Goal: Task Accomplishment & Management: Manage account settings

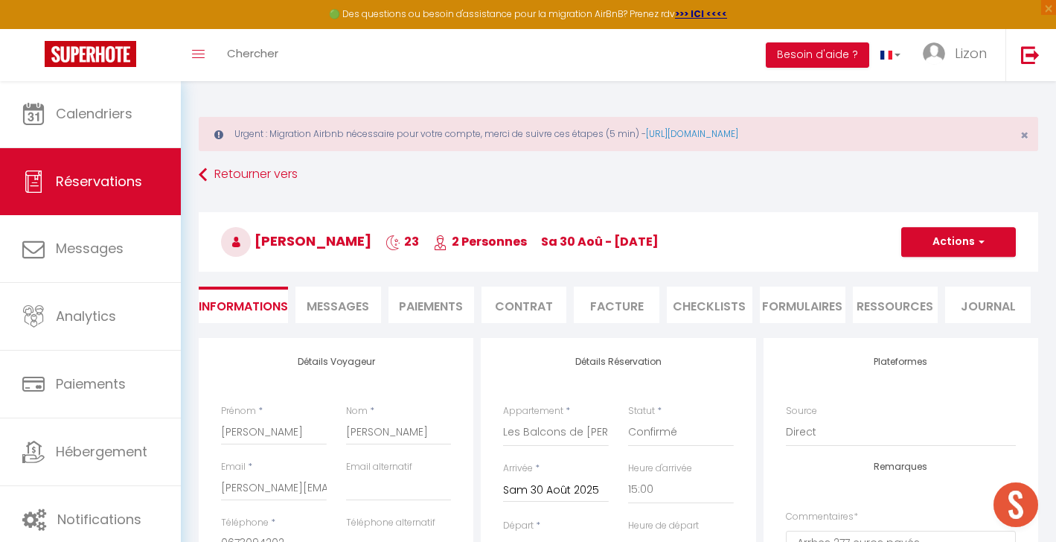
select select "58779"
select select "15:00"
select select "11:00"
select select "14"
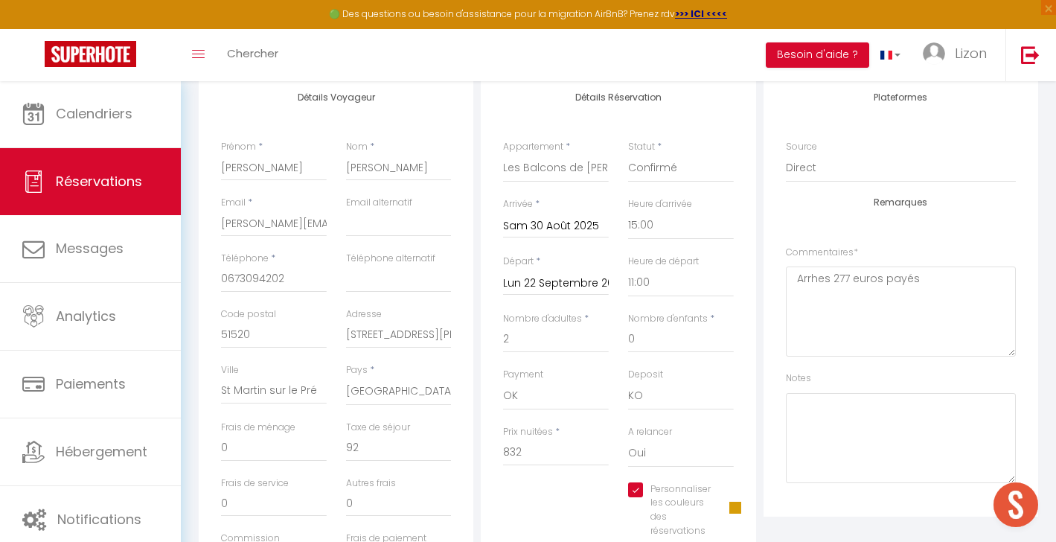
click at [117, 183] on span "Réservations" at bounding box center [99, 181] width 86 height 19
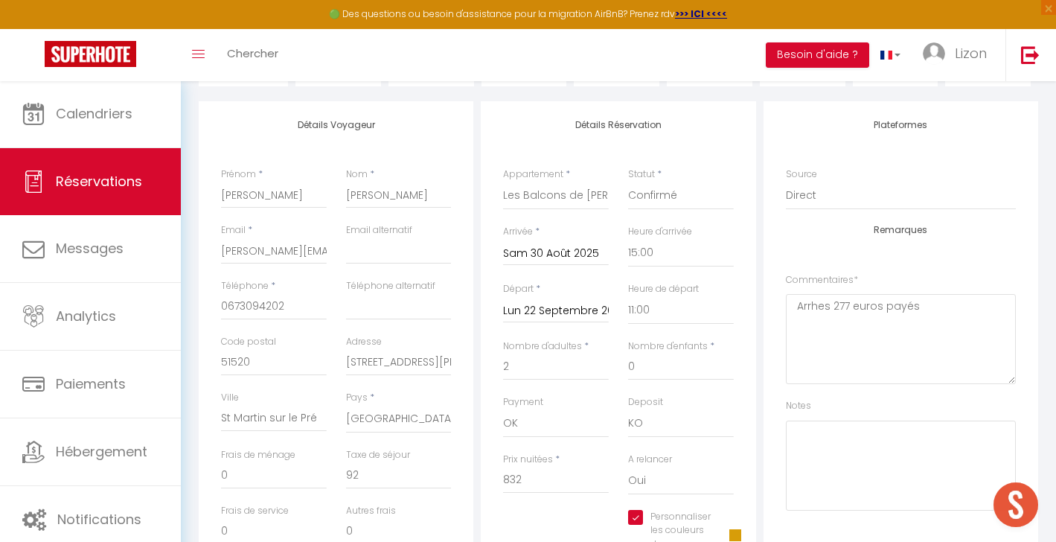
select select "not_cancelled"
select select
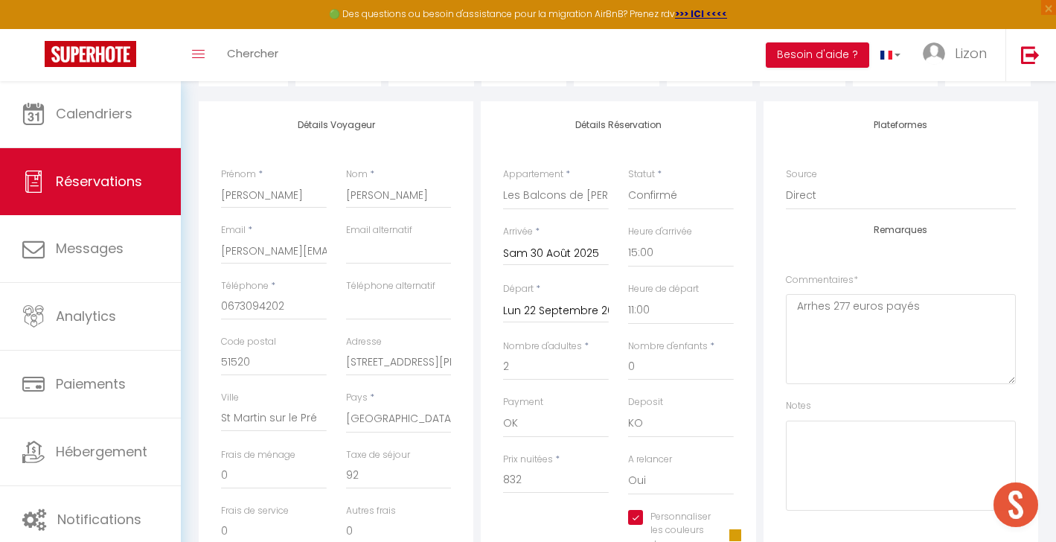
select select
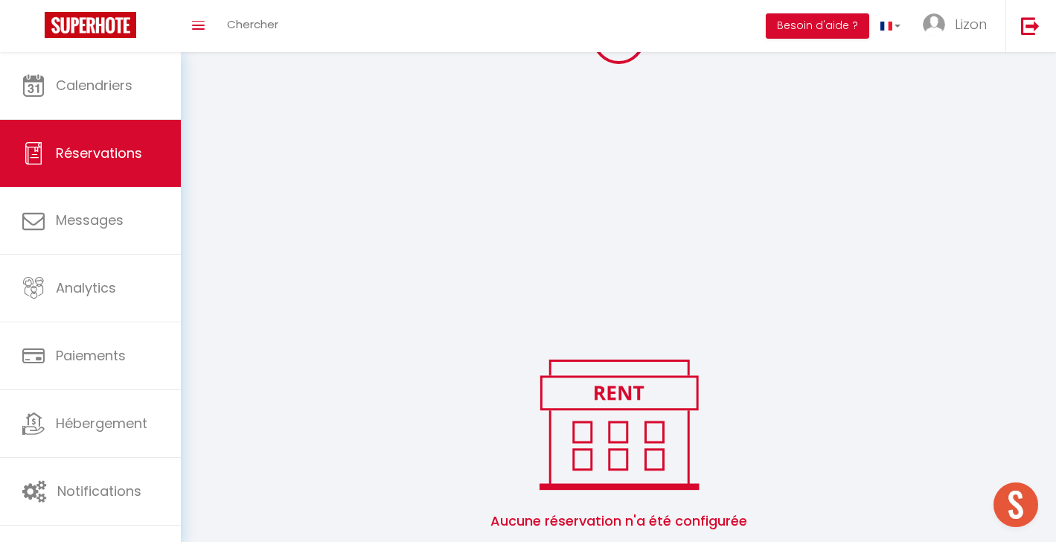
scroll to position [237, 0]
select select
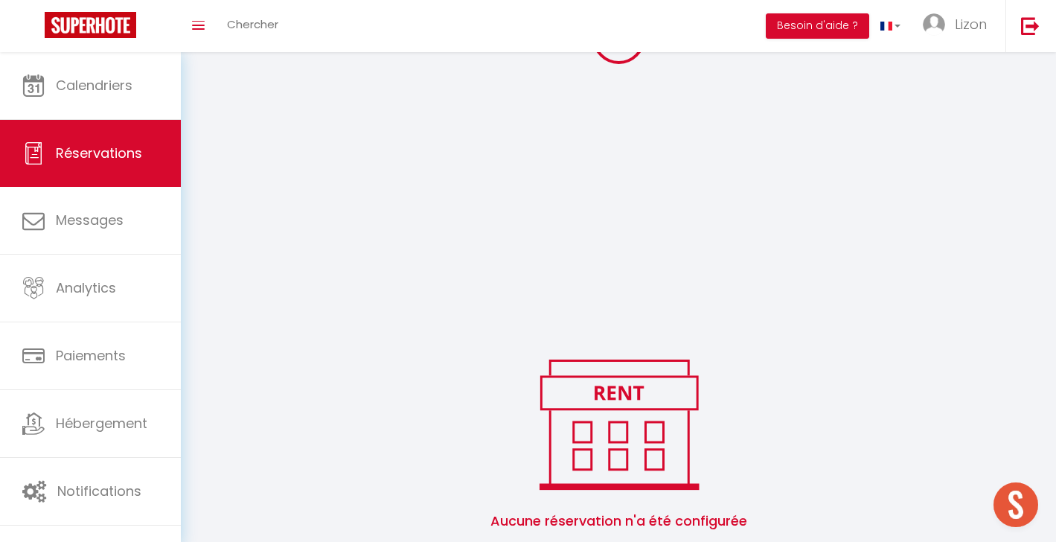
select select
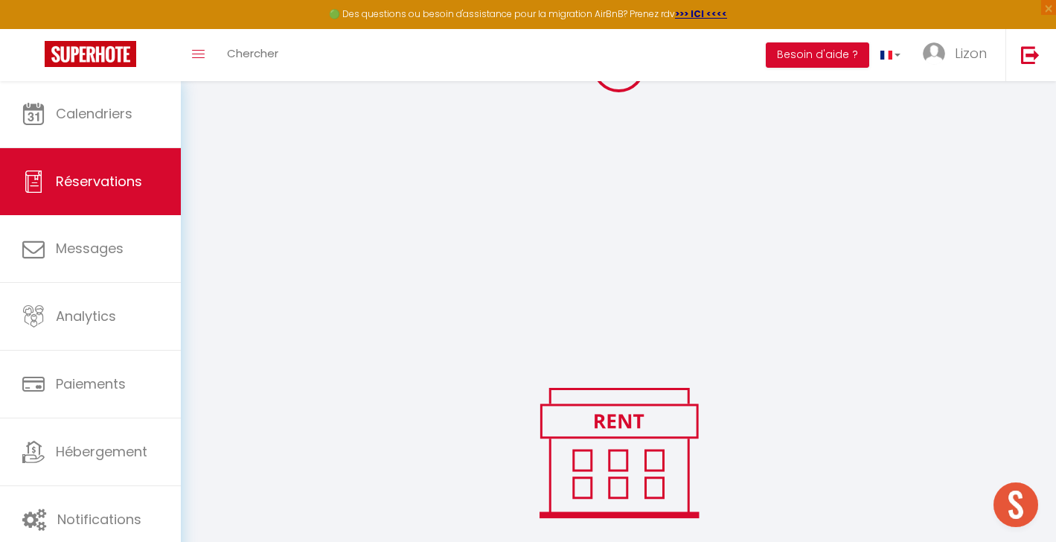
select select
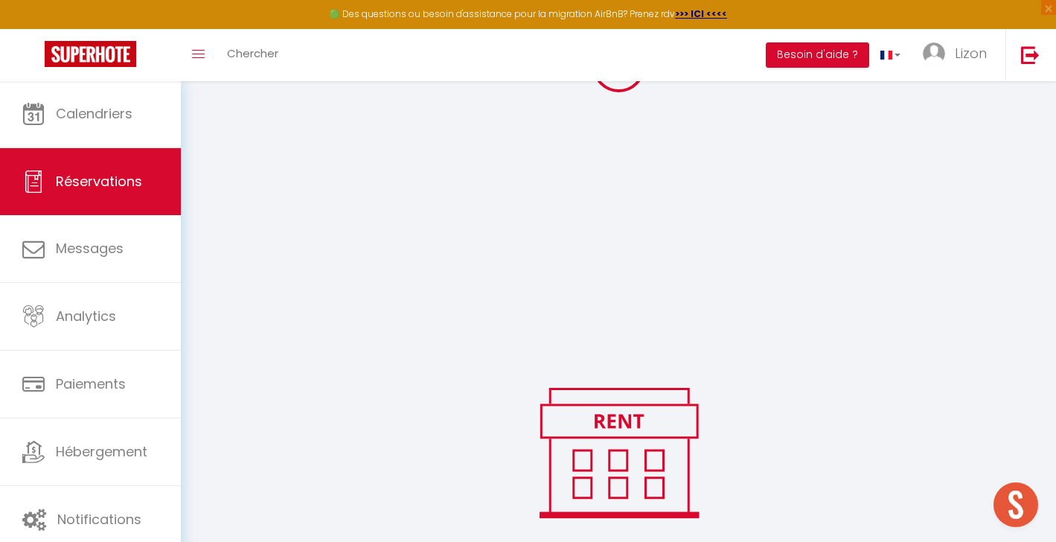
select select
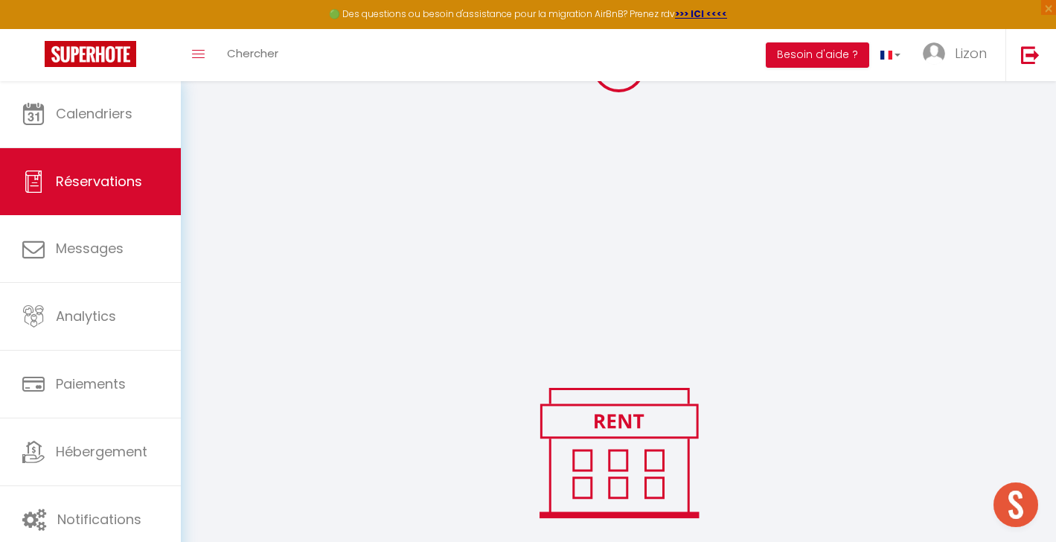
select select
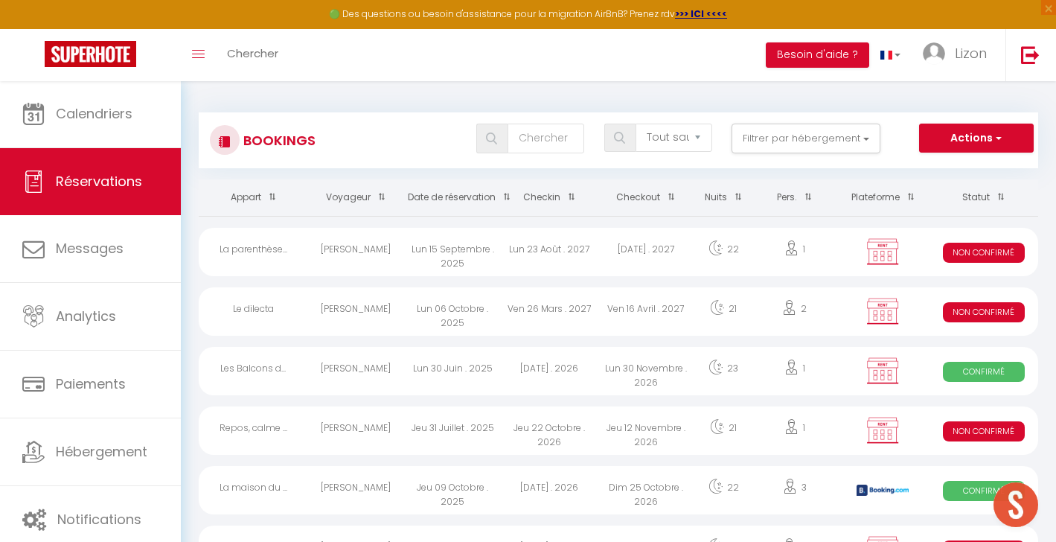
scroll to position [-1, 0]
click at [533, 155] on div "Tous les statuts Annulé Confirmé Non Confirmé Tout sauf annulé No Show Request …" at bounding box center [653, 139] width 767 height 33
click at [533, 147] on input "text" at bounding box center [545, 138] width 77 height 30
type input "m"
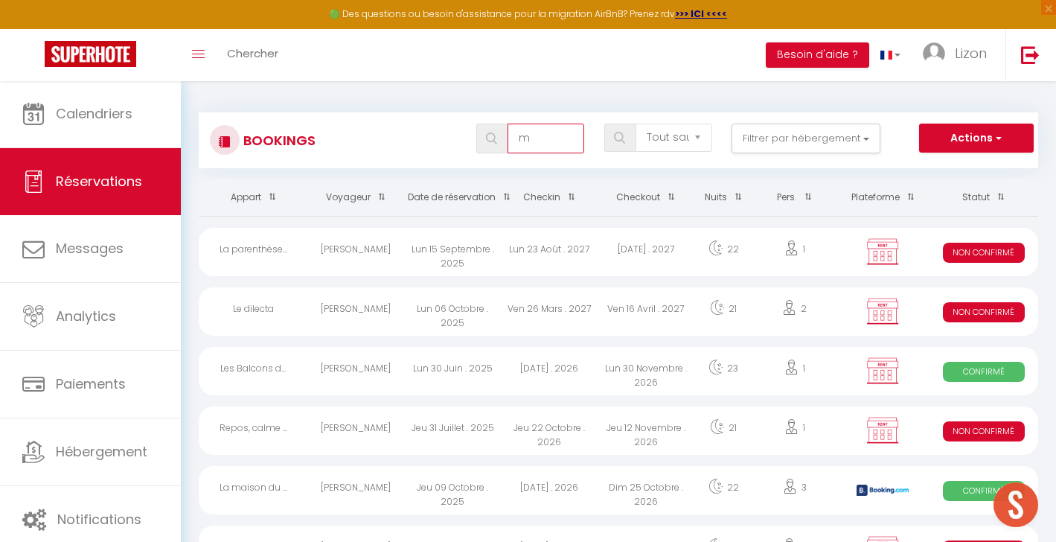
select select
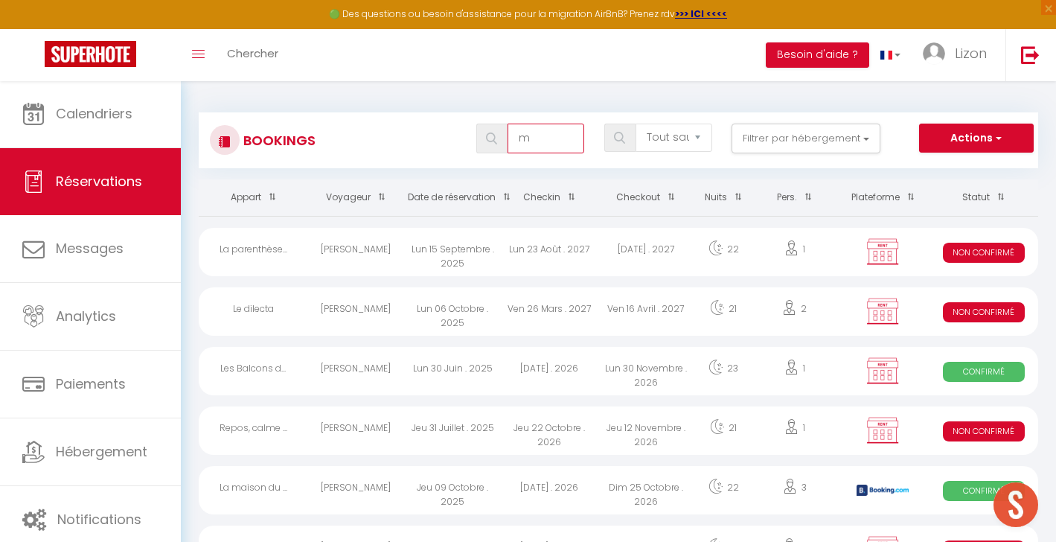
select select
type input "me"
select select
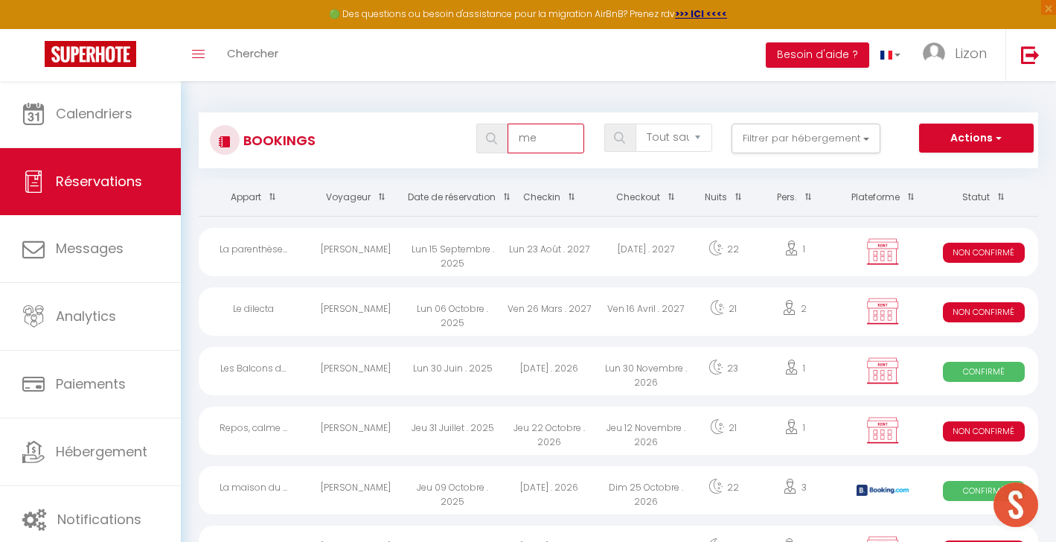
select select
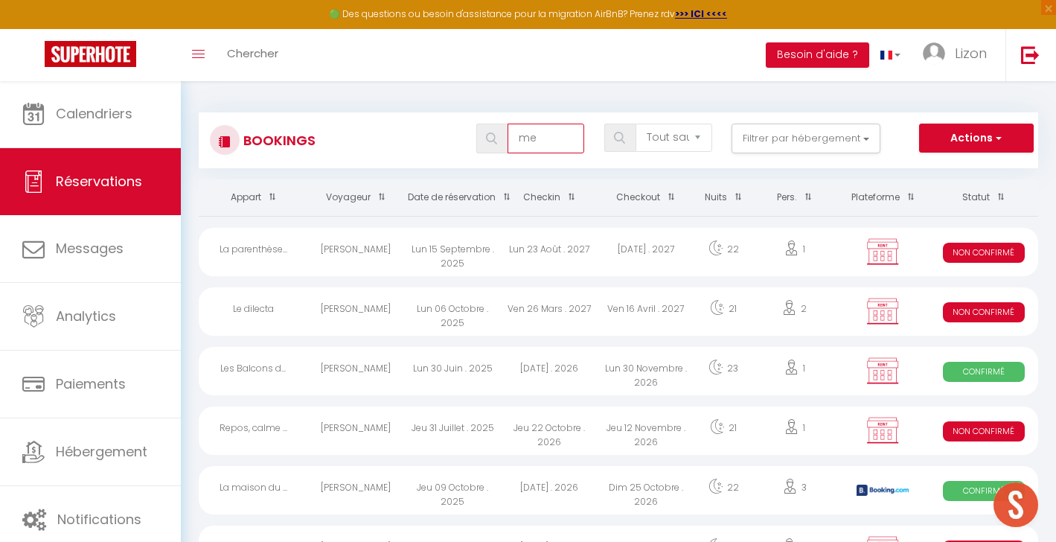
type input "m"
select select
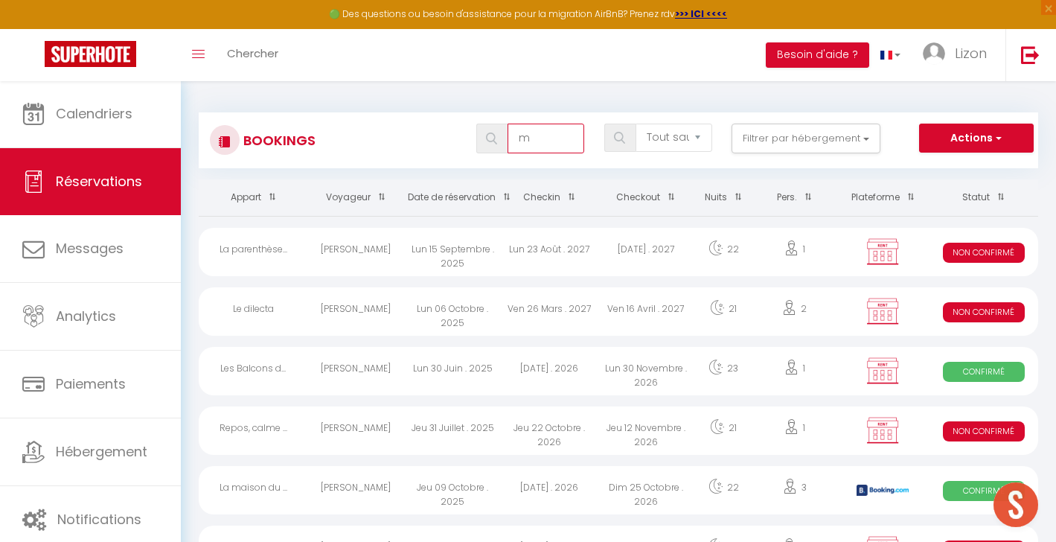
select select
type input "ma"
select select
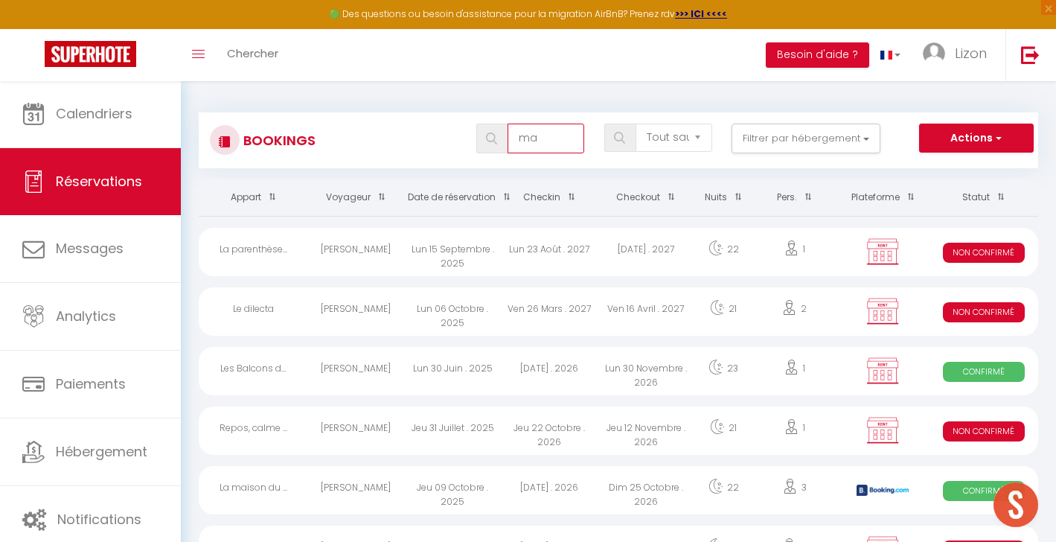
select select
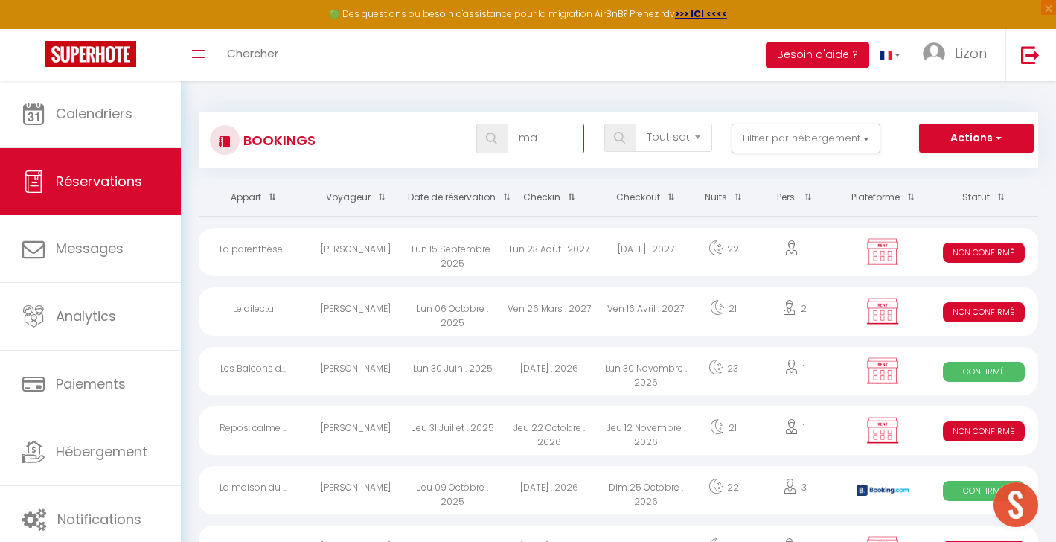
select select
type input "mas"
select select
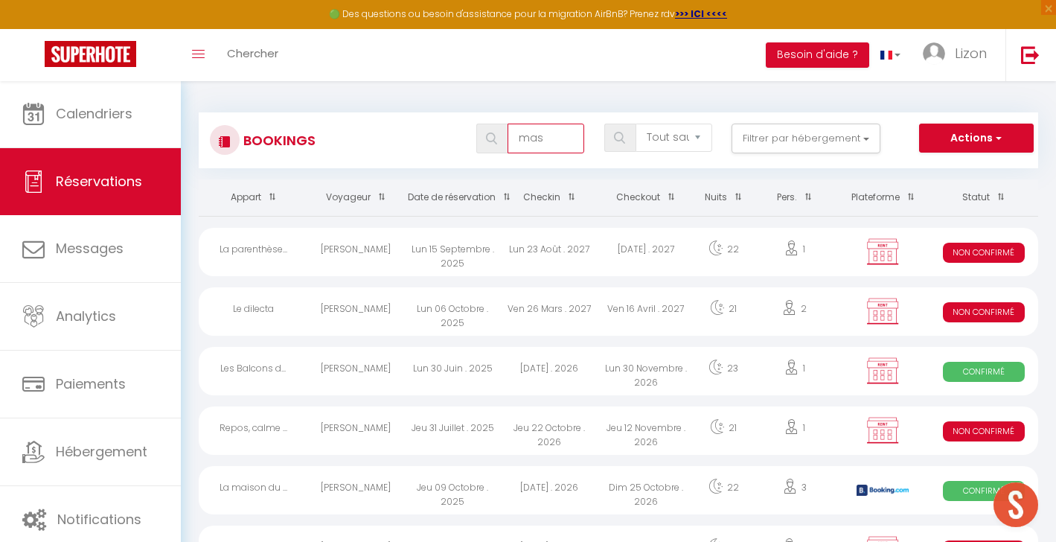
select select
type input "mass"
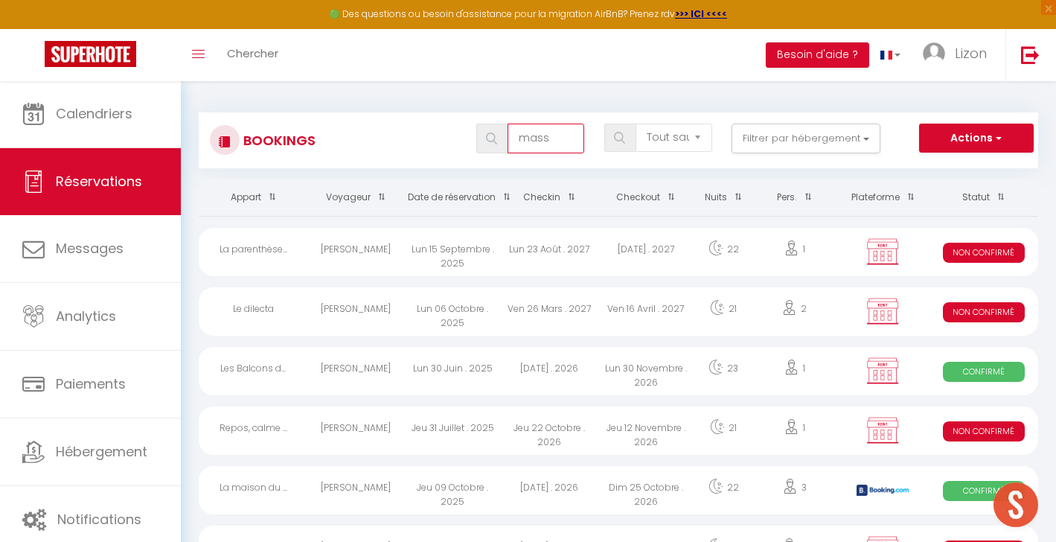
select select
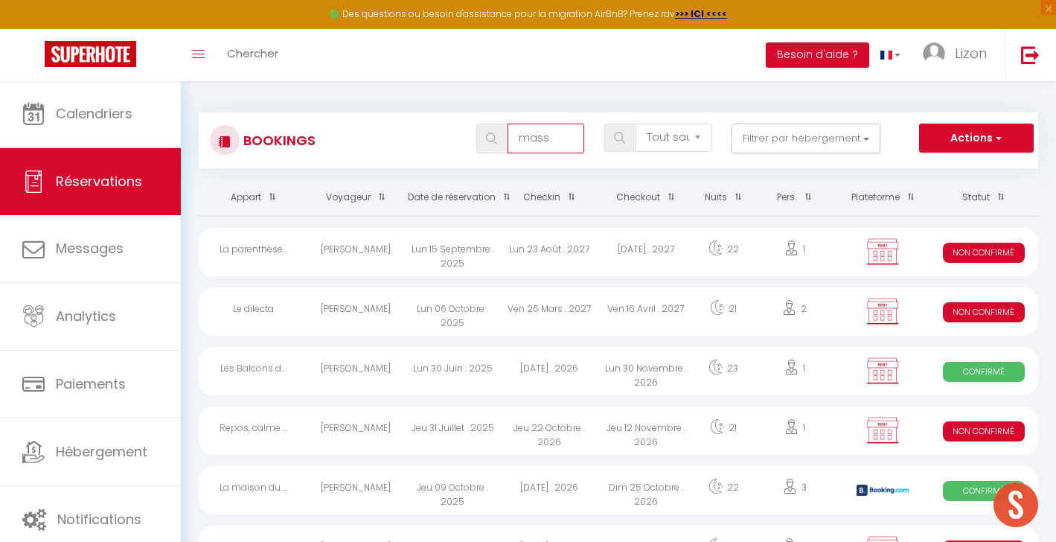
select select
type input "masse"
select select
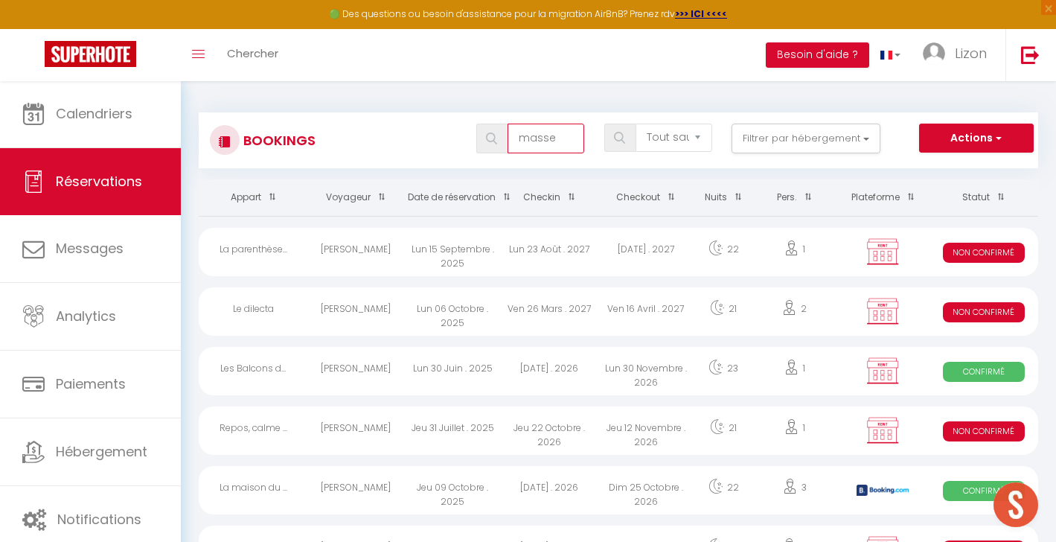
select select
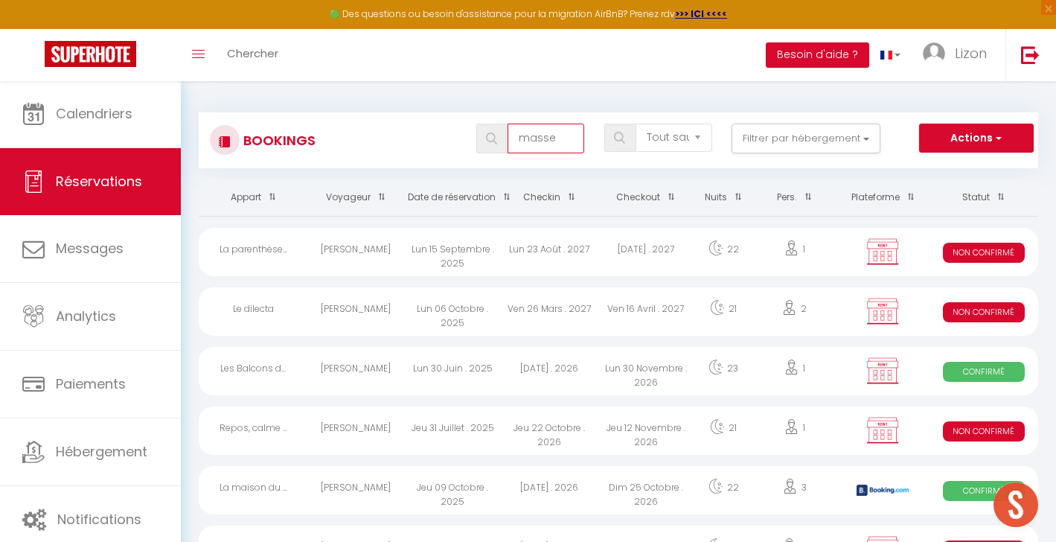
select select
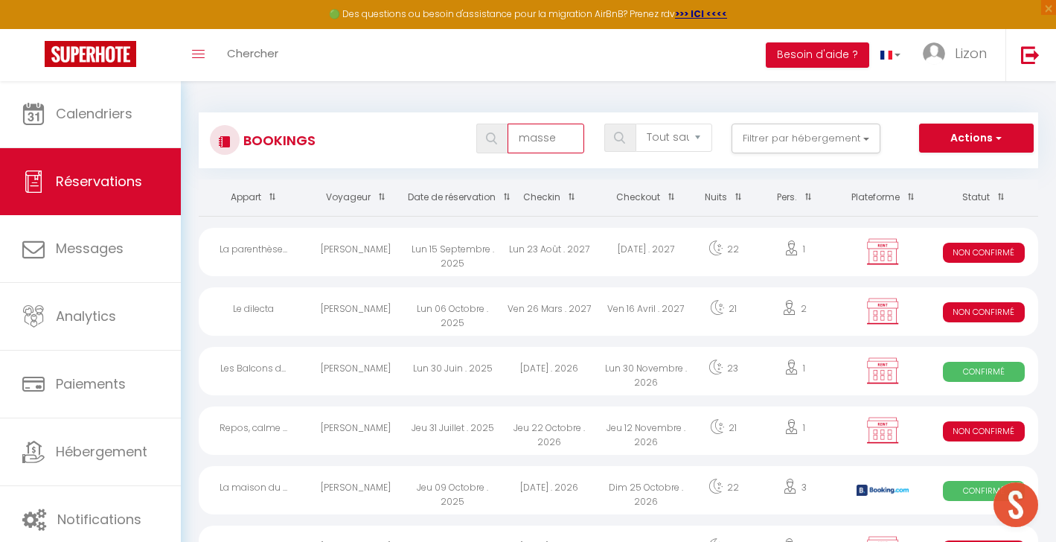
select select
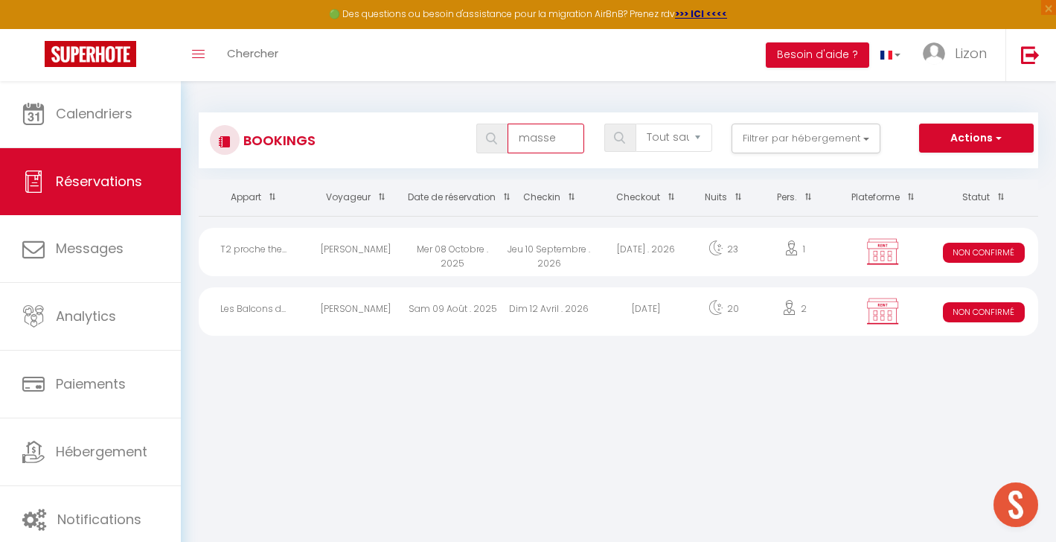
type input "masse"
click at [495, 250] on div "Mer 08 Octobre . 2025" at bounding box center [452, 252] width 97 height 48
select select "KO"
select select "0"
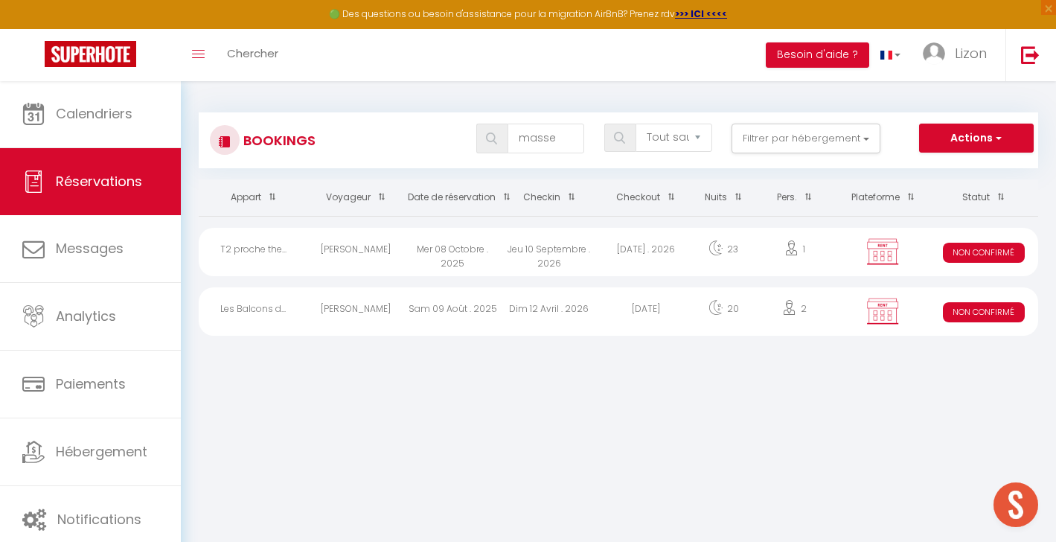
select select "0"
select select "1"
select select
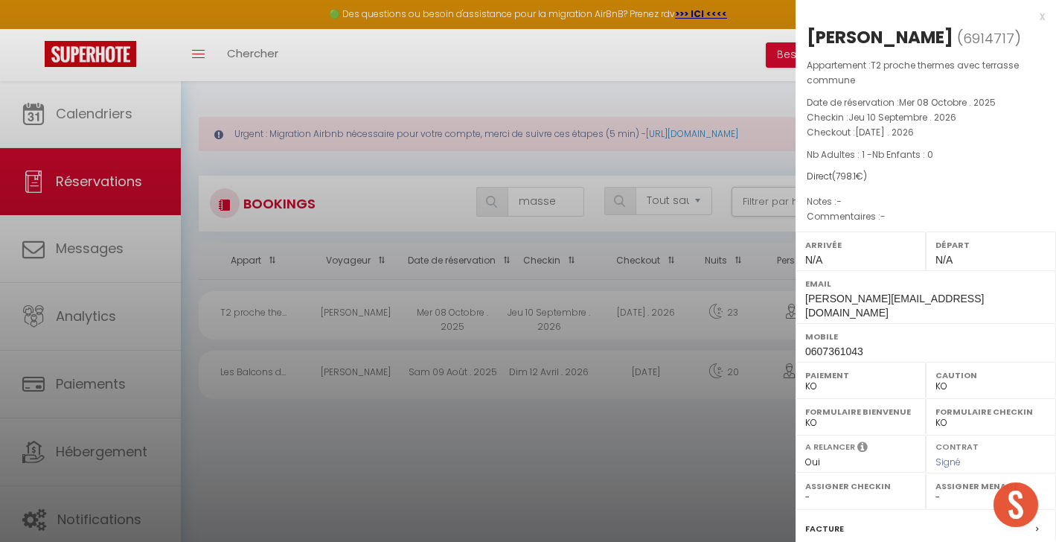
click at [118, 129] on div at bounding box center [528, 271] width 1056 height 542
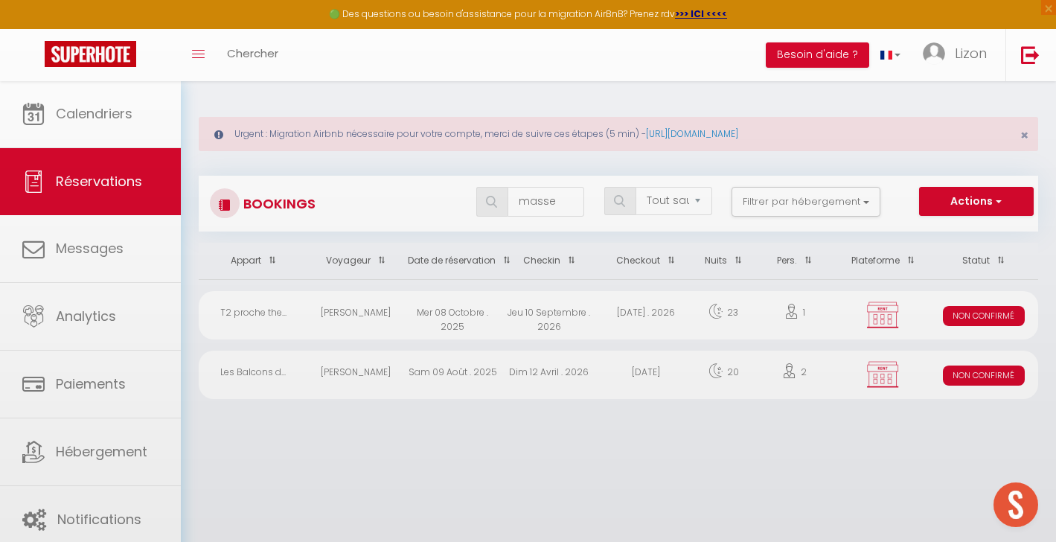
click at [118, 129] on body "🟢 Des questions ou besoin d'assistance pour la migration AirBnB? Prenez rdv >>>…" at bounding box center [528, 351] width 1056 height 542
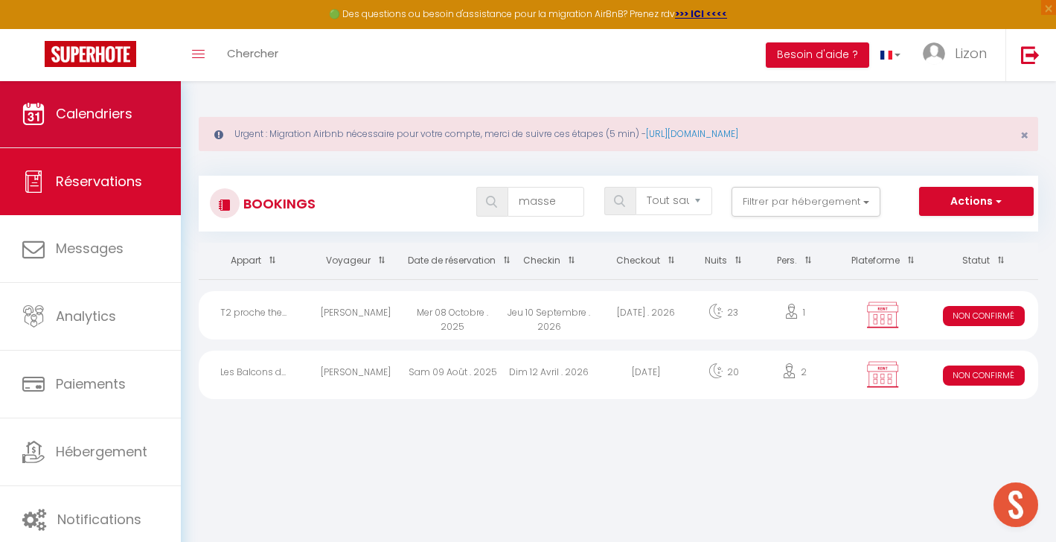
click at [102, 118] on span "Calendriers" at bounding box center [94, 113] width 77 height 19
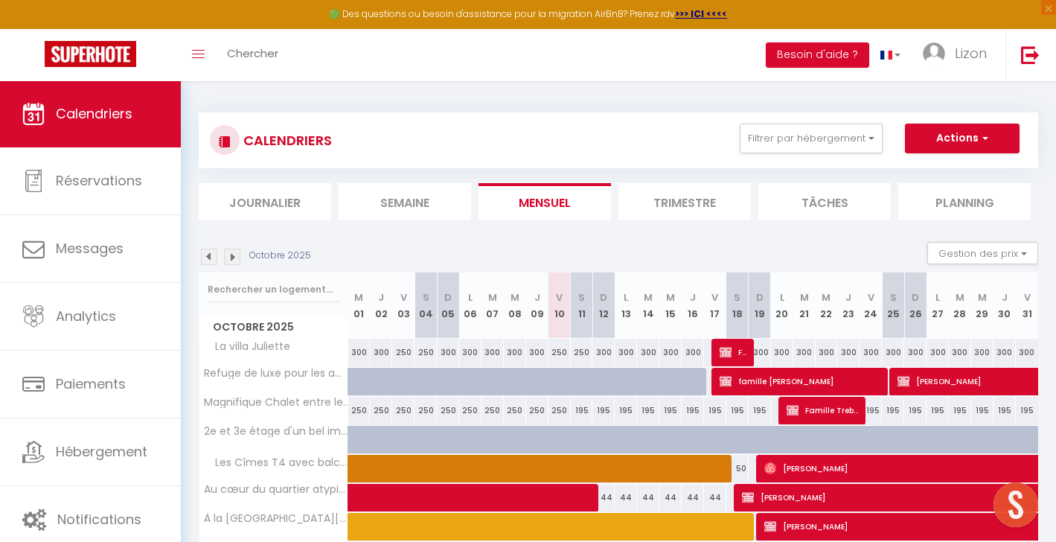
click at [234, 257] on img at bounding box center [232, 256] width 16 height 16
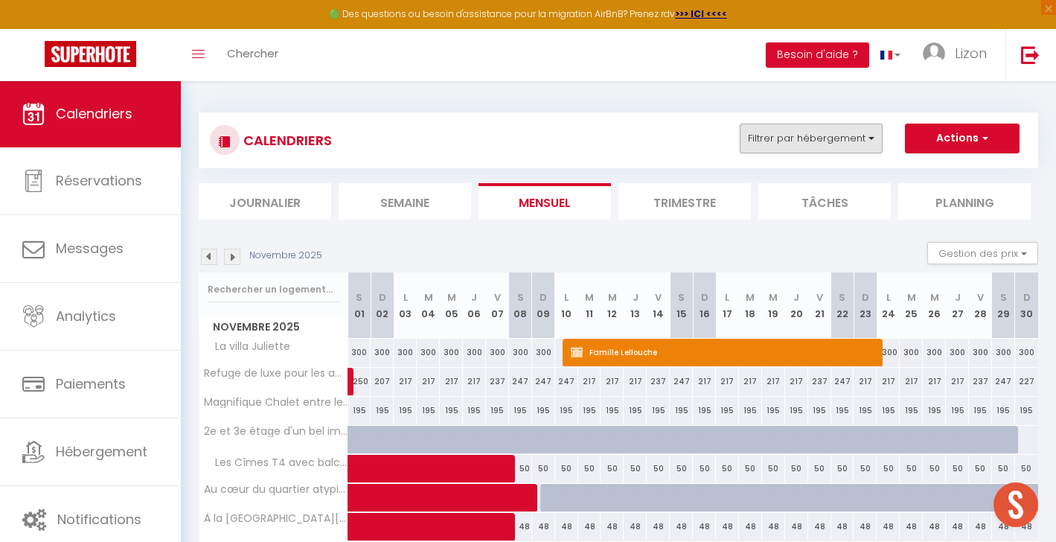
click at [800, 138] on button "Filtrer par hébergement" at bounding box center [810, 138] width 143 height 30
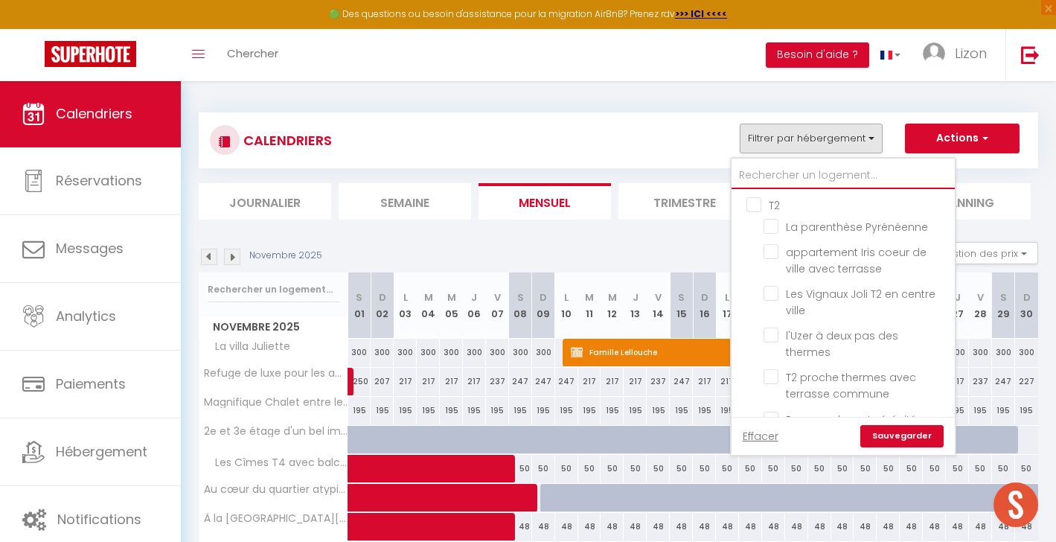
click at [796, 167] on input "text" at bounding box center [842, 175] width 223 height 27
type input "c"
checkbox input "false"
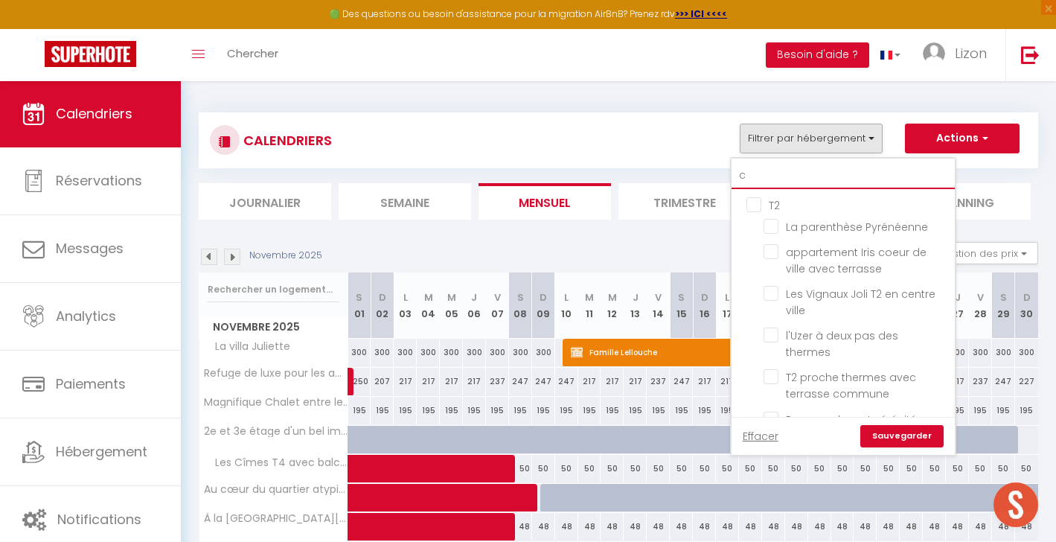
checkbox input "false"
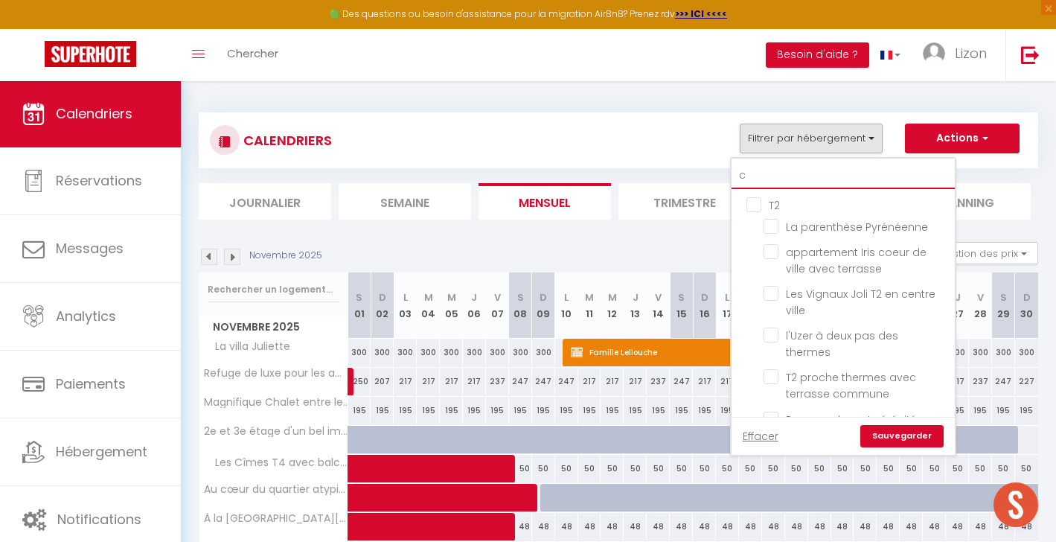
checkbox input "false"
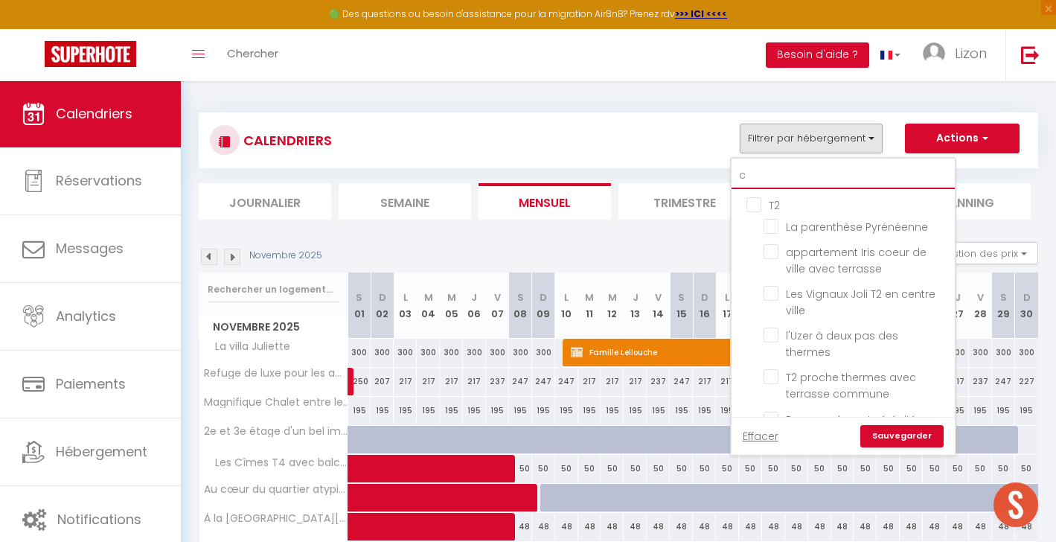
checkbox input "false"
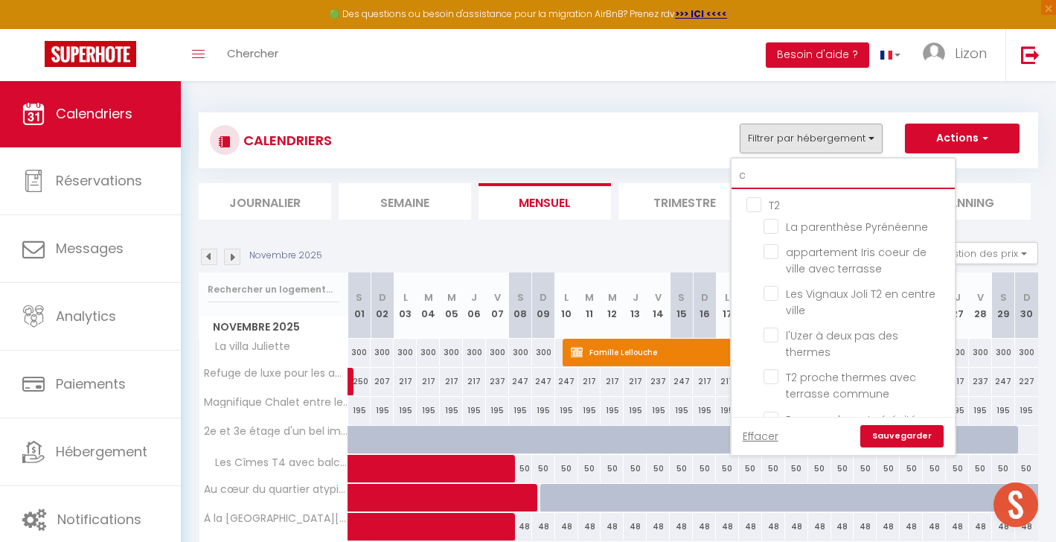
checkbox input "false"
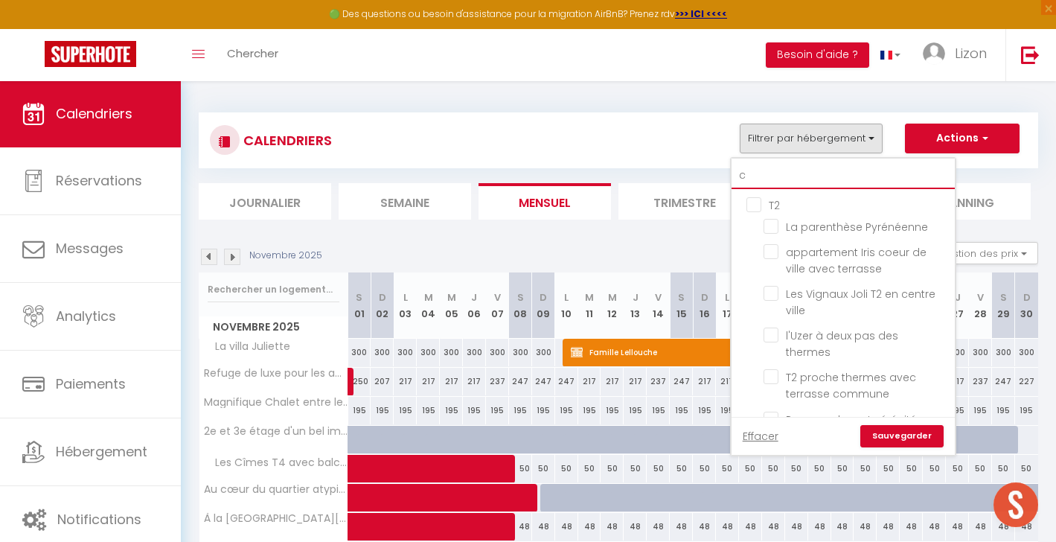
type input "ca"
checkbox input "false"
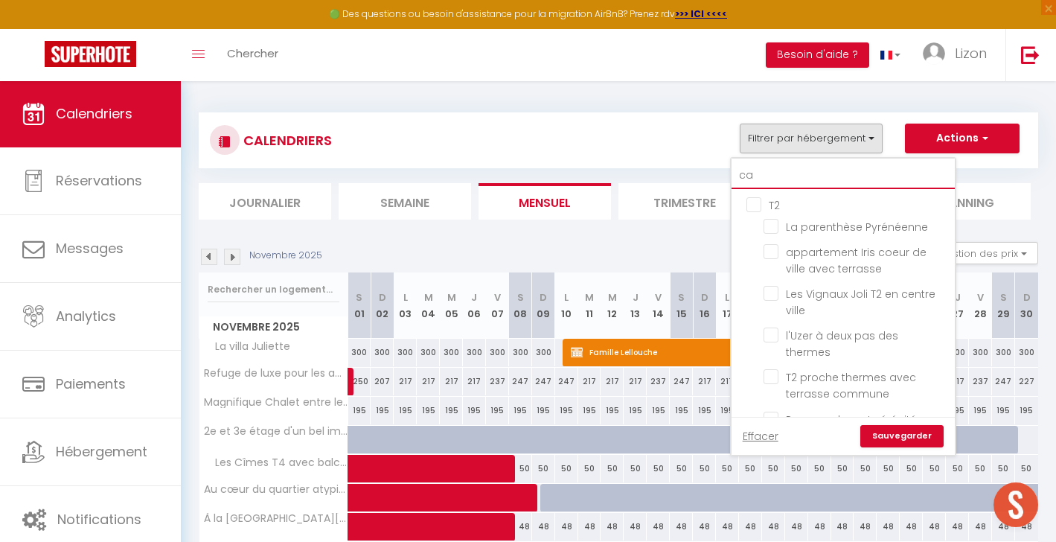
checkbox input "false"
type input "cal"
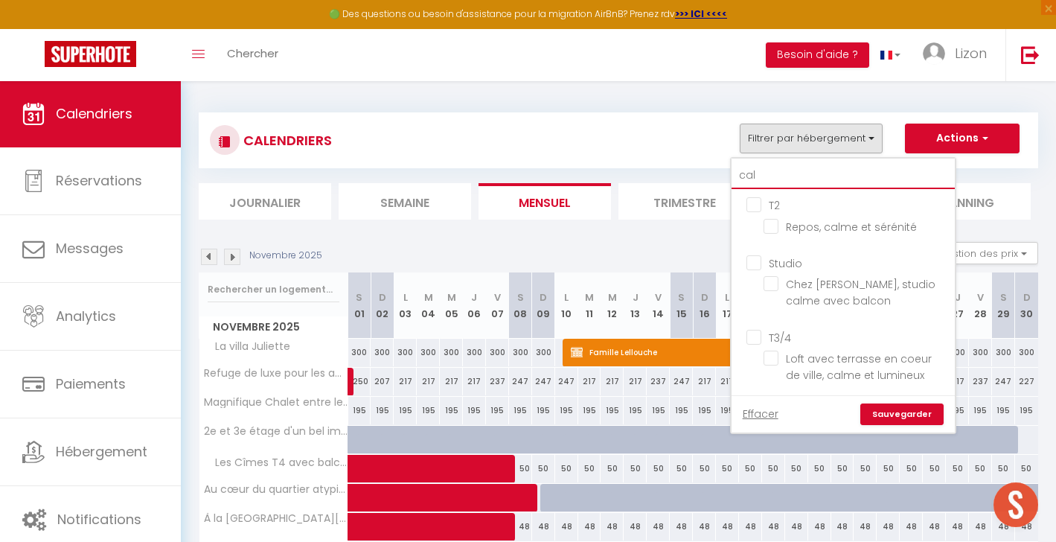
checkbox input "false"
type input "calm"
checkbox input "false"
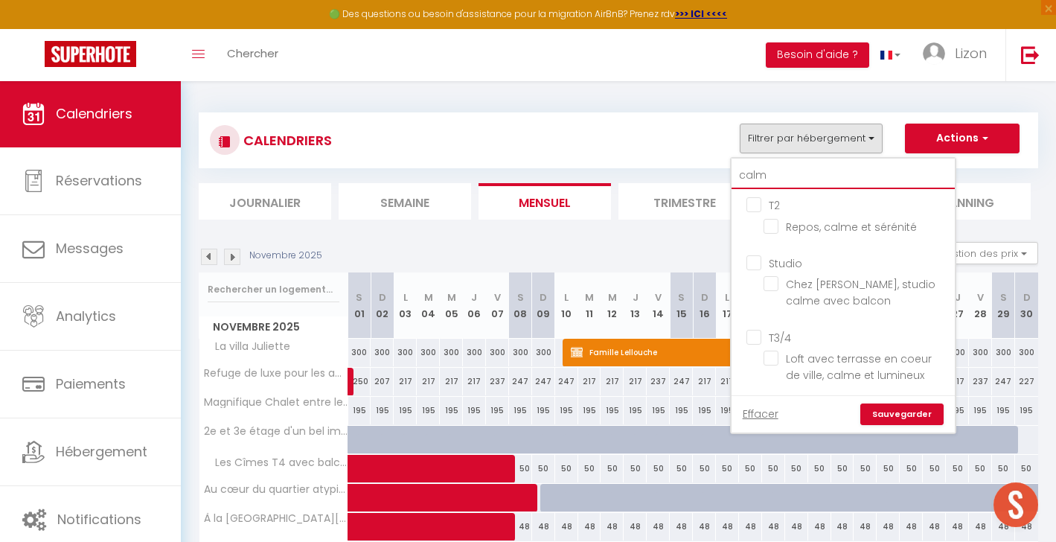
checkbox input "false"
type input "calme"
checkbox input "false"
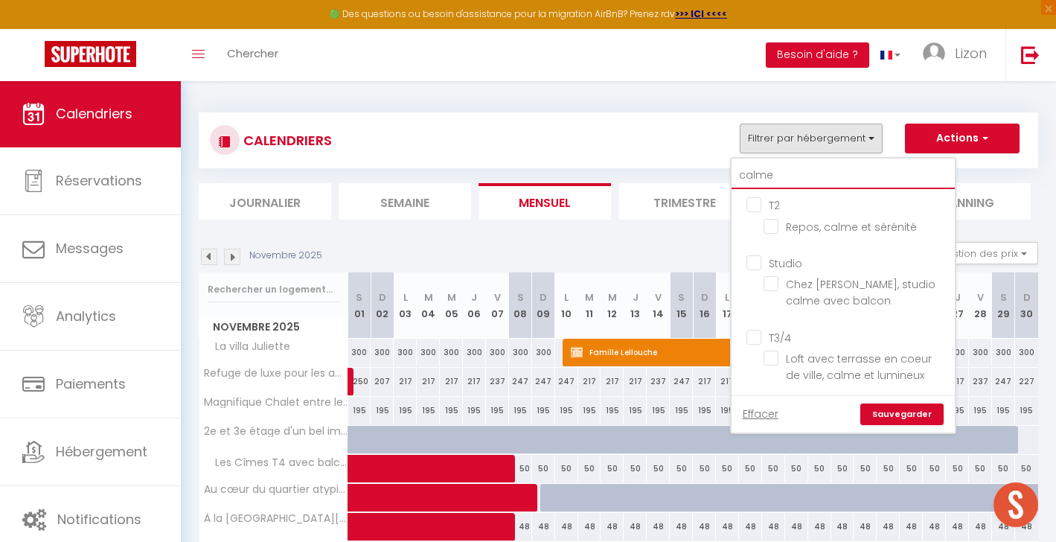
checkbox input "false"
type input "calme"
click at [782, 233] on label "Repos, calme et sérénité" at bounding box center [847, 227] width 138 height 16
click at [782, 233] on input "Repos, calme et sérénité" at bounding box center [856, 225] width 186 height 15
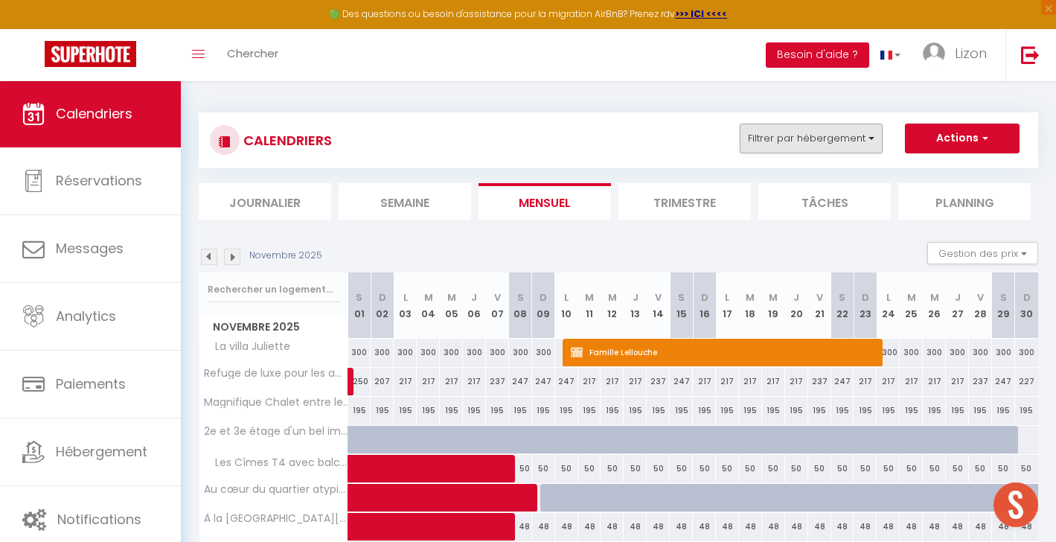
click at [790, 135] on button "Filtrer par hébergement" at bounding box center [810, 138] width 143 height 30
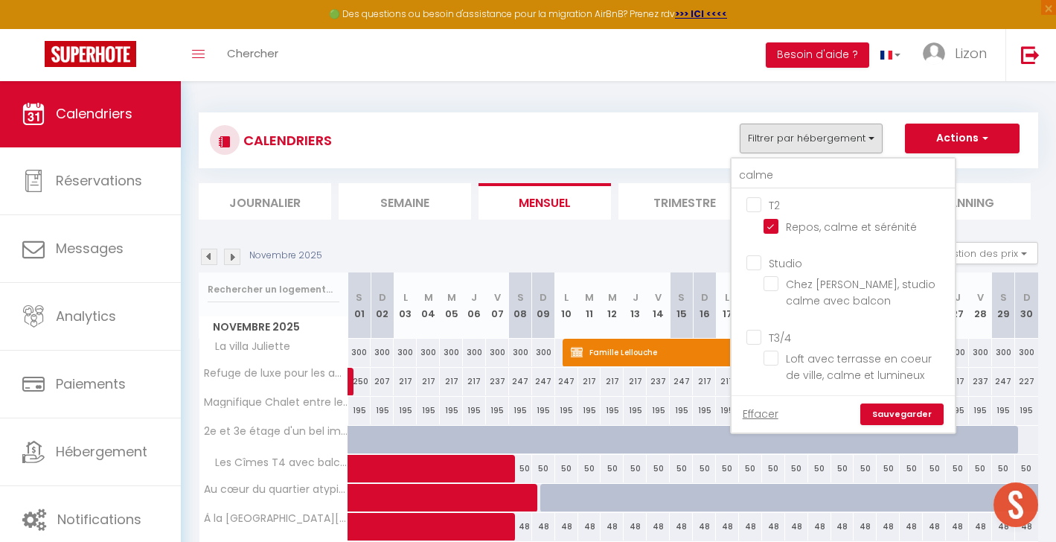
click at [899, 417] on link "Sauvegarder" at bounding box center [901, 414] width 83 height 22
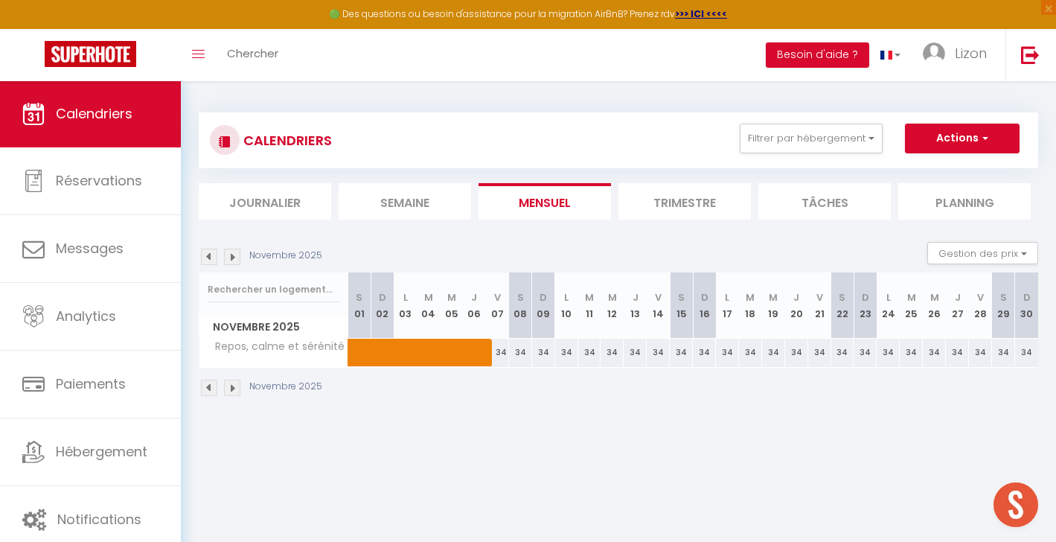
click at [223, 259] on div "Novembre 2025" at bounding box center [263, 256] width 128 height 16
click at [675, 192] on li "Trimestre" at bounding box center [684, 201] width 132 height 36
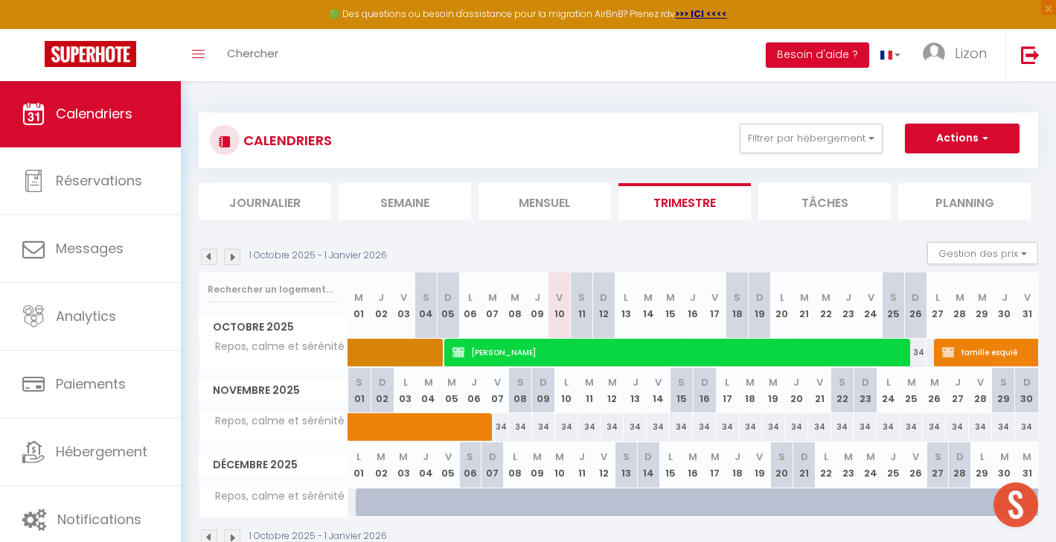
click at [237, 260] on img at bounding box center [232, 256] width 16 height 16
select select
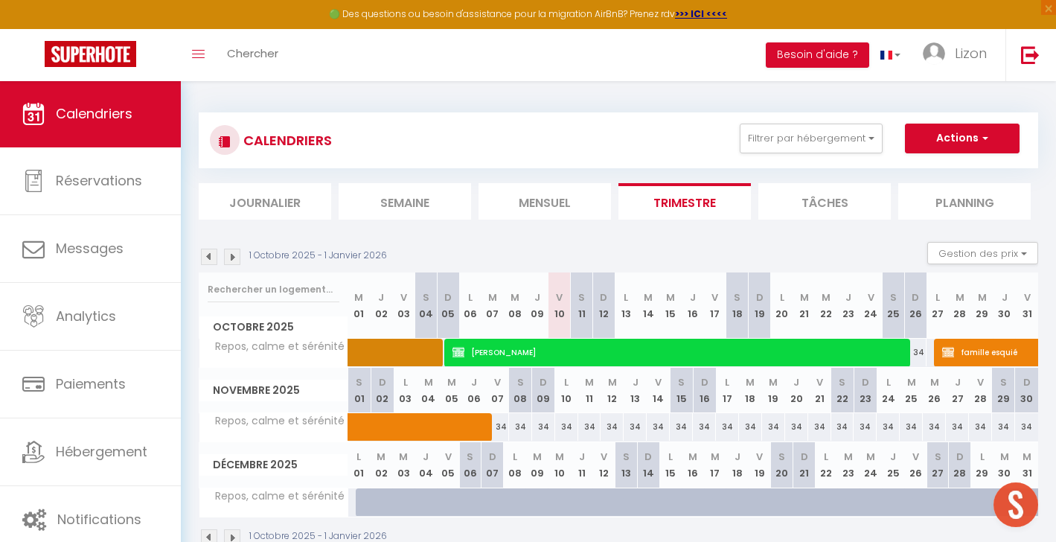
select select
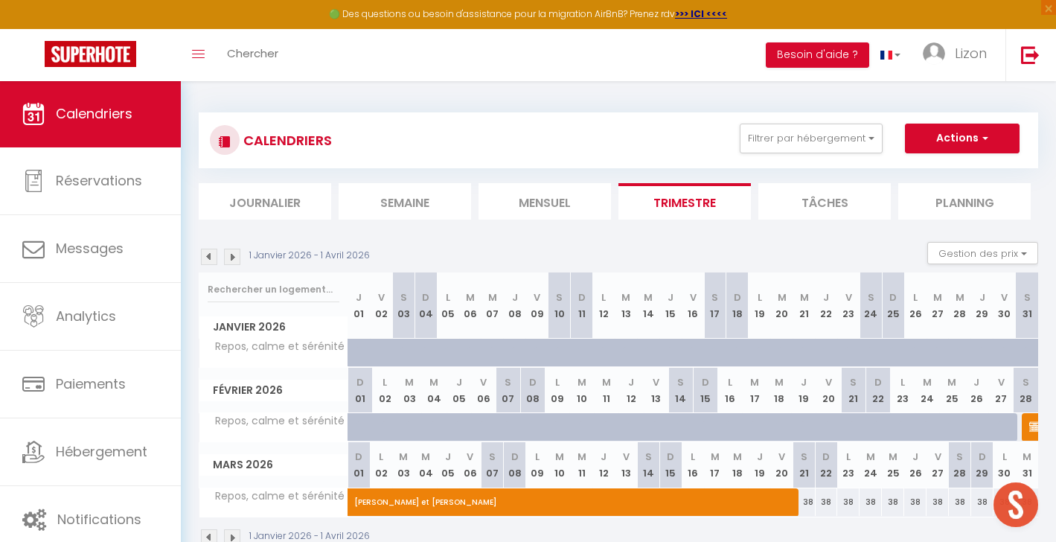
click at [493, 496] on span "[PERSON_NAME] et [PERSON_NAME]" at bounding box center [696, 494] width 684 height 28
select select "KO"
select select "0"
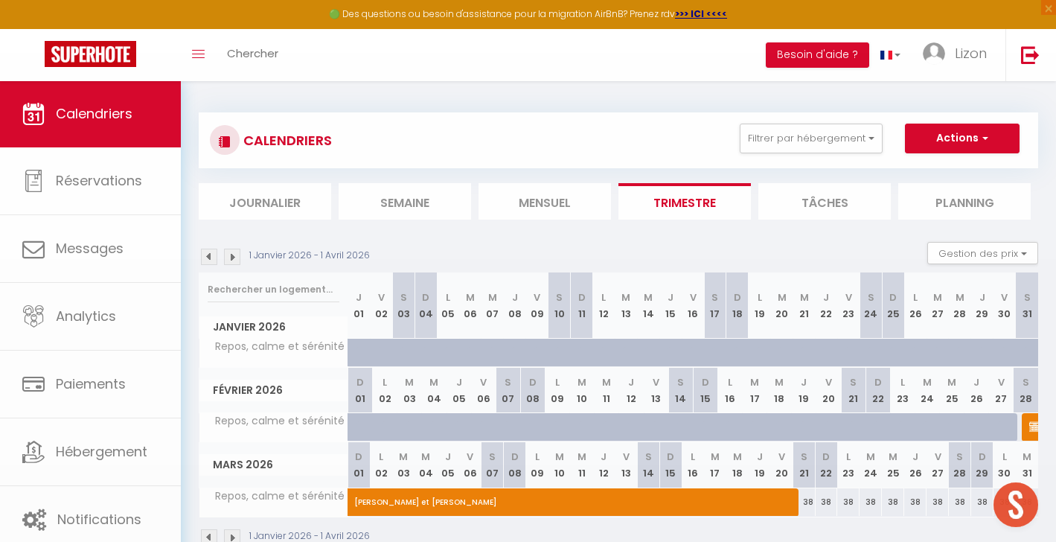
select select "1"
select select
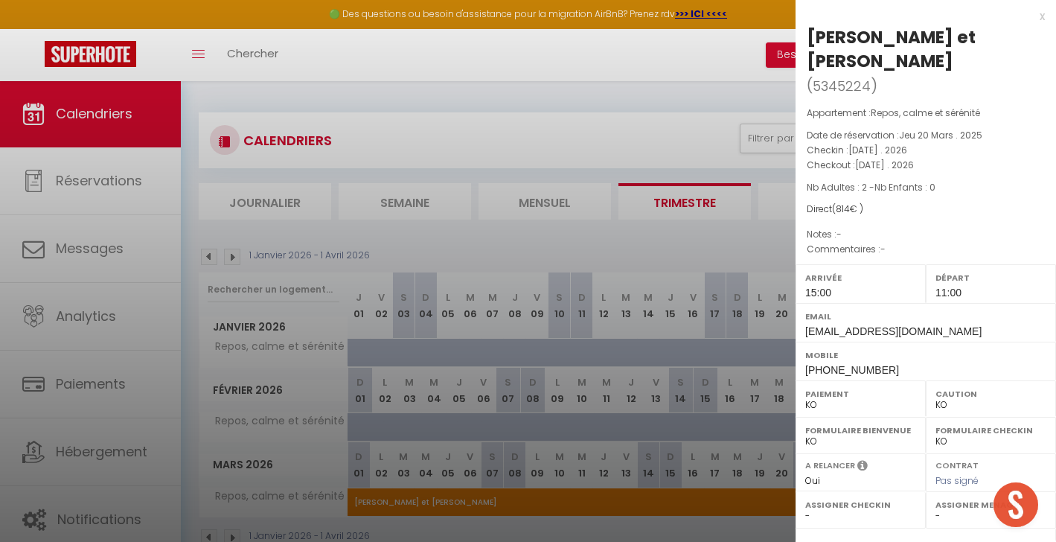
click at [606, 338] on div at bounding box center [528, 271] width 1056 height 542
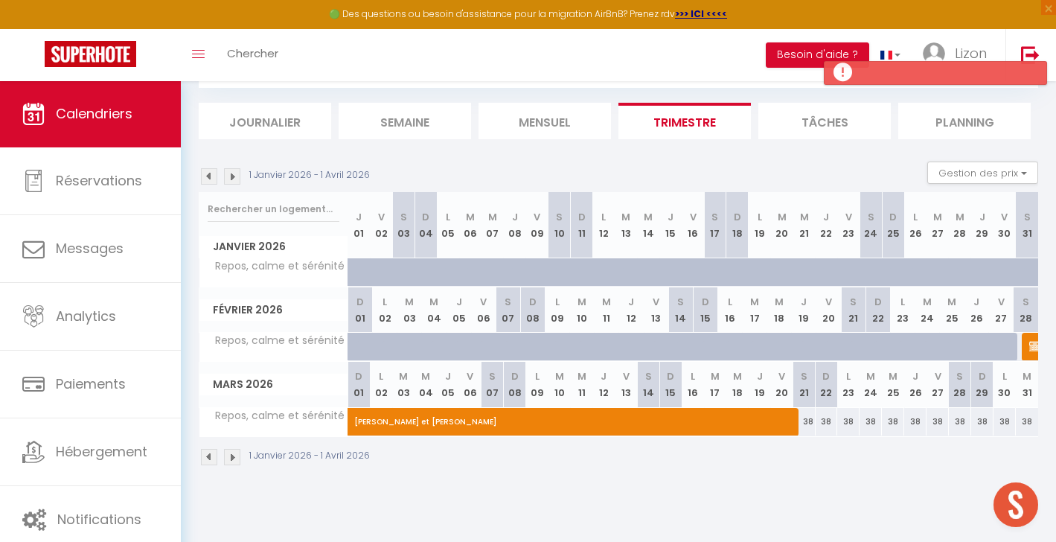
scroll to position [80, 0]
click at [228, 176] on img at bounding box center [232, 176] width 16 height 16
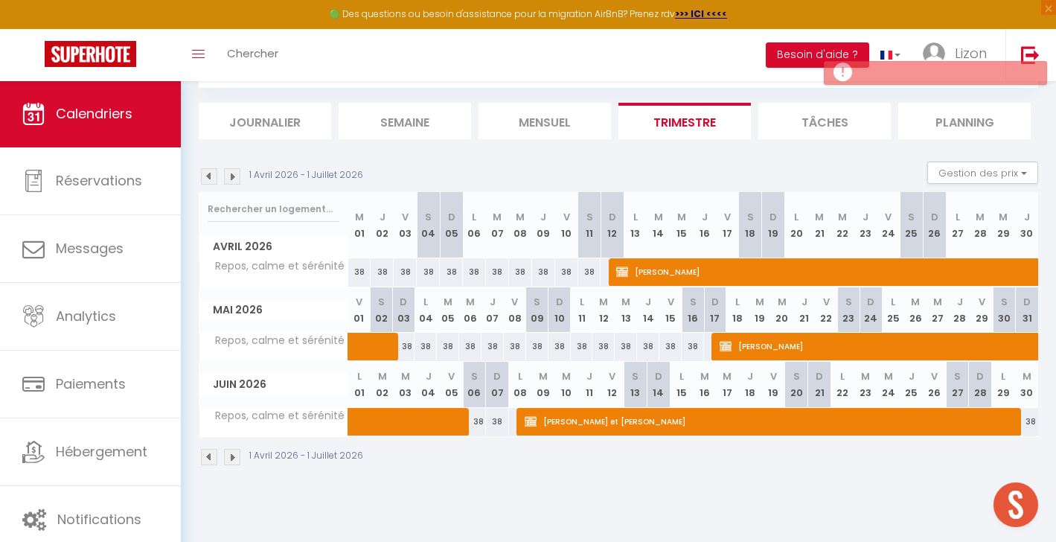
click at [211, 182] on img at bounding box center [209, 176] width 16 height 16
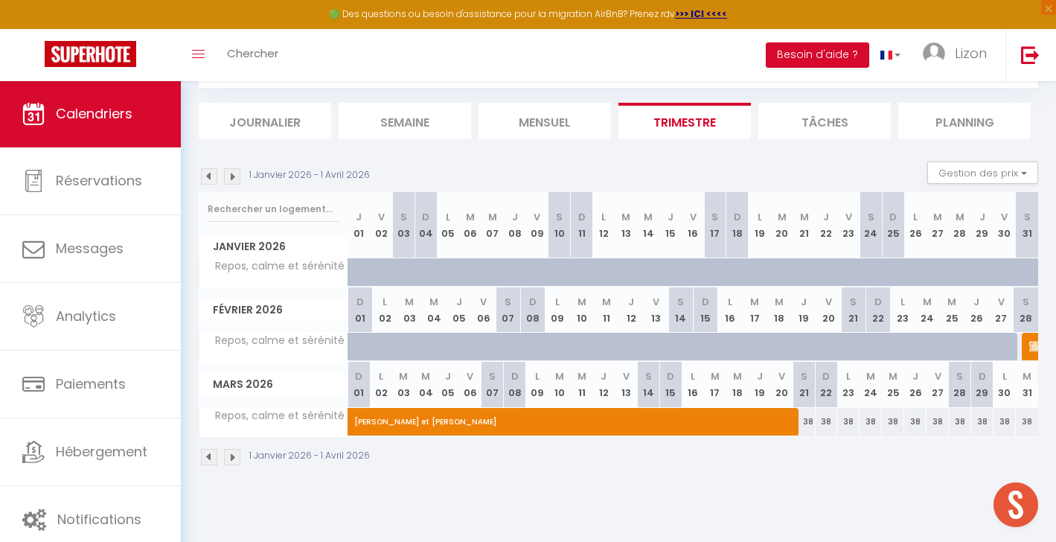
click at [511, 408] on span "[PERSON_NAME] et [PERSON_NAME]" at bounding box center [696, 413] width 684 height 28
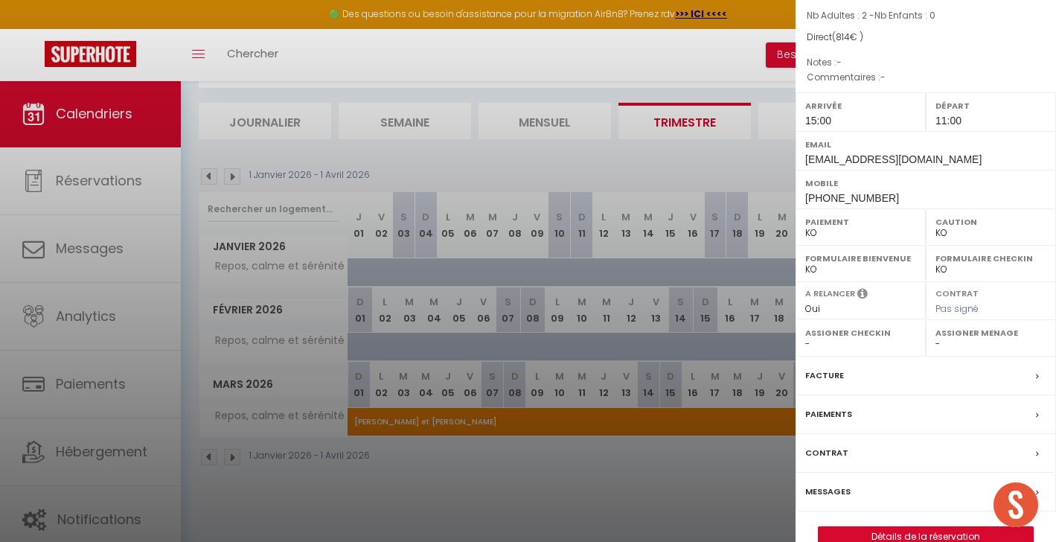
scroll to position [171, 0]
click at [915, 527] on link "Détails de la réservation" at bounding box center [925, 536] width 214 height 19
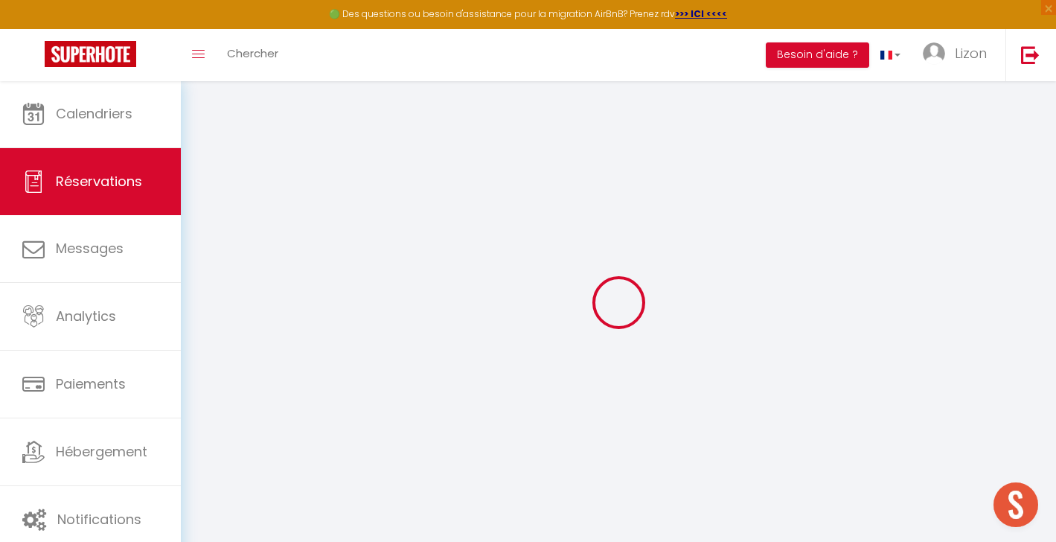
type input "[PERSON_NAME] et [PERSON_NAME]"
type input "Delvolve"
type input "[EMAIL_ADDRESS][DOMAIN_NAME]"
type input "[PHONE_NUMBER]"
type input "40600"
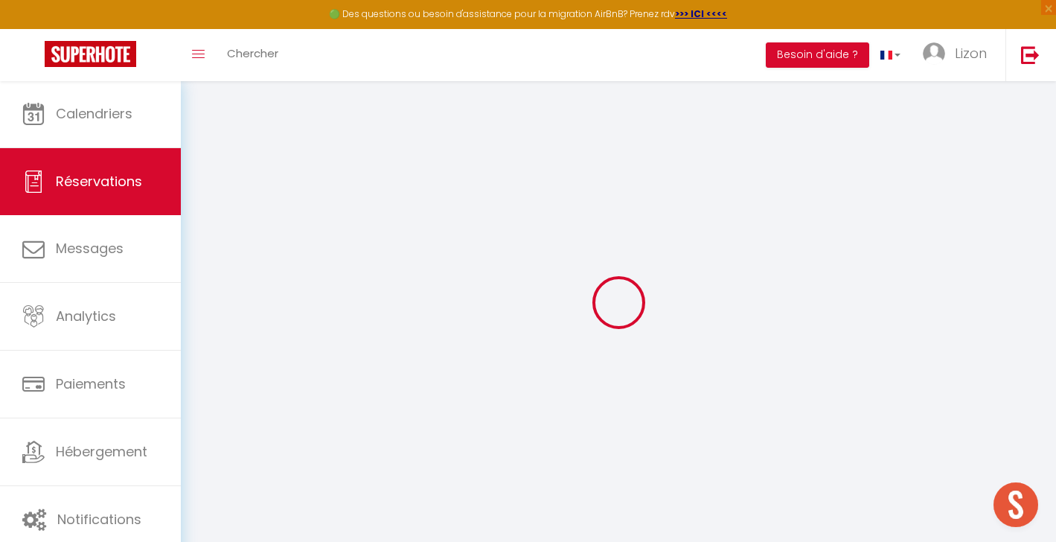
type input "[STREET_ADDRESS][PERSON_NAME]"
type input "Biscarrosse"
select select "FR"
select select "29348"
select select "2"
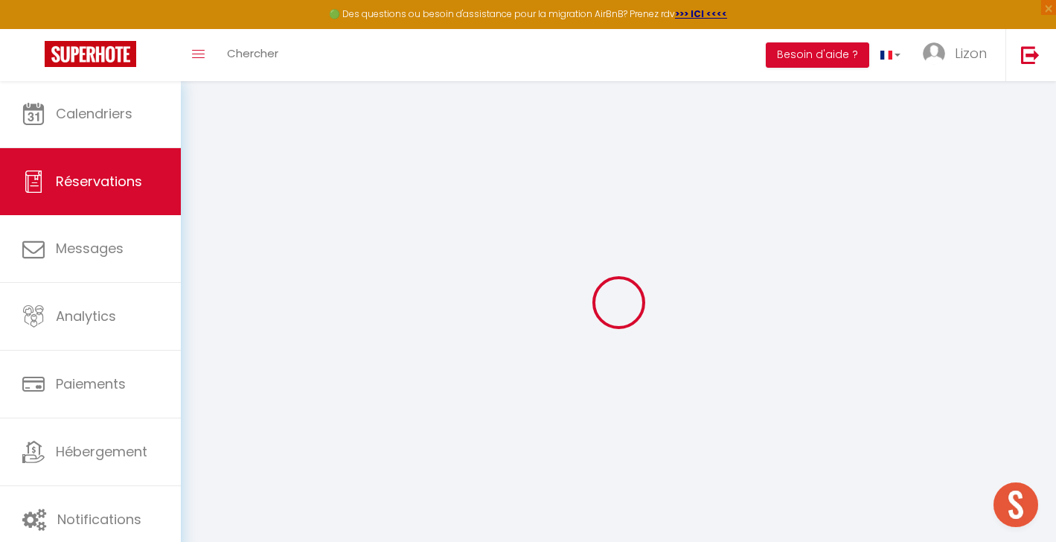
type input "[DATE]"
select select
type input "[DATE]"
select select
type input "2"
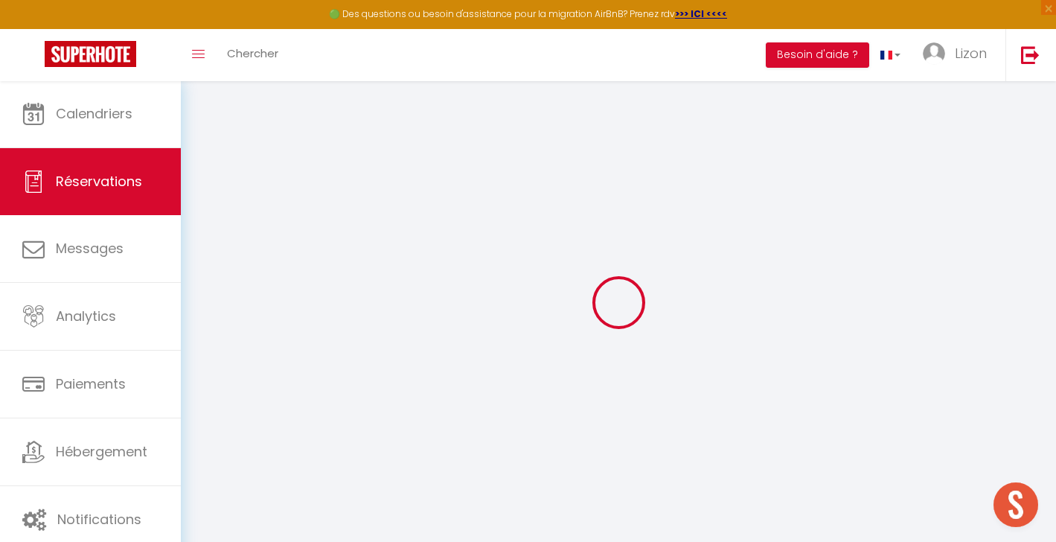
select select "10"
select select
type input "760"
checkbox input "true"
type input "814"
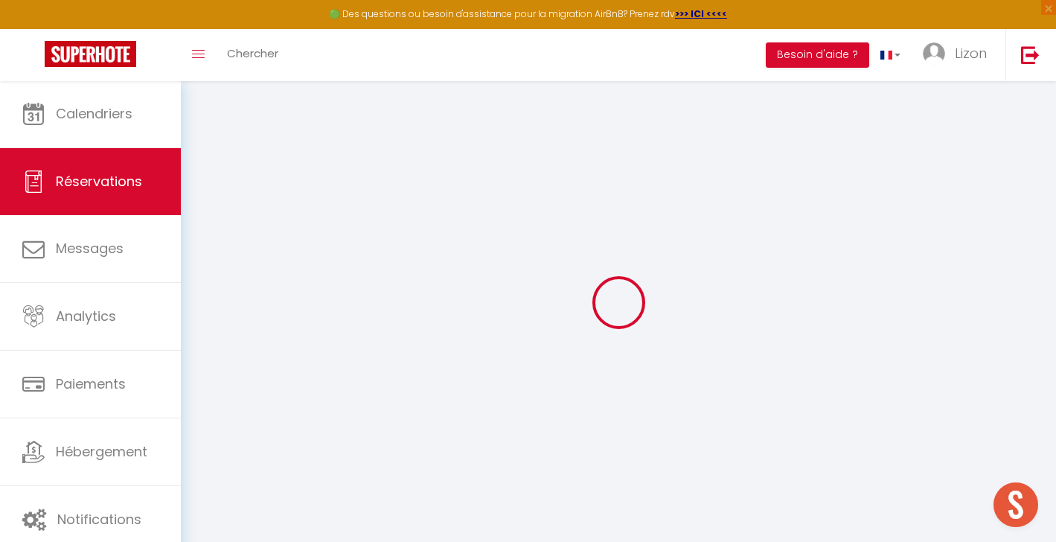
type input "0"
select select
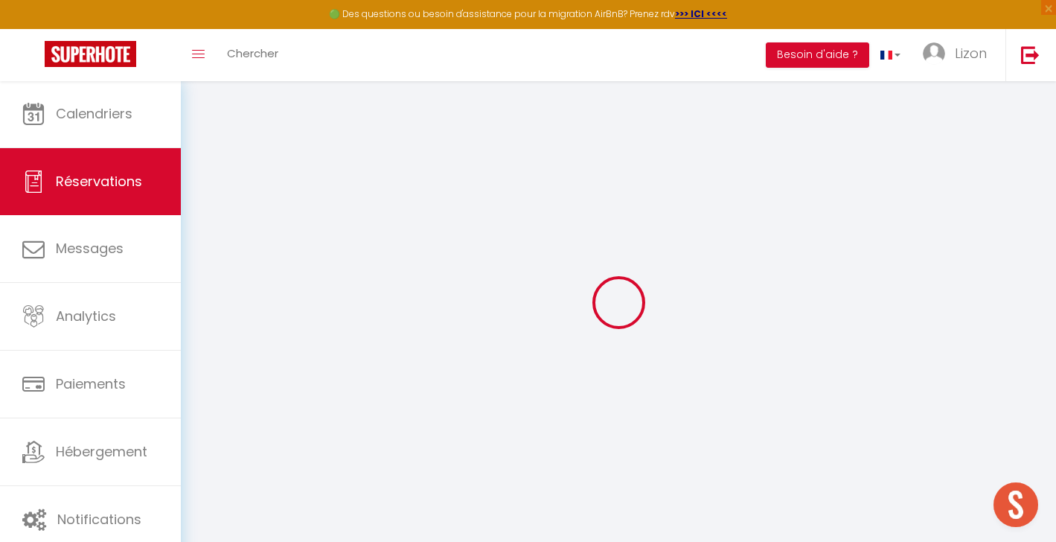
select select "14"
checkbox input "true"
select select
checkbox input "true"
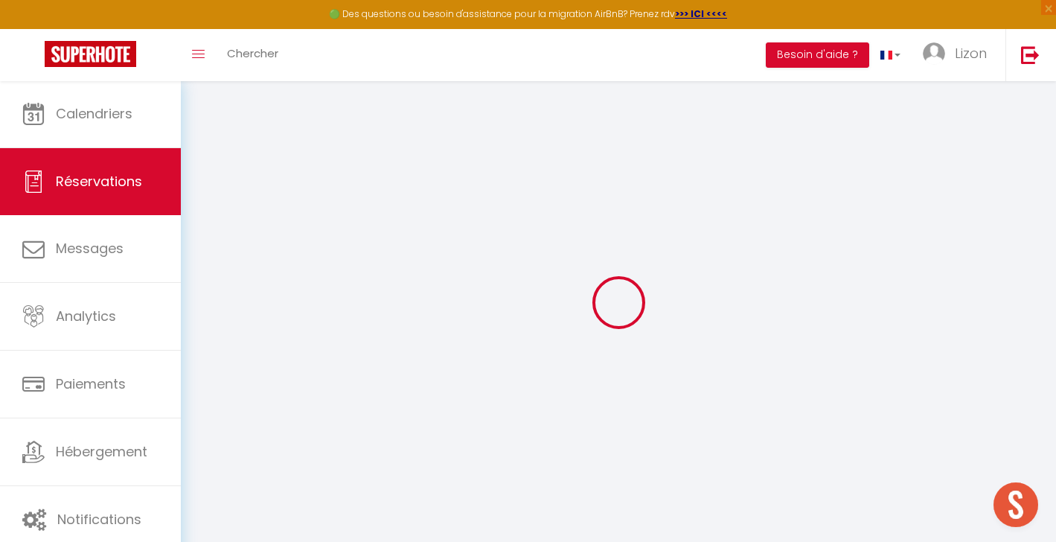
select select
checkbox input "true"
select select
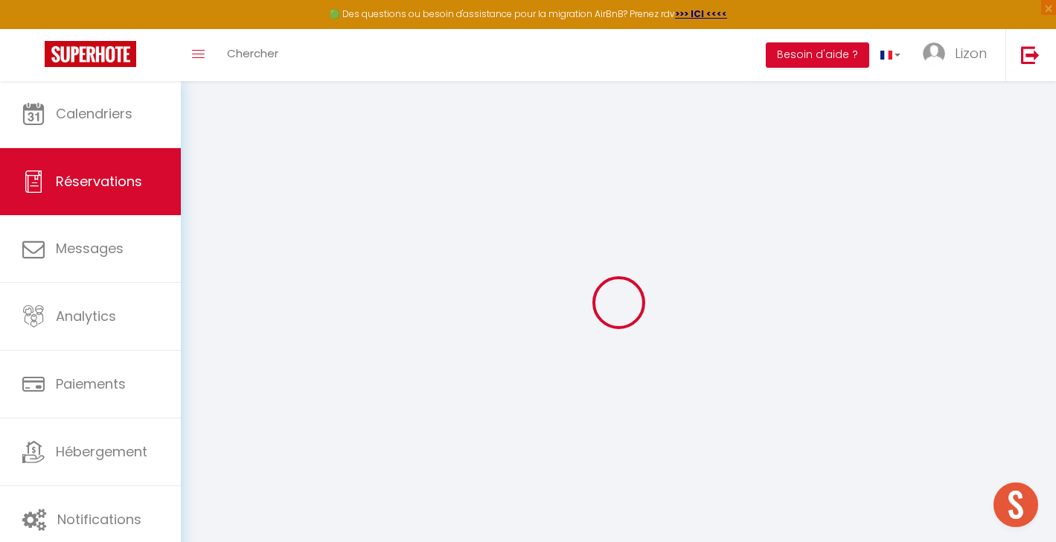
checkbox input "true"
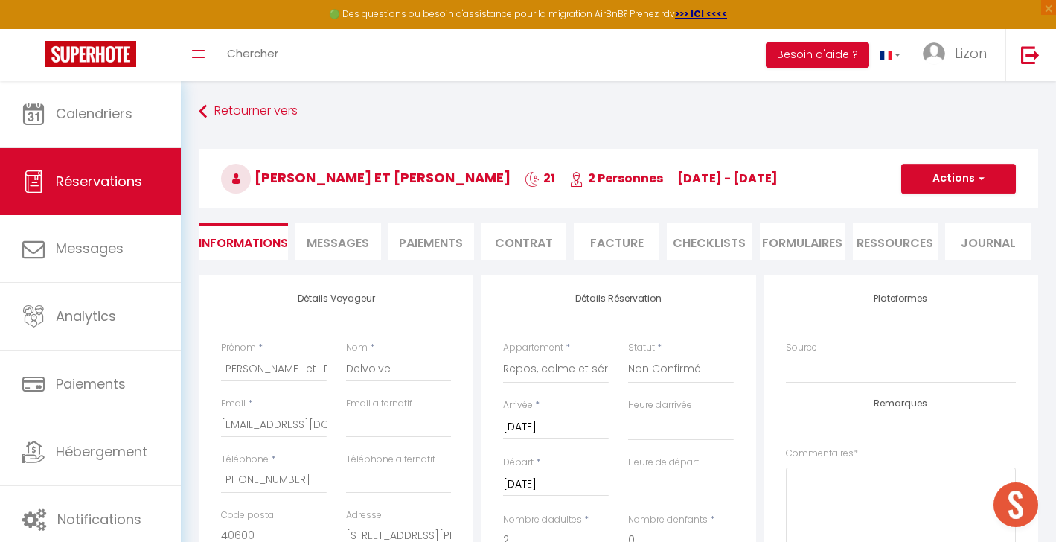
type input "54"
select select
checkbox input "true"
select select "15:00"
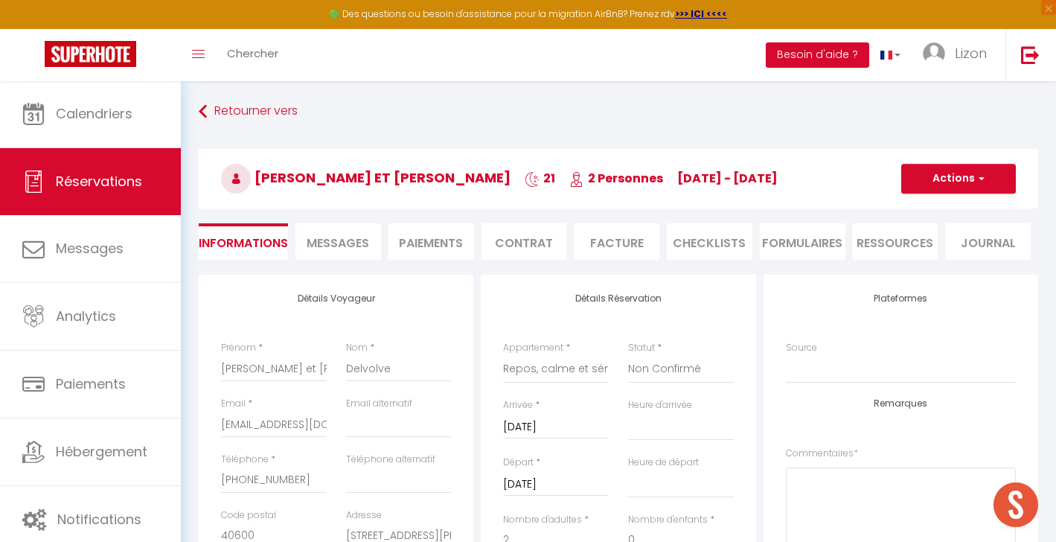
select select "11:00"
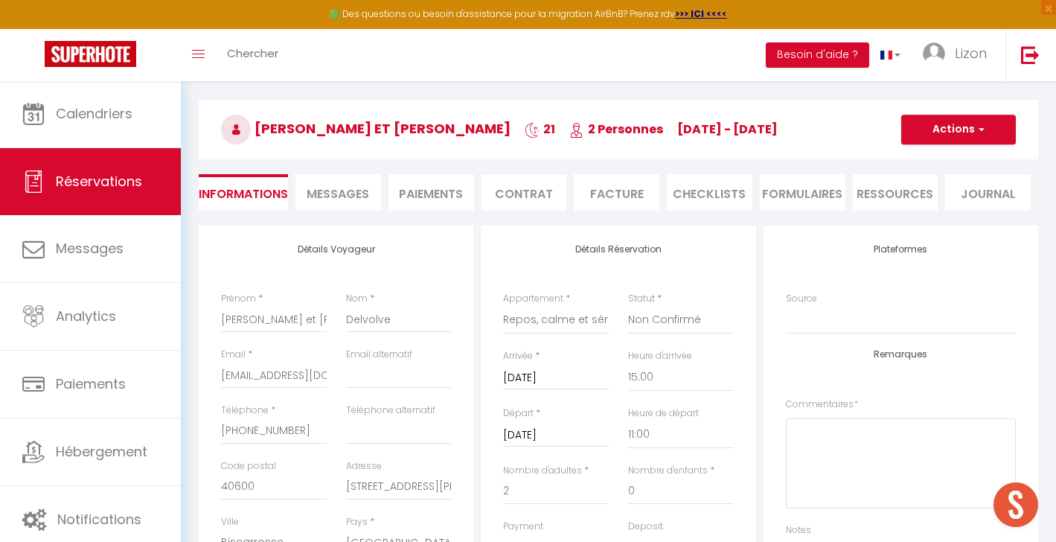
scroll to position [112, 0]
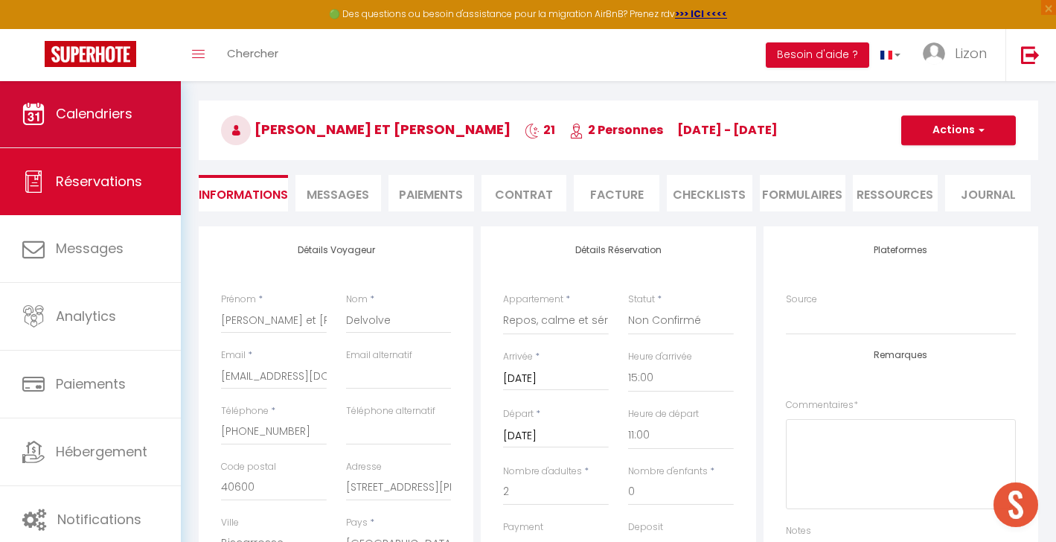
click at [97, 117] on span "Calendriers" at bounding box center [94, 113] width 77 height 19
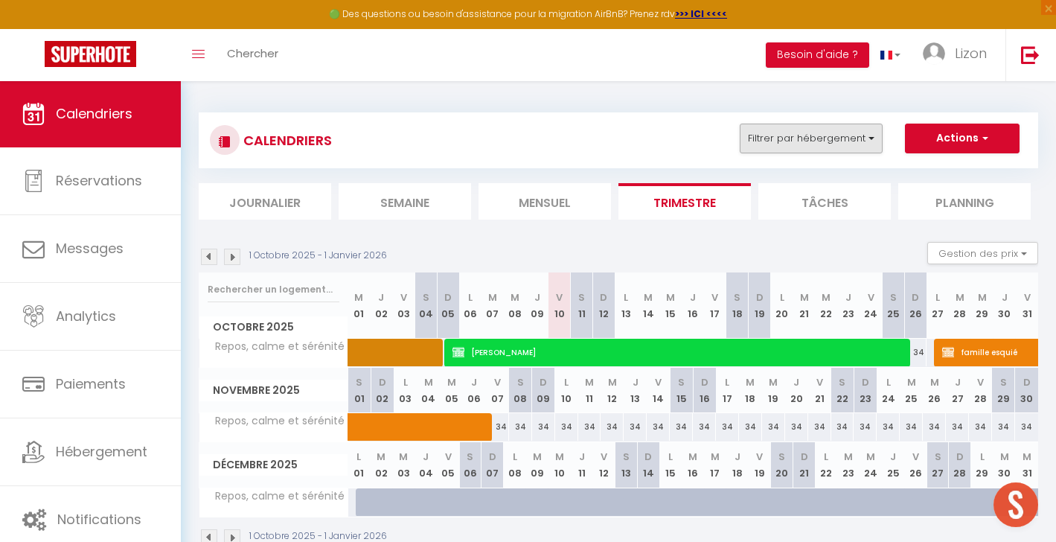
click at [757, 129] on button "Filtrer par hébergement" at bounding box center [810, 138] width 143 height 30
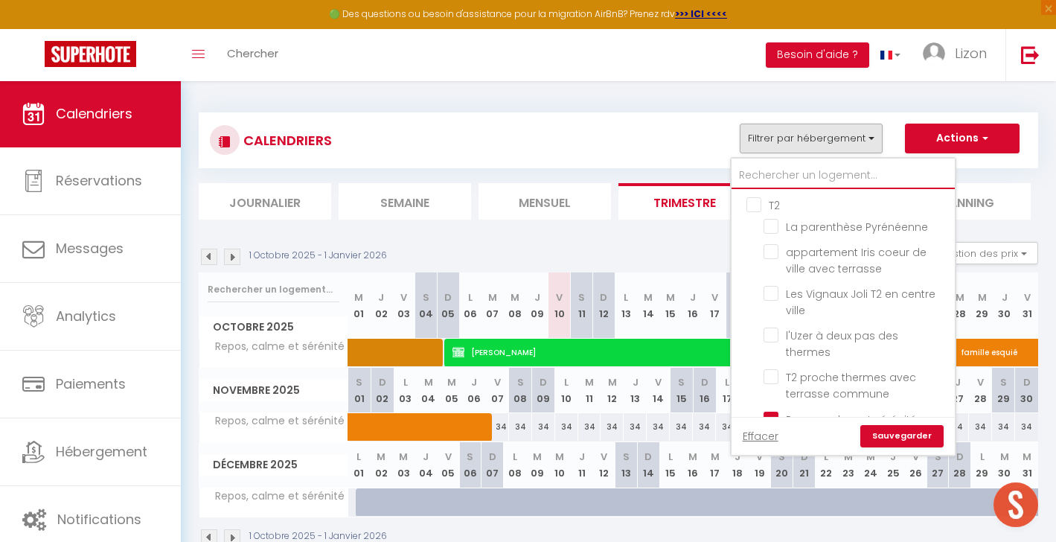
click at [759, 180] on input "text" at bounding box center [842, 175] width 223 height 27
click at [773, 411] on input "Repos, calme et sérénité" at bounding box center [856, 418] width 186 height 15
checkbox input "false"
click at [771, 176] on input "text" at bounding box center [842, 175] width 223 height 27
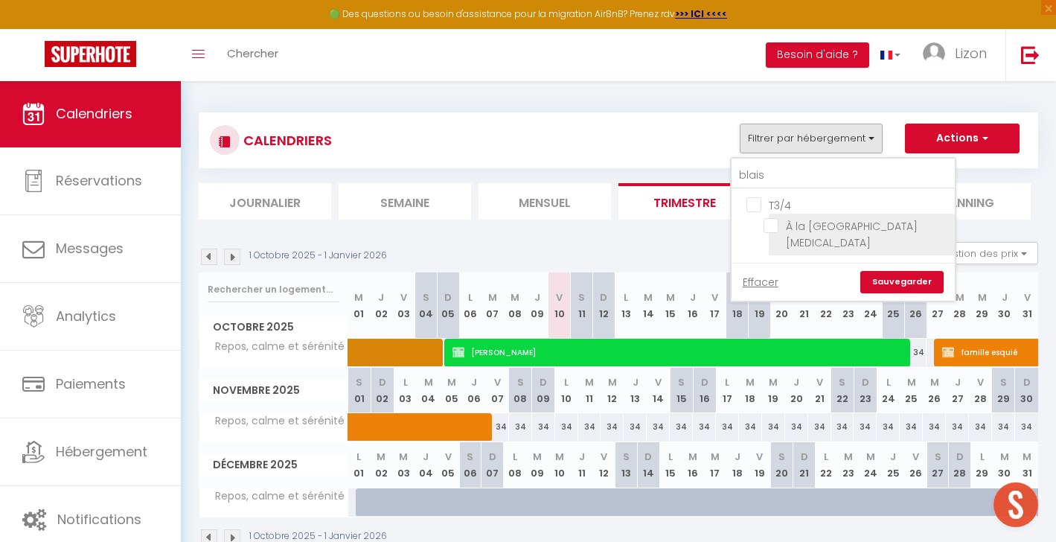
click at [773, 228] on input "À la [GEOGRAPHIC_DATA][MEDICAL_DATA]" at bounding box center [856, 225] width 186 height 15
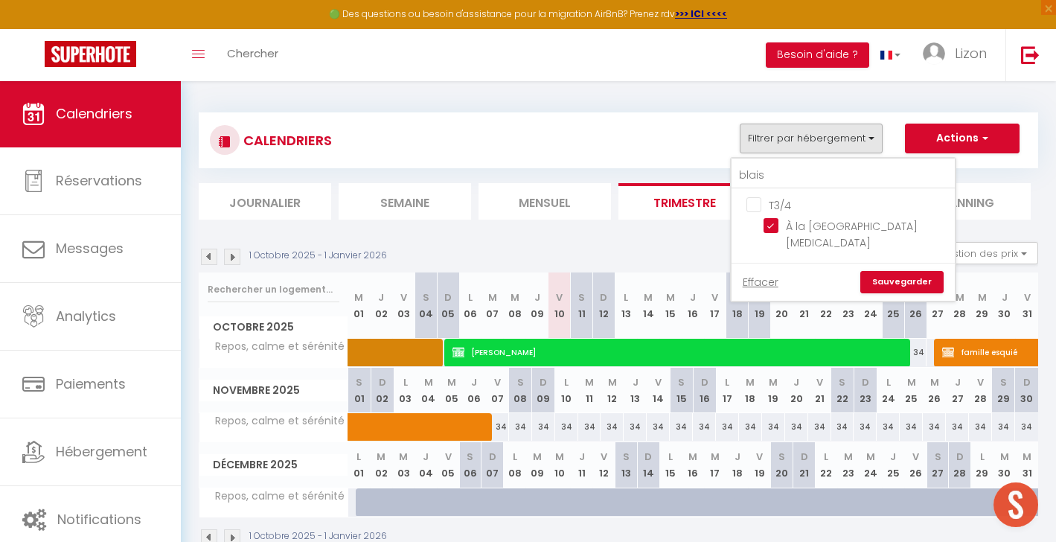
click at [910, 271] on link "Sauvegarder" at bounding box center [901, 282] width 83 height 22
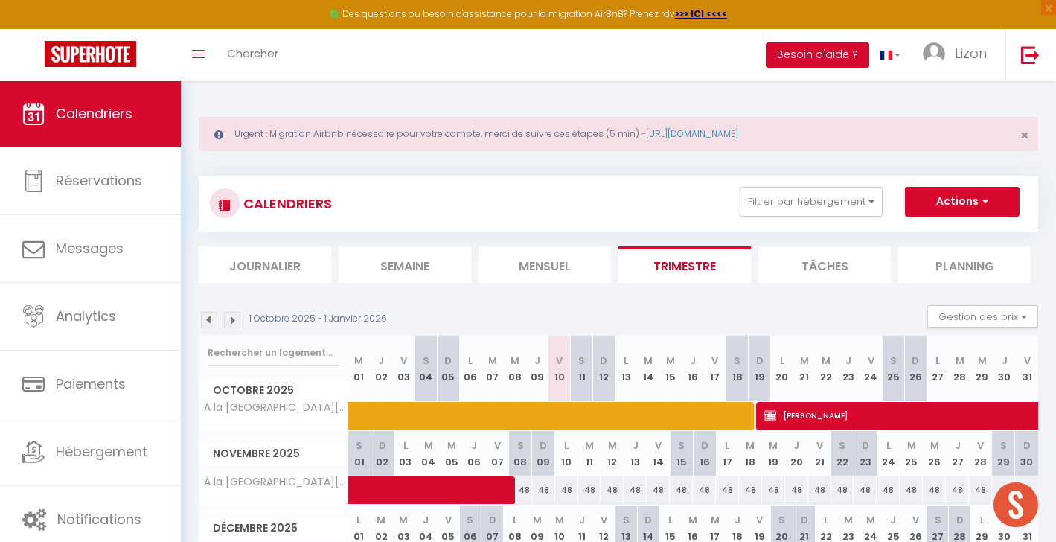
click at [235, 318] on img at bounding box center [232, 320] width 16 height 16
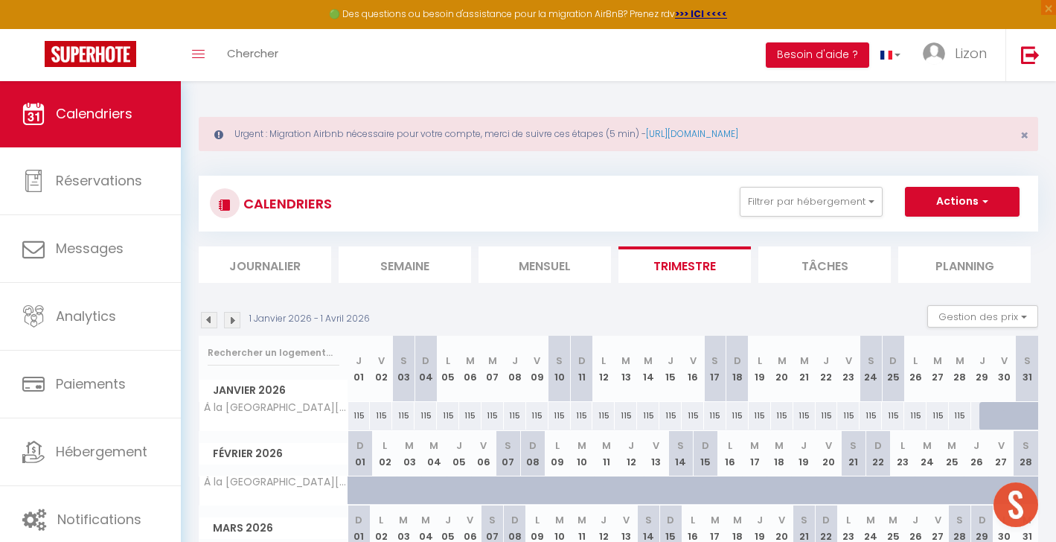
click at [237, 324] on img at bounding box center [232, 320] width 16 height 16
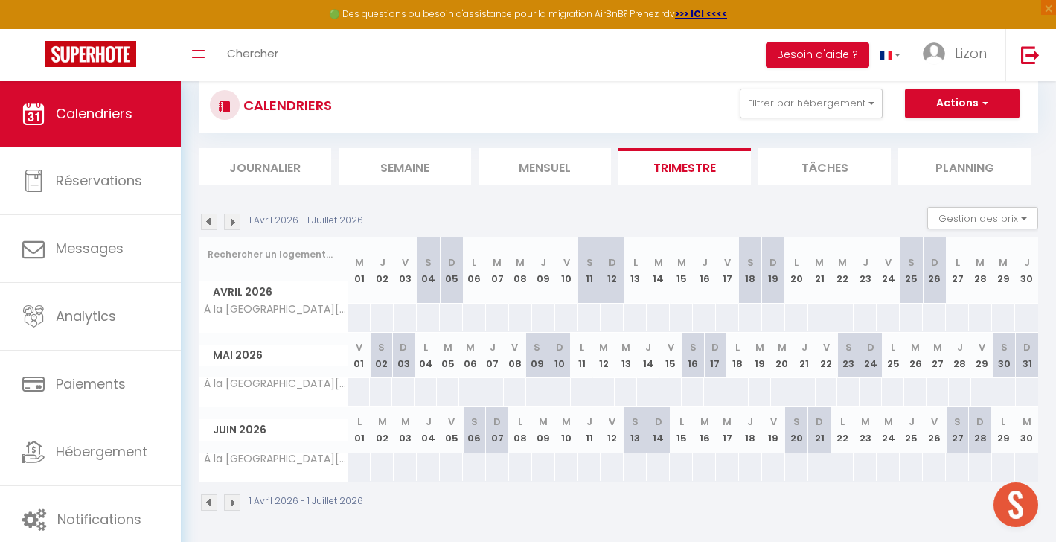
click at [236, 225] on img at bounding box center [232, 221] width 16 height 16
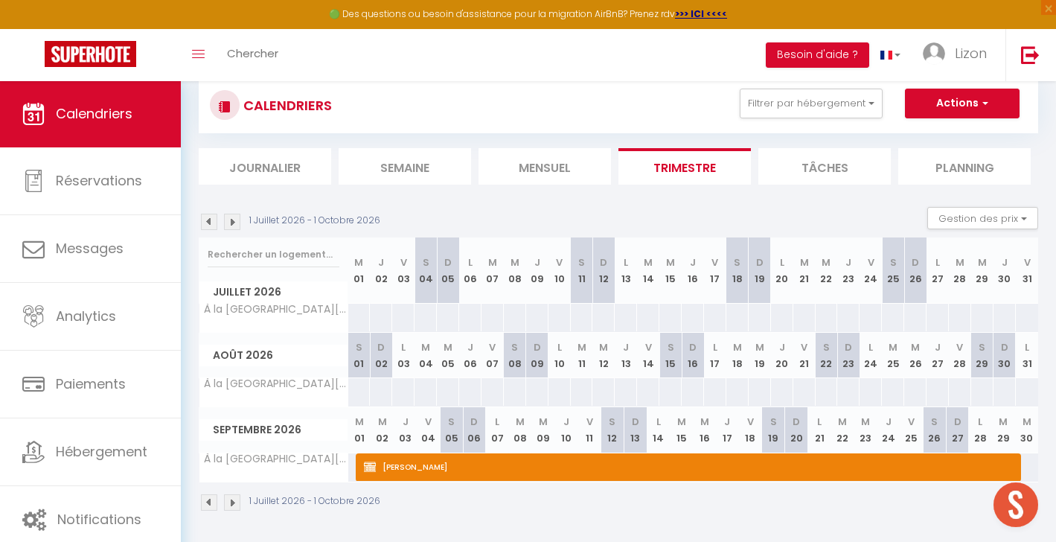
scroll to position [80, 0]
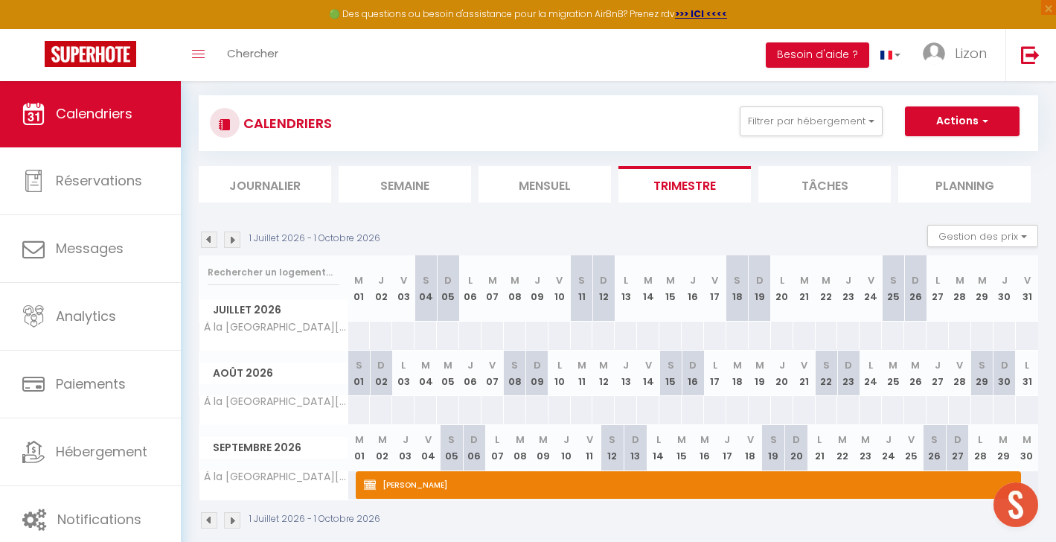
click at [425, 483] on span "[PERSON_NAME]" at bounding box center [680, 484] width 632 height 28
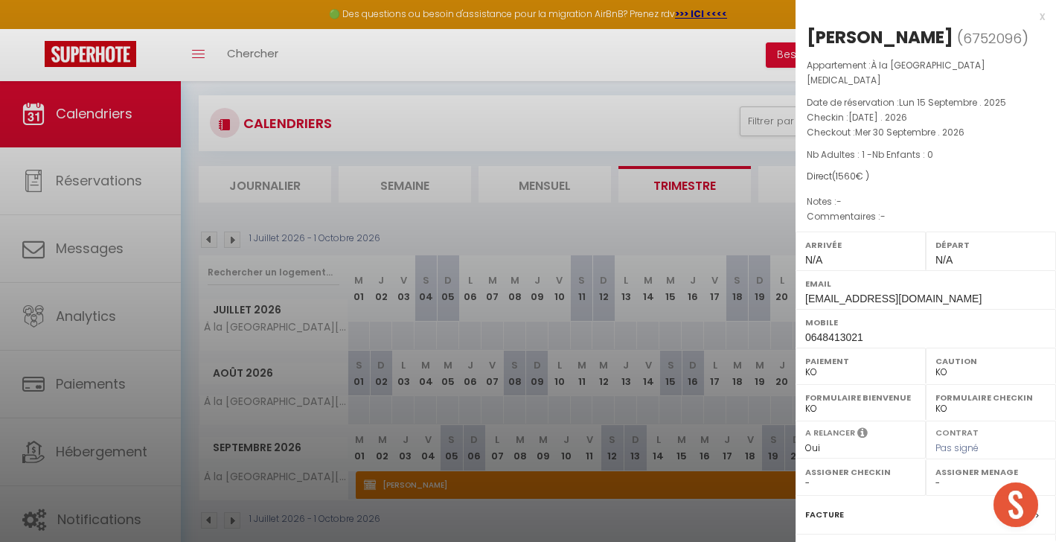
click at [646, 94] on div at bounding box center [528, 271] width 1056 height 542
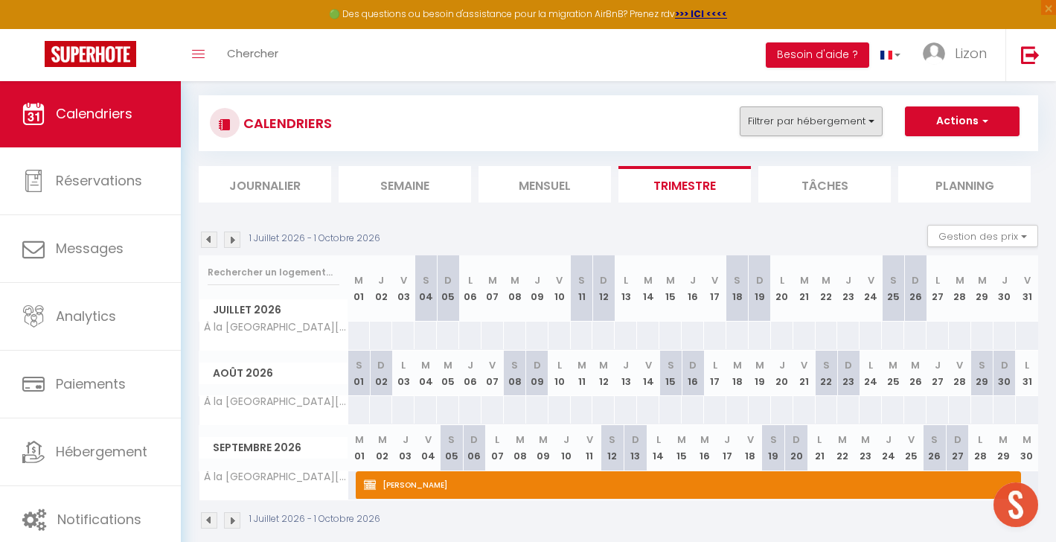
click at [774, 129] on button "Filtrer par hébergement" at bounding box center [810, 121] width 143 height 30
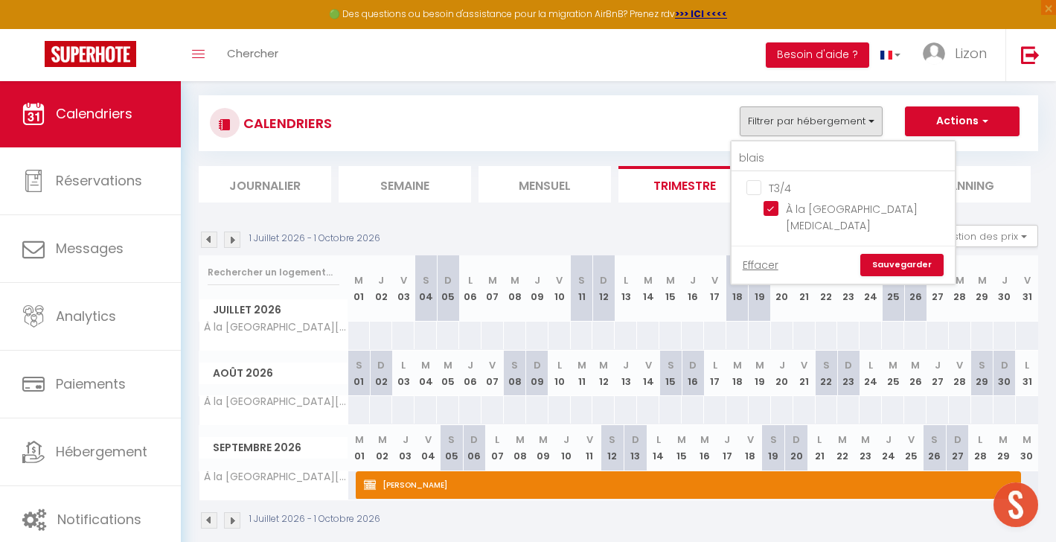
click at [579, 154] on div "CALENDRIERS Filtrer par hébergement blais T3/4 À la [GEOGRAPHIC_DATA][MEDICAL_D…" at bounding box center [618, 148] width 839 height 107
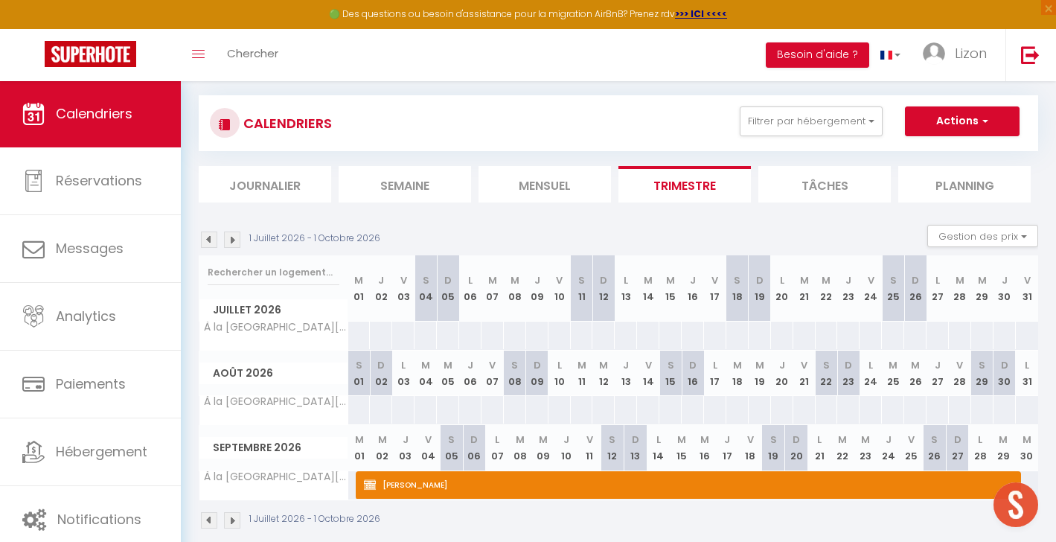
click at [549, 489] on span "[PERSON_NAME]" at bounding box center [680, 484] width 632 height 28
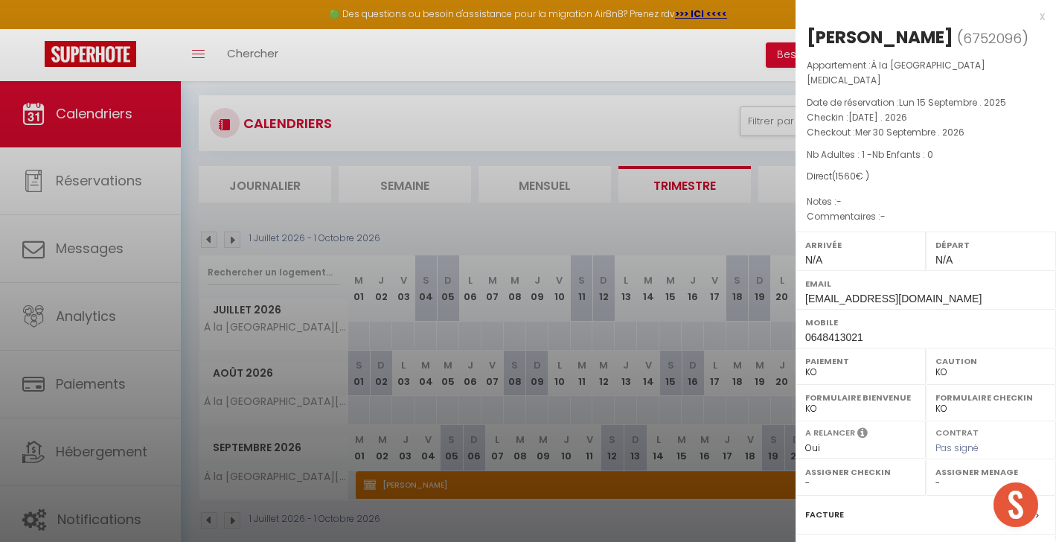
scroll to position [0, 0]
click at [607, 216] on div at bounding box center [528, 271] width 1056 height 542
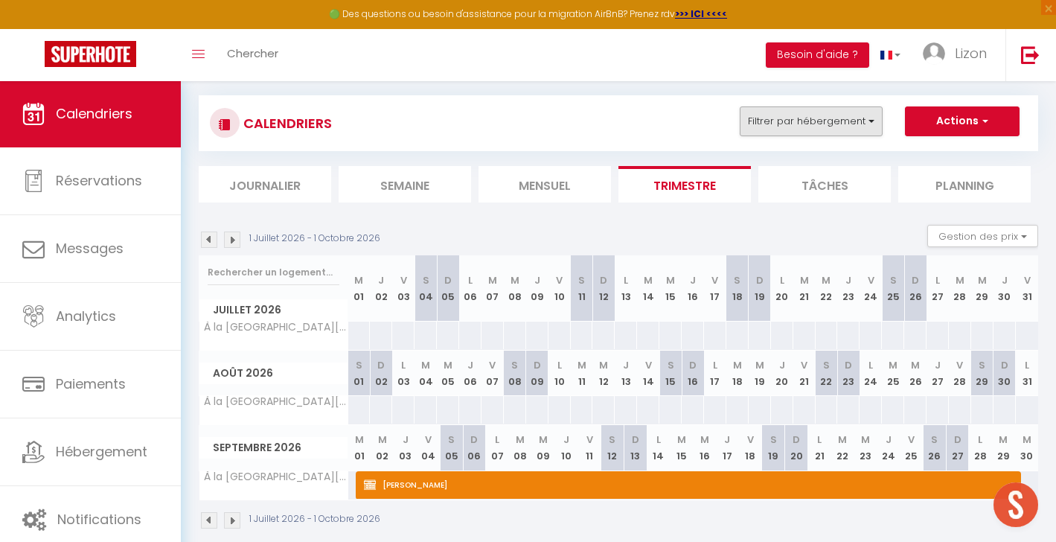
click at [857, 120] on button "Filtrer par hébergement" at bounding box center [810, 121] width 143 height 30
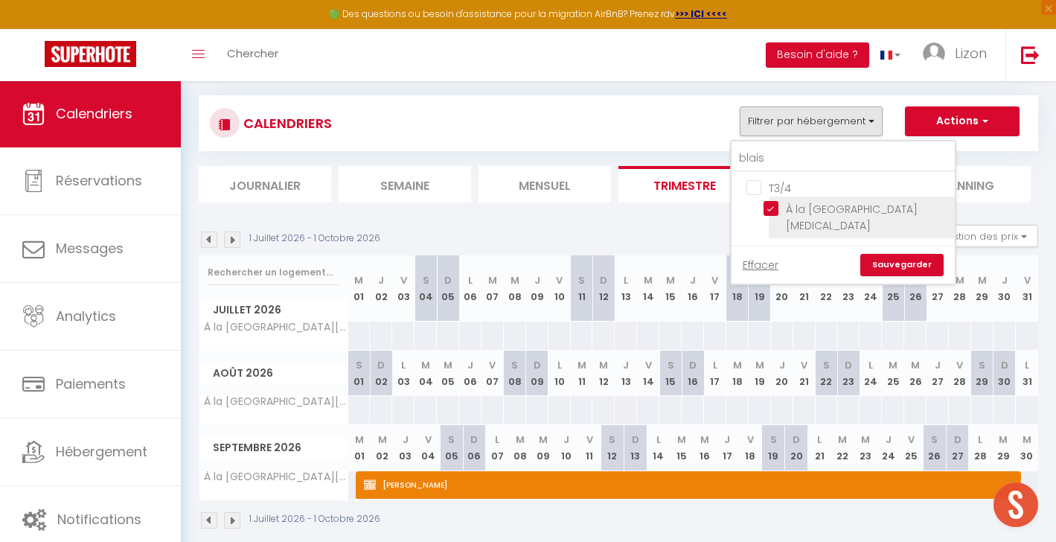
click at [774, 203] on input "À la [GEOGRAPHIC_DATA][MEDICAL_DATA]" at bounding box center [856, 208] width 186 height 15
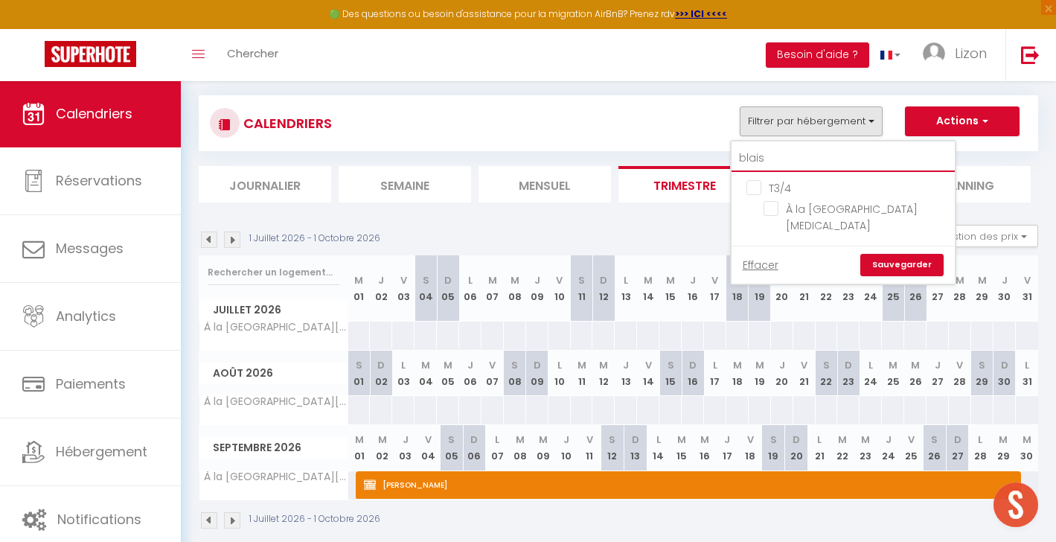
click at [774, 150] on input "blais" at bounding box center [842, 158] width 223 height 27
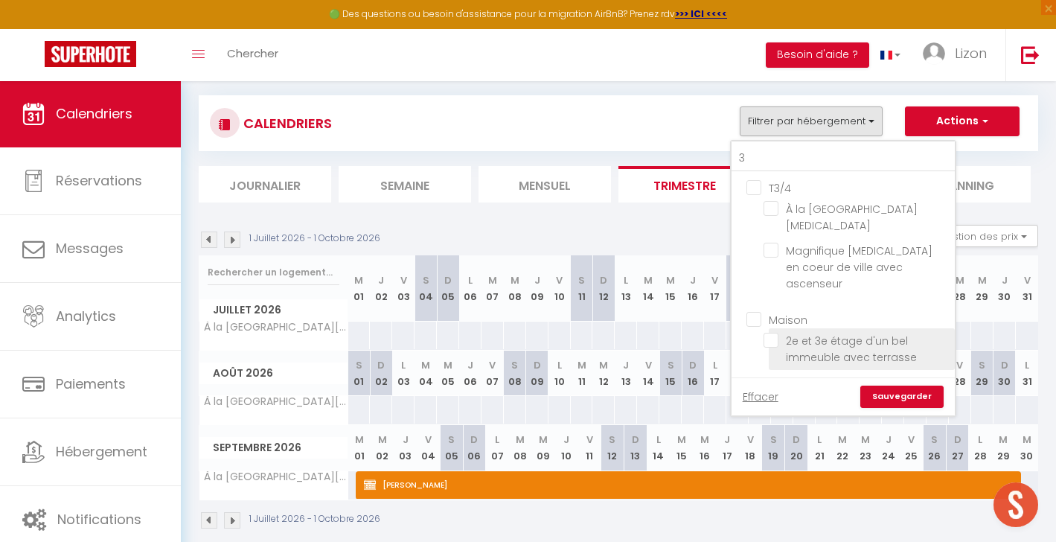
click at [771, 333] on input "2e et 3e étage d'un bel immeuble avec terrasse" at bounding box center [856, 340] width 186 height 15
click at [906, 385] on link "Sauvegarder" at bounding box center [901, 396] width 83 height 22
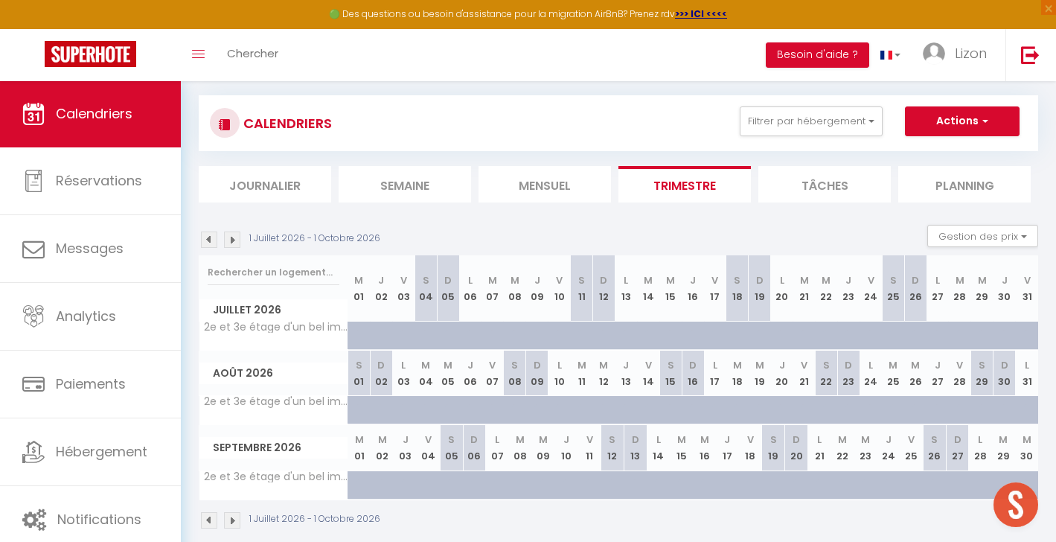
click at [235, 240] on img at bounding box center [232, 239] width 16 height 16
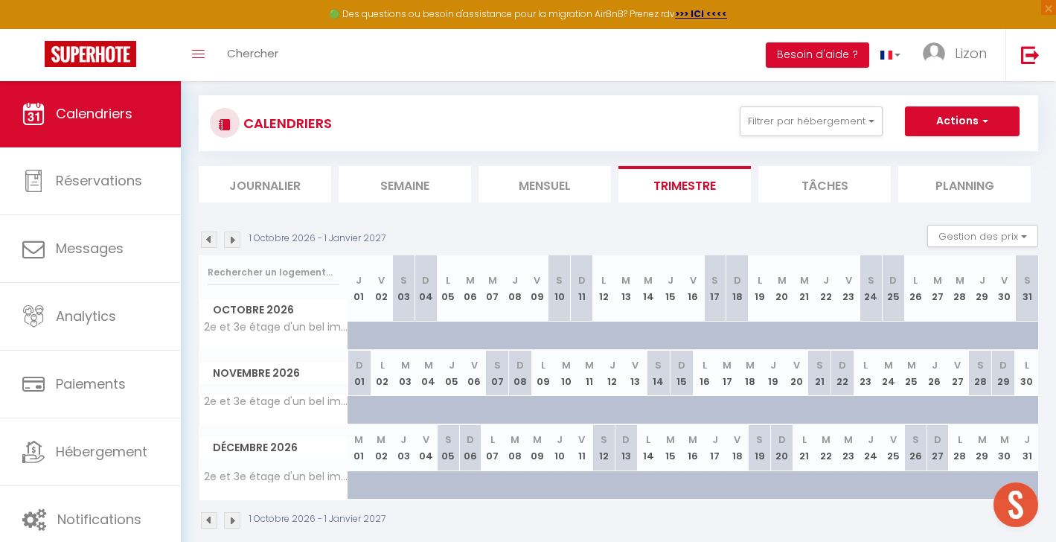
click at [213, 238] on img at bounding box center [209, 239] width 16 height 16
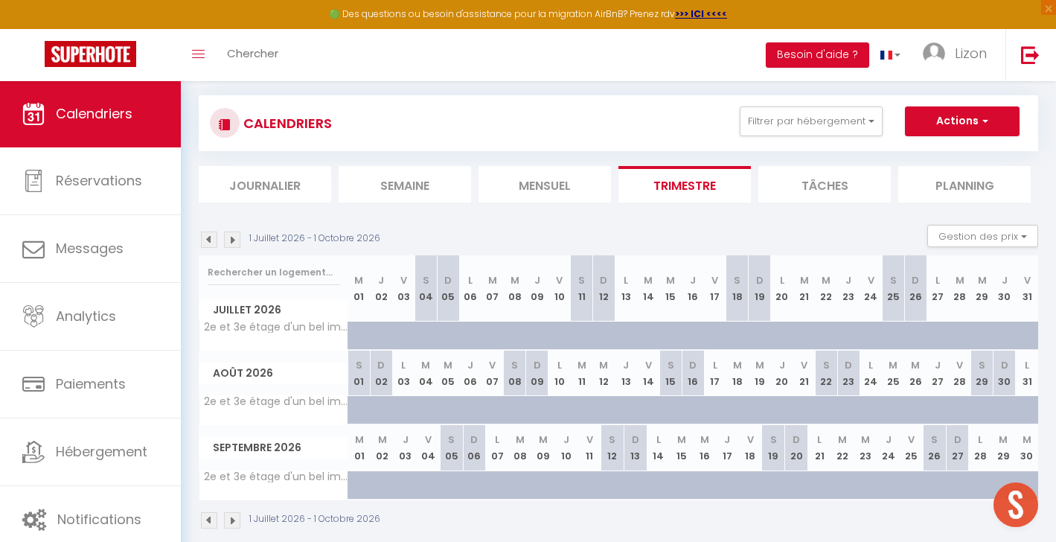
click at [213, 238] on img at bounding box center [209, 239] width 16 height 16
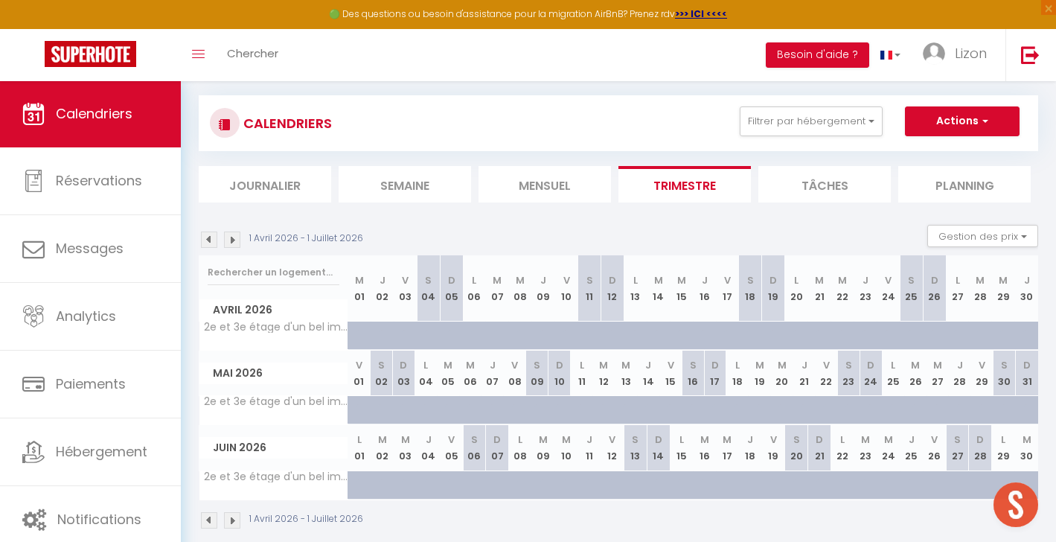
click at [213, 238] on img at bounding box center [209, 239] width 16 height 16
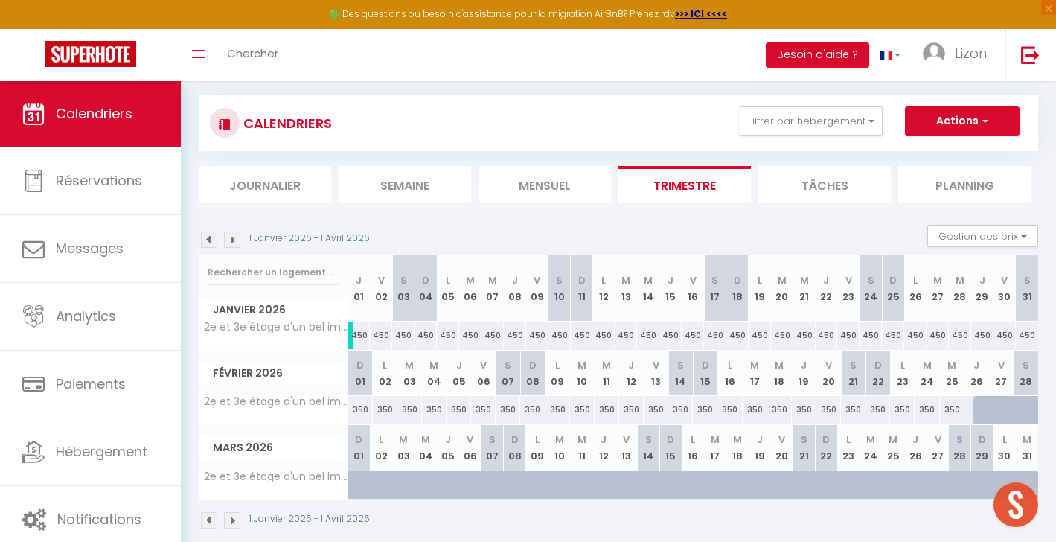
click at [213, 238] on img at bounding box center [209, 239] width 16 height 16
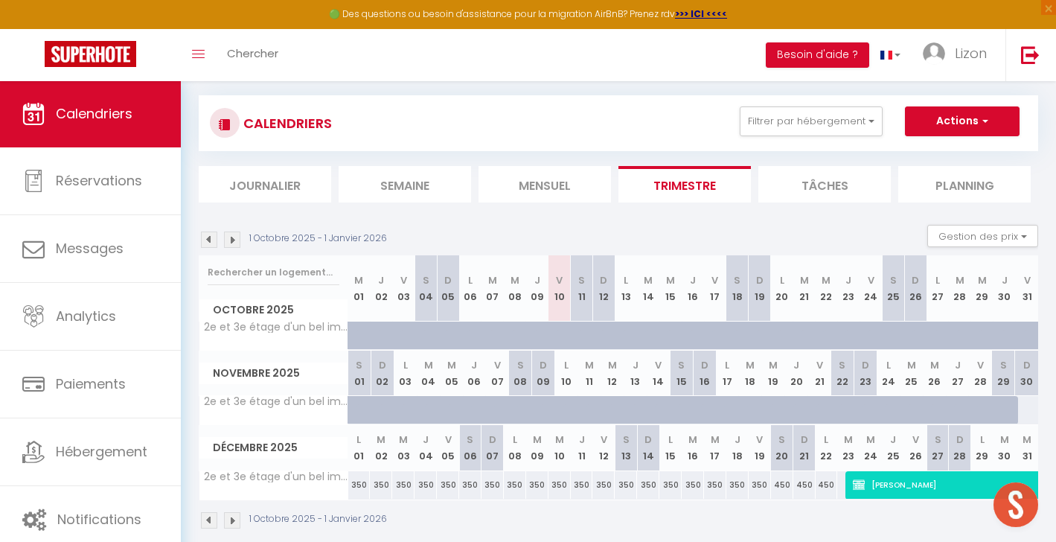
click at [233, 242] on img at bounding box center [232, 239] width 16 height 16
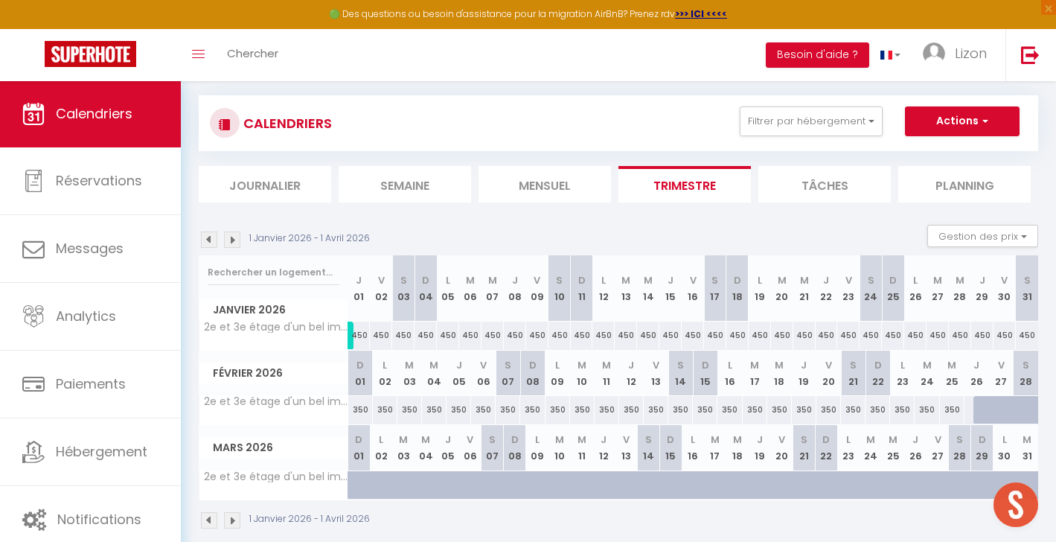
click at [503, 404] on div "350" at bounding box center [507, 410] width 25 height 28
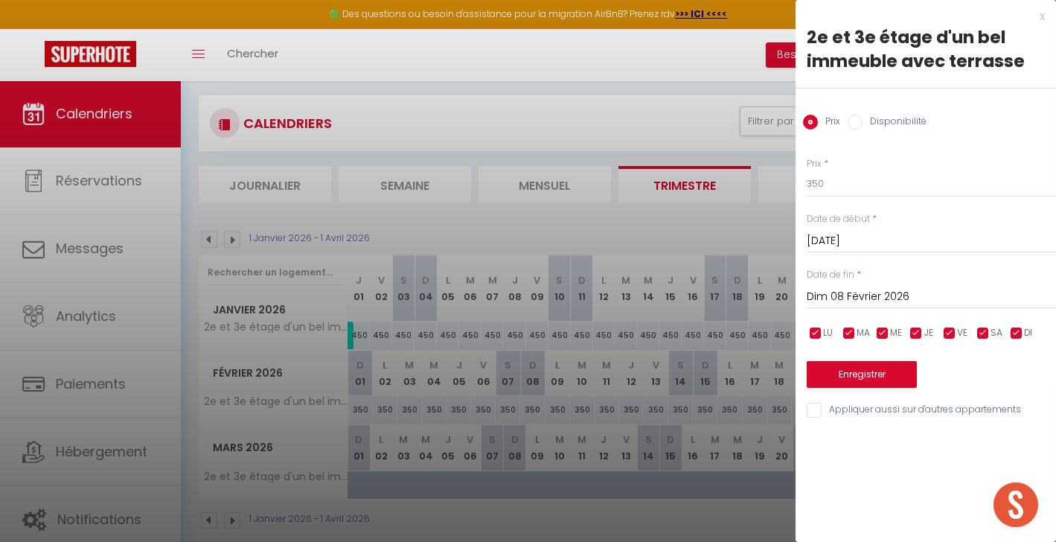
click at [852, 123] on input "Disponibilité" at bounding box center [854, 122] width 15 height 15
click at [828, 289] on input "Dim 08 Février 2026" at bounding box center [930, 298] width 249 height 19
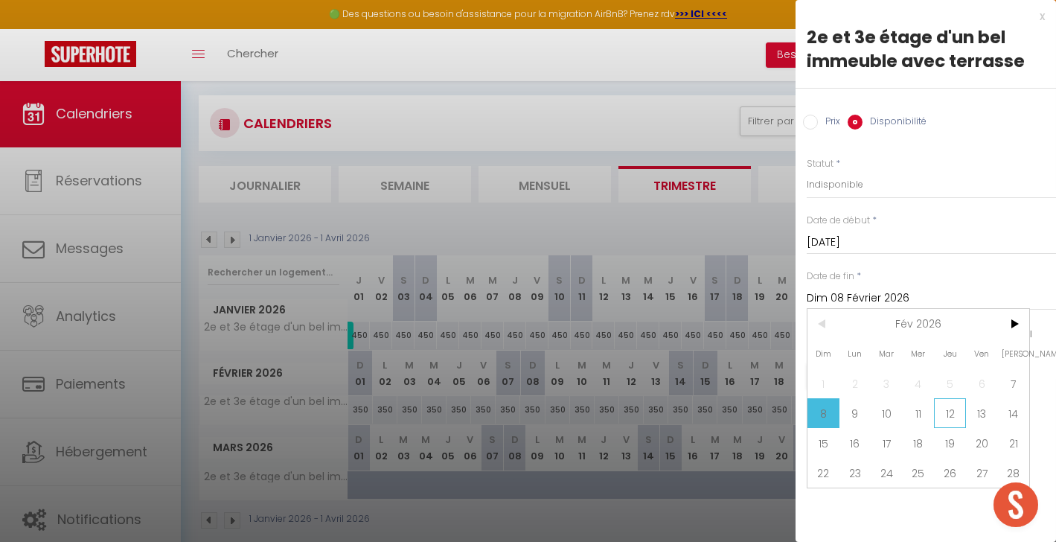
click at [954, 422] on span "12" at bounding box center [950, 413] width 32 height 30
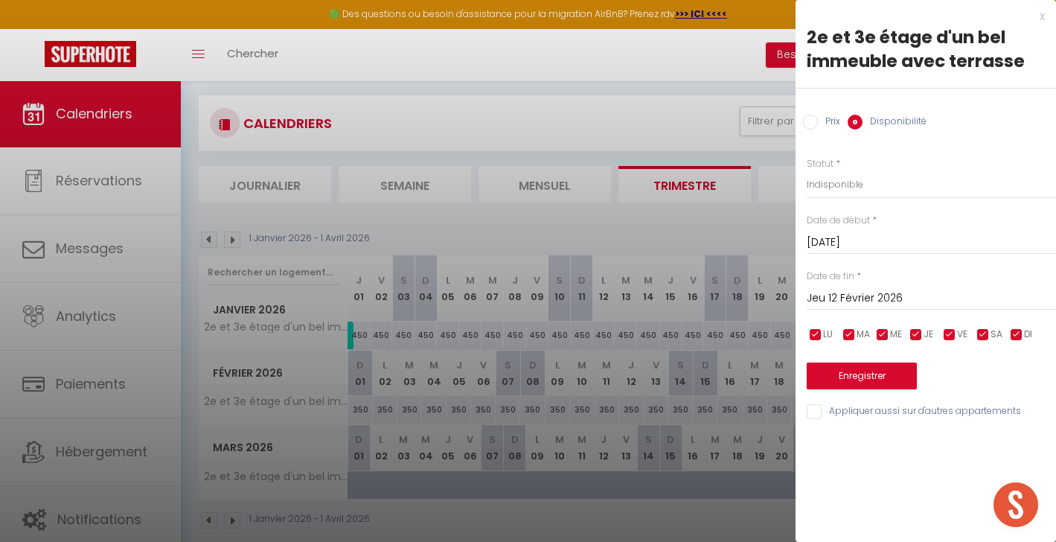
click at [872, 379] on button "Enregistrer" at bounding box center [861, 375] width 110 height 27
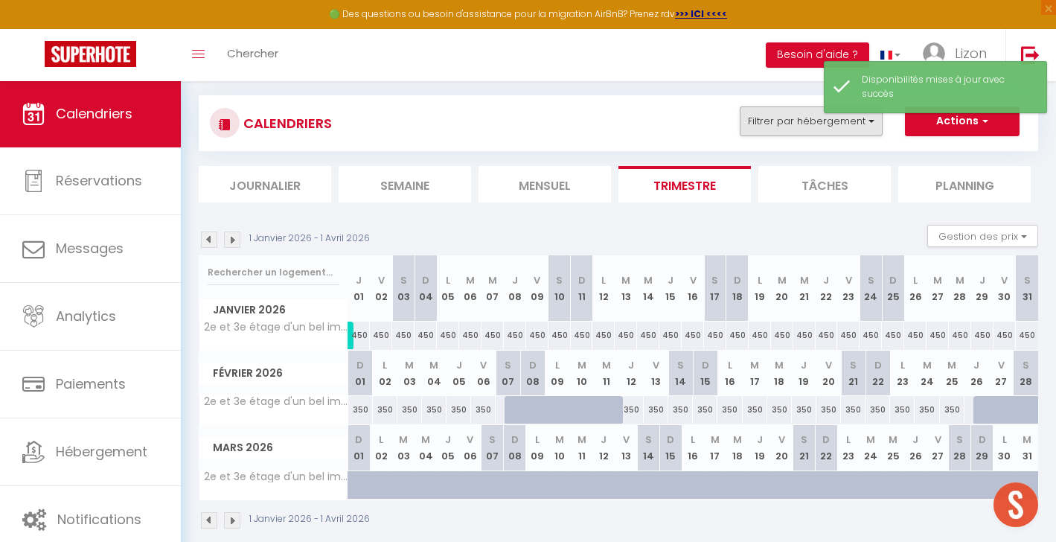
click at [773, 113] on button "Filtrer par hébergement" at bounding box center [810, 121] width 143 height 30
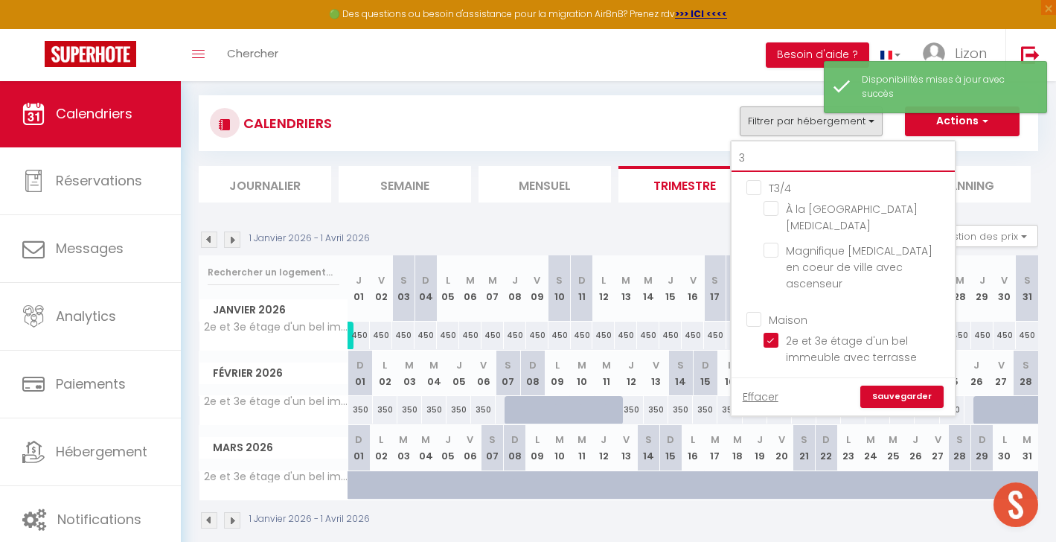
click at [766, 160] on input "3" at bounding box center [842, 158] width 223 height 27
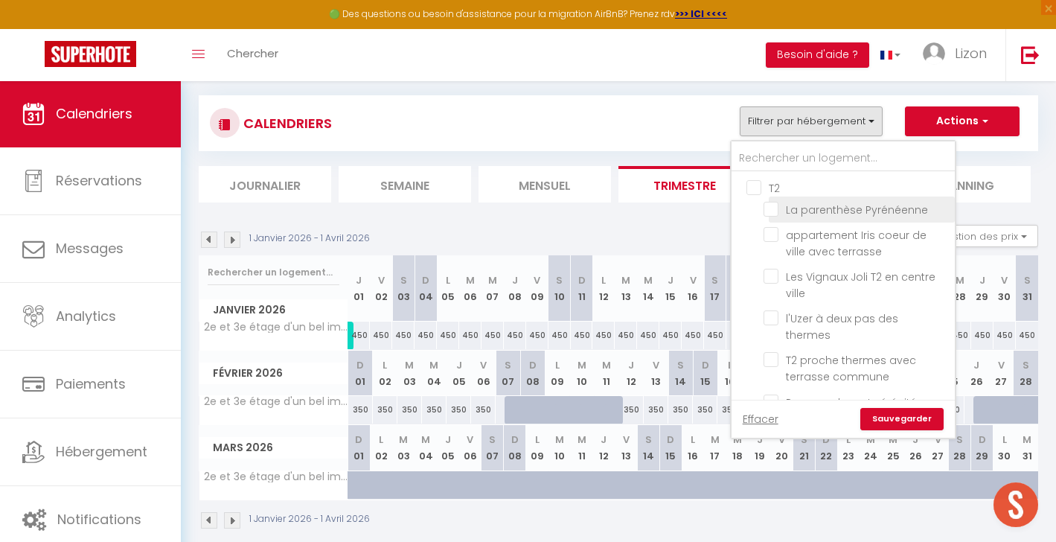
click at [779, 211] on input "La parenthèse Pyrénéenne" at bounding box center [856, 208] width 186 height 15
click at [775, 147] on input "text" at bounding box center [842, 158] width 223 height 27
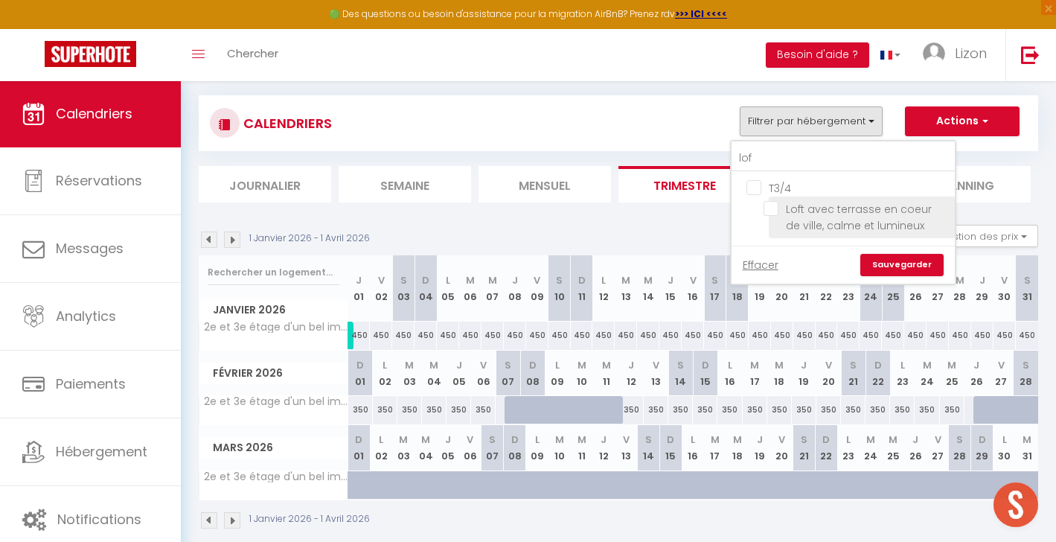
click at [772, 207] on input "Loft avec terrasse en coeur de ville, calme et lumineux" at bounding box center [856, 208] width 186 height 15
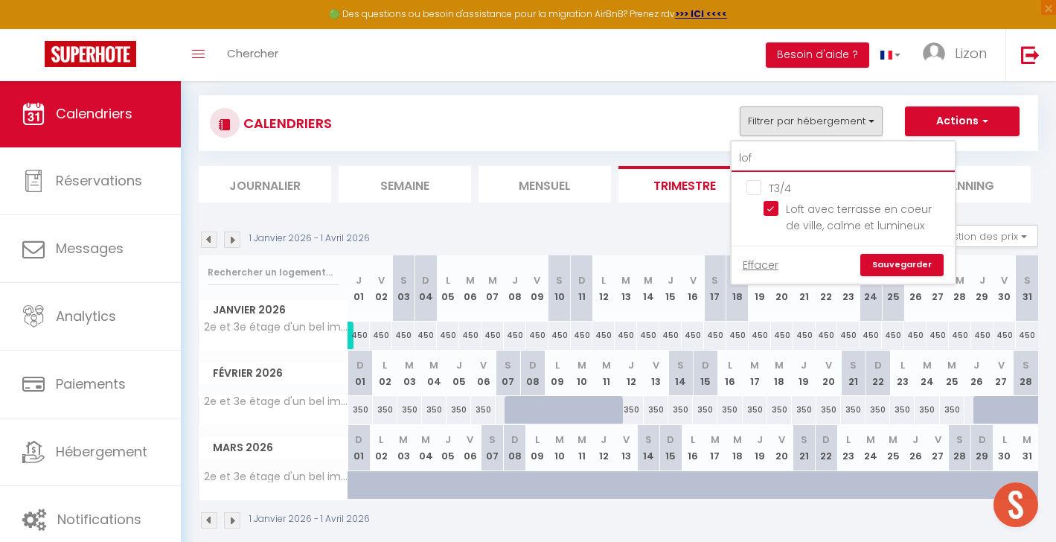
click at [768, 167] on input "lof" at bounding box center [842, 158] width 223 height 27
click at [768, 166] on input "lof" at bounding box center [842, 158] width 223 height 27
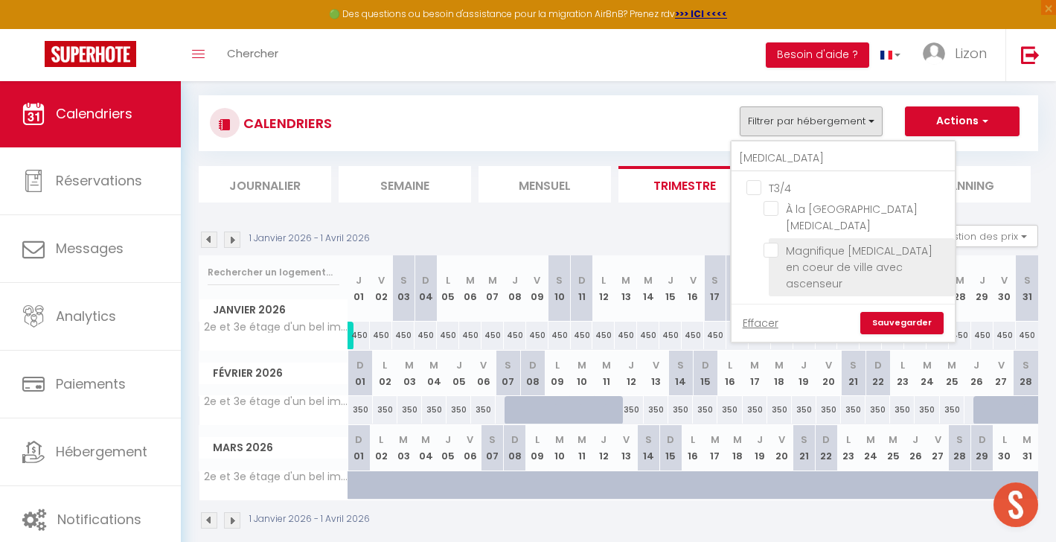
click at [771, 242] on input "Magnifique [MEDICAL_DATA] en coeur de ville avec ascenseur" at bounding box center [856, 249] width 186 height 15
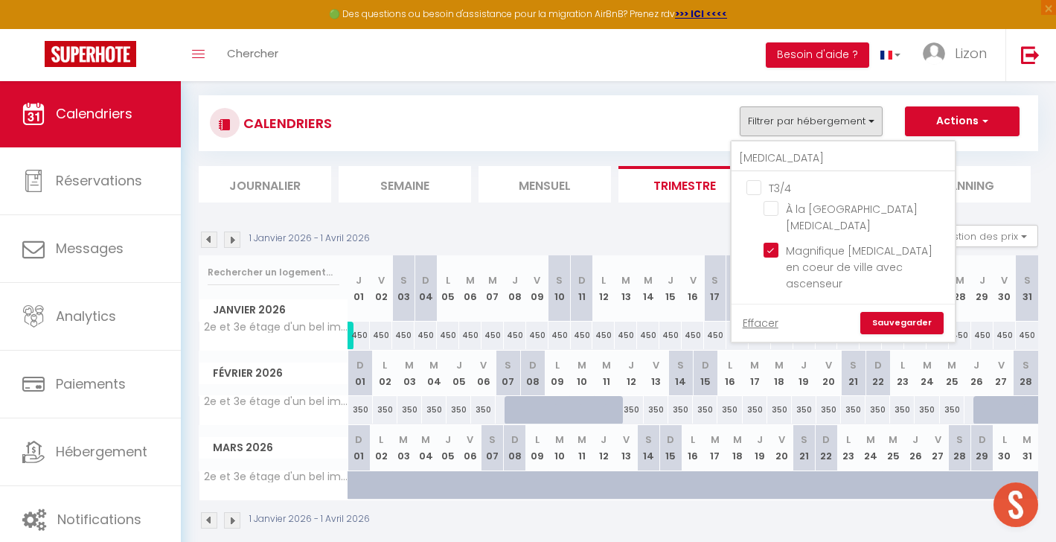
click at [902, 312] on link "Sauvegarder" at bounding box center [901, 323] width 83 height 22
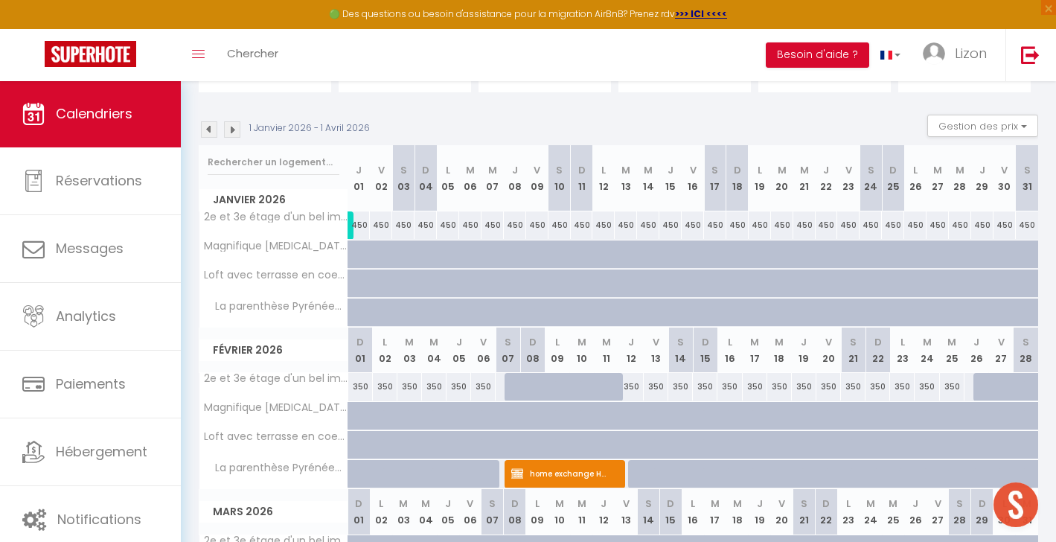
scroll to position [192, 0]
click at [216, 128] on img at bounding box center [209, 128] width 16 height 16
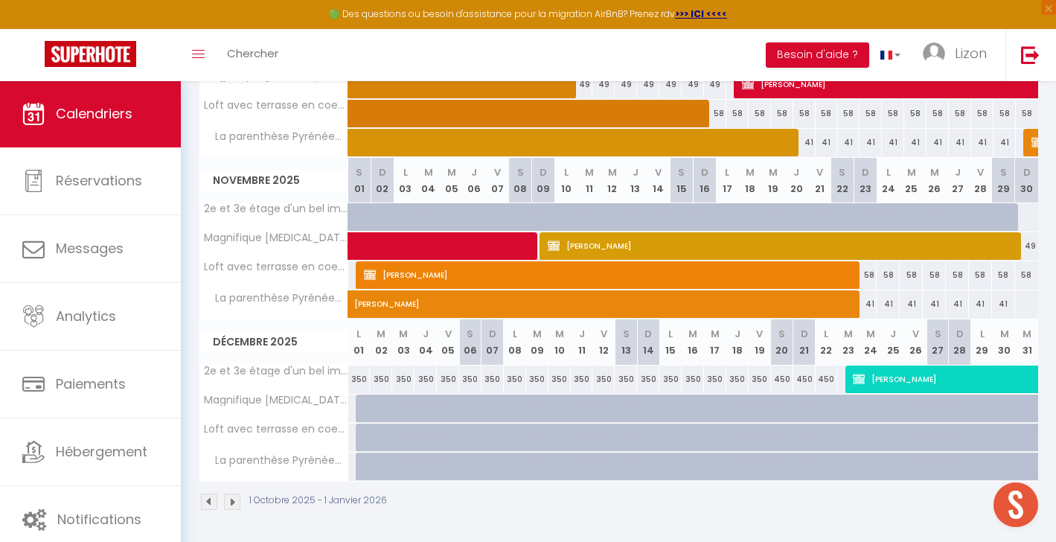
scroll to position [359, 0]
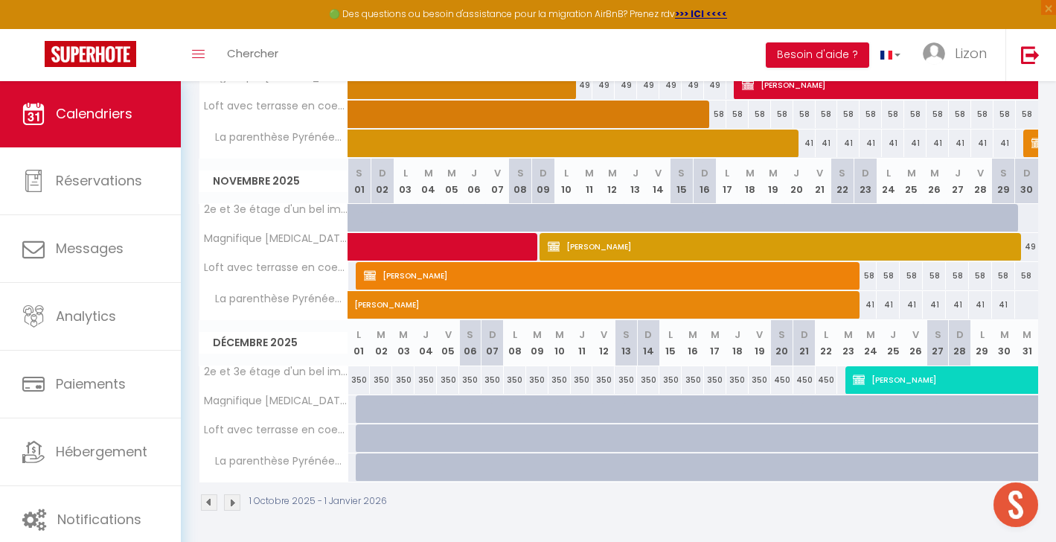
click at [353, 406] on div at bounding box center [358, 409] width 23 height 28
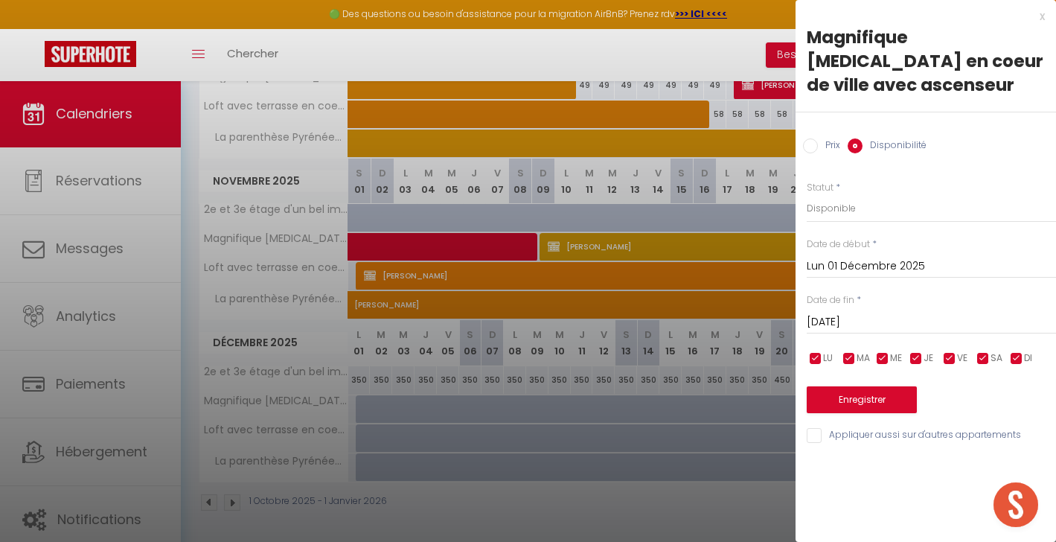
click at [816, 428] on input "Appliquer aussi sur d'autres appartements" at bounding box center [930, 435] width 249 height 15
click at [870, 312] on input "[DATE]" at bounding box center [930, 321] width 249 height 19
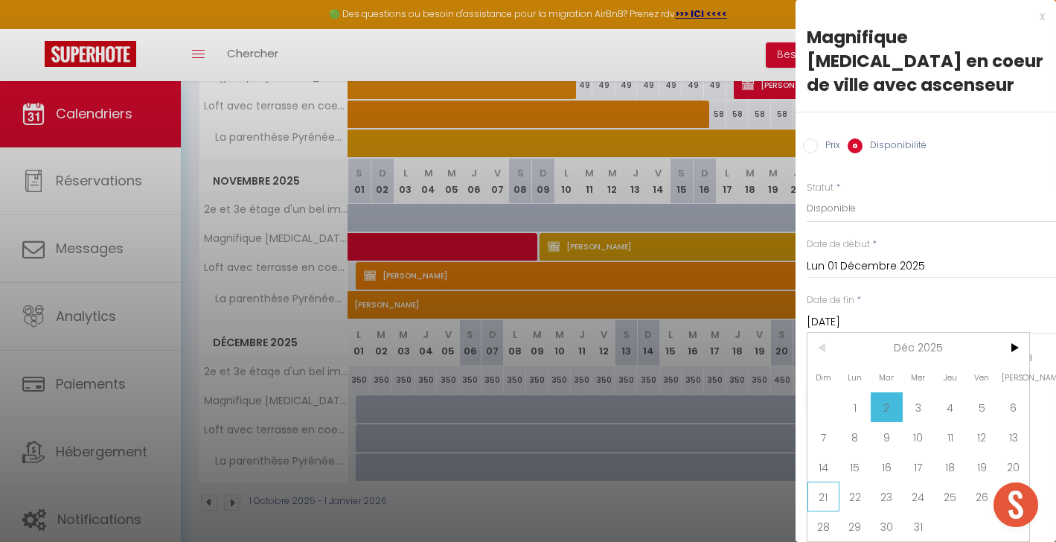
click at [831, 481] on span "21" at bounding box center [823, 496] width 32 height 30
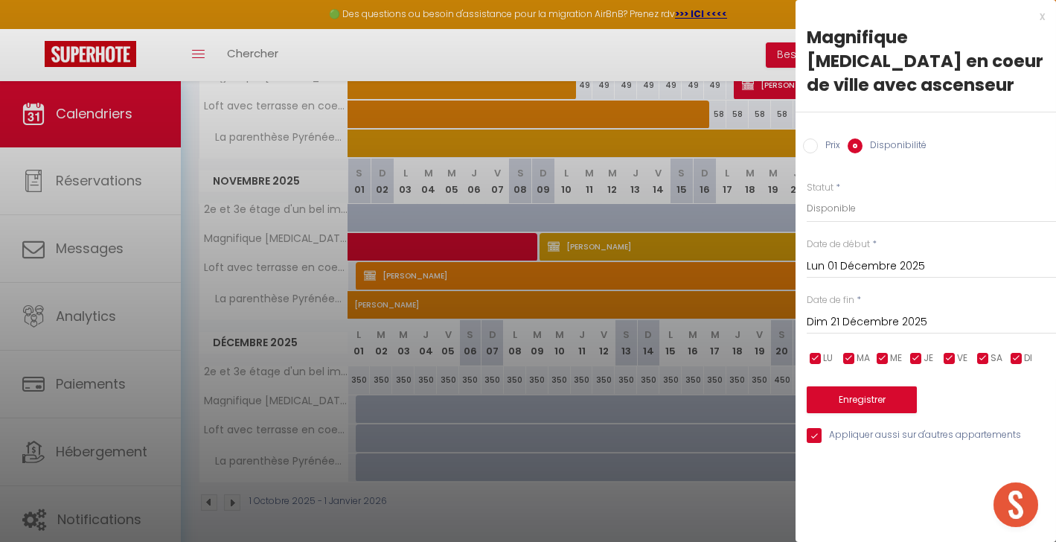
click at [849, 386] on button "Enregistrer" at bounding box center [861, 399] width 110 height 27
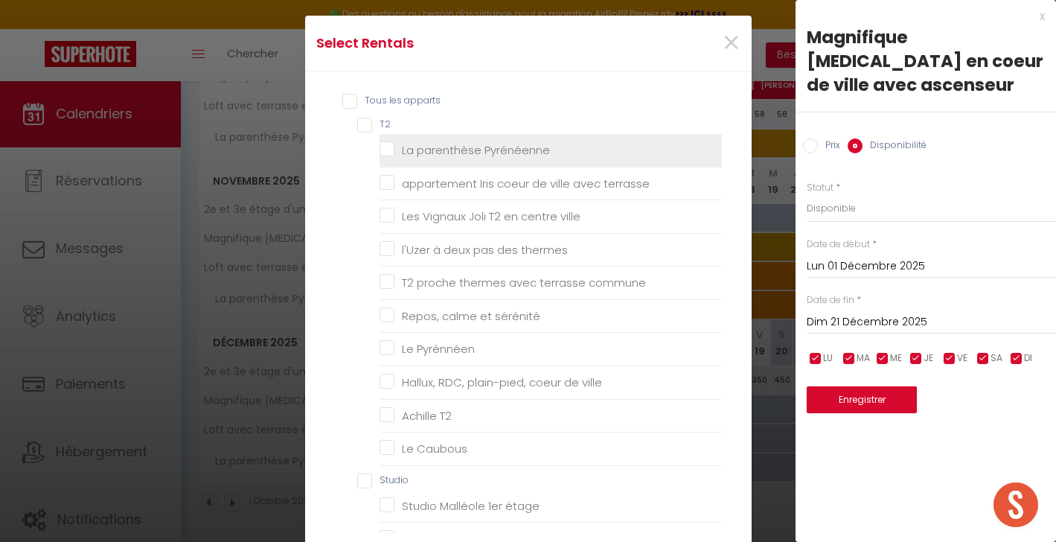
click at [454, 147] on Pyrénéenne "La parenthèse Pyrénéenne" at bounding box center [550, 150] width 342 height 15
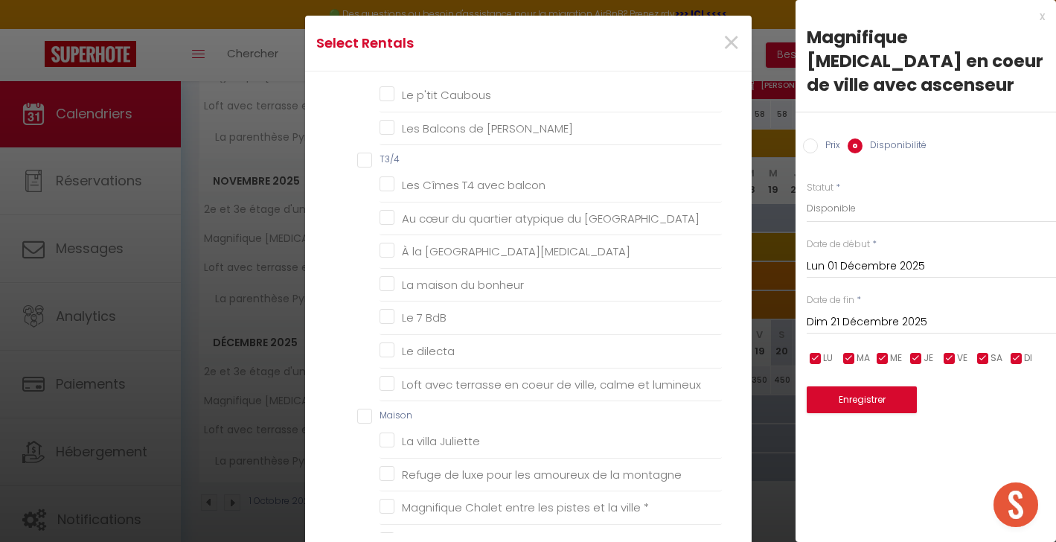
scroll to position [647, 0]
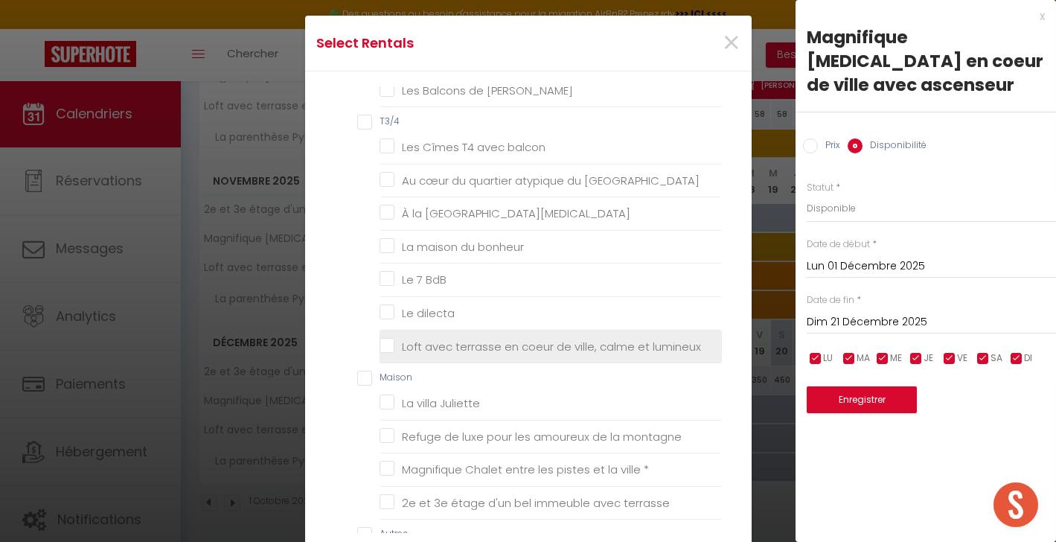
click at [440, 338] on lumineux "Loft avec terrasse en coeur de ville, calme et lumineux" at bounding box center [550, 345] width 342 height 15
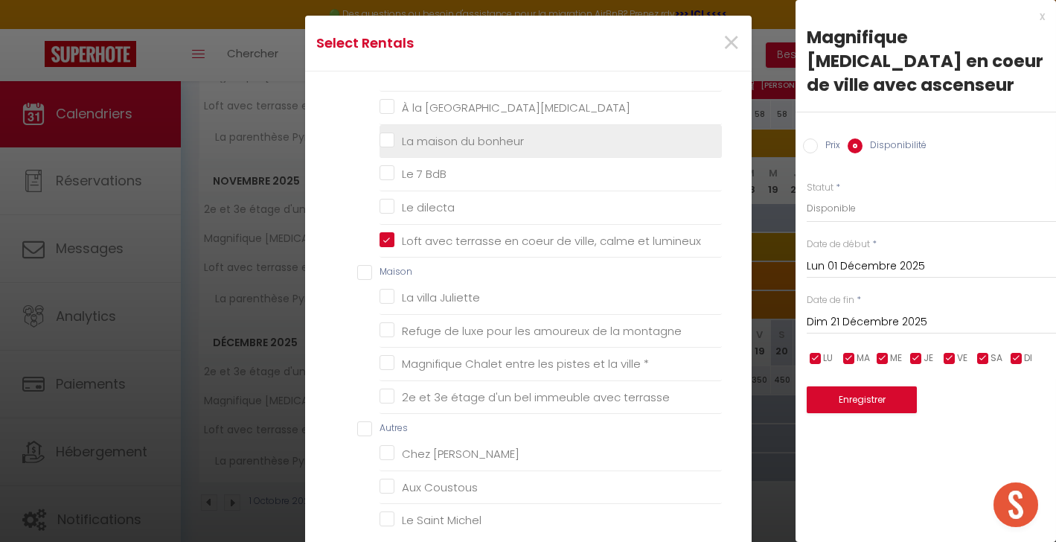
scroll to position [751, 0]
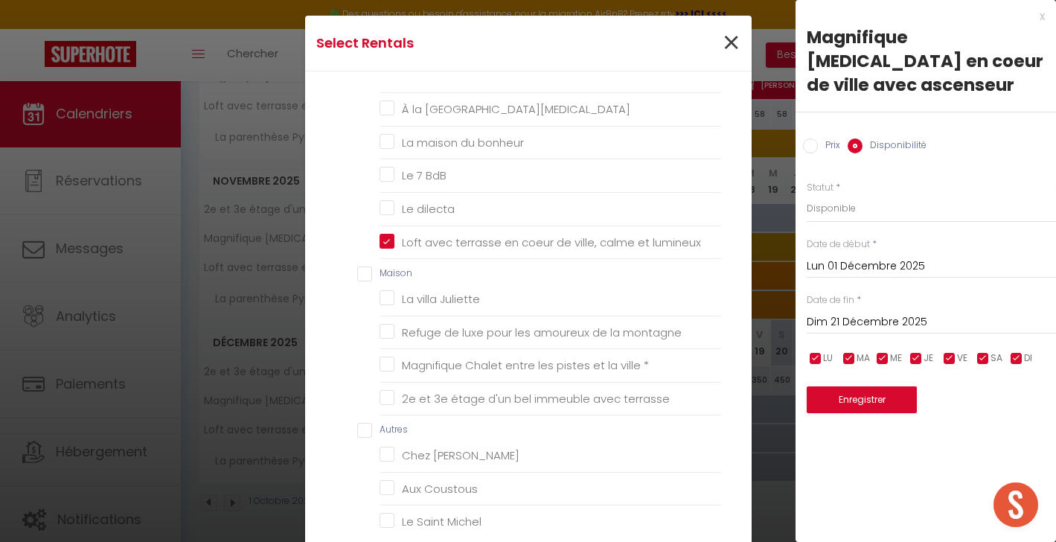
click at [728, 53] on span "×" at bounding box center [731, 43] width 19 height 45
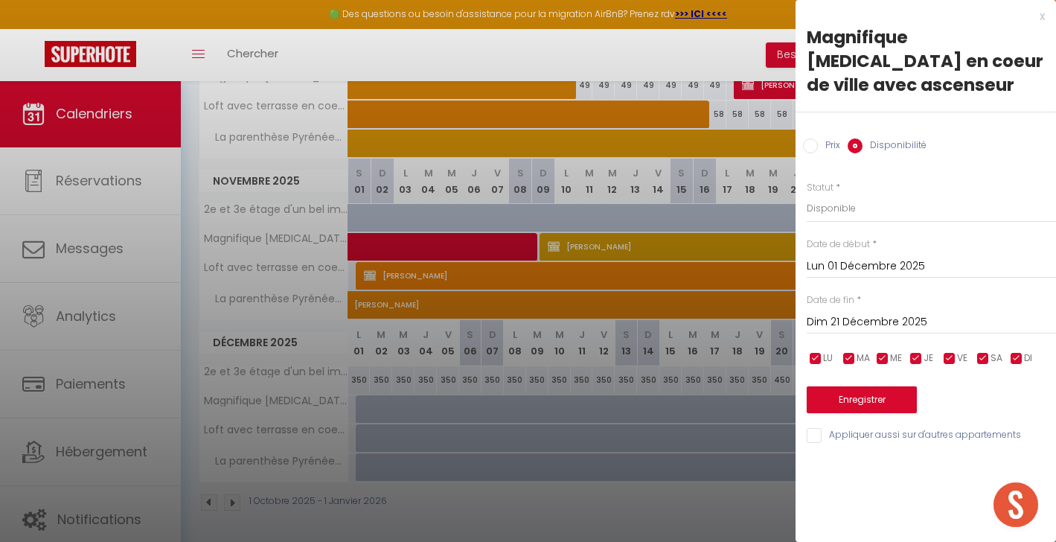
click at [893, 386] on button "Enregistrer" at bounding box center [861, 399] width 110 height 27
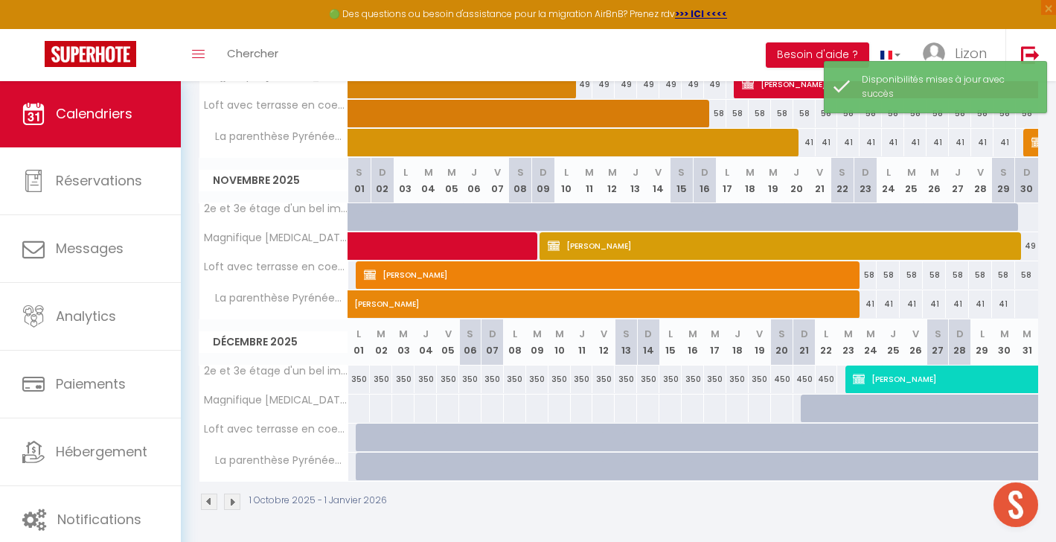
scroll to position [359, 0]
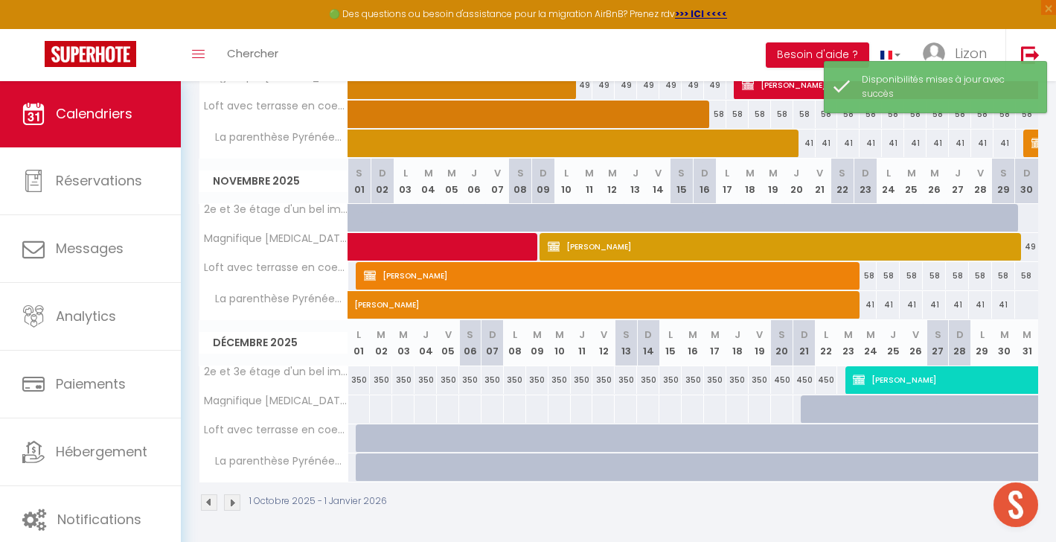
click at [357, 434] on div at bounding box center [367, 438] width 22 height 28
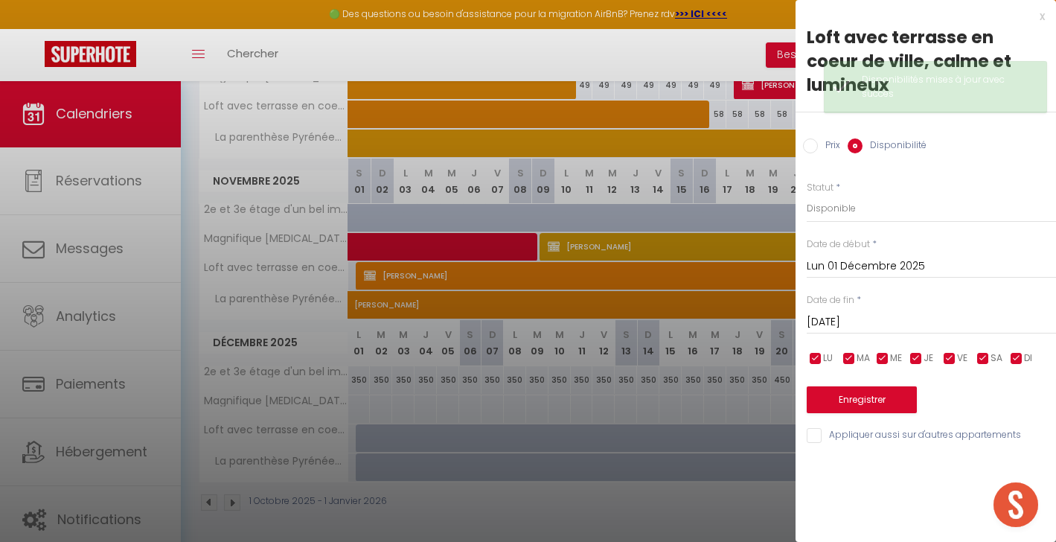
click at [836, 312] on input "[DATE]" at bounding box center [930, 321] width 249 height 19
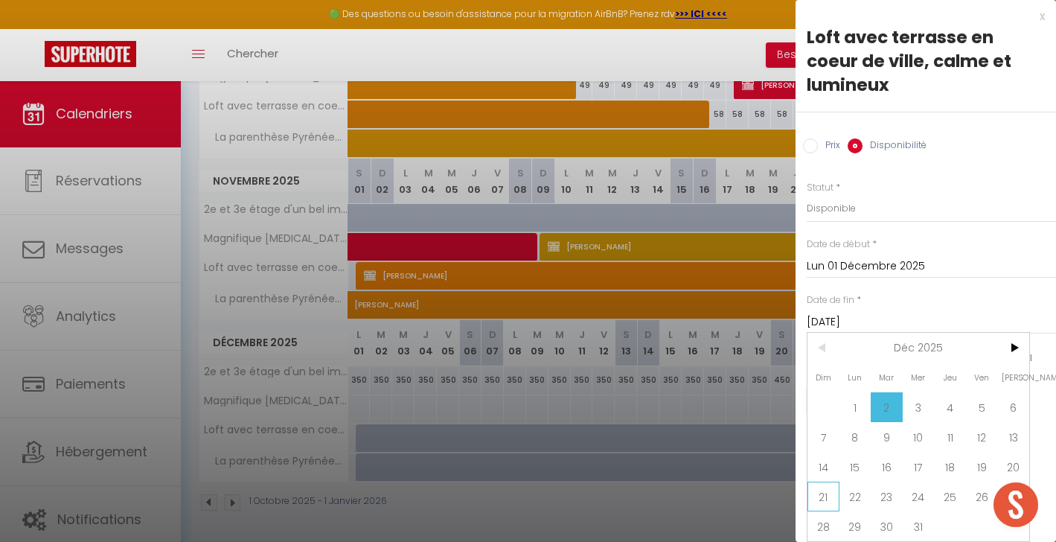
click at [827, 481] on span "21" at bounding box center [823, 496] width 32 height 30
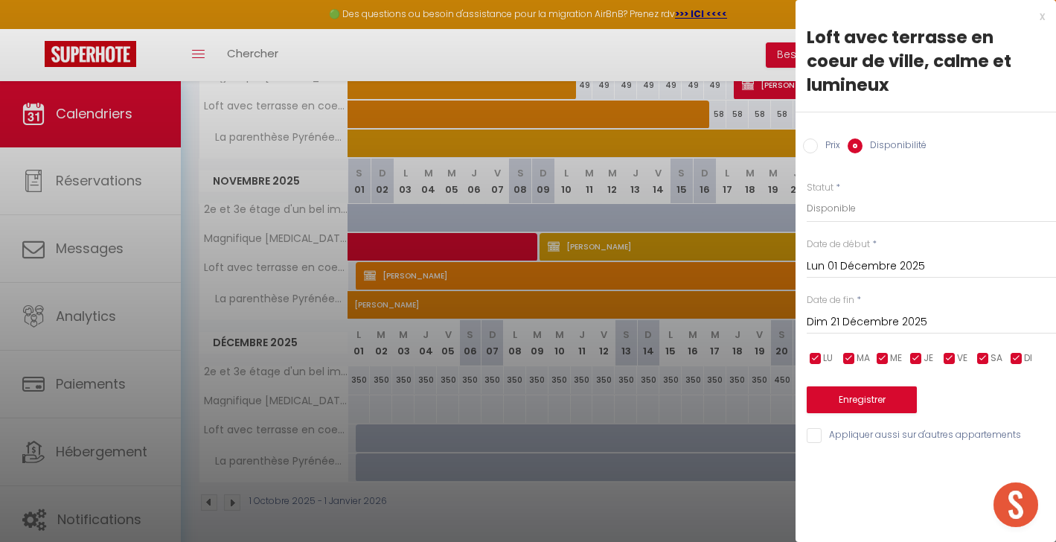
click at [812, 428] on input "Appliquer aussi sur d'autres appartements" at bounding box center [930, 435] width 249 height 15
click at [822, 386] on button "Enregistrer" at bounding box center [861, 399] width 110 height 27
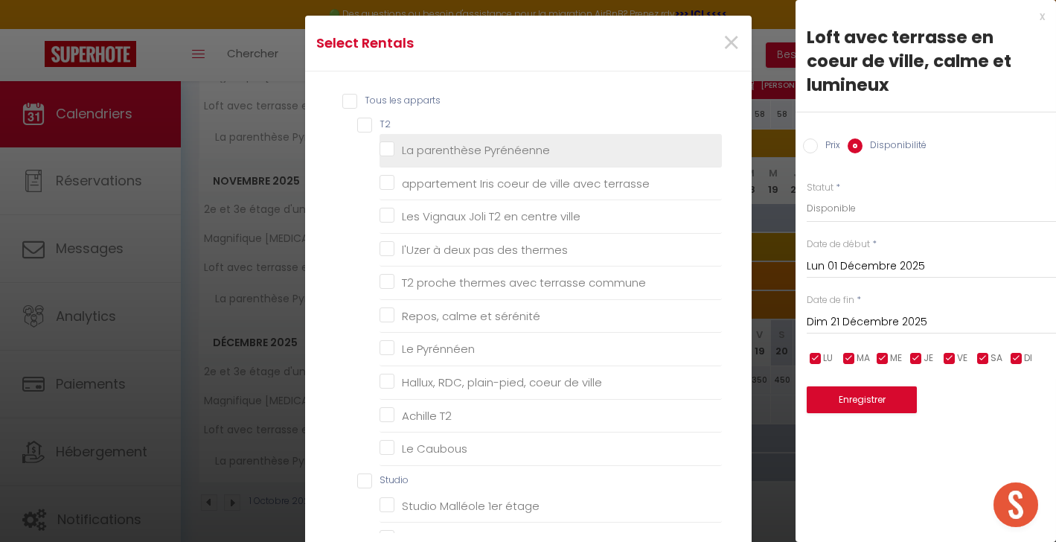
scroll to position [0, 0]
click at [389, 151] on Pyrénéenne "La parenthèse Pyrénéenne" at bounding box center [550, 150] width 342 height 15
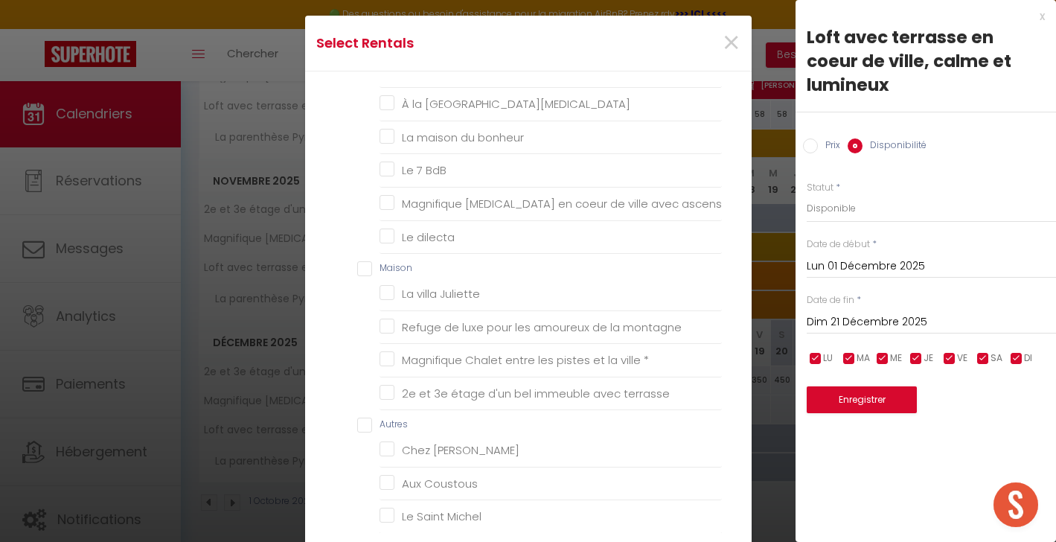
scroll to position [751, 0]
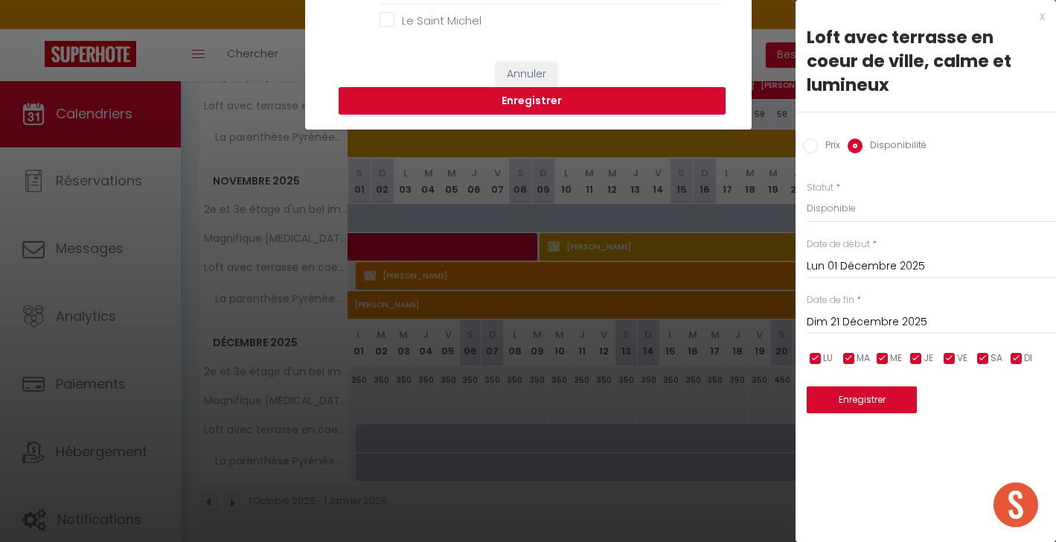
click at [507, 104] on button "Enregistrer" at bounding box center [531, 101] width 387 height 28
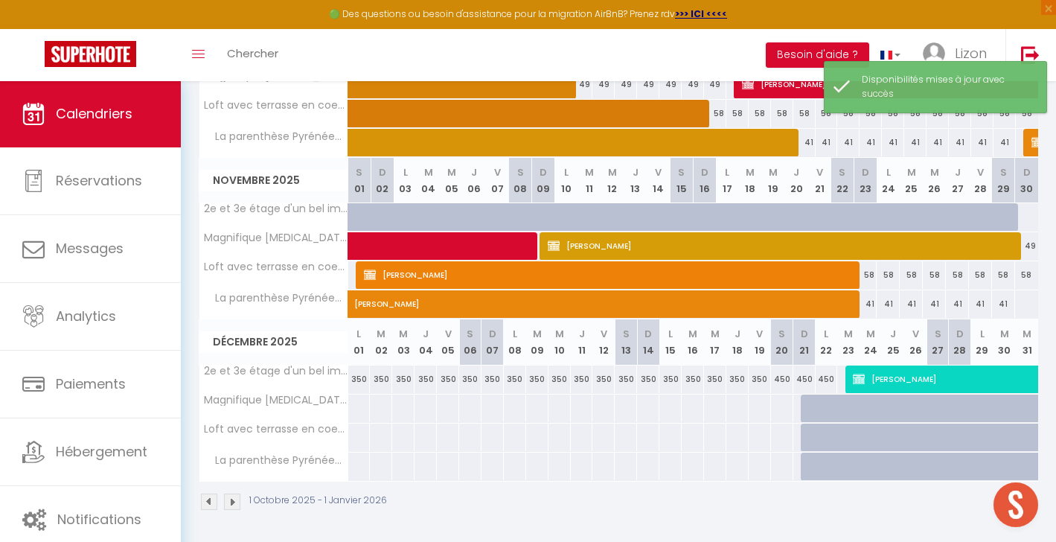
scroll to position [359, 0]
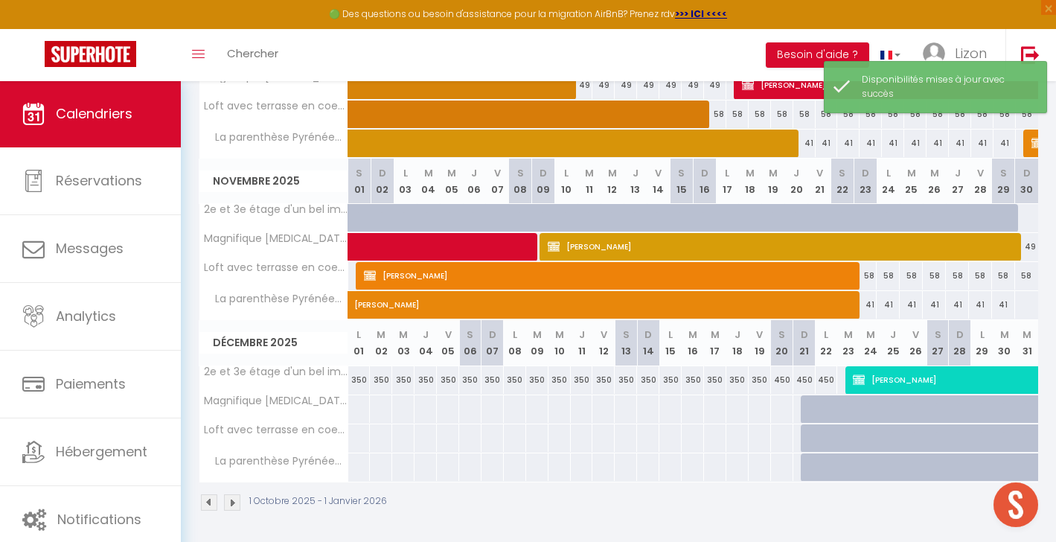
click at [900, 303] on span "[PERSON_NAME]" at bounding box center [730, 297] width 753 height 28
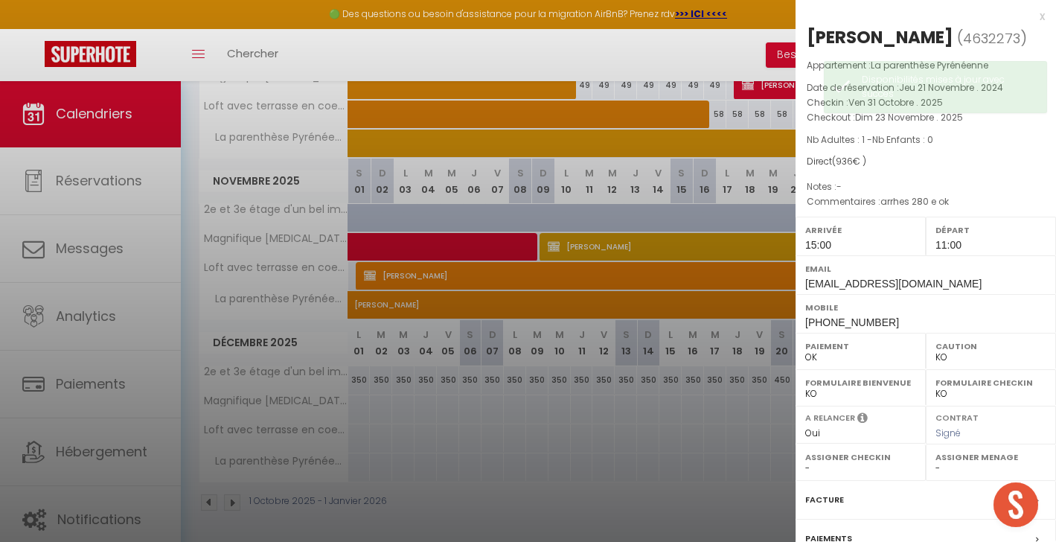
click at [694, 272] on div at bounding box center [528, 271] width 1056 height 542
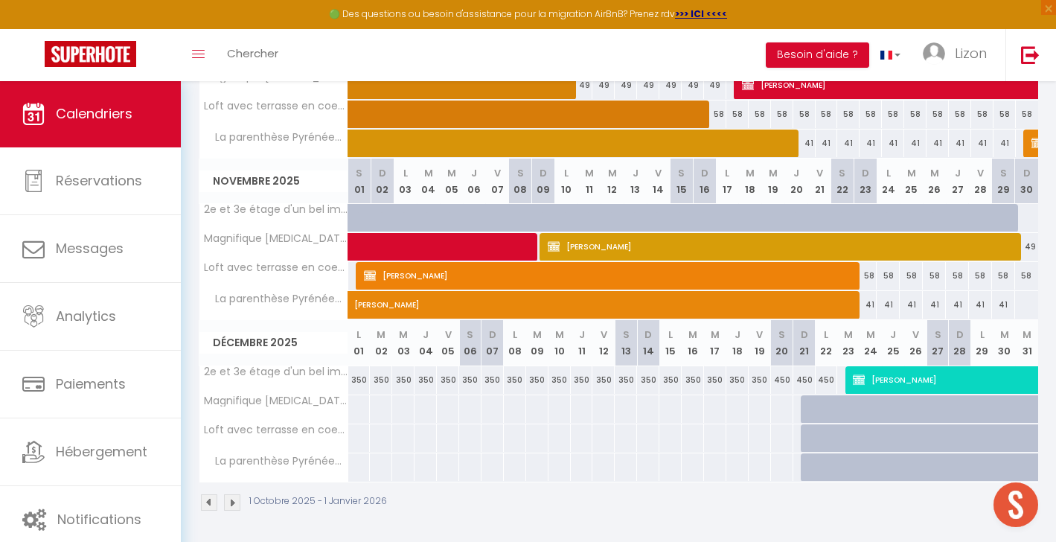
click at [411, 407] on div at bounding box center [402, 409] width 23 height 28
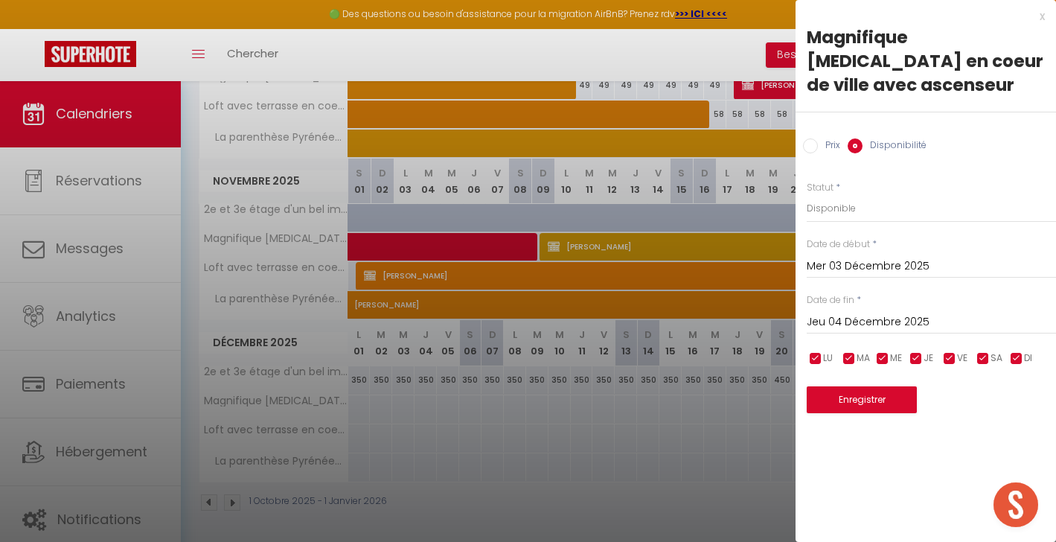
click at [811, 138] on input "Prix" at bounding box center [810, 145] width 15 height 15
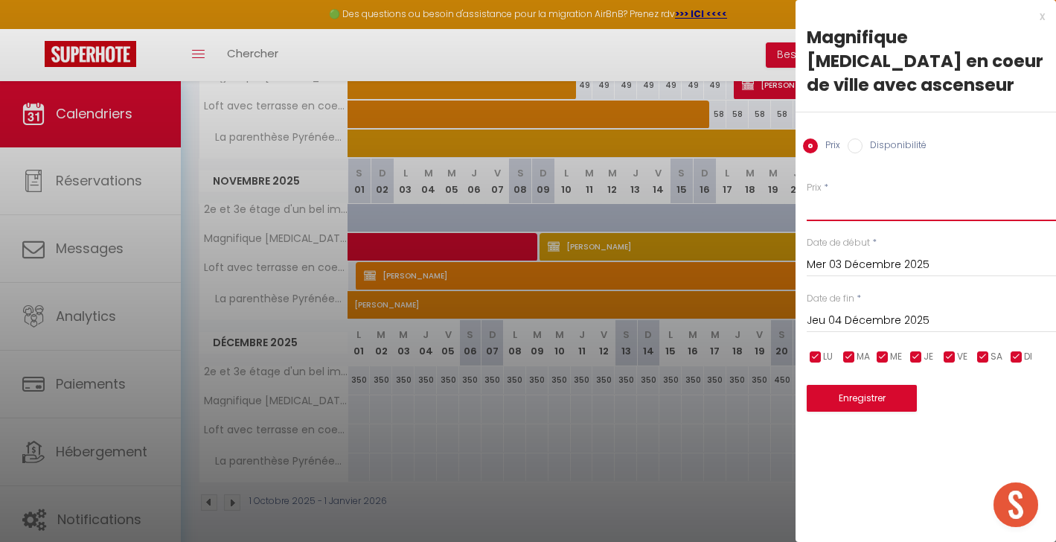
click at [836, 194] on input "Prix" at bounding box center [930, 207] width 249 height 27
click at [861, 255] on input "Mer 03 Décembre 2025" at bounding box center [930, 264] width 249 height 19
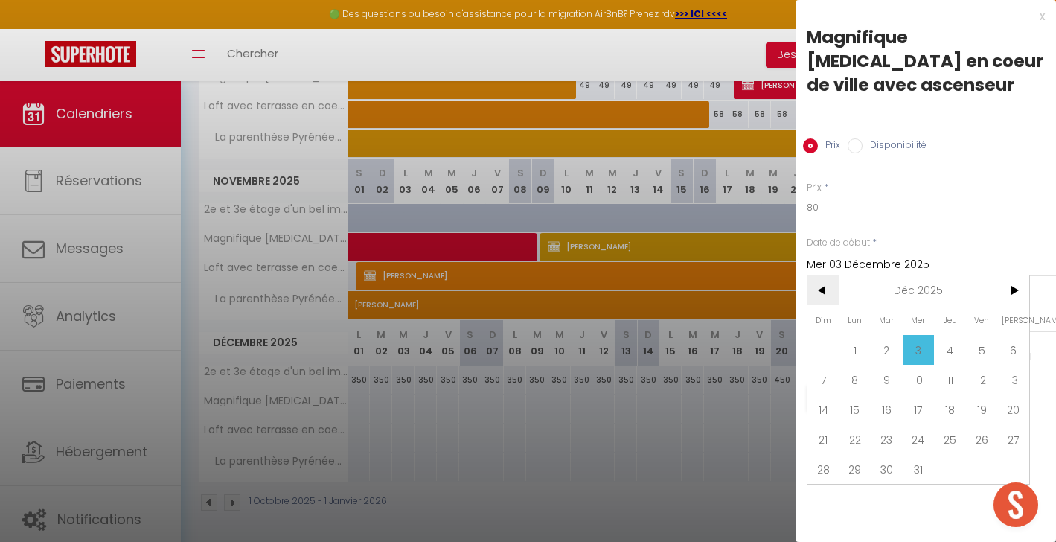
click at [829, 275] on span "<" at bounding box center [823, 290] width 32 height 30
click at [945, 424] on span "20" at bounding box center [950, 439] width 32 height 30
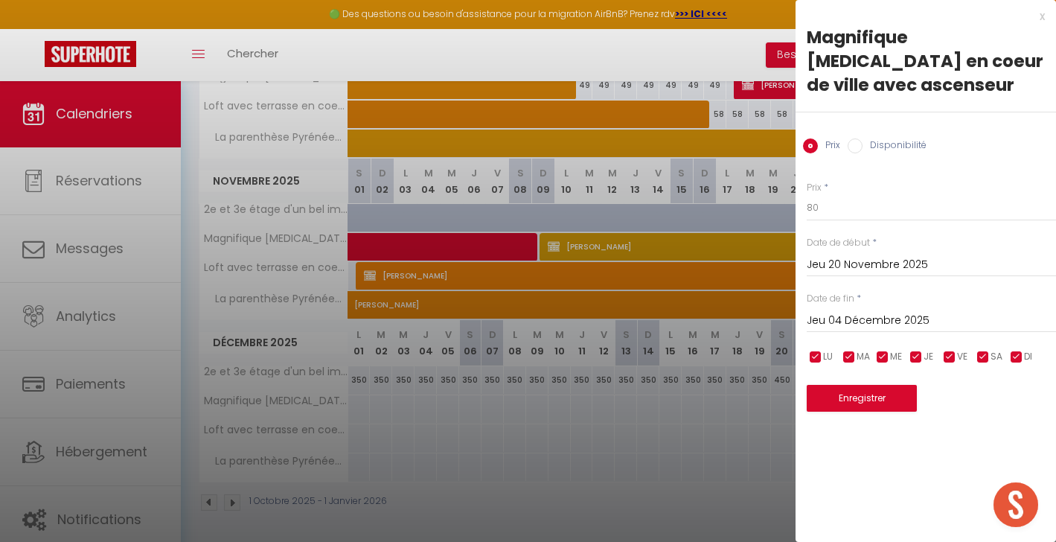
click at [867, 311] on input "Jeu 04 Décembre 2025" at bounding box center [930, 320] width 249 height 19
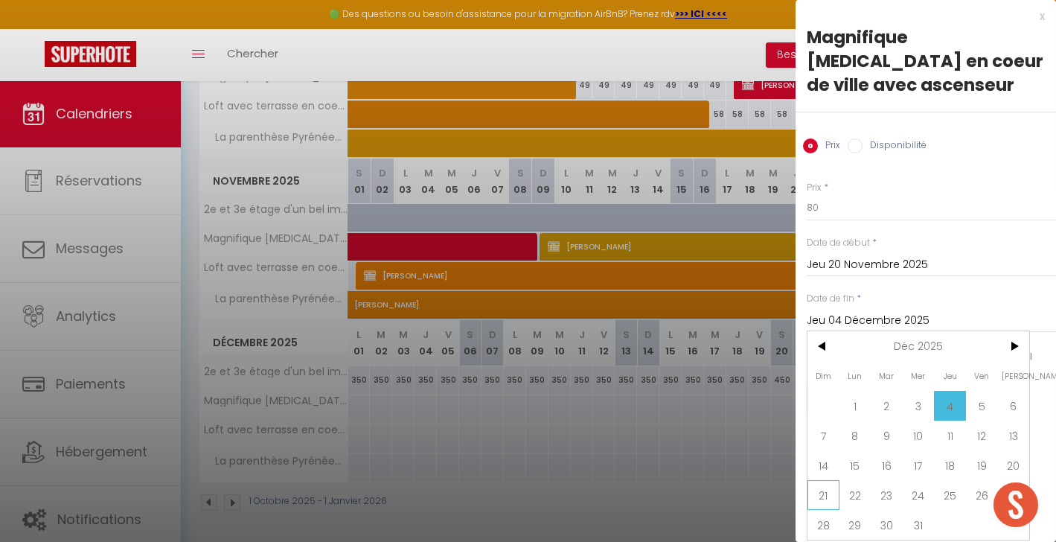
click at [826, 480] on span "21" at bounding box center [823, 495] width 32 height 30
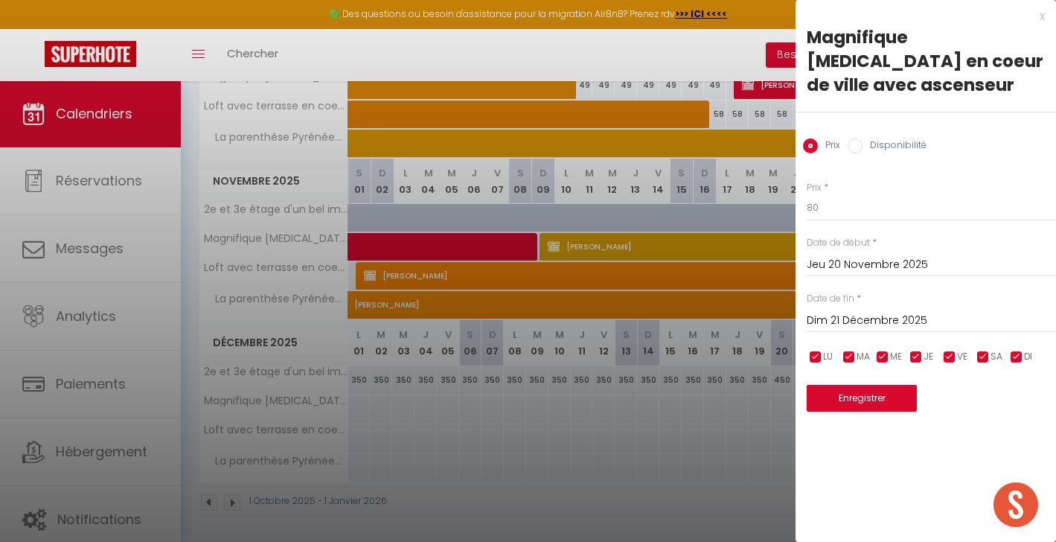
click at [887, 385] on button "Enregistrer" at bounding box center [861, 398] width 110 height 27
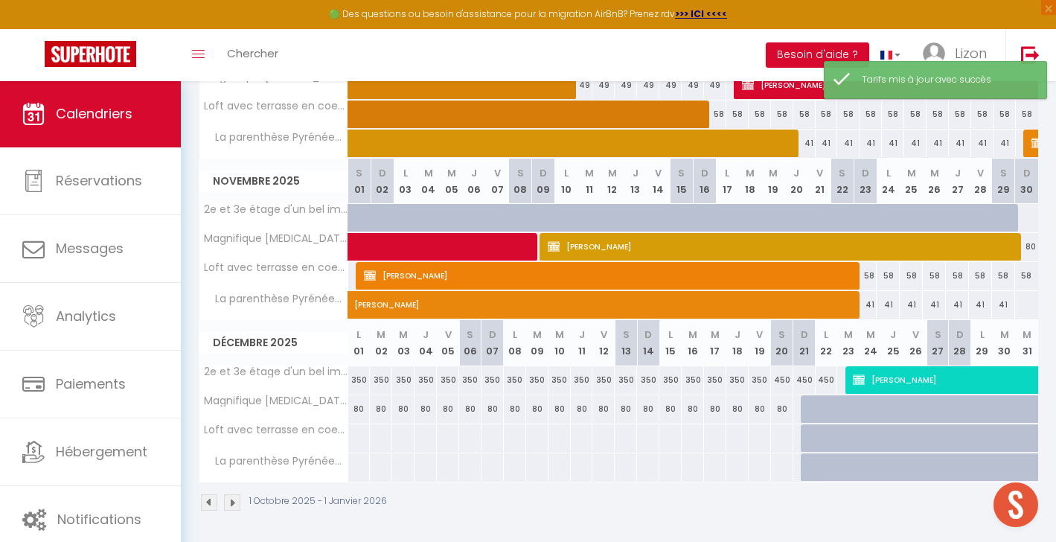
click at [980, 278] on div "58" at bounding box center [980, 276] width 23 height 28
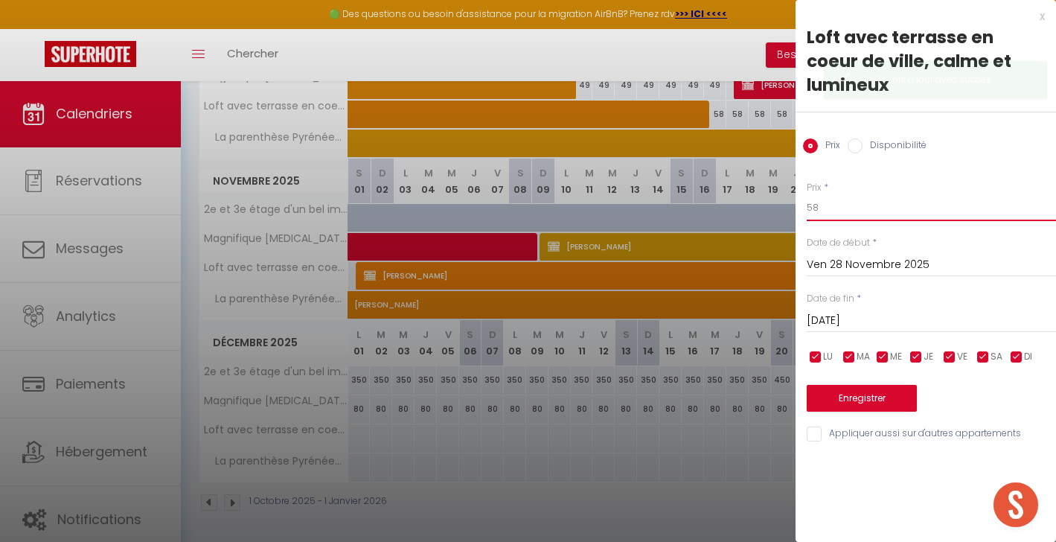
click at [835, 195] on input "58" at bounding box center [930, 207] width 249 height 27
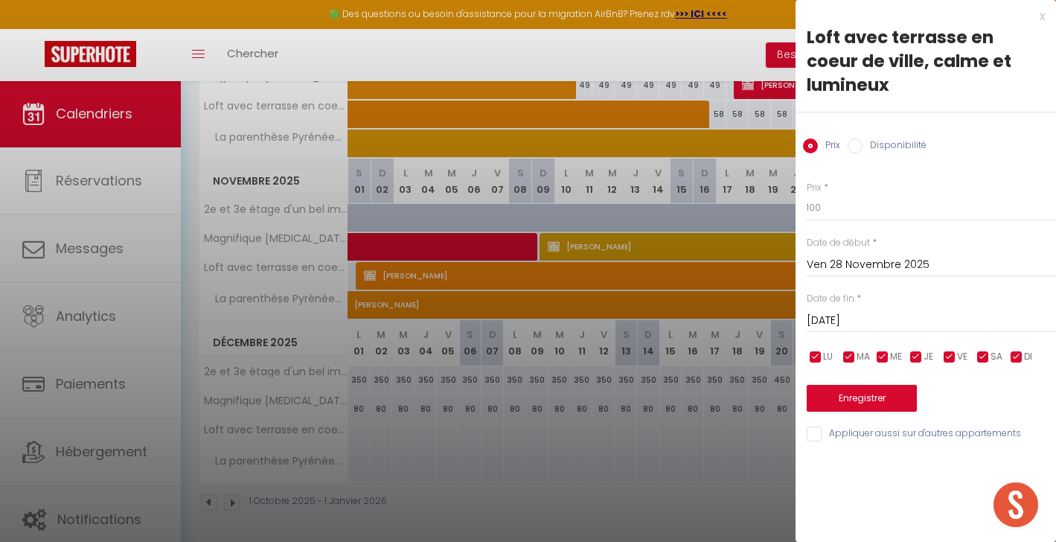
click at [835, 255] on input "Ven 28 Novembre 2025" at bounding box center [930, 264] width 249 height 19
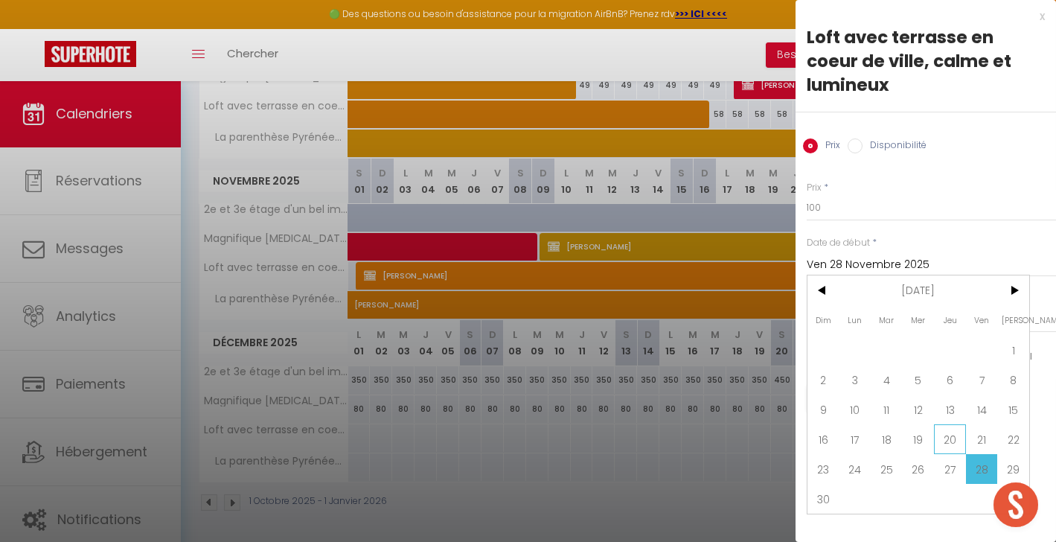
click at [945, 424] on span "20" at bounding box center [950, 439] width 32 height 30
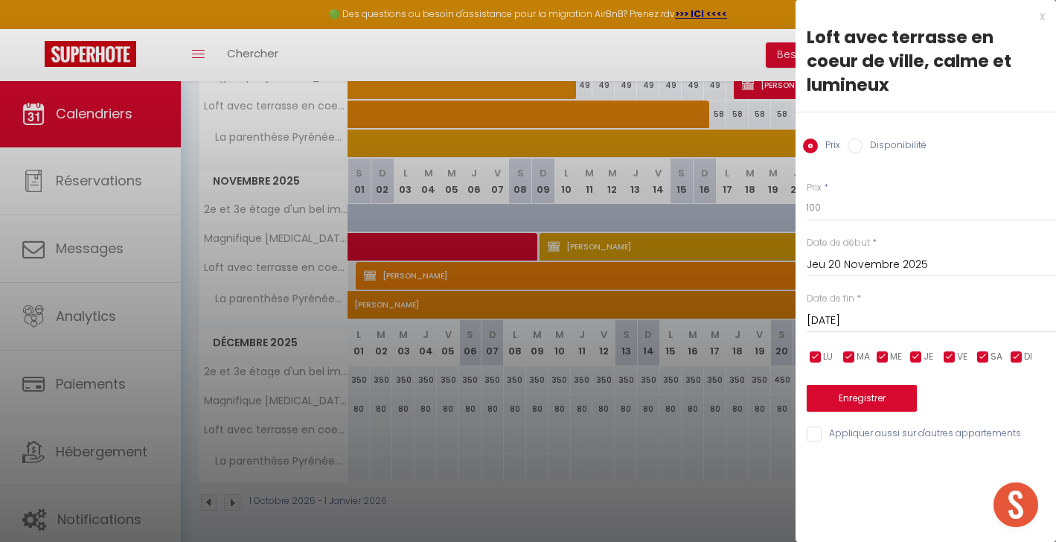
click at [887, 311] on input "[DATE]" at bounding box center [930, 320] width 249 height 19
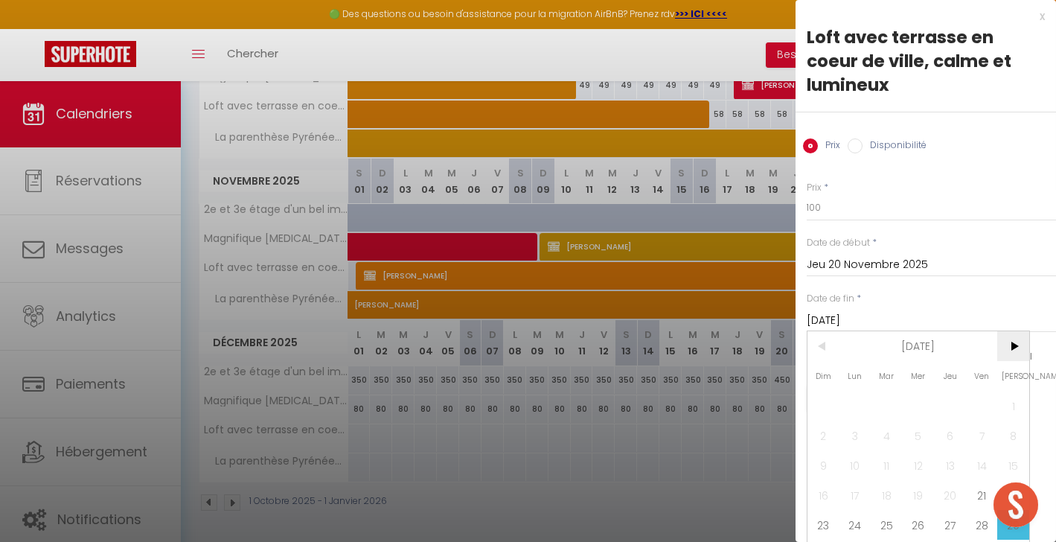
click at [1006, 331] on span ">" at bounding box center [1013, 346] width 32 height 30
click at [835, 480] on span "21" at bounding box center [823, 495] width 32 height 30
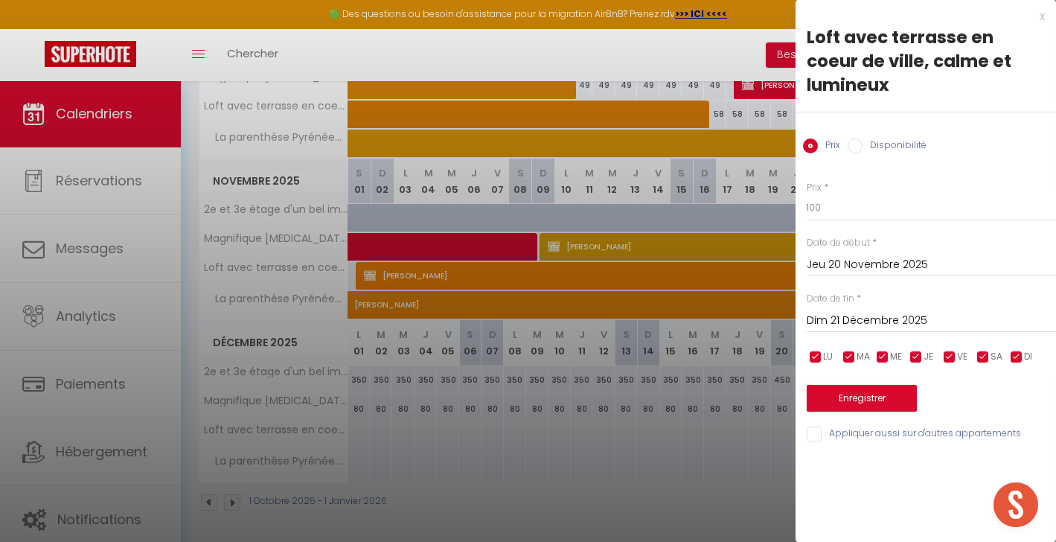
click at [836, 385] on button "Enregistrer" at bounding box center [861, 398] width 110 height 27
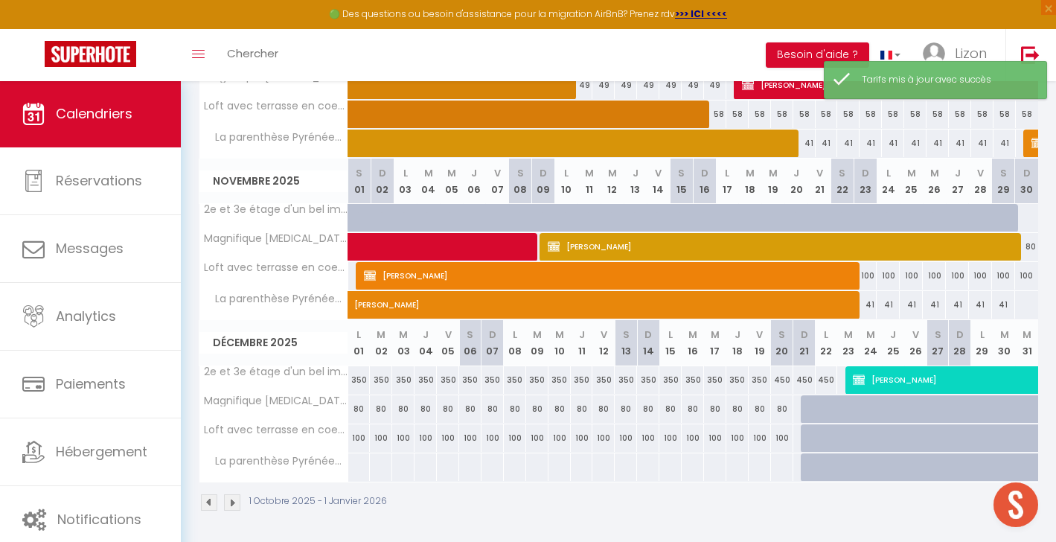
click at [907, 309] on span "[PERSON_NAME]" at bounding box center [730, 297] width 753 height 28
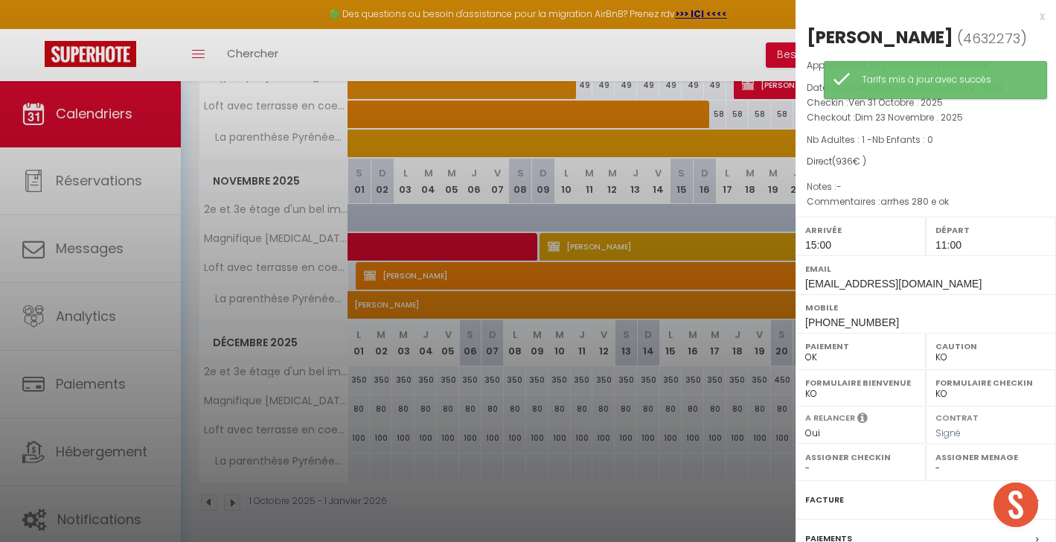
click at [1043, 14] on div "x" at bounding box center [919, 16] width 249 height 18
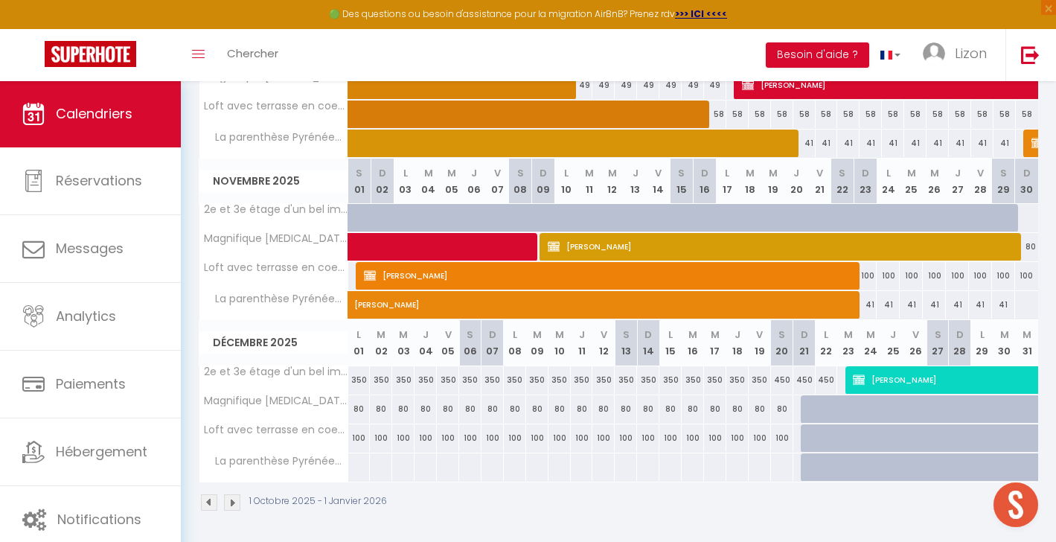
click at [500, 469] on div at bounding box center [492, 467] width 23 height 28
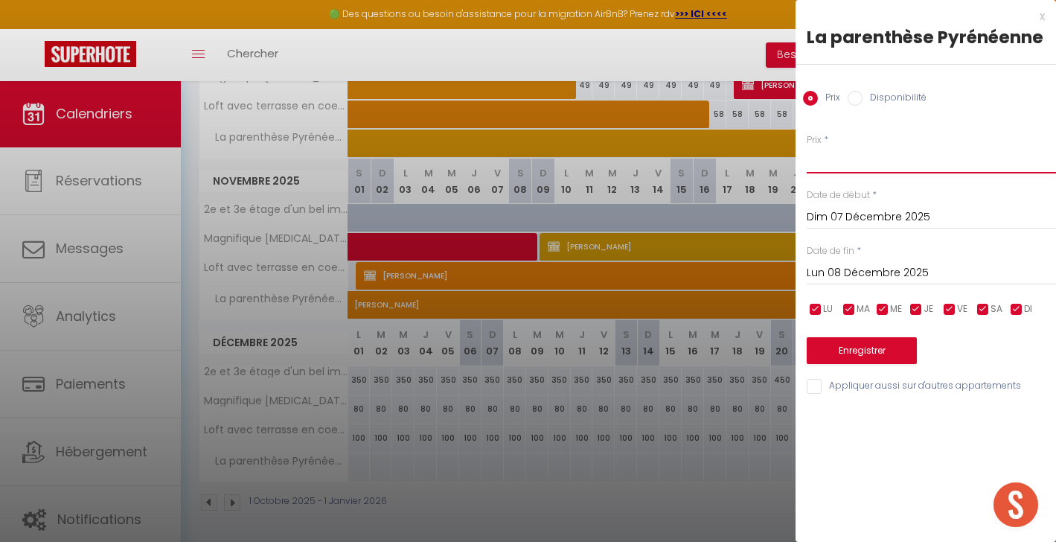
click at [917, 168] on input "Prix" at bounding box center [930, 160] width 249 height 27
click at [922, 219] on input "Dim 07 Décembre 2025" at bounding box center [930, 217] width 249 height 19
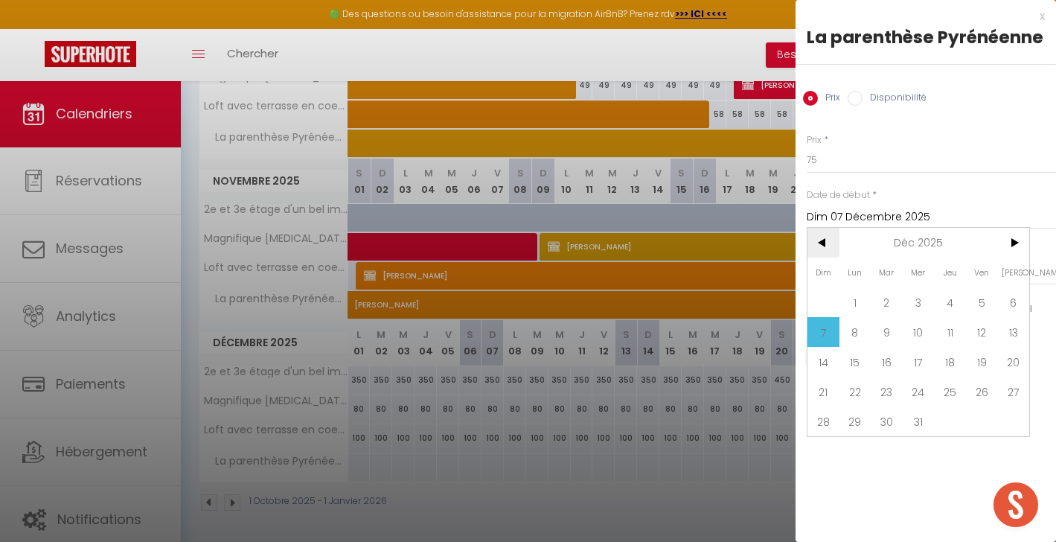
click at [829, 246] on span "<" at bounding box center [823, 243] width 32 height 30
click at [945, 394] on span "20" at bounding box center [950, 391] width 32 height 30
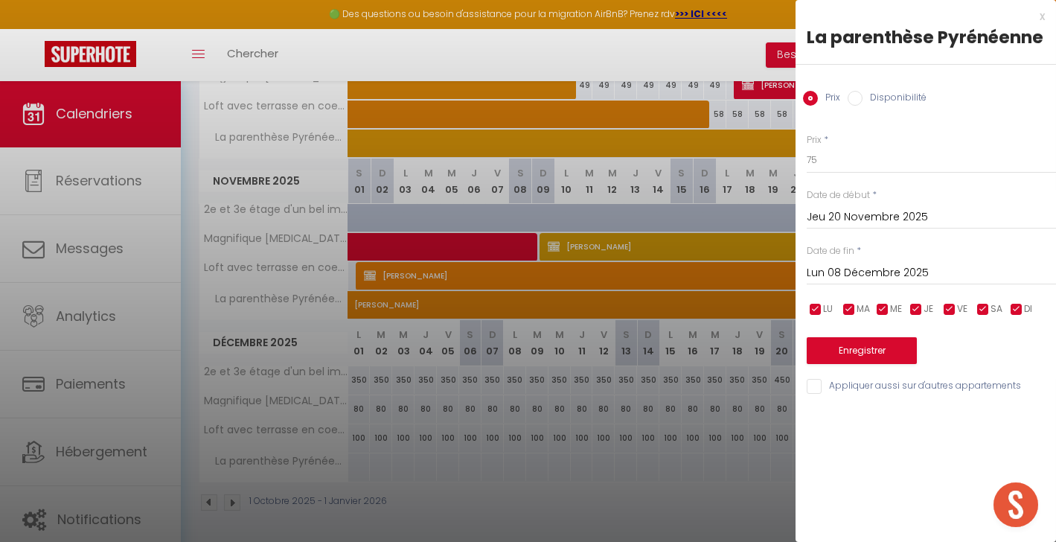
click at [896, 269] on input "Lun 08 Décembre 2025" at bounding box center [930, 272] width 249 height 19
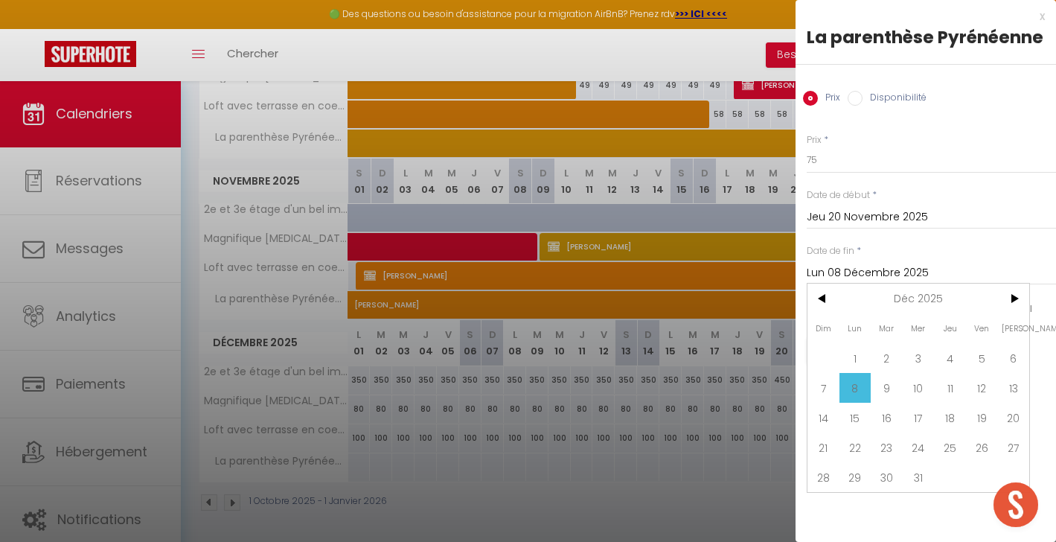
click at [1021, 274] on input "Lun 08 Décembre 2025" at bounding box center [930, 272] width 249 height 19
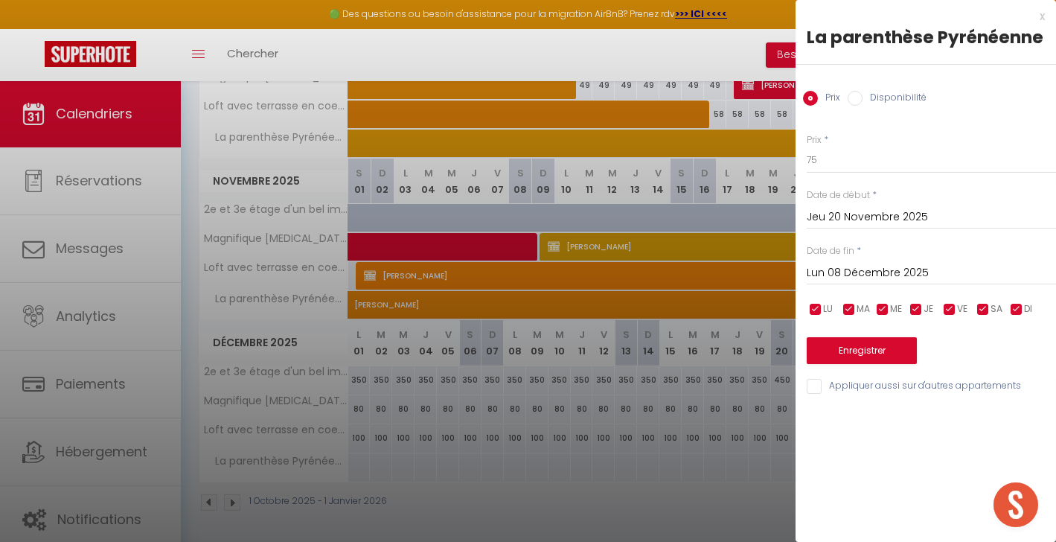
click at [945, 272] on input "Lun 08 Décembre 2025" at bounding box center [930, 272] width 249 height 19
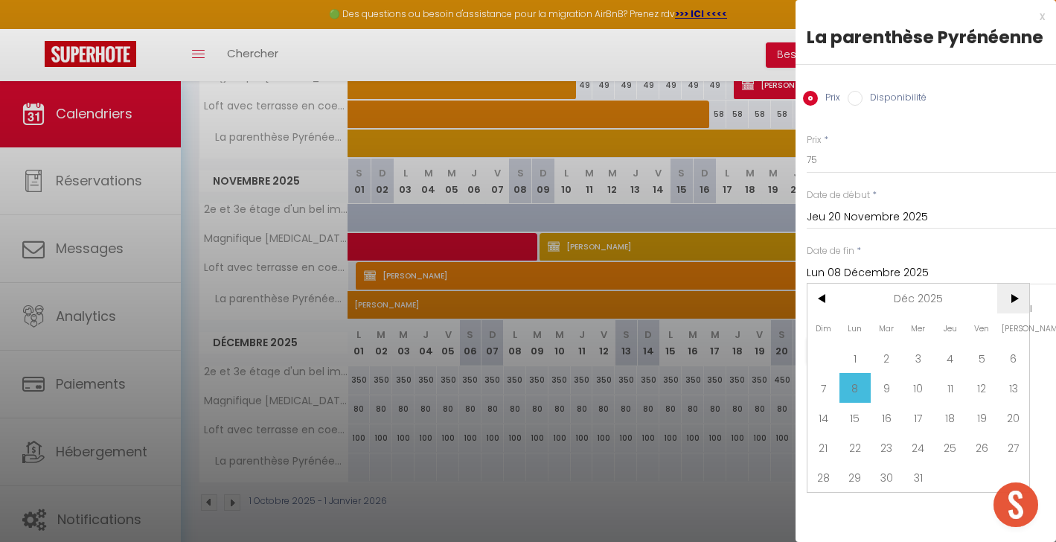
click at [1013, 299] on span ">" at bounding box center [1013, 298] width 32 height 30
click at [823, 300] on span "<" at bounding box center [823, 298] width 32 height 30
click at [826, 452] on span "21" at bounding box center [823, 447] width 32 height 30
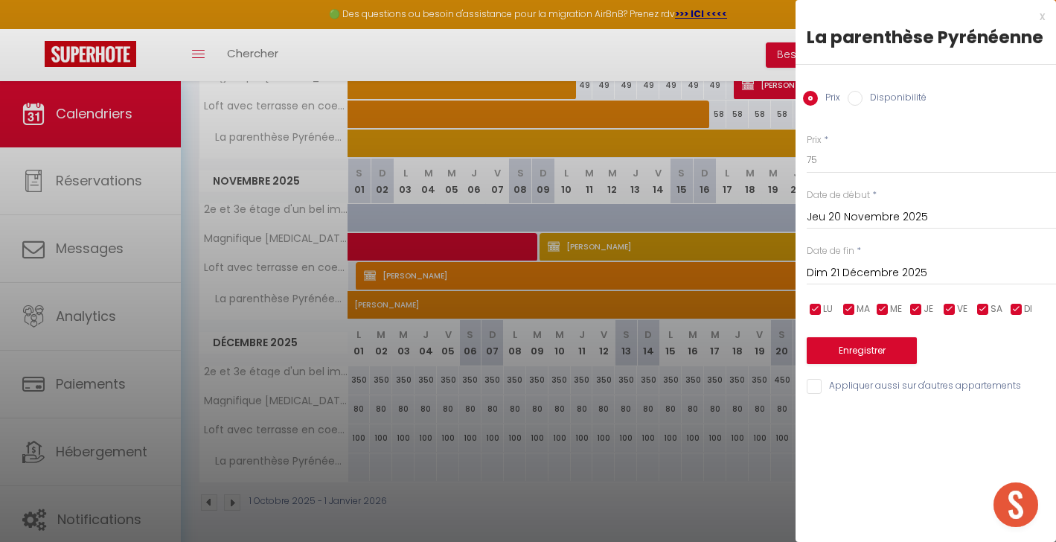
click at [850, 341] on button "Enregistrer" at bounding box center [861, 350] width 110 height 27
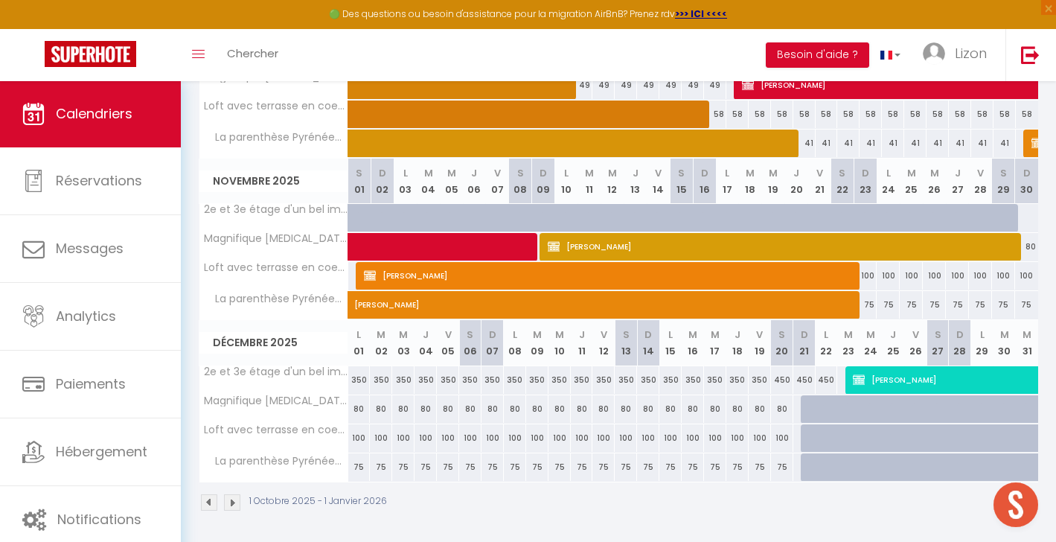
click at [236, 504] on img at bounding box center [232, 502] width 16 height 16
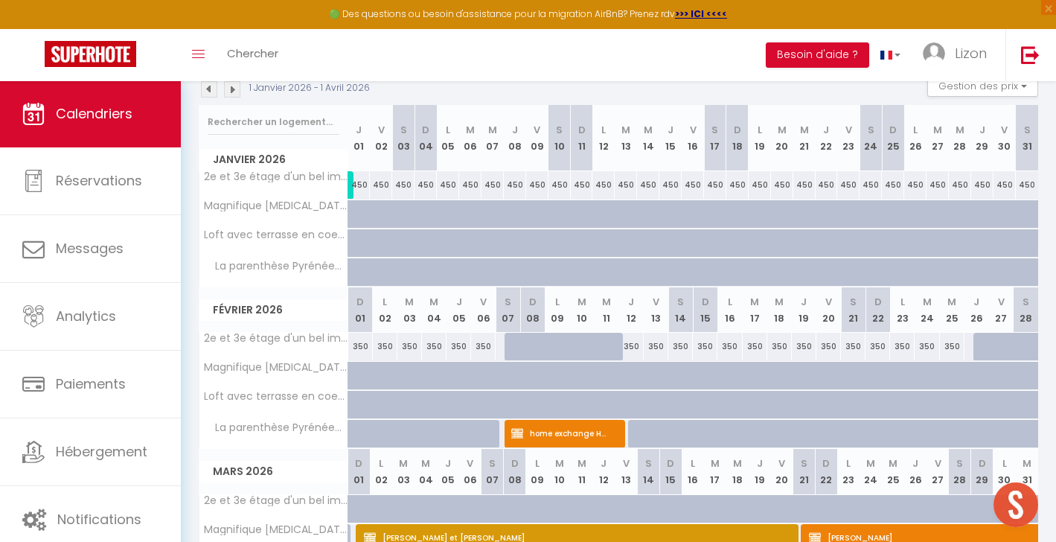
scroll to position [228, 0]
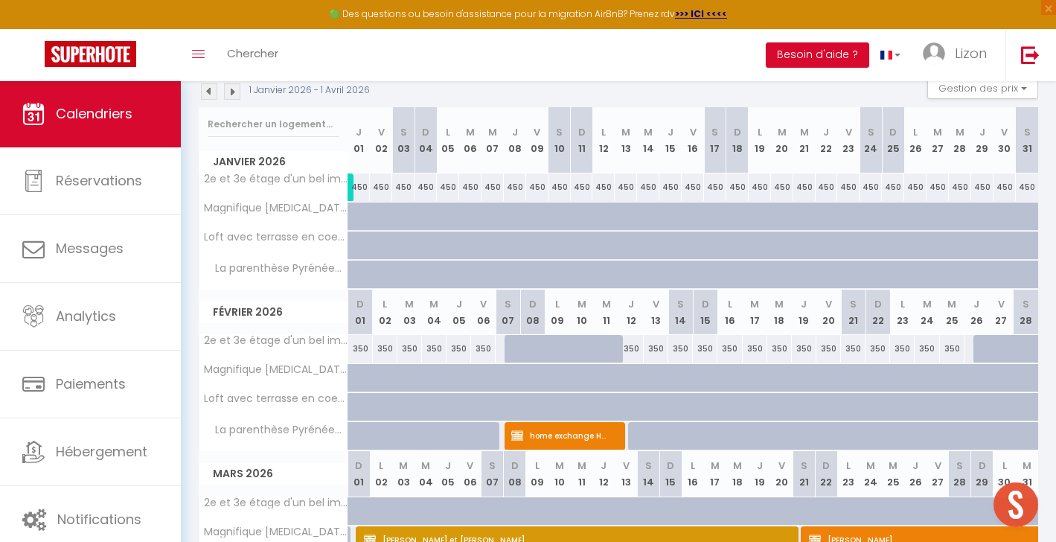
click at [378, 213] on div at bounding box center [389, 225] width 22 height 28
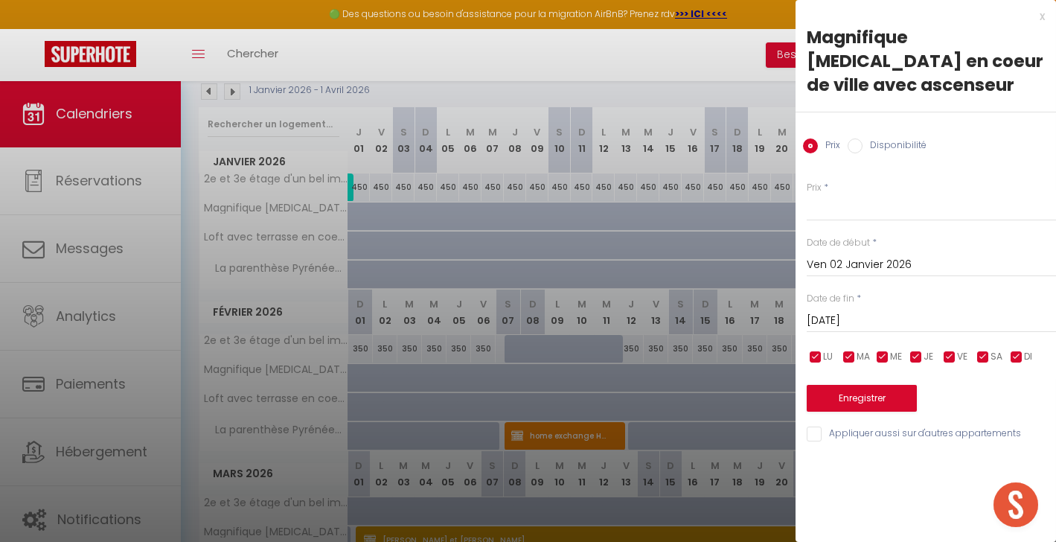
click at [856, 138] on input "Disponibilité" at bounding box center [854, 145] width 15 height 15
click at [846, 312] on input "[DATE]" at bounding box center [930, 321] width 249 height 19
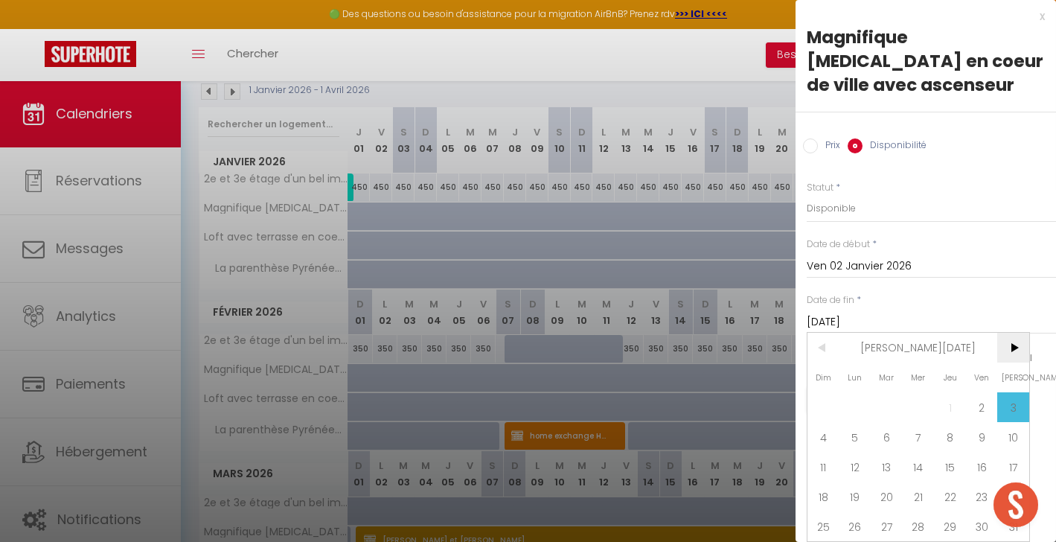
click at [1010, 333] on span ">" at bounding box center [1013, 348] width 32 height 30
click at [986, 481] on span "27" at bounding box center [982, 496] width 32 height 30
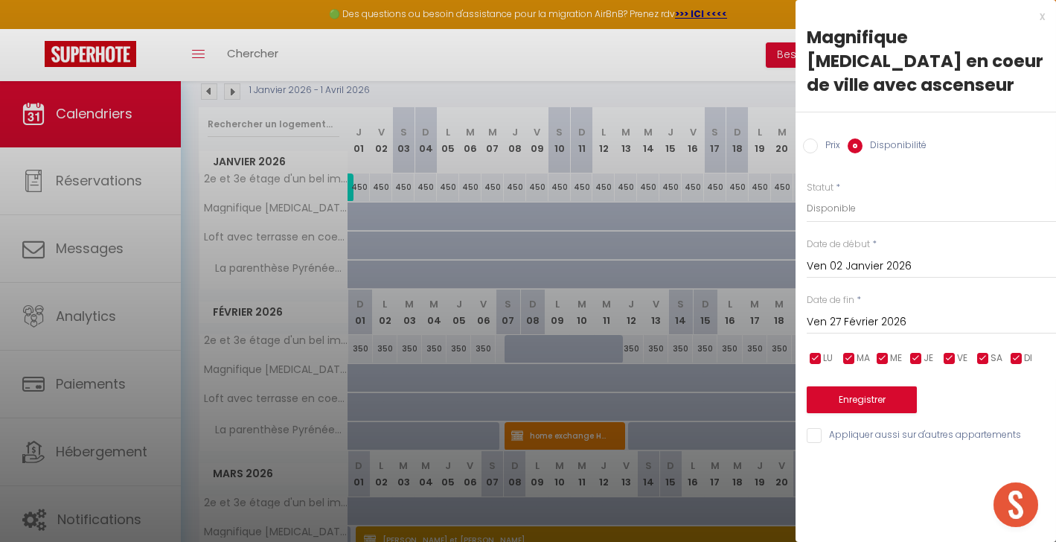
click at [816, 428] on input "Appliquer aussi sur d'autres appartements" at bounding box center [930, 435] width 249 height 15
click at [876, 386] on button "Enregistrer" at bounding box center [861, 399] width 110 height 27
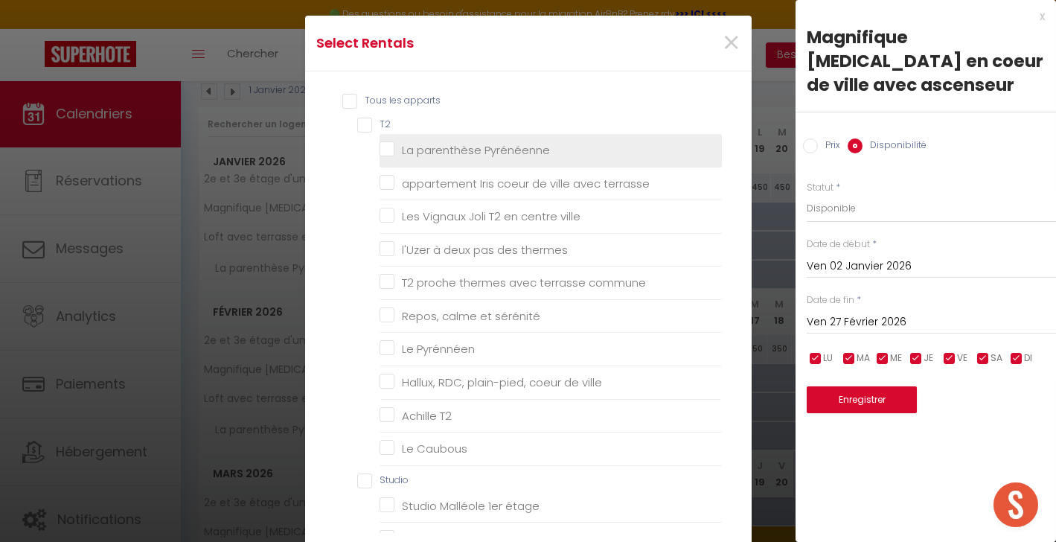
click at [390, 154] on Pyrénéenne "La parenthèse Pyrénéenne" at bounding box center [550, 150] width 342 height 15
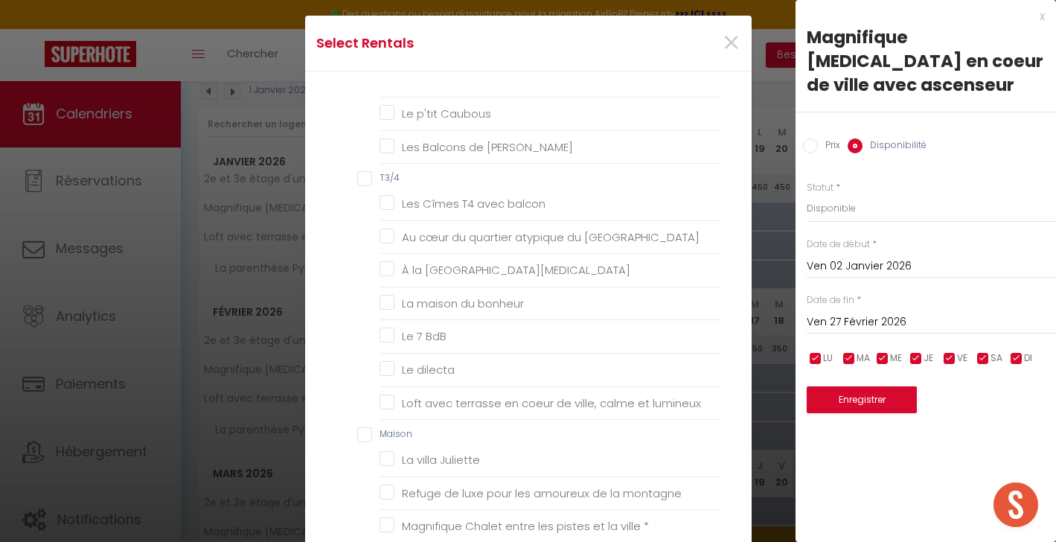
scroll to position [705, 0]
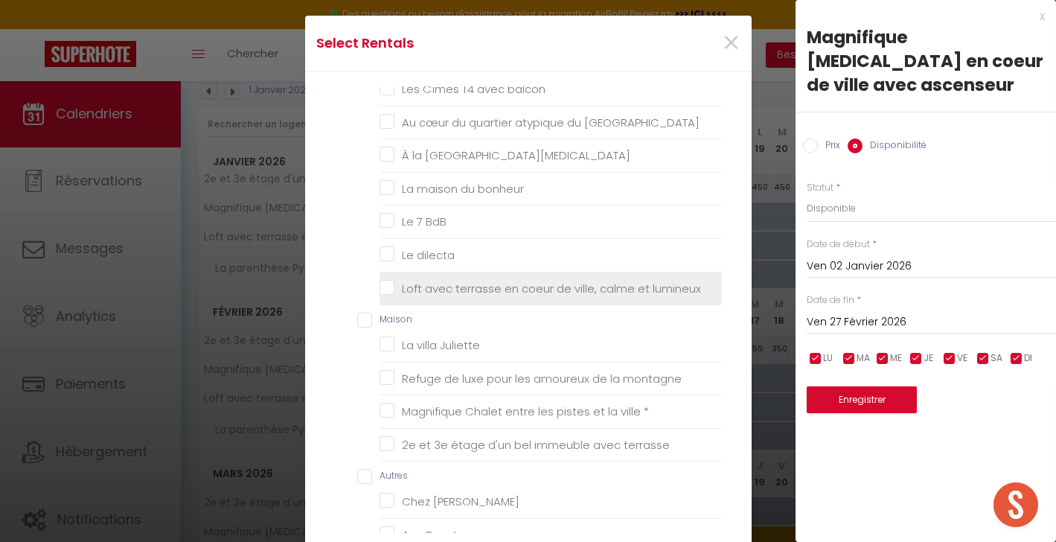
click at [390, 280] on lumineux "Loft avec terrasse en coeur de ville, calme et lumineux" at bounding box center [550, 287] width 342 height 15
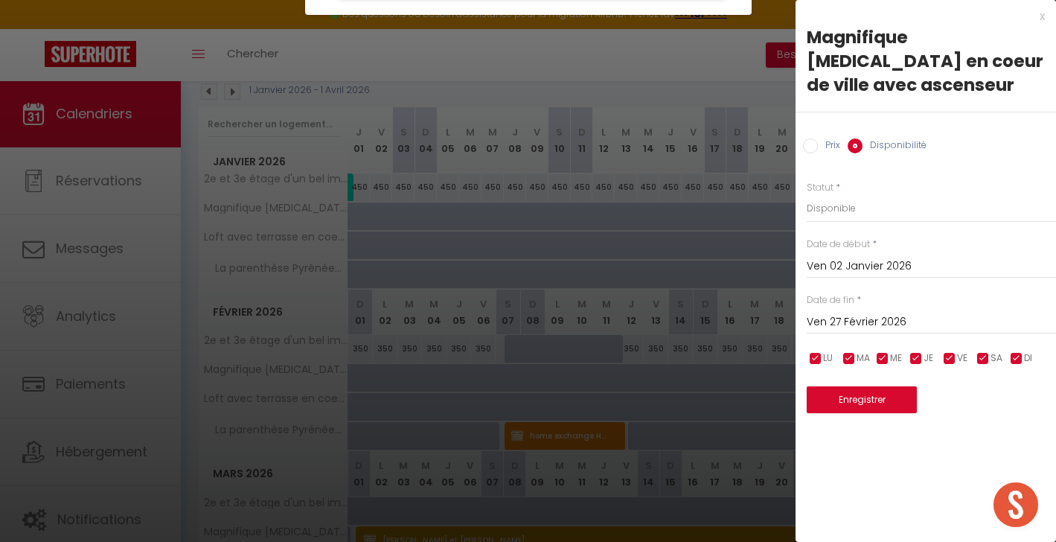
scroll to position [258, 0]
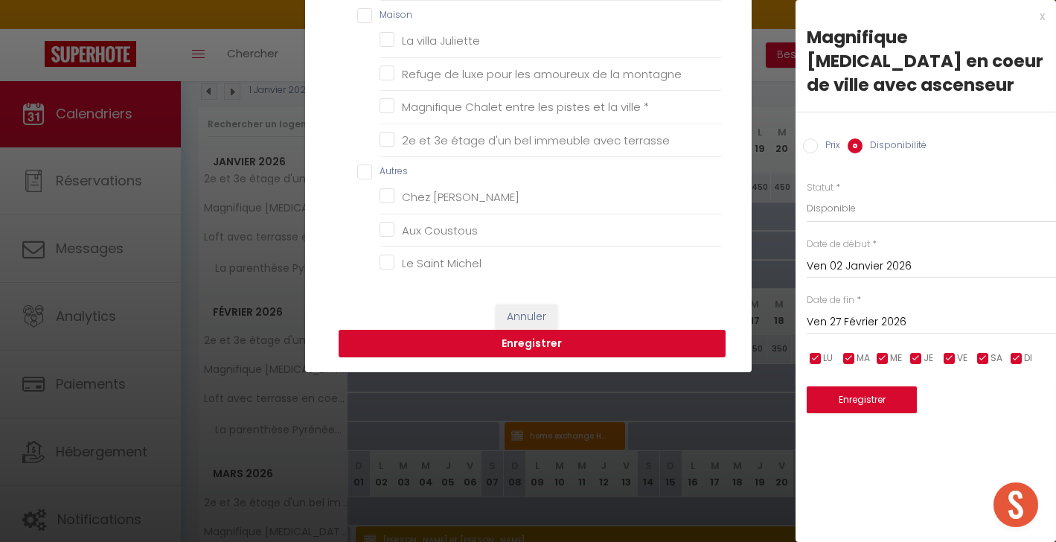
click at [478, 339] on button "Enregistrer" at bounding box center [531, 344] width 387 height 28
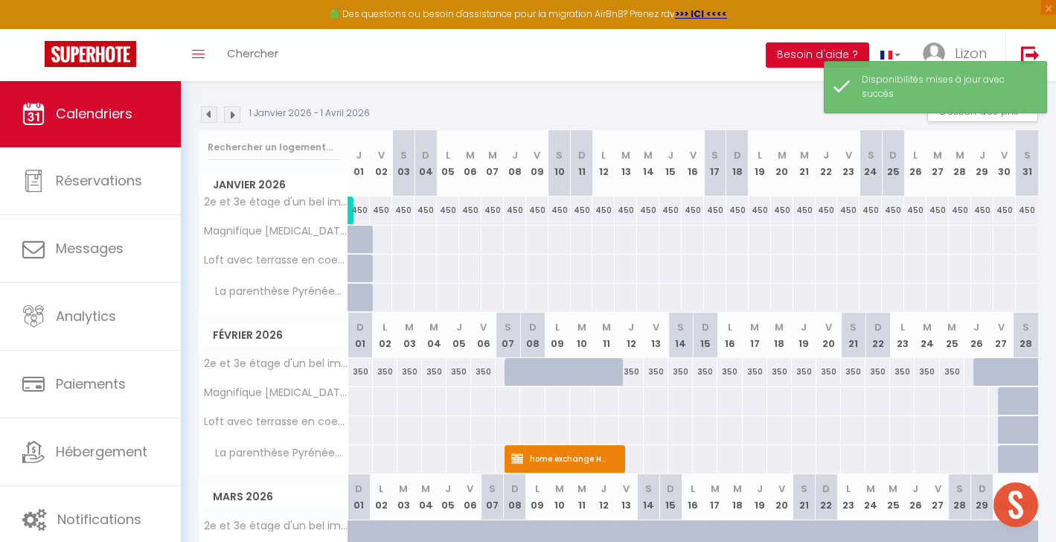
scroll to position [208, 0]
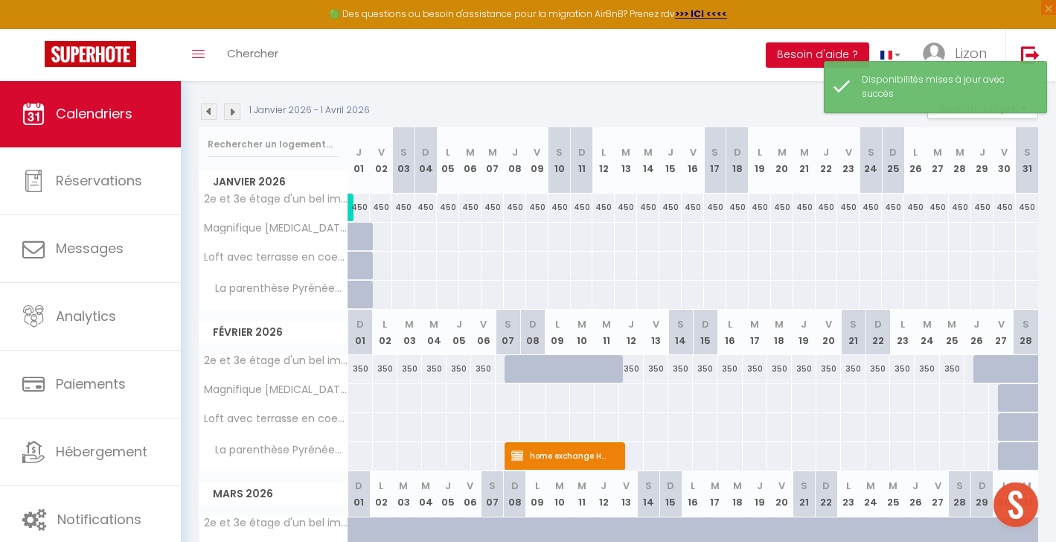
click at [396, 235] on div at bounding box center [402, 236] width 23 height 28
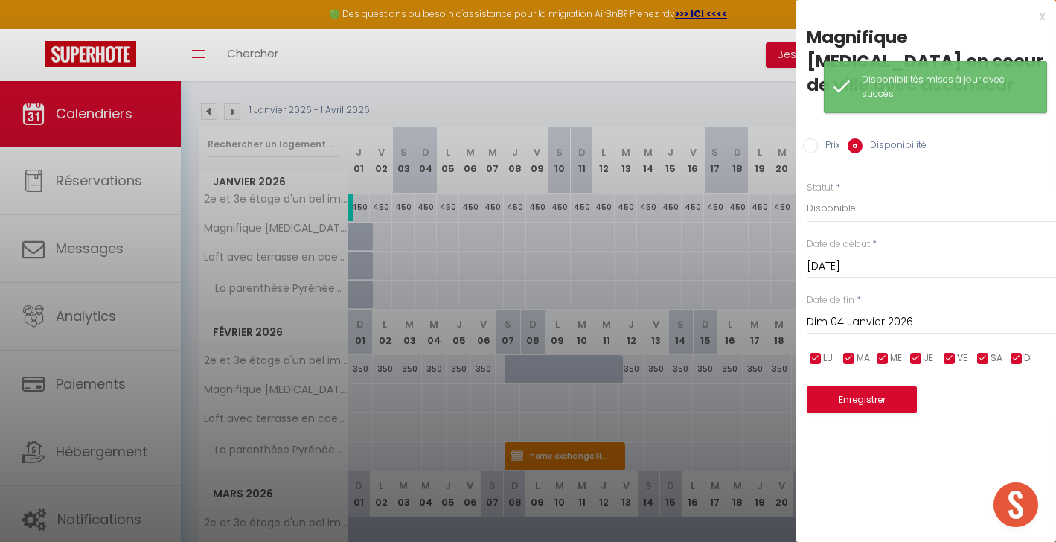
click at [808, 138] on input "Prix" at bounding box center [810, 145] width 15 height 15
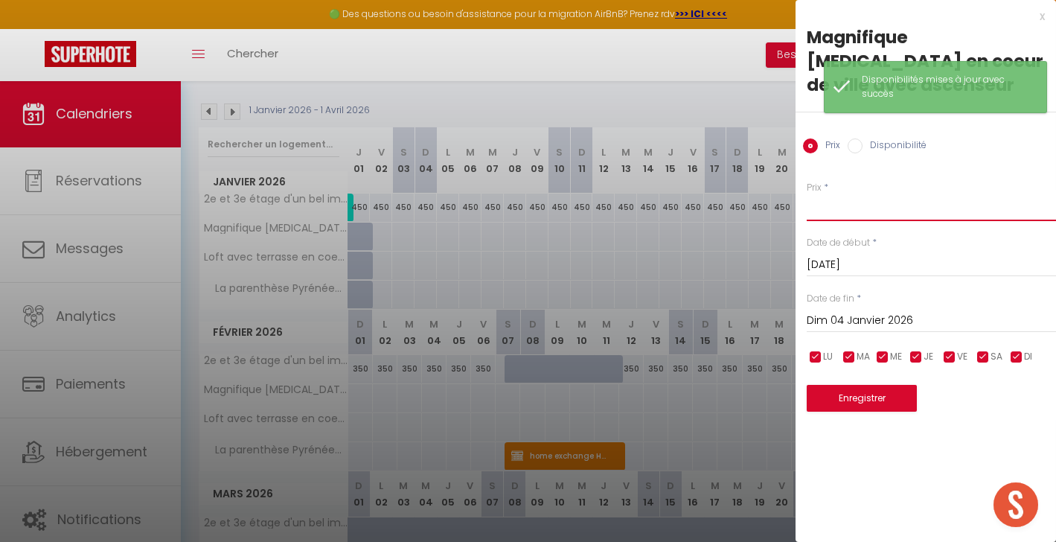
click at [840, 194] on input "Prix" at bounding box center [930, 207] width 249 height 27
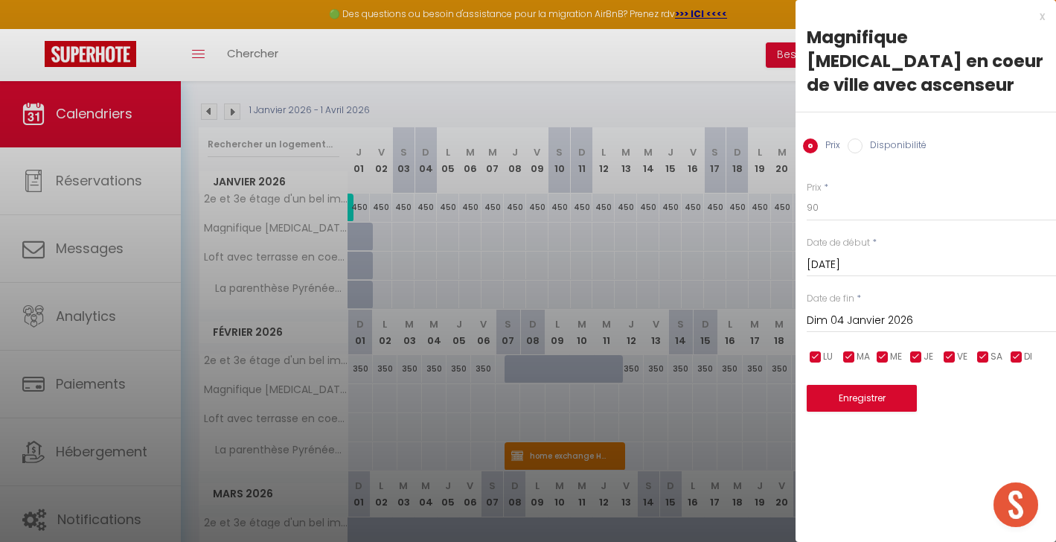
click at [849, 255] on input "[DATE]" at bounding box center [930, 264] width 249 height 19
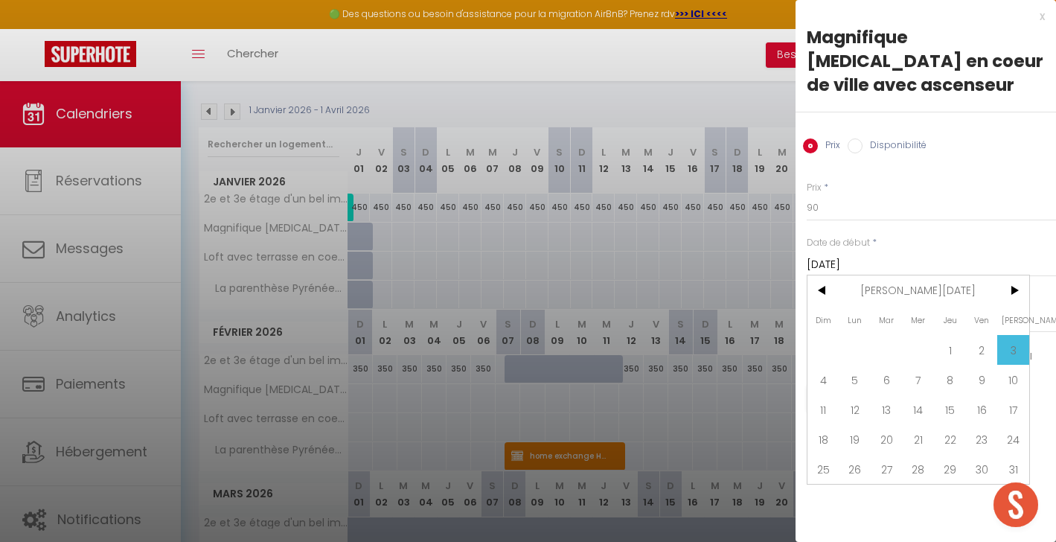
click at [974, 255] on input "[DATE]" at bounding box center [930, 264] width 249 height 19
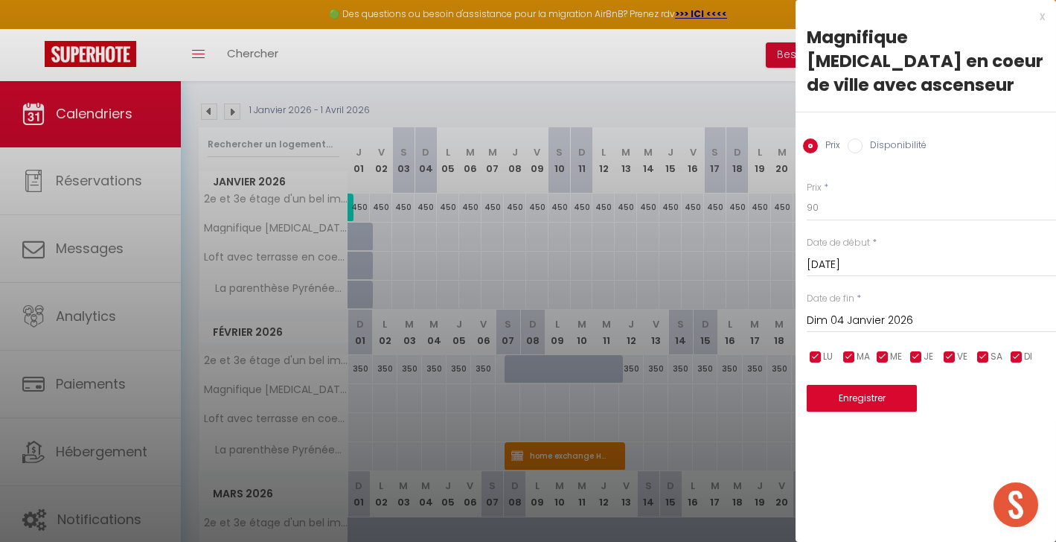
click at [902, 311] on input "Dim 04 Janvier 2026" at bounding box center [930, 320] width 249 height 19
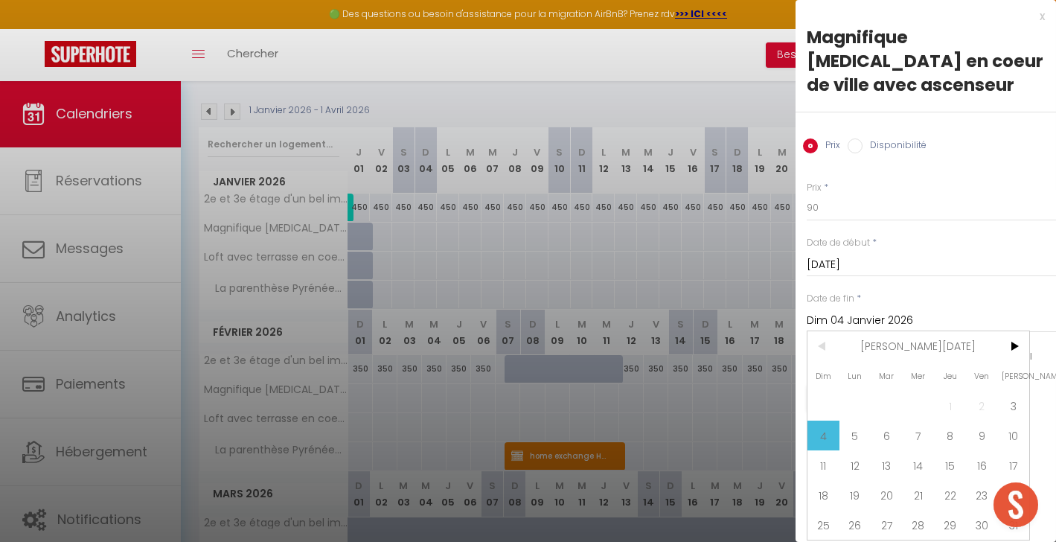
click at [865, 255] on input "[DATE]" at bounding box center [930, 264] width 249 height 19
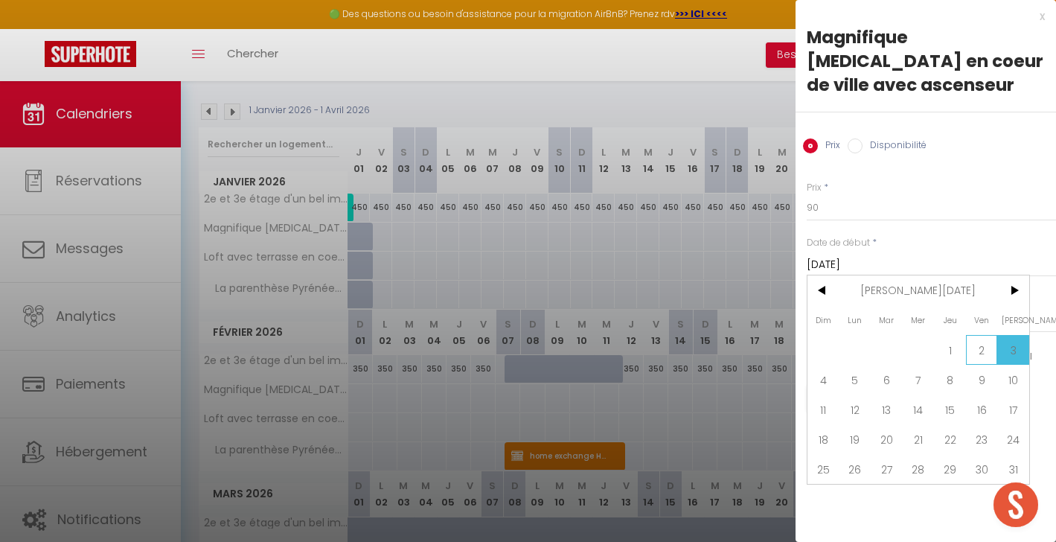
click at [984, 335] on span "2" at bounding box center [982, 350] width 32 height 30
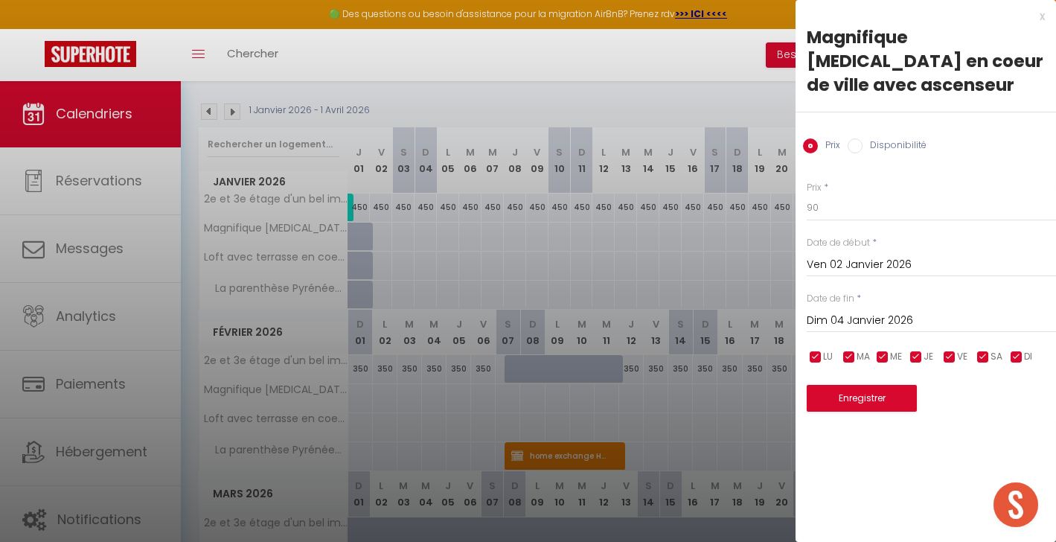
click at [861, 311] on input "Dim 04 Janvier 2026" at bounding box center [930, 320] width 249 height 19
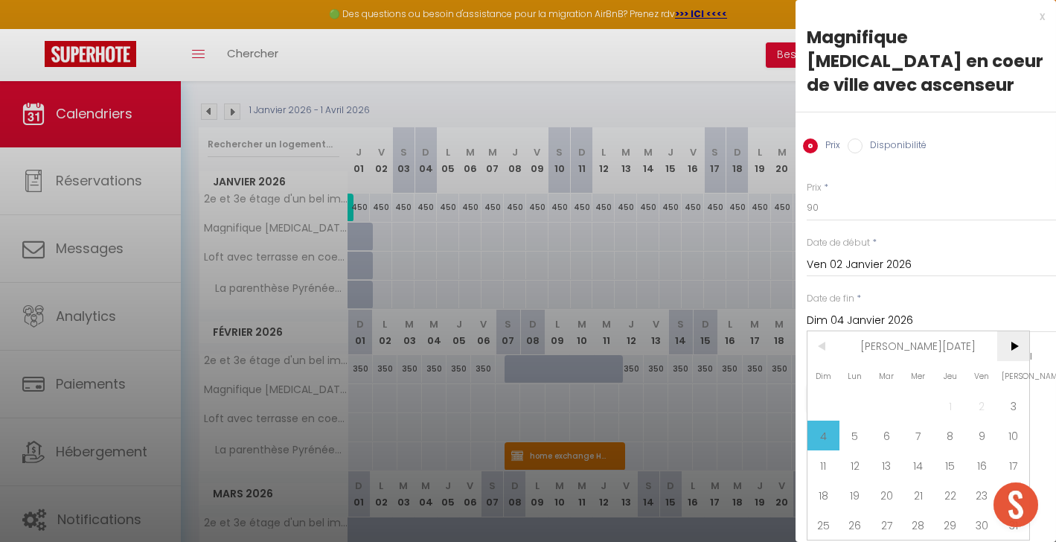
click at [1013, 331] on span ">" at bounding box center [1013, 346] width 32 height 30
click at [826, 331] on span "<" at bounding box center [823, 346] width 32 height 30
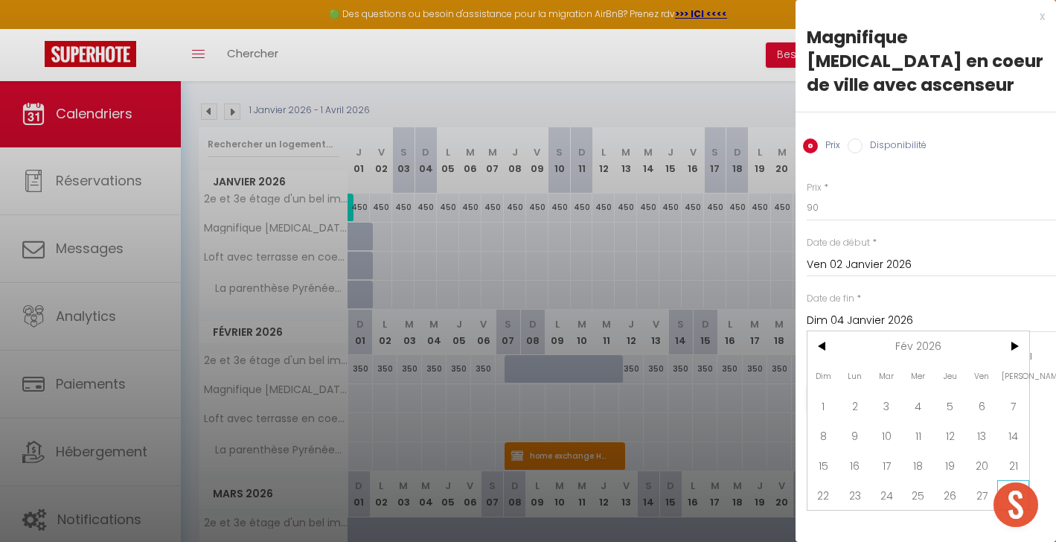
click at [1011, 480] on span "28" at bounding box center [1013, 495] width 32 height 30
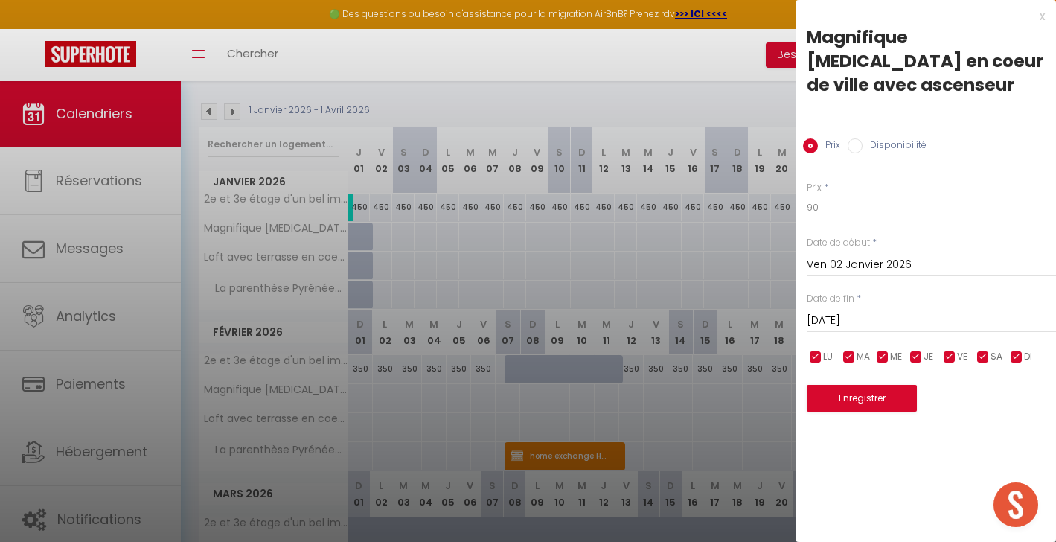
click at [878, 385] on button "Enregistrer" at bounding box center [861, 398] width 110 height 27
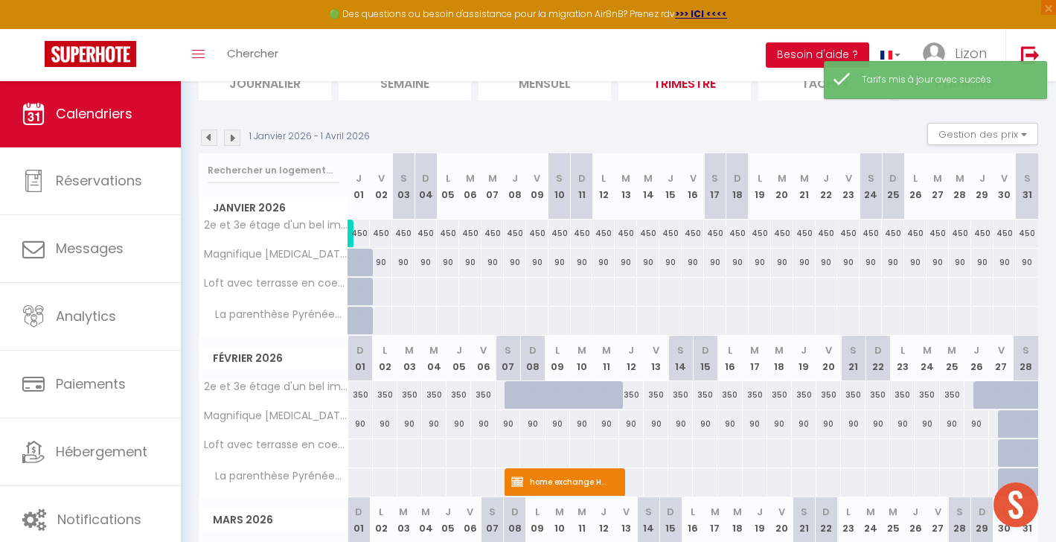
scroll to position [336, 0]
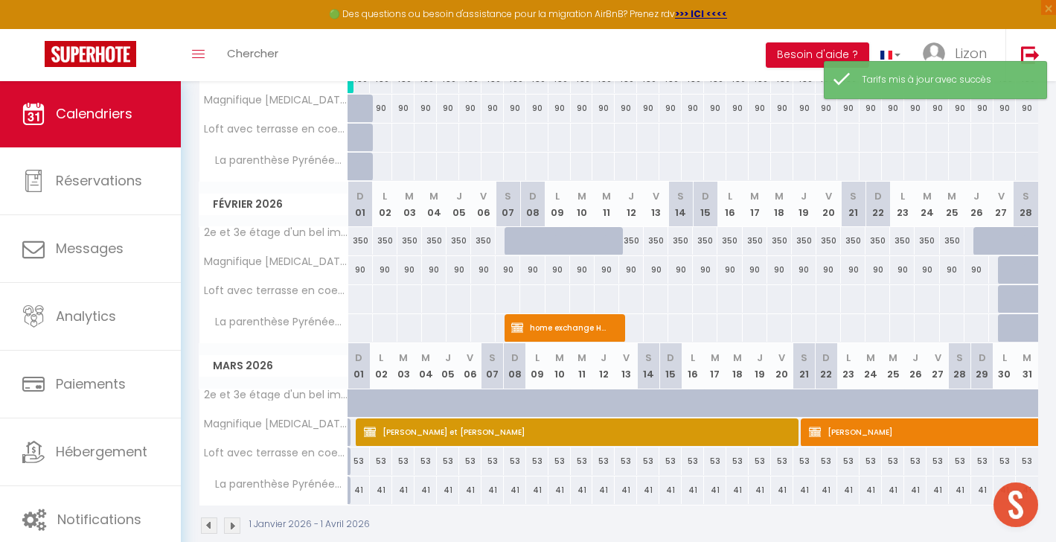
click at [380, 131] on div at bounding box center [380, 137] width 23 height 28
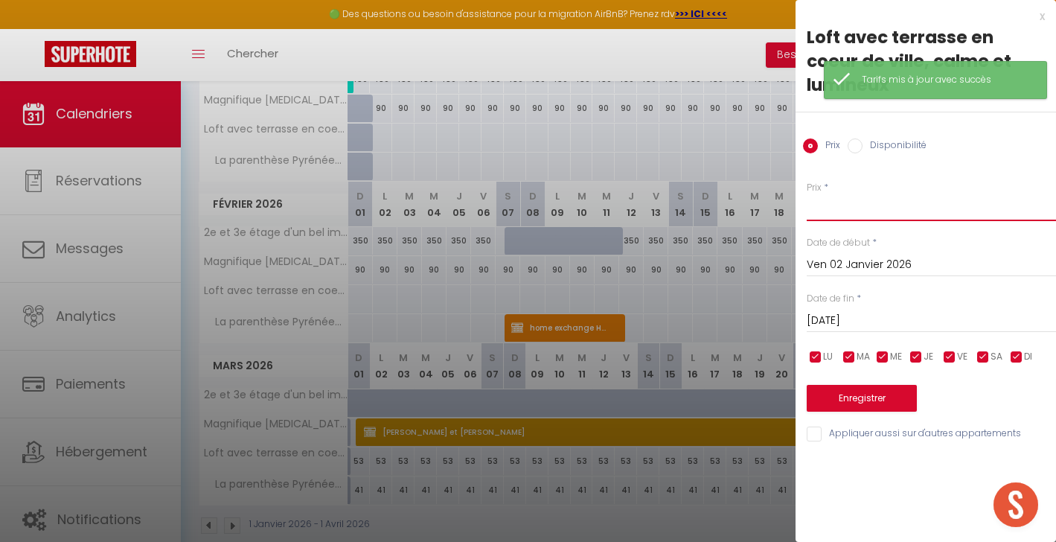
click at [820, 194] on input "Prix" at bounding box center [930, 207] width 249 height 27
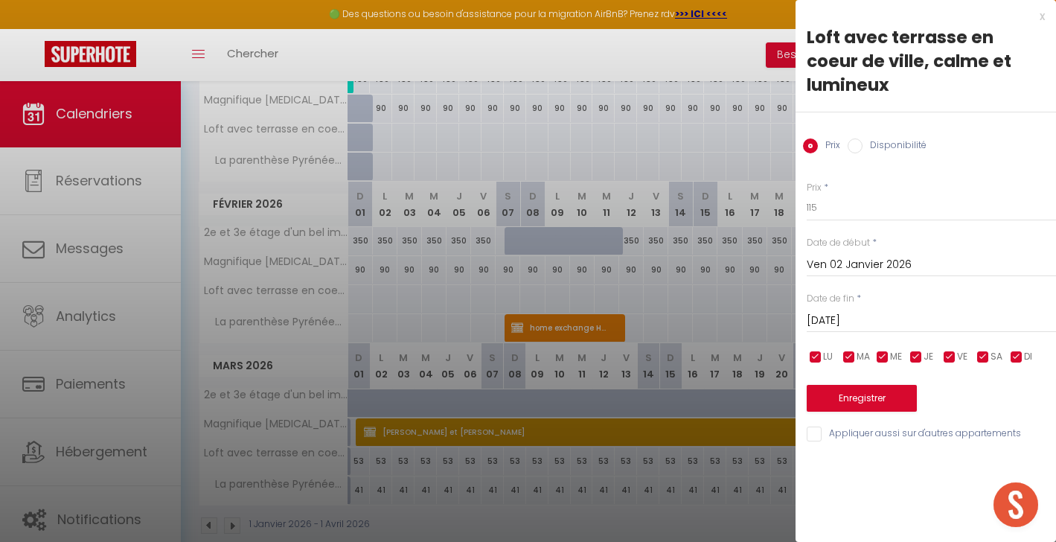
click at [860, 311] on input "[DATE]" at bounding box center [930, 320] width 249 height 19
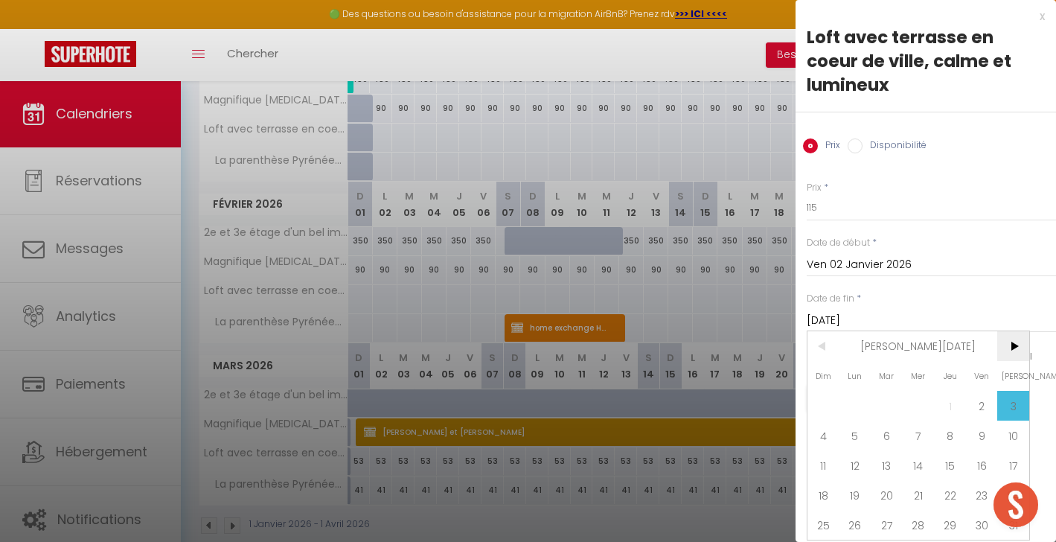
click at [1015, 331] on span ">" at bounding box center [1013, 346] width 32 height 30
click at [820, 331] on span "<" at bounding box center [823, 346] width 32 height 30
click at [1018, 480] on span "28" at bounding box center [1013, 495] width 32 height 30
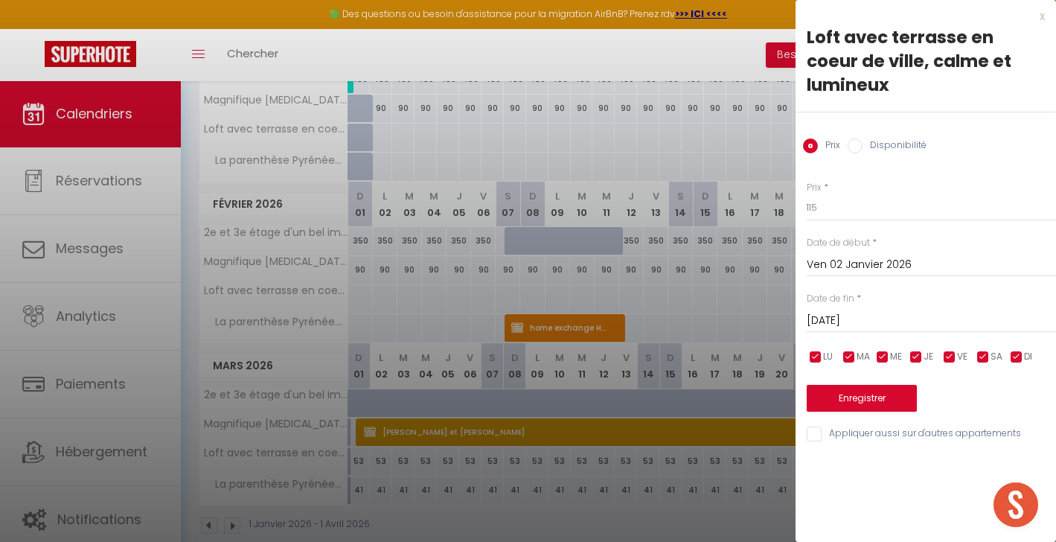
click at [873, 385] on button "Enregistrer" at bounding box center [861, 398] width 110 height 27
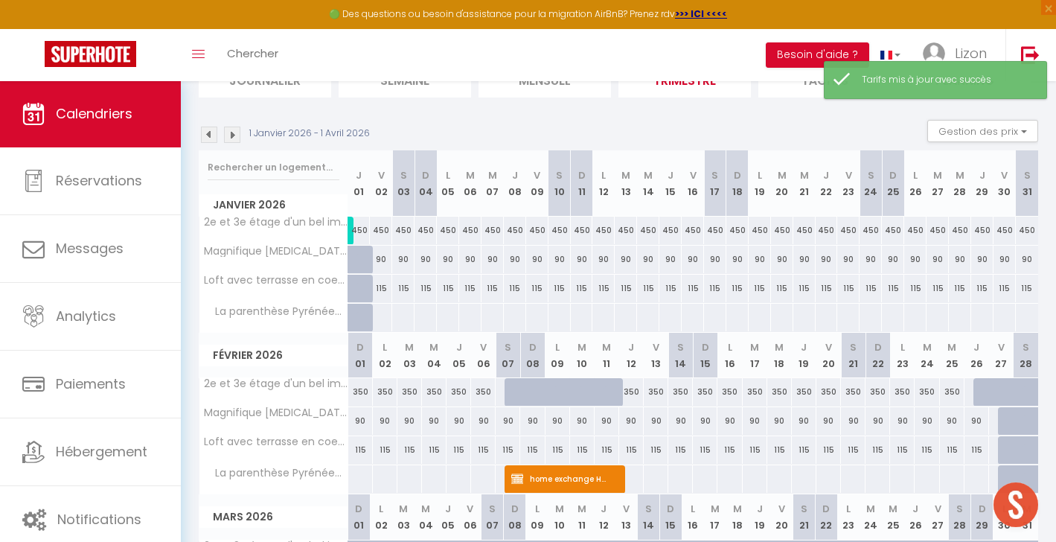
scroll to position [212, 0]
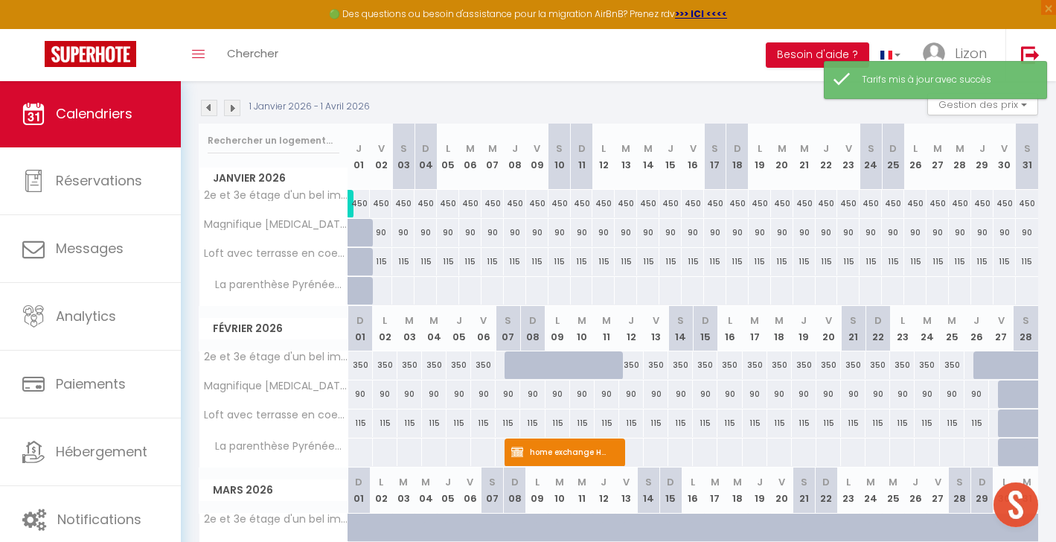
click at [379, 283] on div at bounding box center [380, 291] width 23 height 28
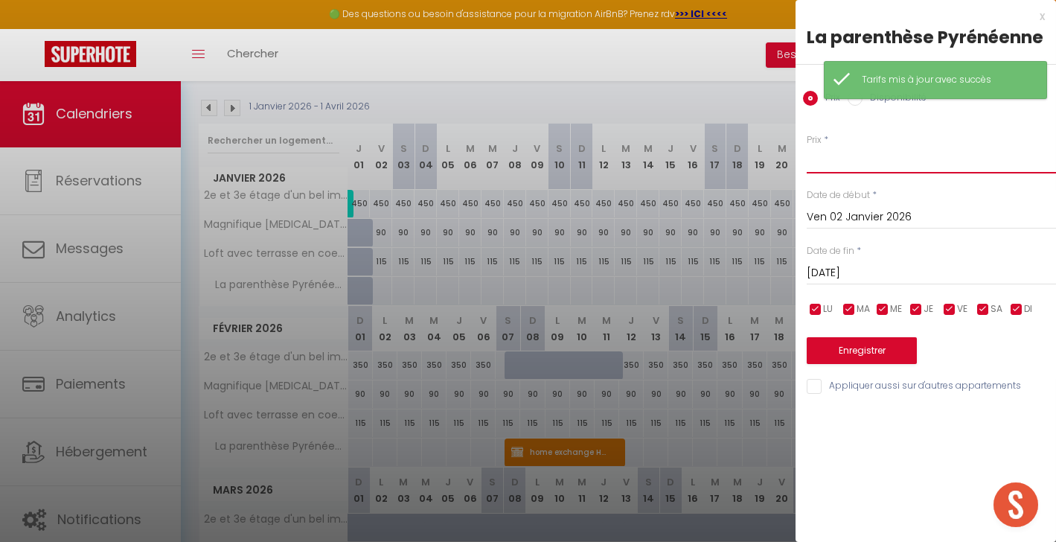
click at [893, 162] on input "Prix" at bounding box center [930, 160] width 249 height 27
click at [890, 263] on input "[DATE]" at bounding box center [930, 272] width 249 height 19
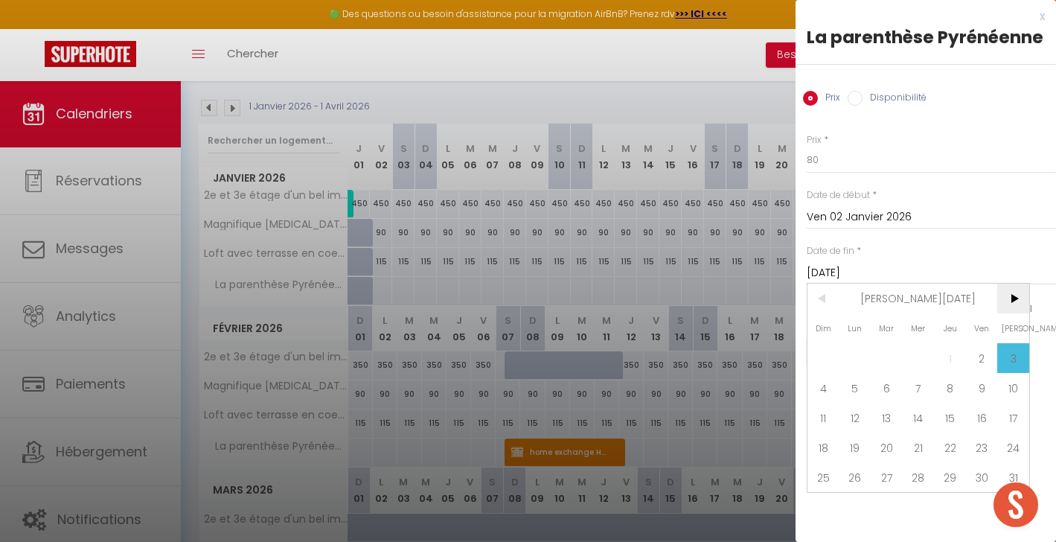
click at [998, 292] on span ">" at bounding box center [1013, 298] width 32 height 30
click at [823, 300] on span "<" at bounding box center [823, 298] width 32 height 30
click at [1009, 443] on span "28" at bounding box center [1013, 447] width 32 height 30
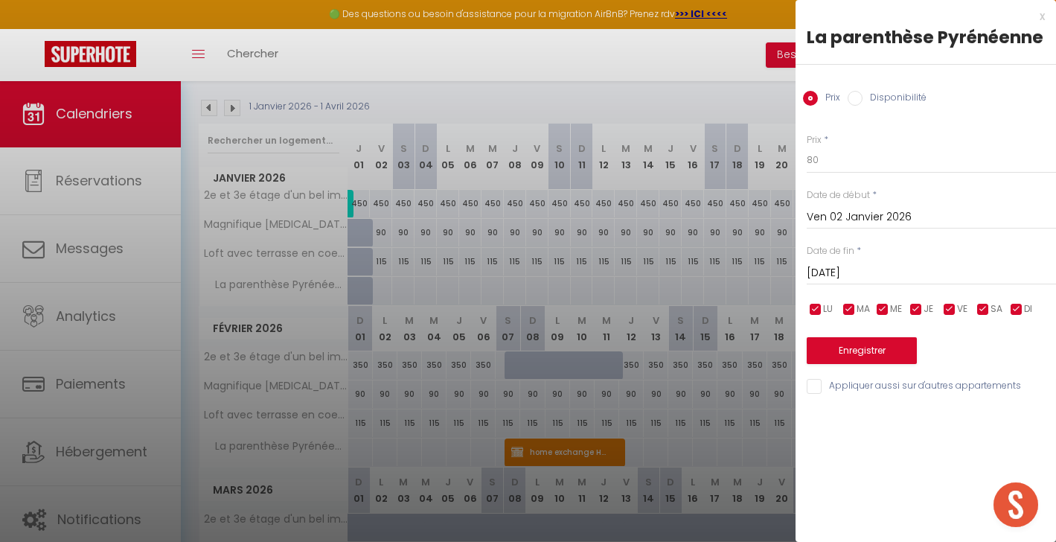
click at [890, 353] on button "Enregistrer" at bounding box center [861, 350] width 110 height 27
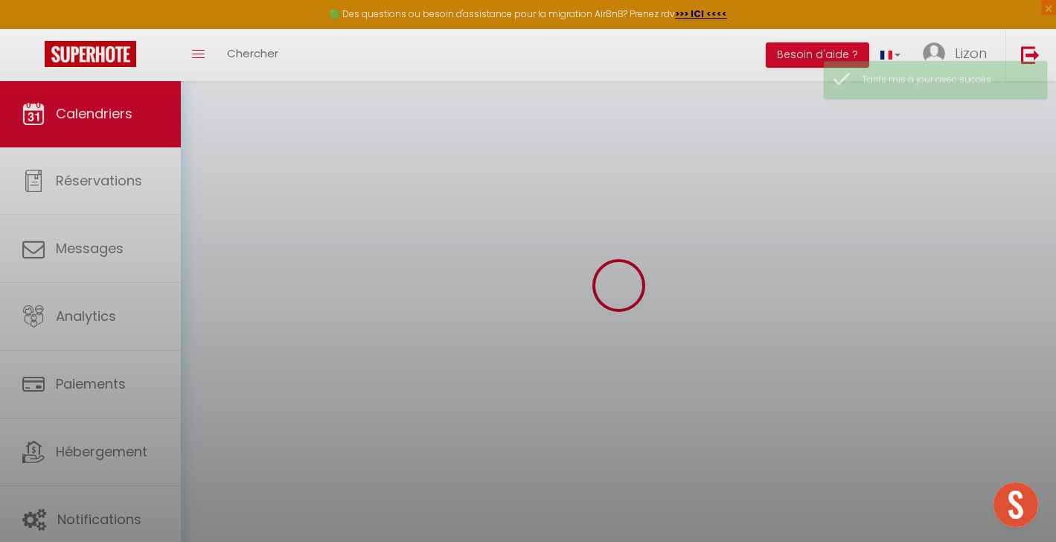
scroll to position [80, 0]
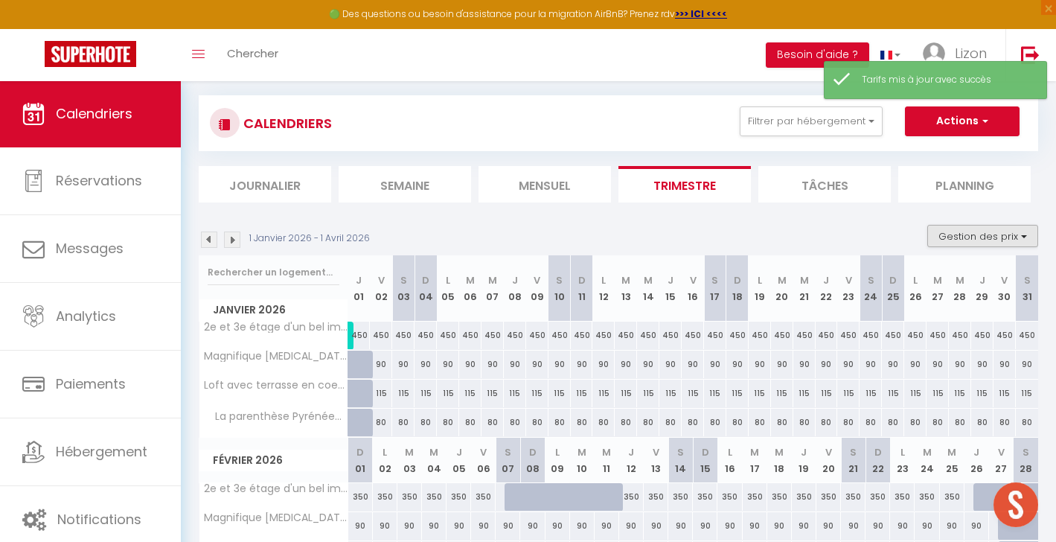
click at [973, 230] on button "Gestion des prix" at bounding box center [982, 236] width 111 height 22
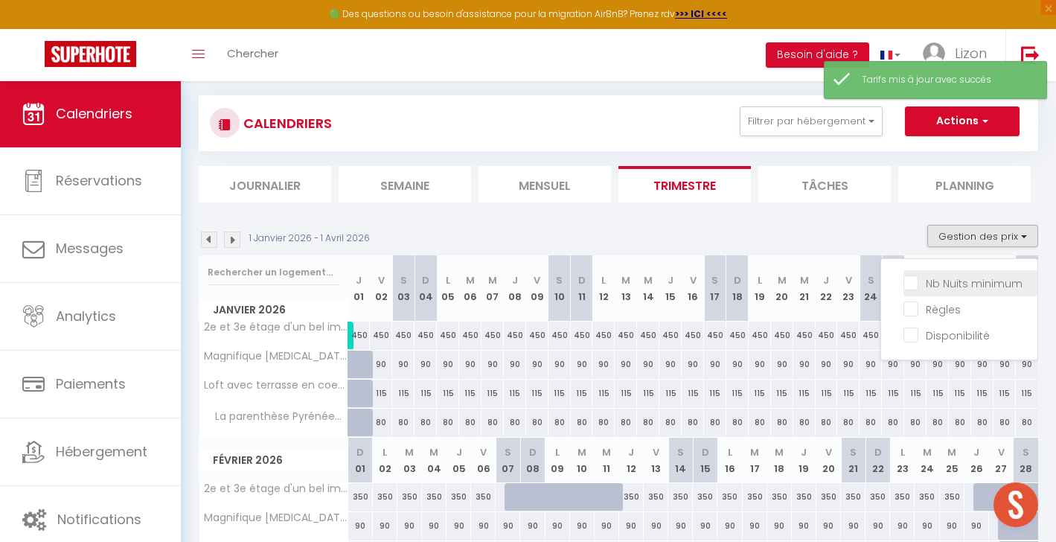
click at [958, 276] on input "Nb Nuits minimum" at bounding box center [970, 281] width 134 height 15
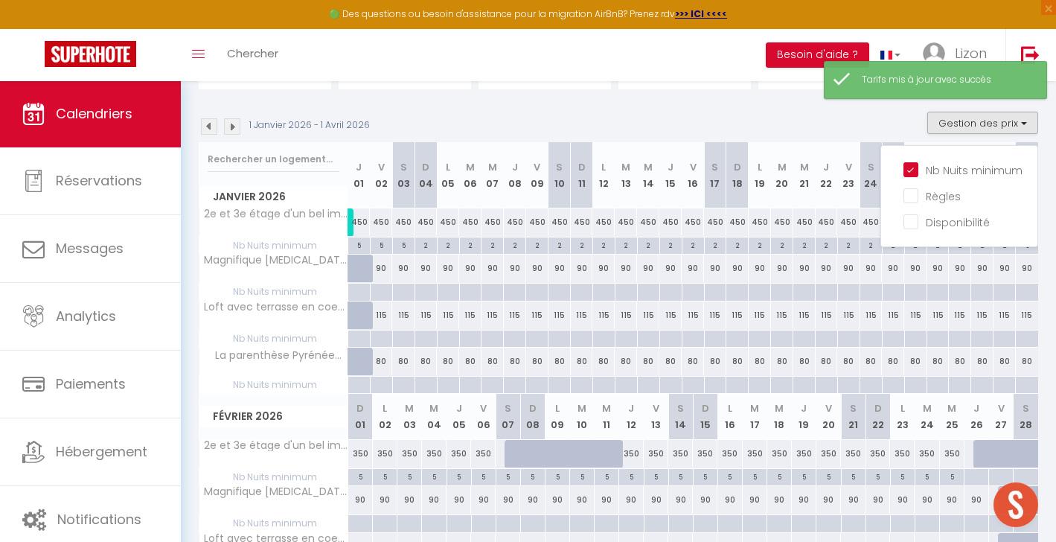
scroll to position [188, 0]
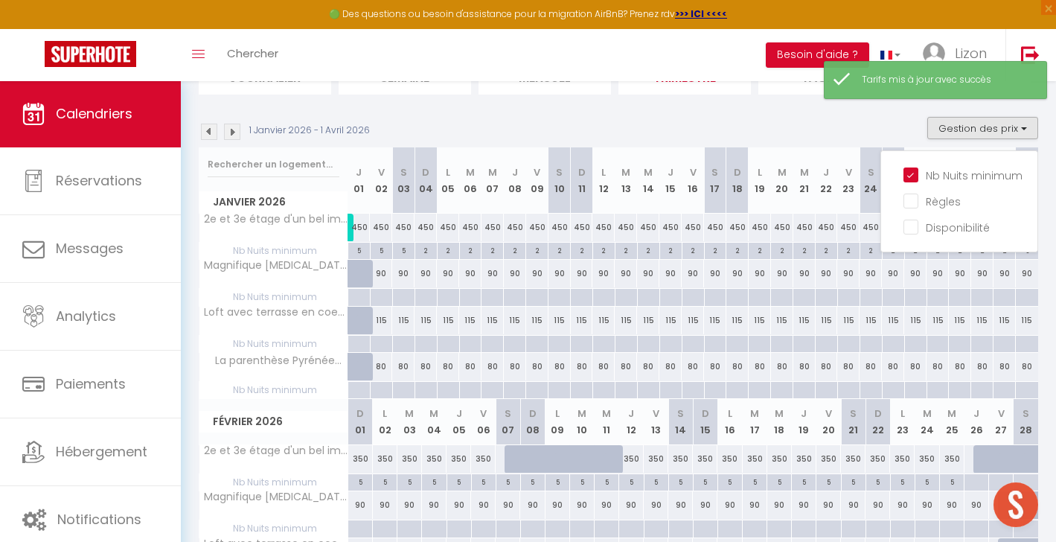
click at [218, 127] on div "1 Janvier 2026 - 1 Avril 2026" at bounding box center [287, 131] width 176 height 16
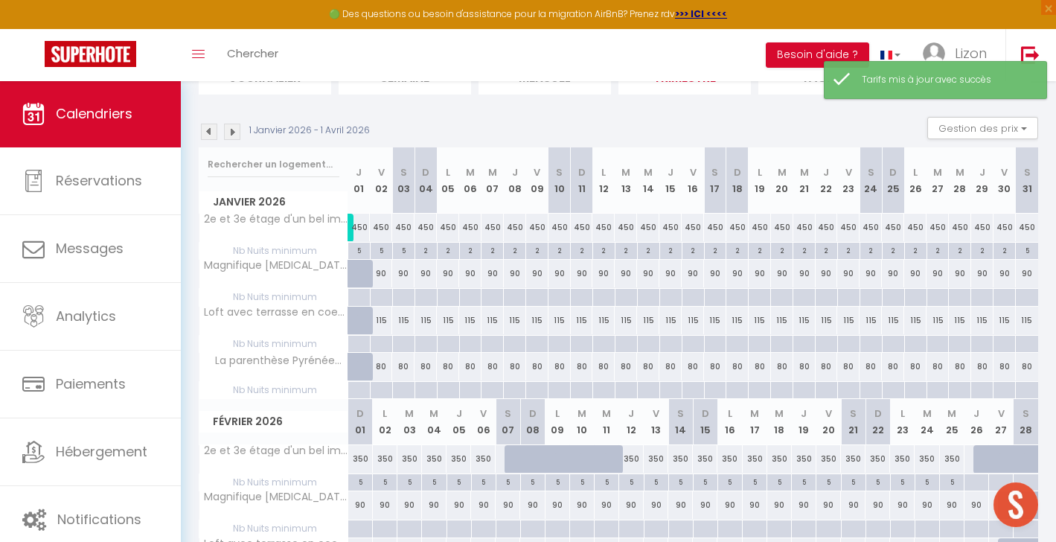
click at [216, 127] on img at bounding box center [209, 131] width 16 height 16
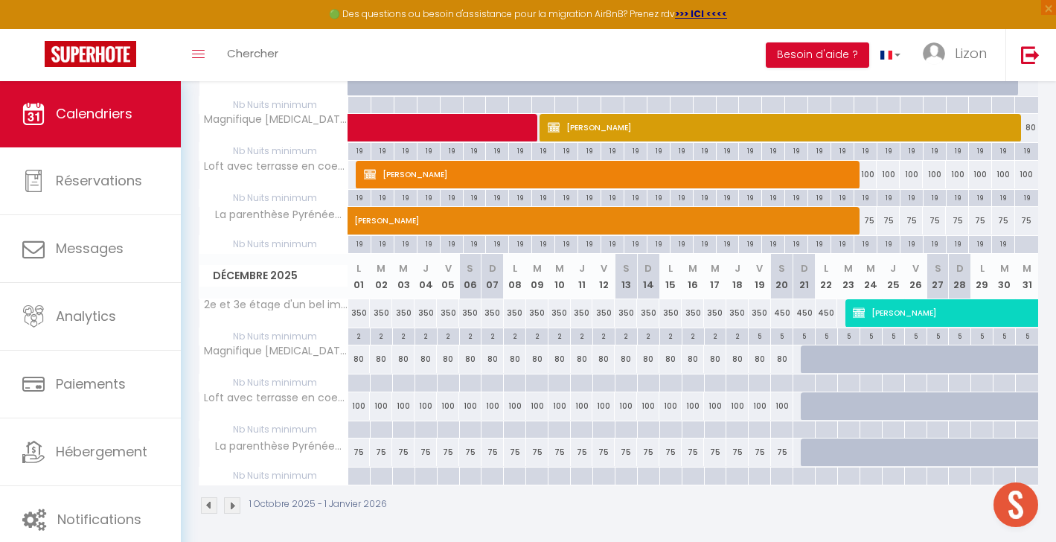
scroll to position [565, 0]
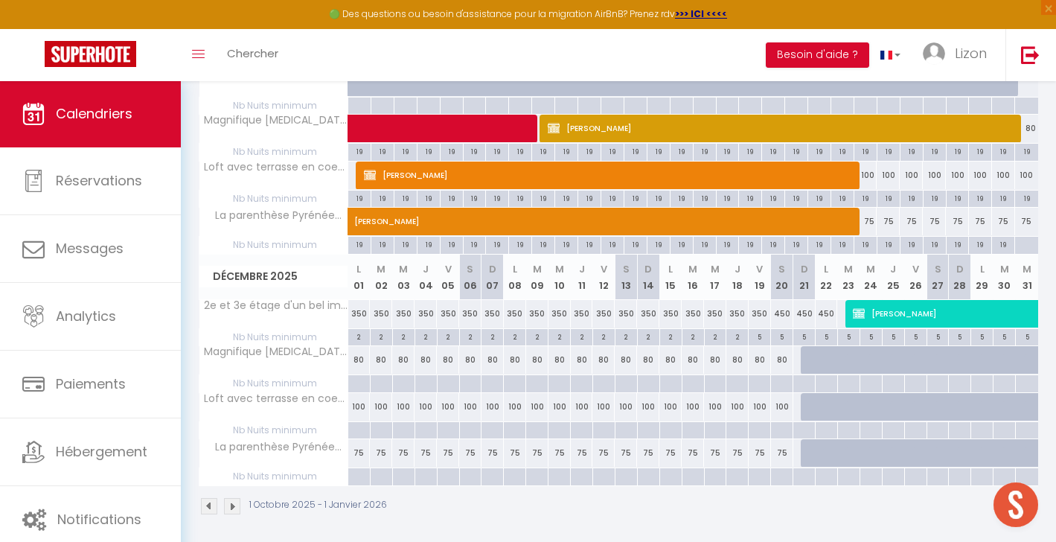
click at [885, 199] on span "[PERSON_NAME]" at bounding box center [730, 213] width 753 height 28
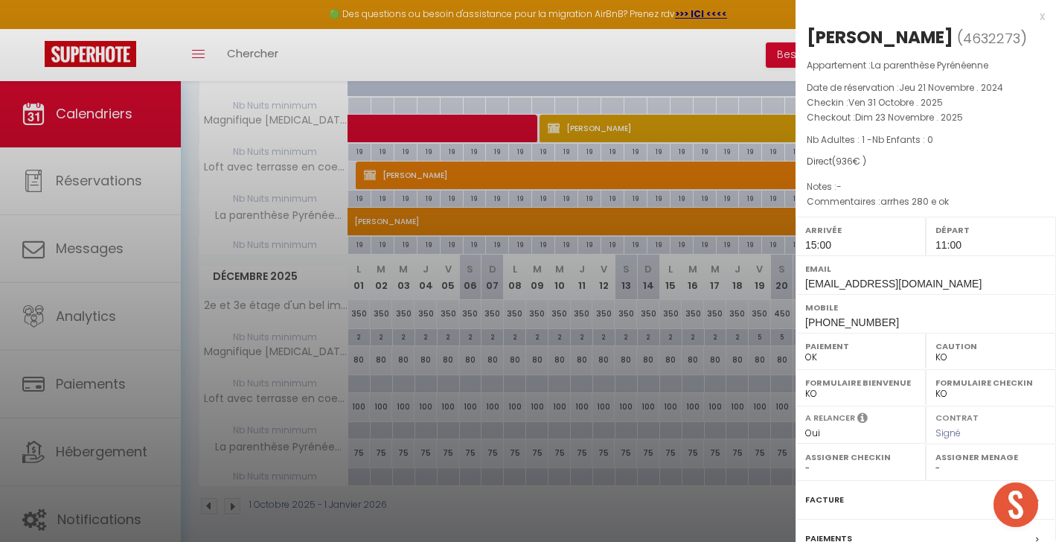
click at [1035, 17] on div "x" at bounding box center [919, 16] width 249 height 18
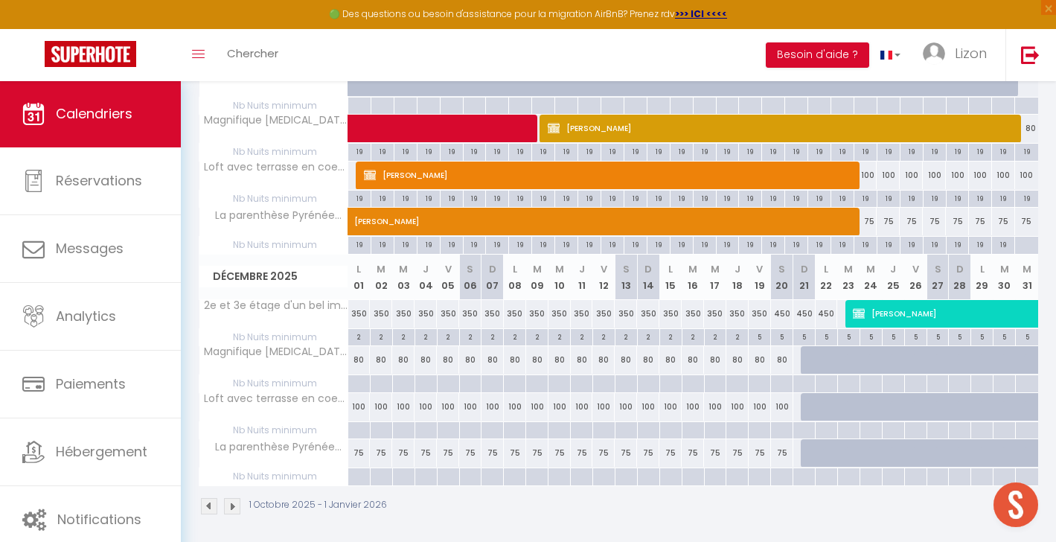
click at [935, 199] on span "[PERSON_NAME]" at bounding box center [730, 213] width 753 height 28
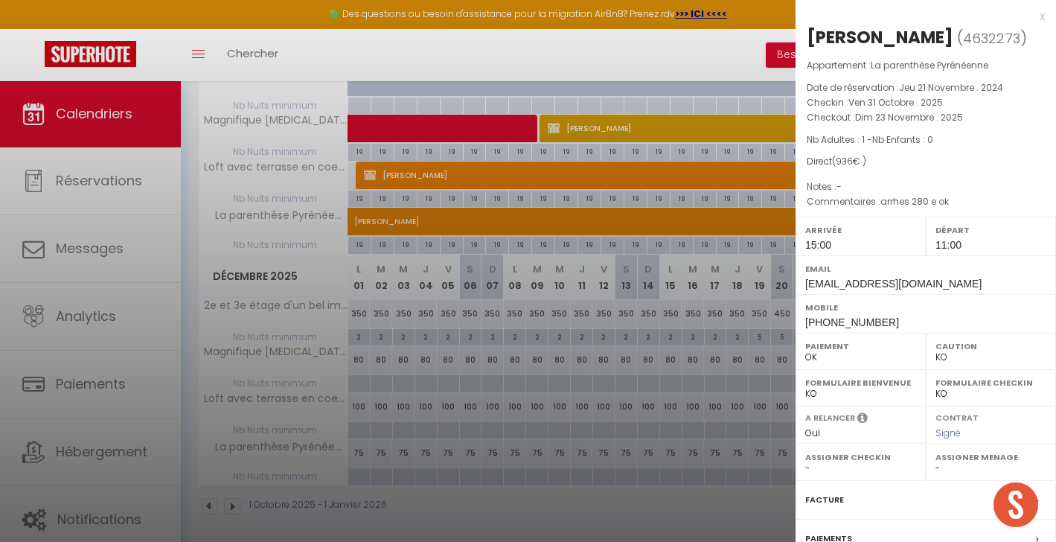
click at [1042, 16] on div "x" at bounding box center [919, 16] width 249 height 18
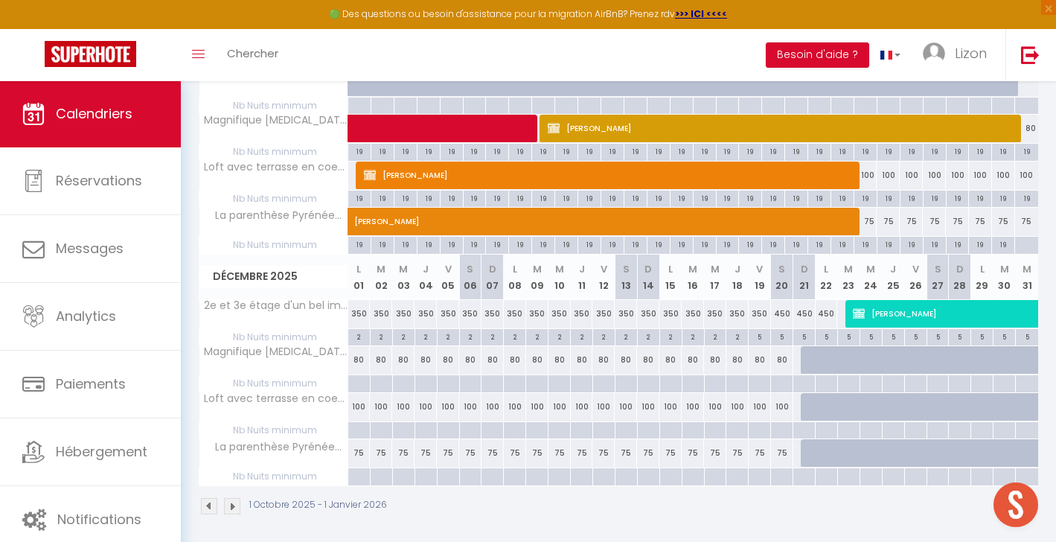
click at [954, 187] on td "100" at bounding box center [956, 175] width 23 height 29
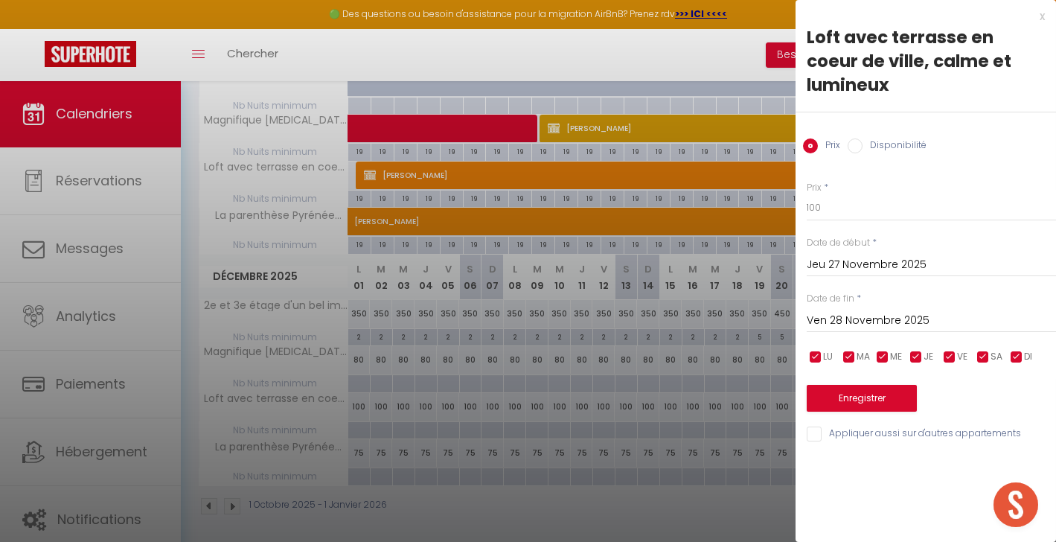
click at [779, 155] on div at bounding box center [528, 271] width 1056 height 542
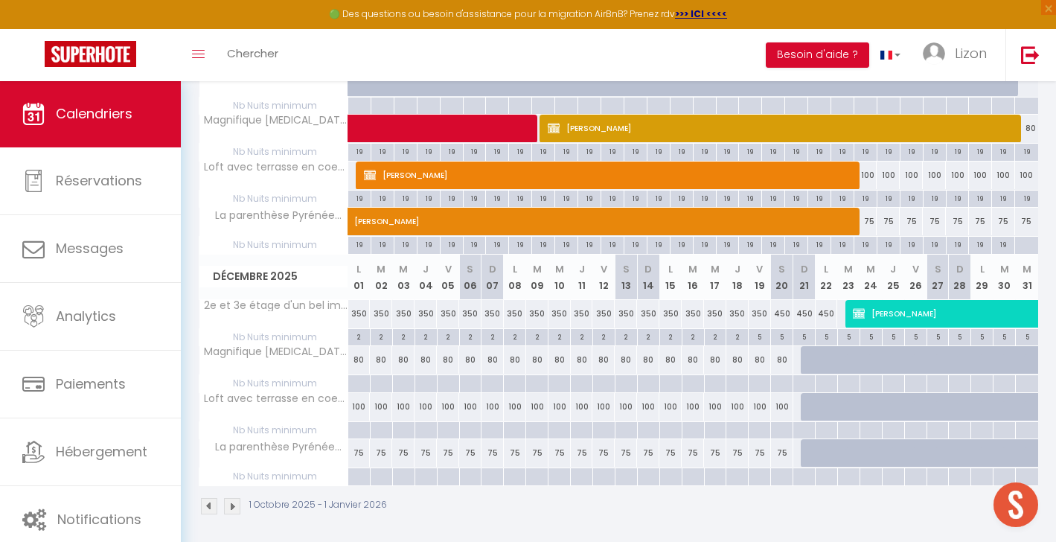
click at [890, 194] on div "19" at bounding box center [888, 197] width 22 height 14
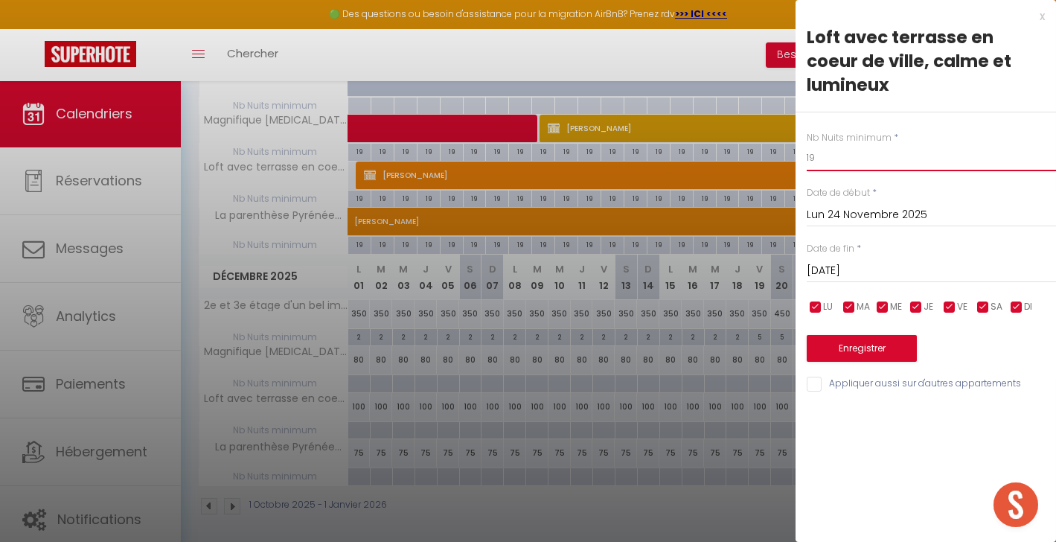
click at [864, 144] on input "19" at bounding box center [930, 157] width 249 height 27
click at [876, 261] on input "[DATE]" at bounding box center [930, 270] width 249 height 19
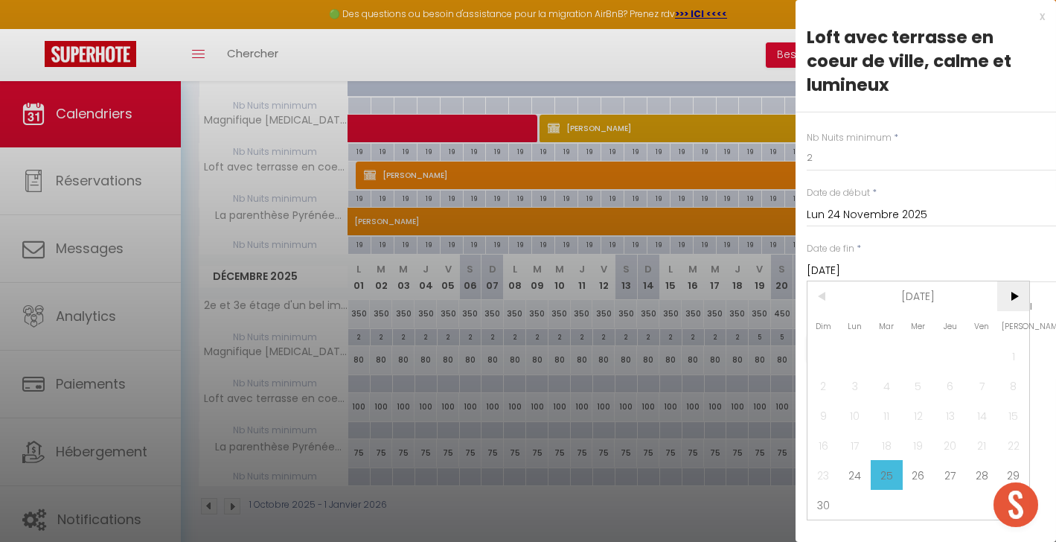
click at [1011, 281] on span ">" at bounding box center [1013, 296] width 32 height 30
click at [828, 430] on span "21" at bounding box center [823, 445] width 32 height 30
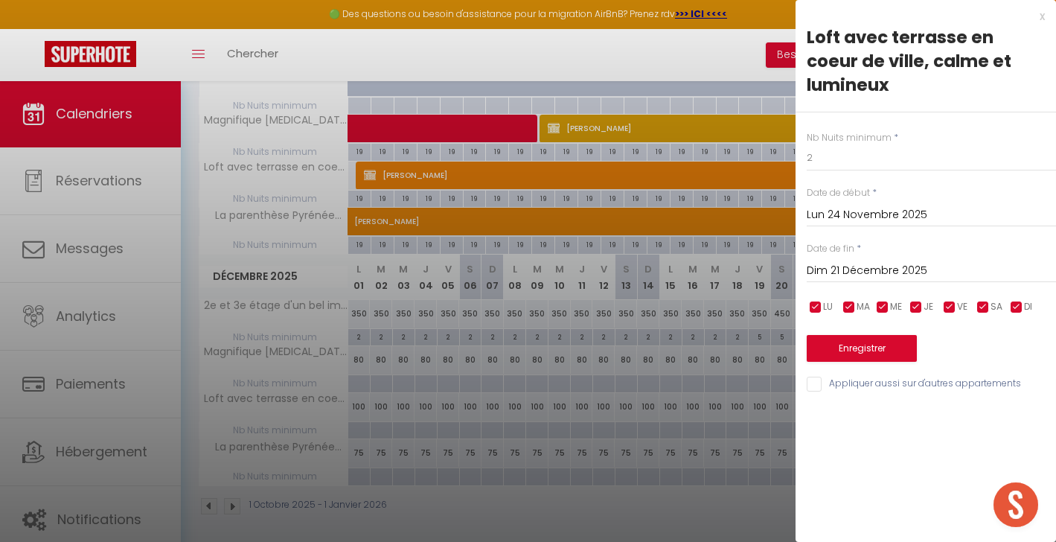
click at [815, 376] on input "Appliquer aussi sur d'autres appartements" at bounding box center [930, 383] width 249 height 15
click at [849, 335] on button "Enregistrer" at bounding box center [861, 348] width 110 height 27
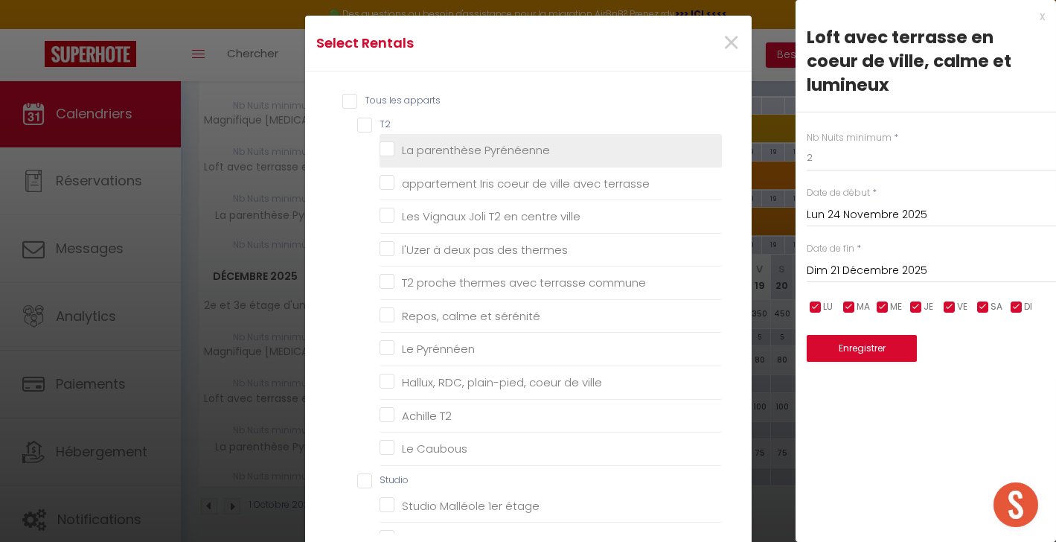
click at [389, 146] on Pyrénéenne "La parenthèse Pyrénéenne" at bounding box center [550, 150] width 342 height 15
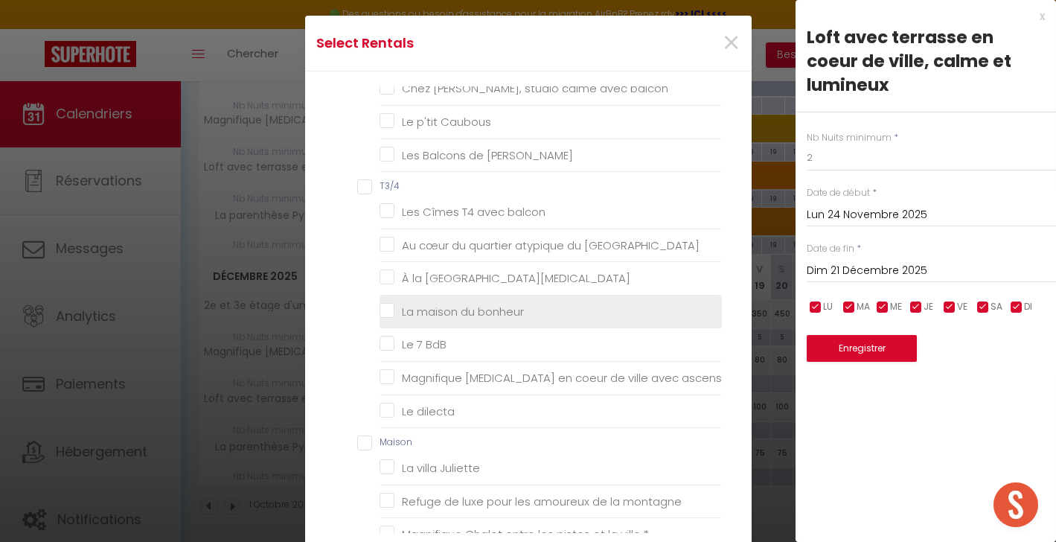
scroll to position [589, 0]
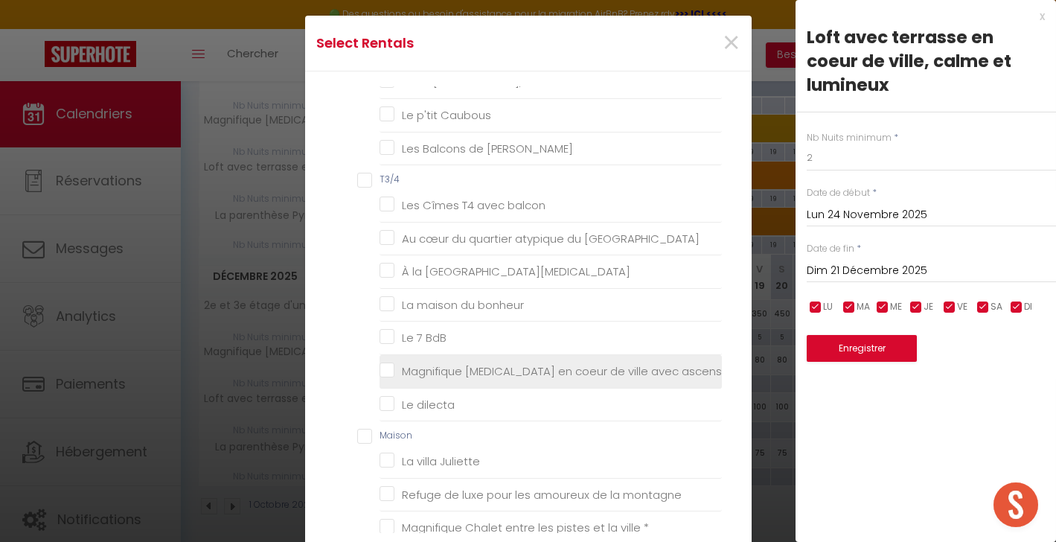
click at [385, 364] on ascenseur "Magnifique [MEDICAL_DATA] en coeur de ville avec ascenseur" at bounding box center [550, 371] width 342 height 15
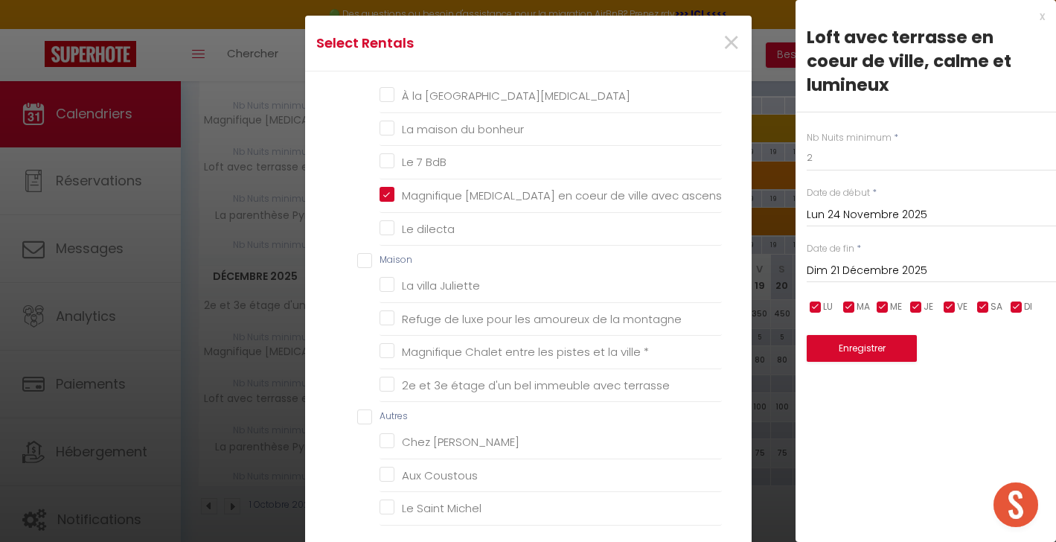
scroll to position [751, 0]
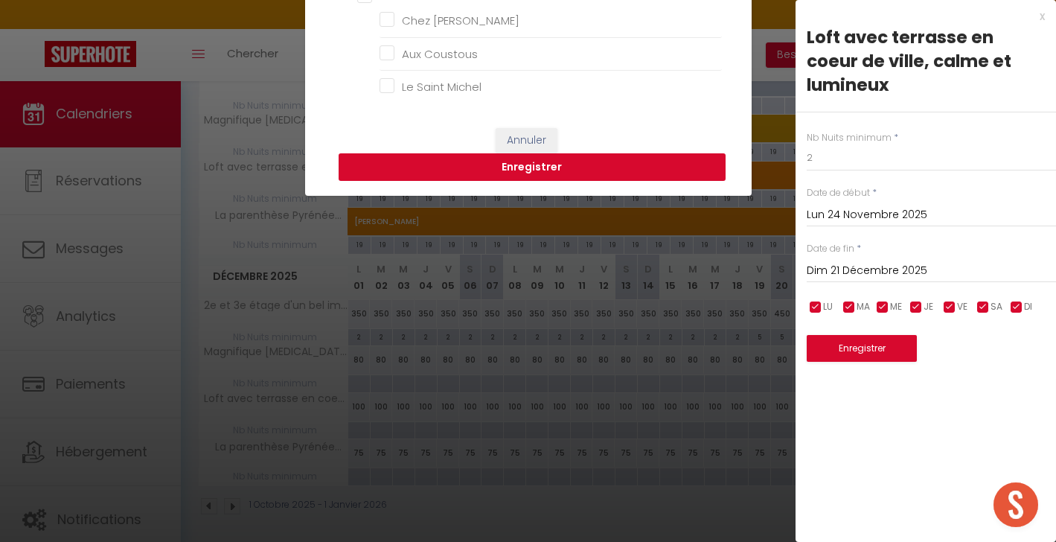
click at [530, 172] on button "Enregistrer" at bounding box center [531, 167] width 387 height 28
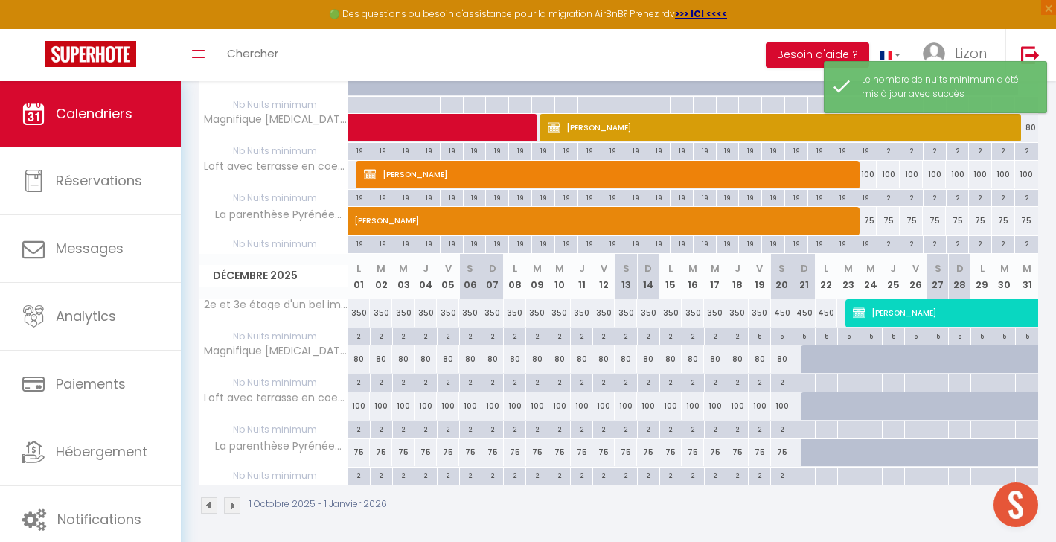
scroll to position [565, 0]
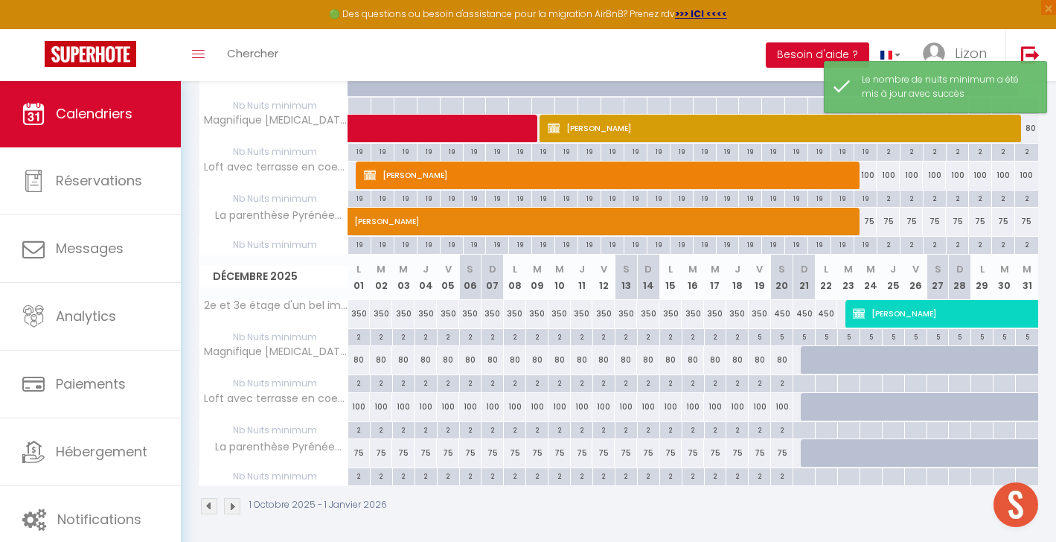
click at [229, 501] on img at bounding box center [232, 506] width 16 height 16
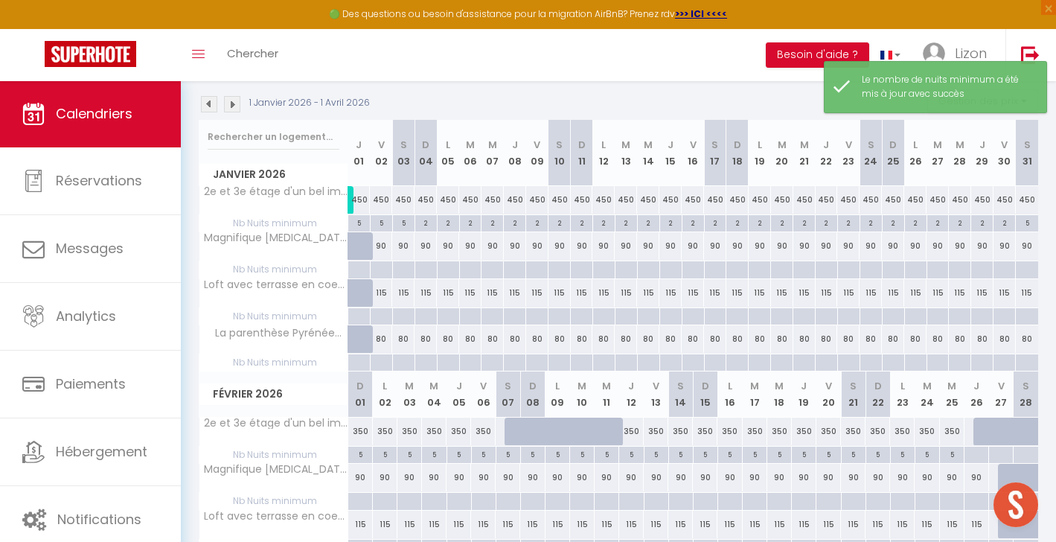
scroll to position [241, 0]
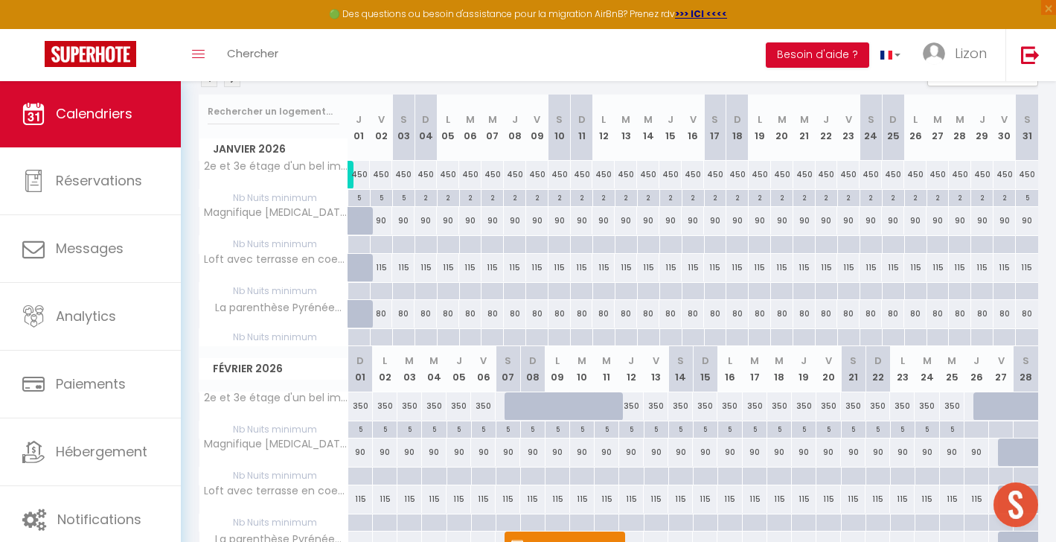
click at [394, 245] on div at bounding box center [403, 244] width 22 height 17
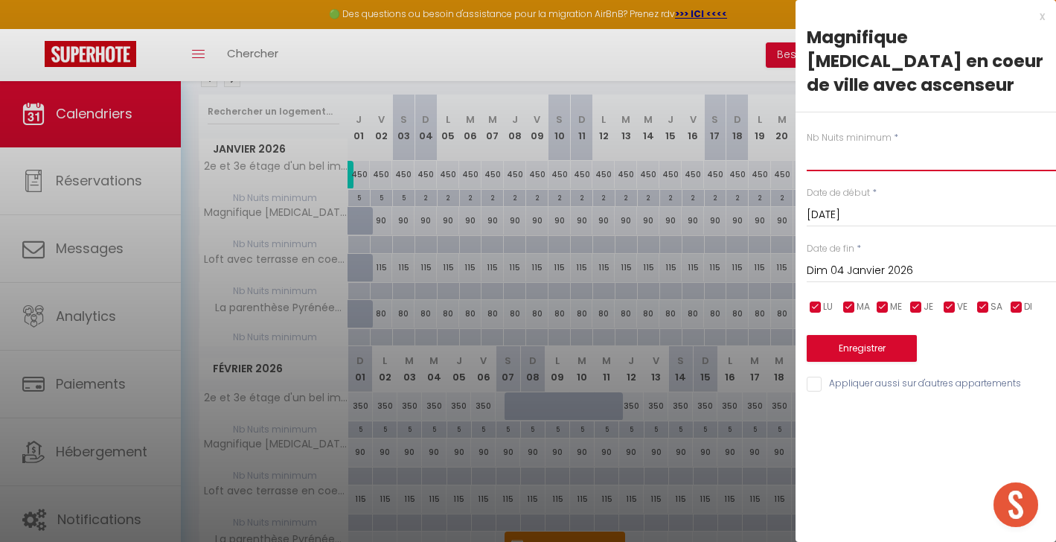
click at [821, 144] on input "text" at bounding box center [930, 157] width 249 height 27
click at [855, 205] on input "[DATE]" at bounding box center [930, 214] width 249 height 19
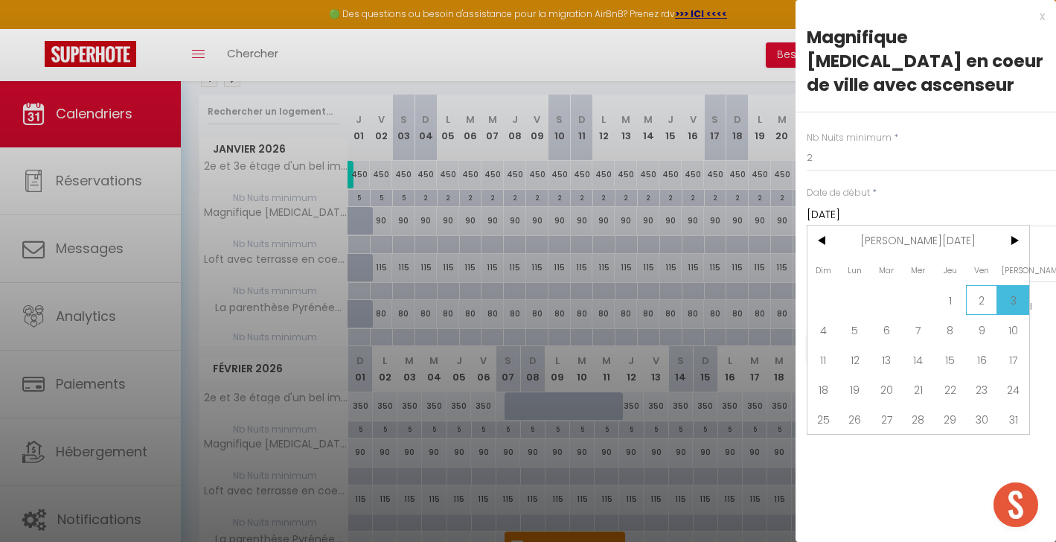
click at [974, 285] on span "2" at bounding box center [982, 300] width 32 height 30
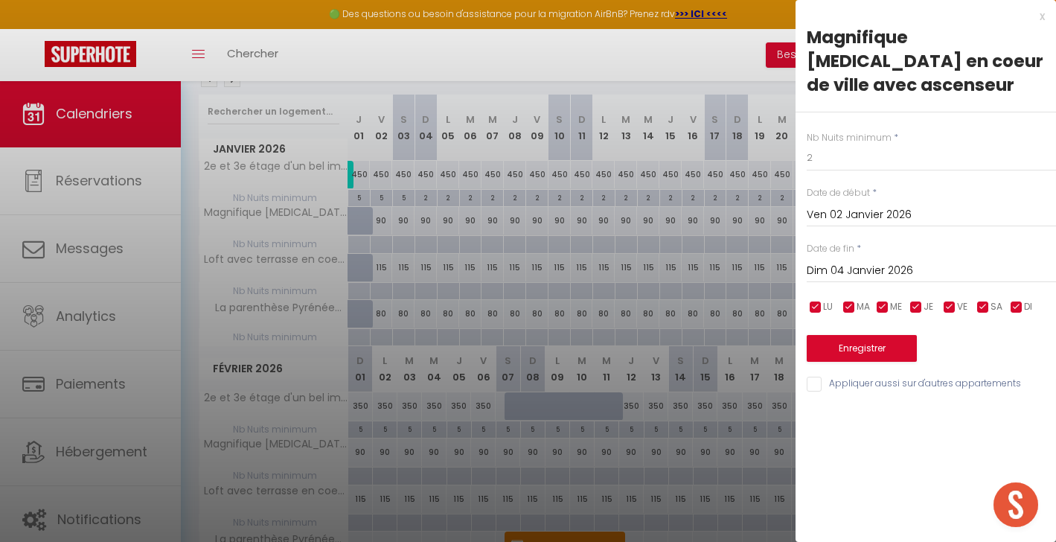
click at [876, 261] on input "Dim 04 Janvier 2026" at bounding box center [930, 270] width 249 height 19
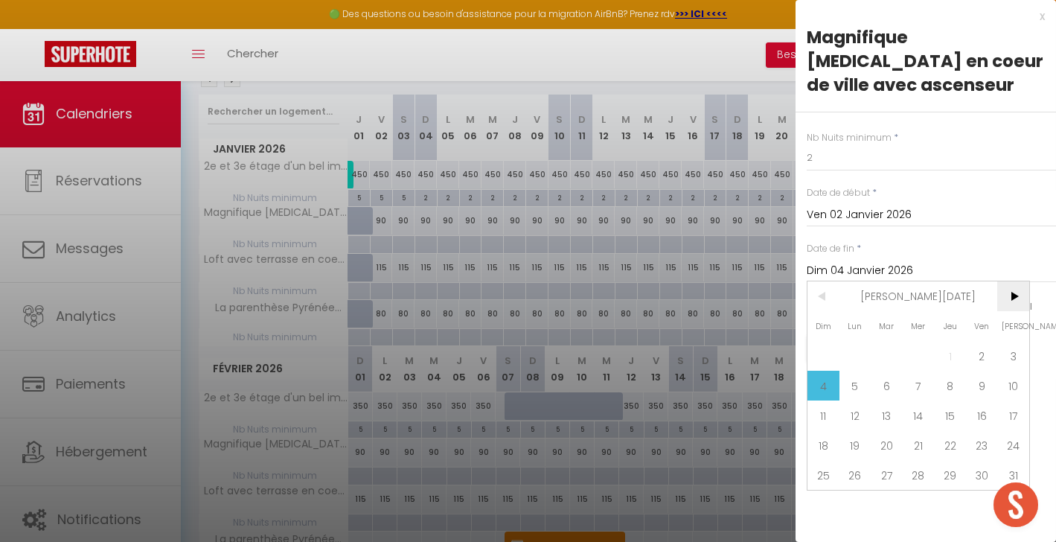
click at [1024, 286] on span ">" at bounding box center [1013, 296] width 32 height 30
click at [984, 341] on span "6" at bounding box center [982, 356] width 32 height 30
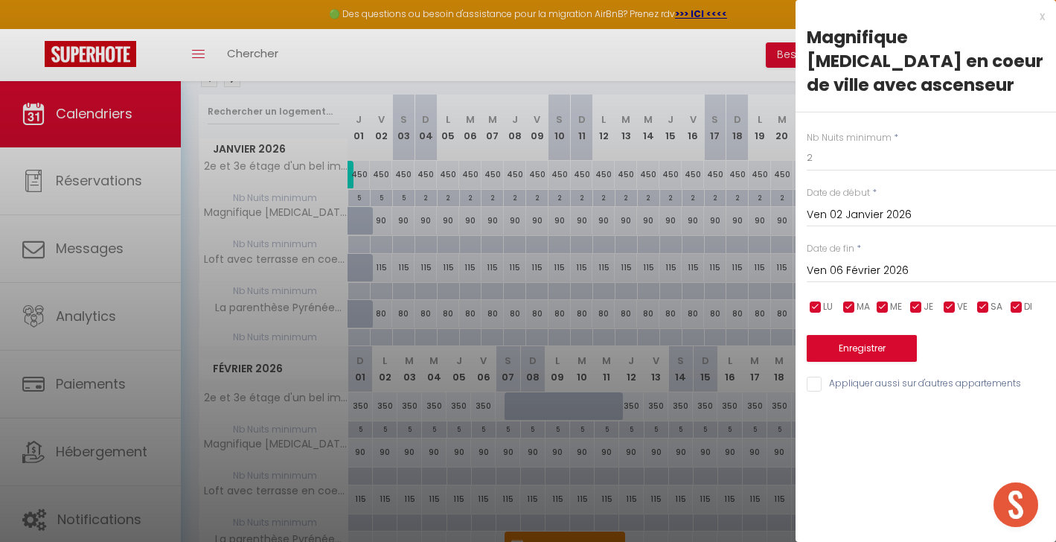
click at [815, 376] on input "Appliquer aussi sur d'autres appartements" at bounding box center [930, 383] width 249 height 15
click at [848, 335] on button "Enregistrer" at bounding box center [861, 348] width 110 height 27
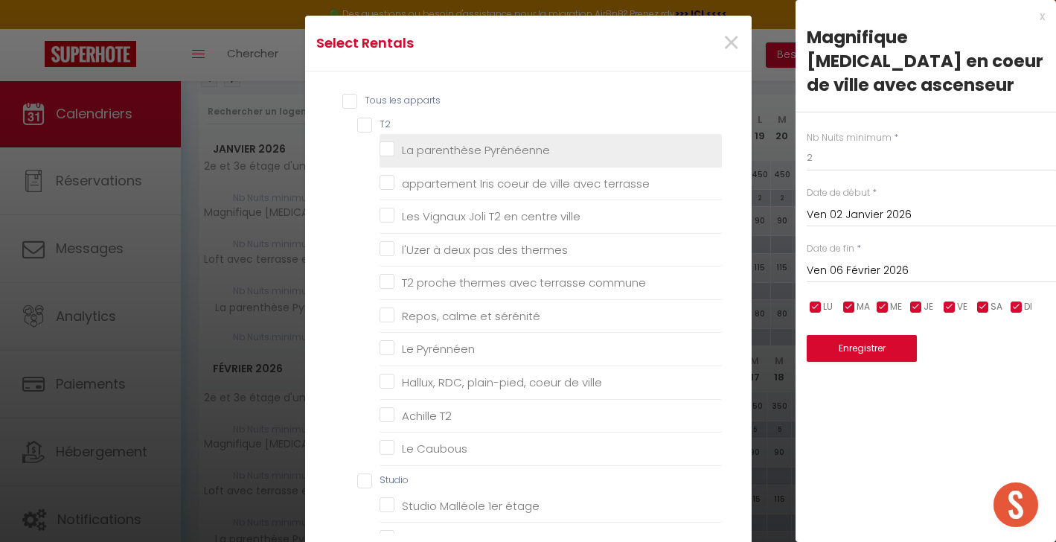
click at [385, 150] on Pyrénéenne "La parenthèse Pyrénéenne" at bounding box center [550, 150] width 342 height 15
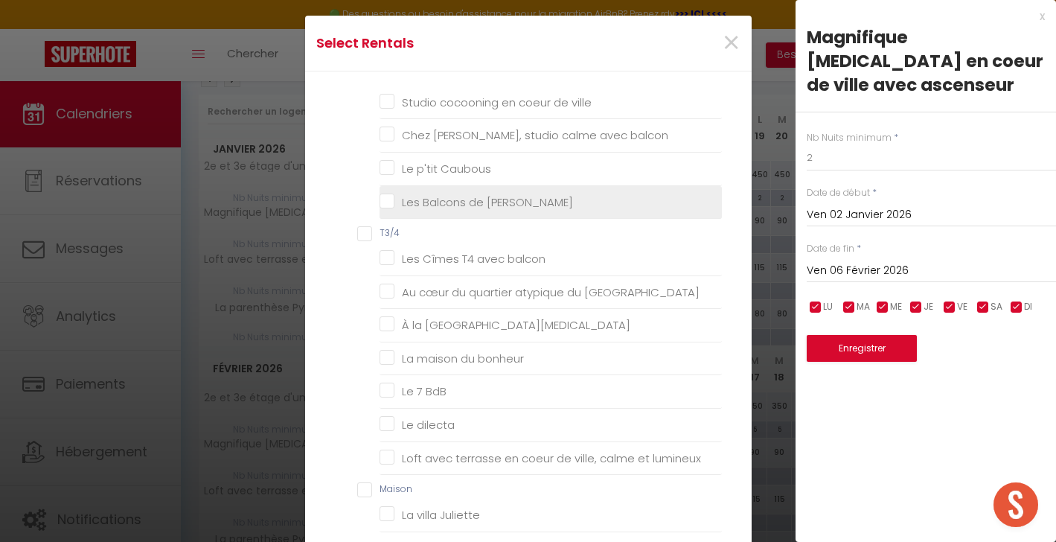
scroll to position [543, 0]
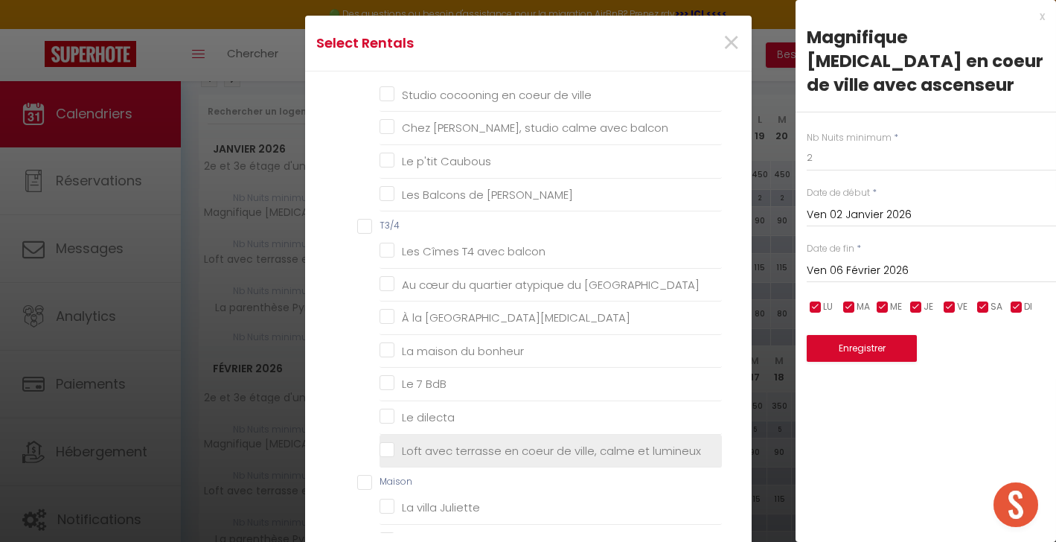
click at [386, 443] on lumineux "Loft avec terrasse en coeur de ville, calme et lumineux" at bounding box center [550, 450] width 342 height 15
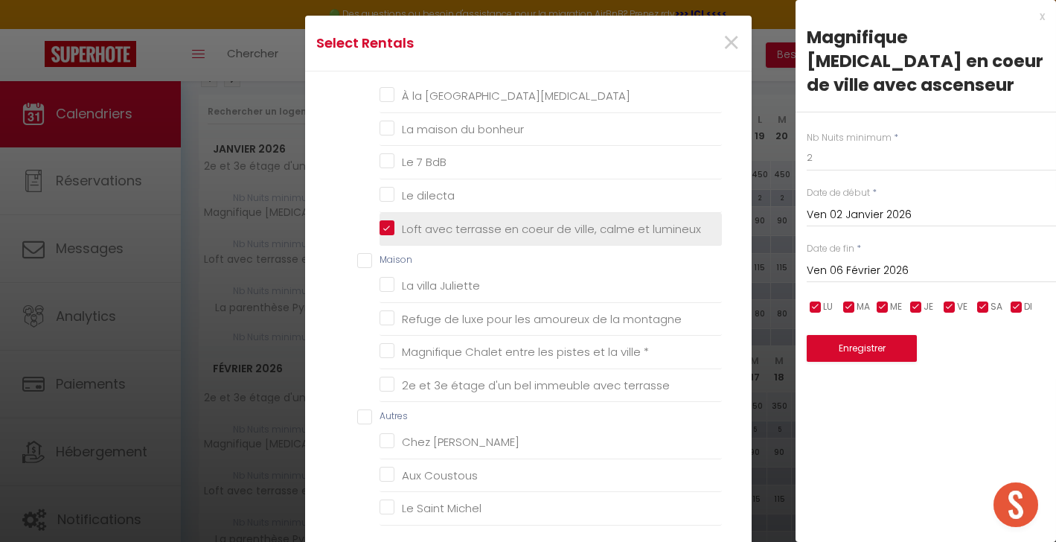
scroll to position [751, 0]
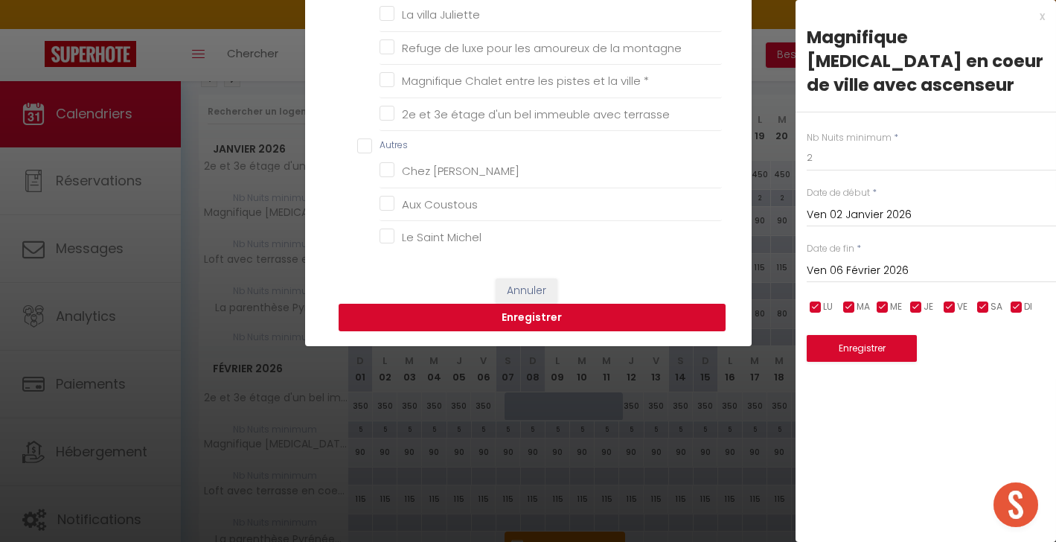
click at [507, 318] on button "Enregistrer" at bounding box center [531, 317] width 387 height 28
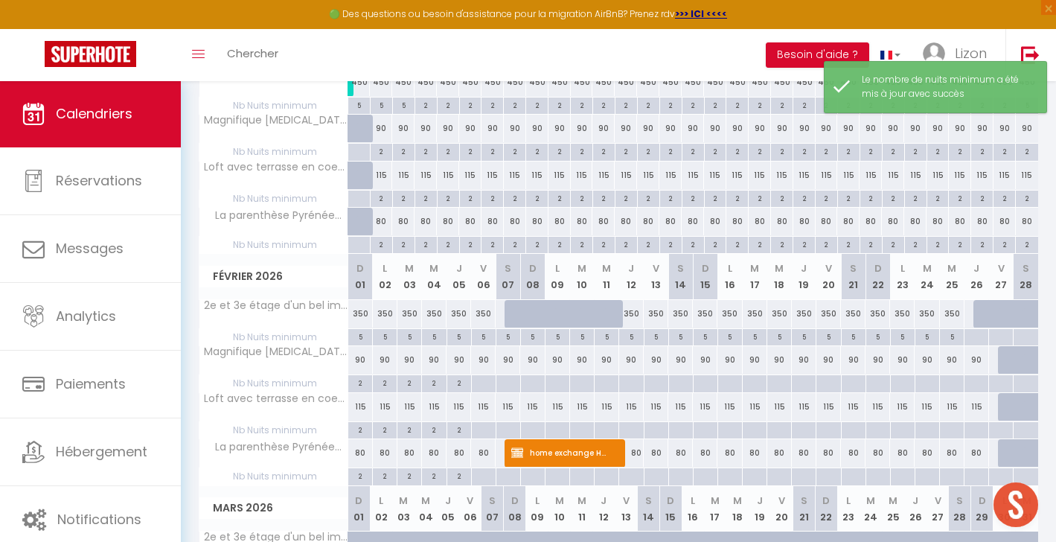
scroll to position [334, 0]
click at [484, 378] on div at bounding box center [483, 382] width 25 height 17
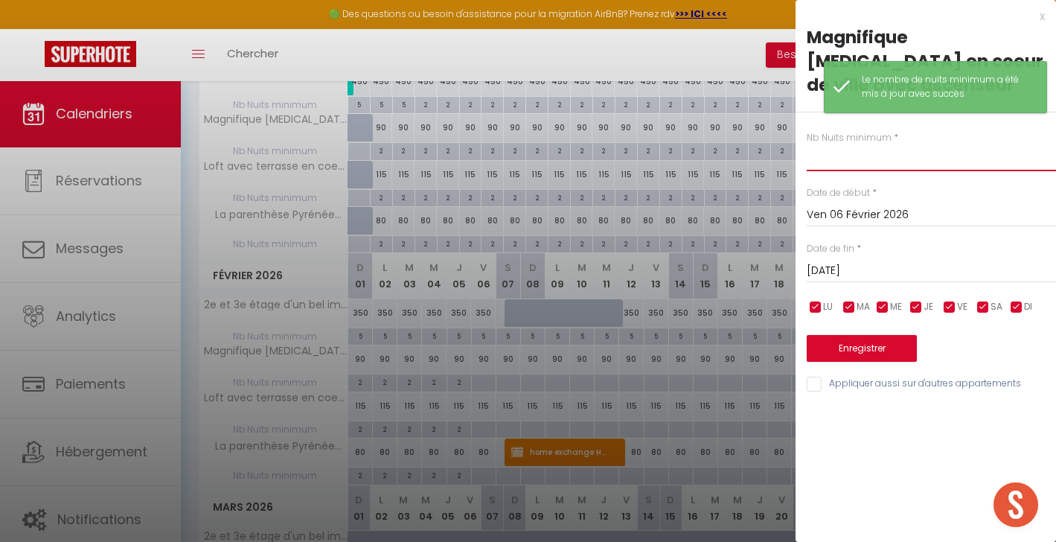
click at [859, 144] on input "text" at bounding box center [930, 157] width 249 height 27
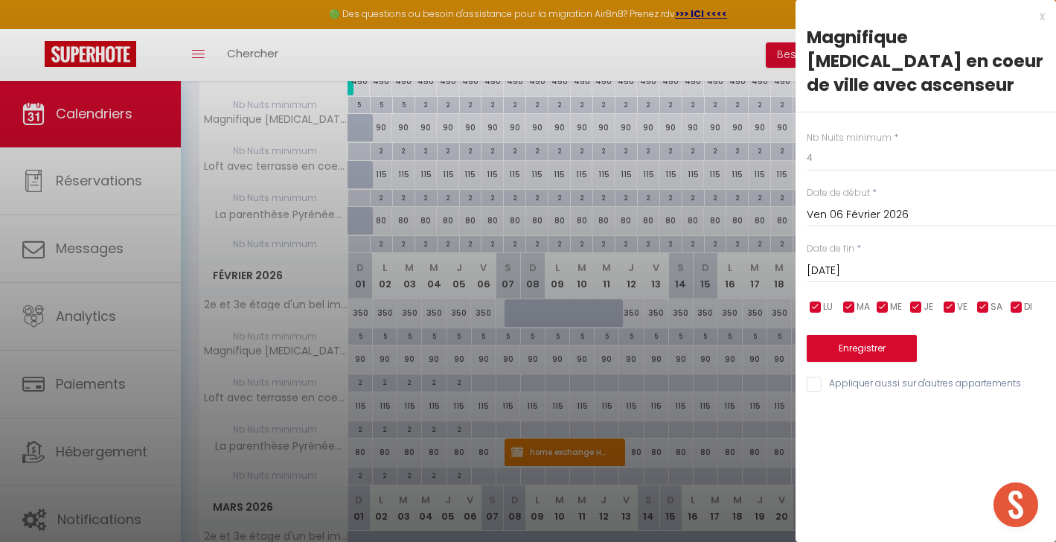
click at [876, 261] on input "[DATE]" at bounding box center [930, 270] width 249 height 19
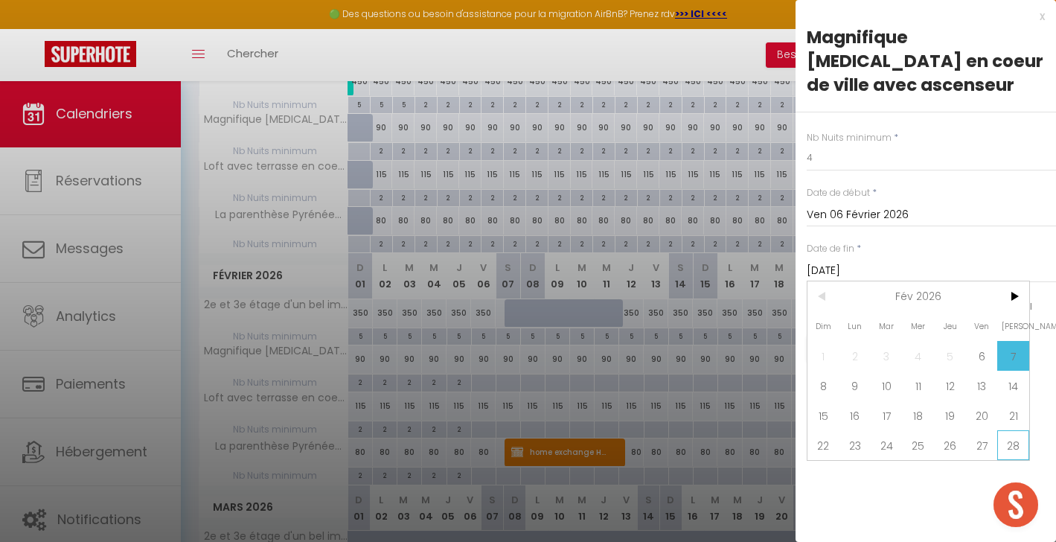
click at [1020, 430] on span "28" at bounding box center [1013, 445] width 32 height 30
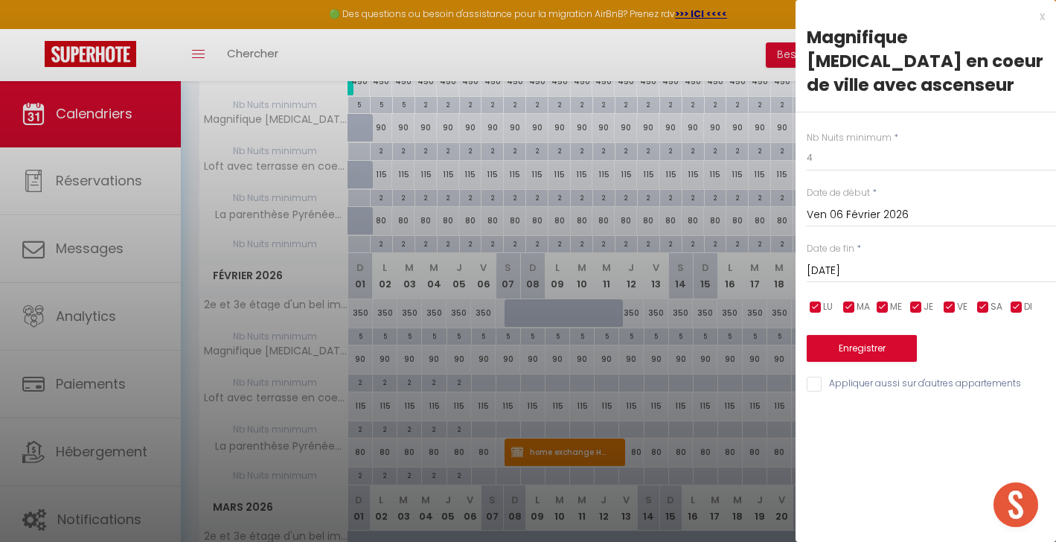
click at [887, 335] on button "Enregistrer" at bounding box center [861, 348] width 110 height 27
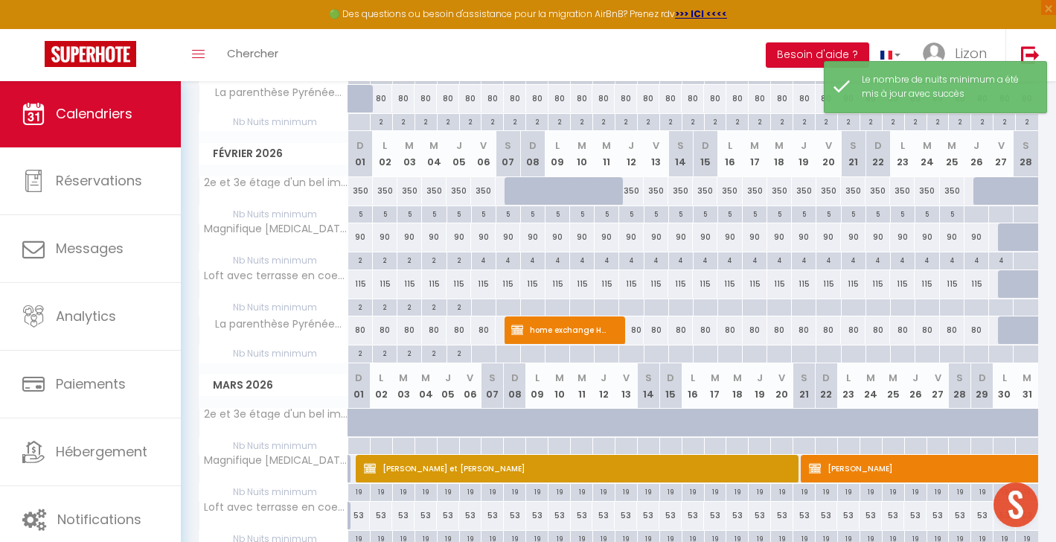
scroll to position [457, 0]
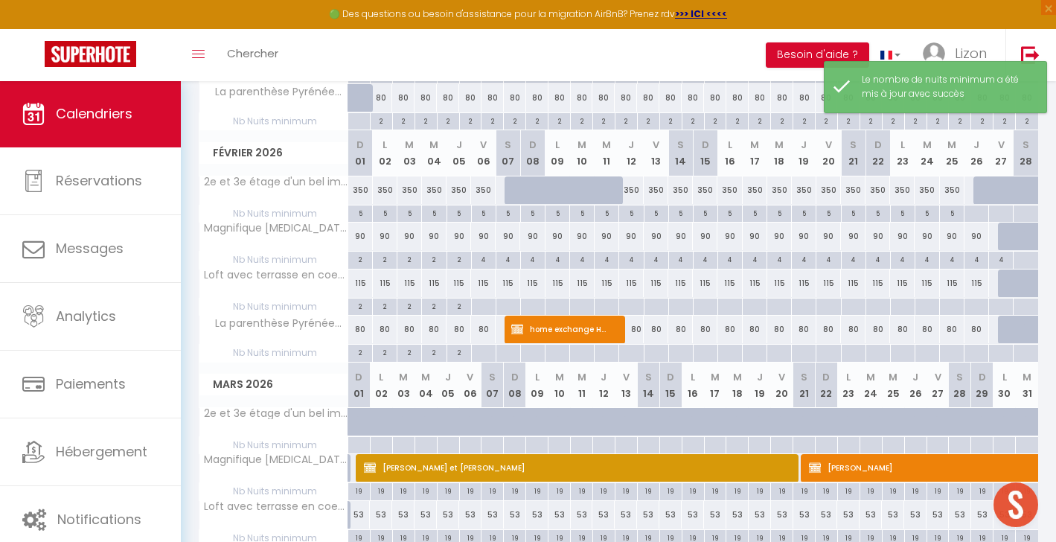
click at [466, 310] on div "2" at bounding box center [458, 306] width 25 height 17
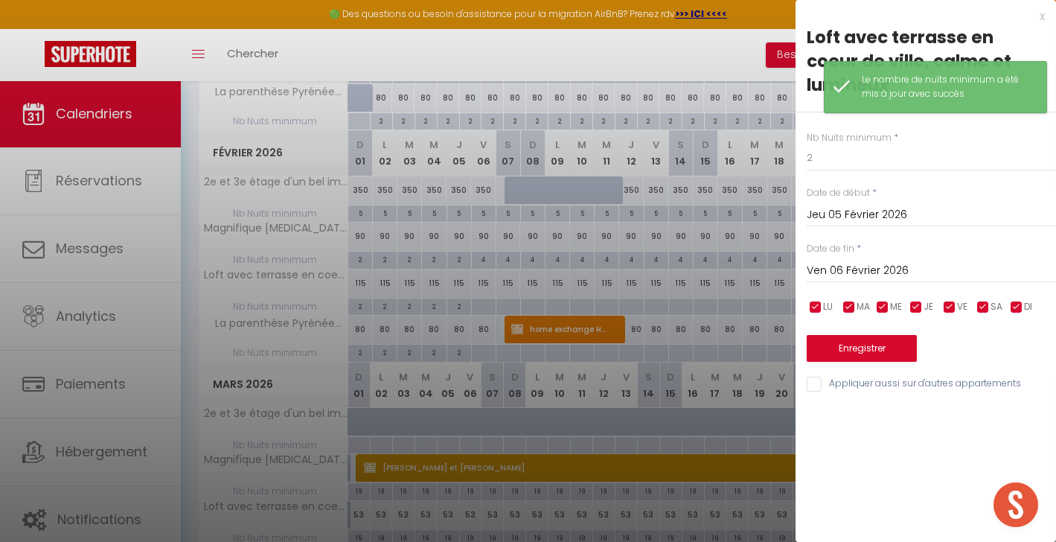
click at [482, 308] on div at bounding box center [528, 271] width 1056 height 542
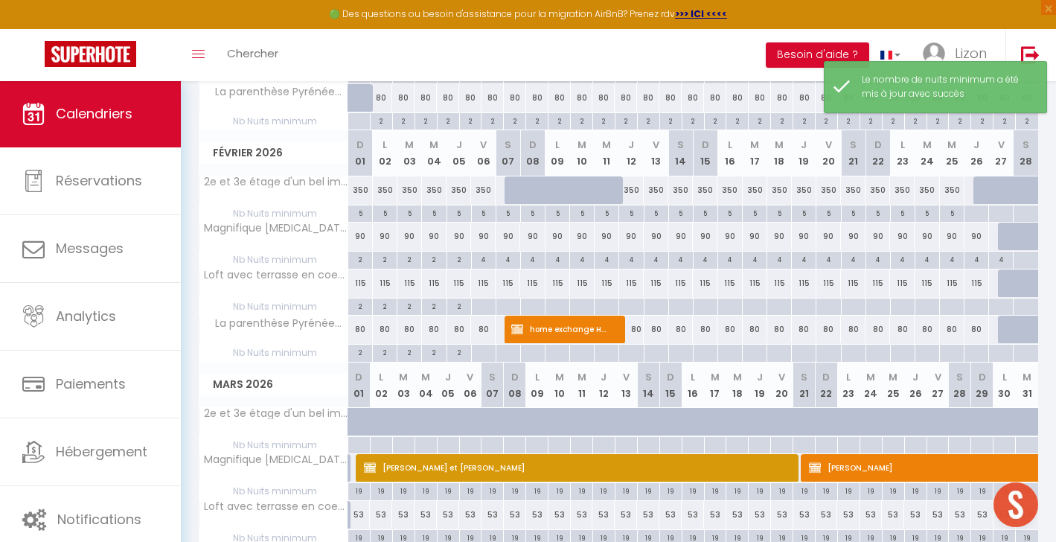
click at [482, 308] on div at bounding box center [483, 306] width 25 height 17
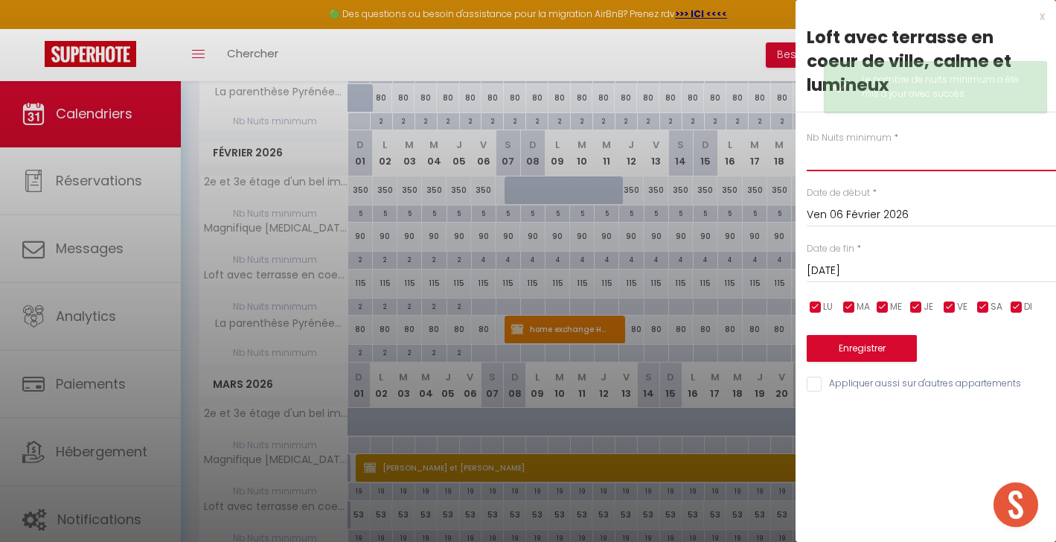
click at [846, 144] on input "text" at bounding box center [930, 157] width 249 height 27
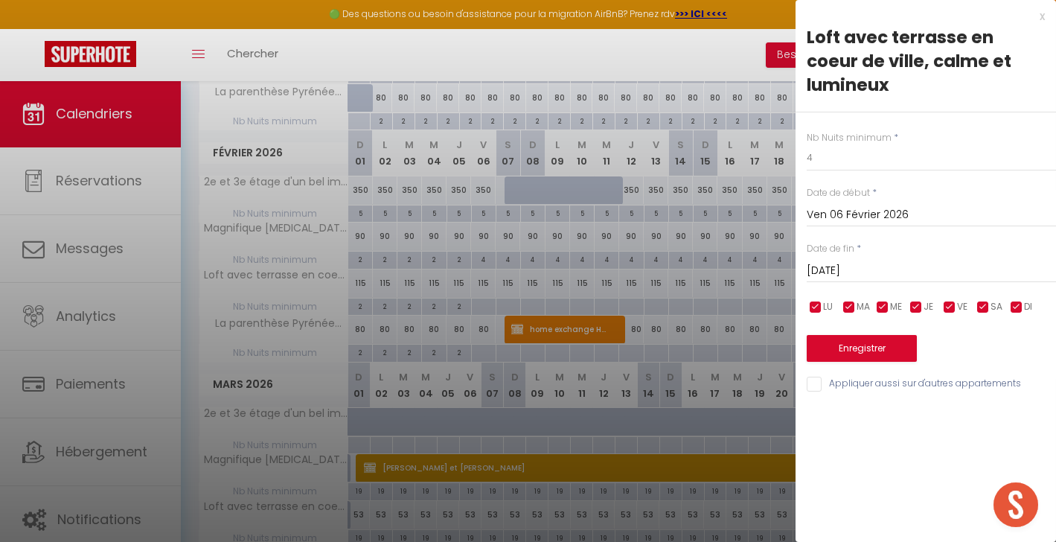
click at [844, 261] on input "[DATE]" at bounding box center [930, 270] width 249 height 19
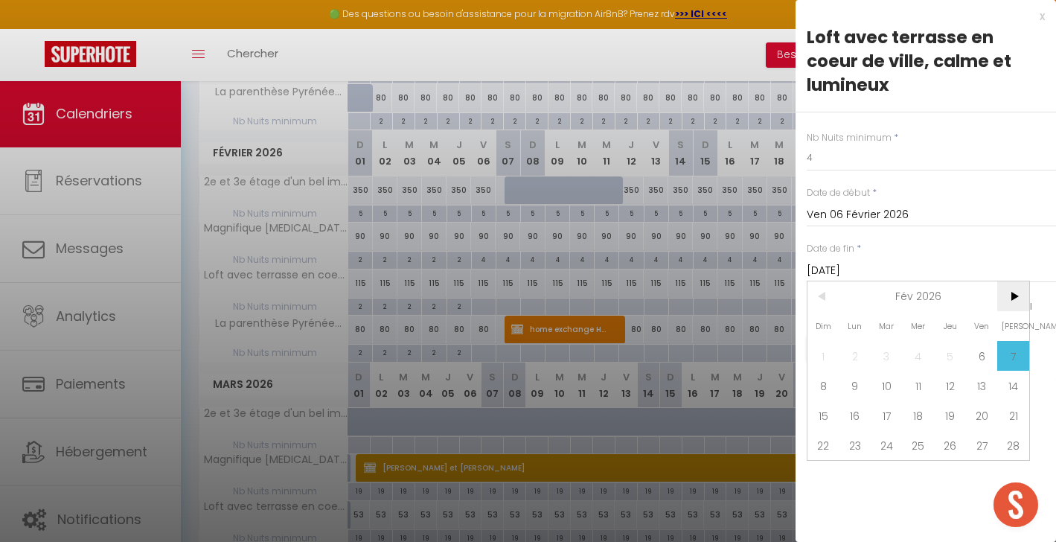
click at [1015, 281] on span ">" at bounding box center [1013, 296] width 32 height 30
click at [818, 281] on span "<" at bounding box center [823, 296] width 32 height 30
click at [1008, 430] on span "28" at bounding box center [1013, 445] width 32 height 30
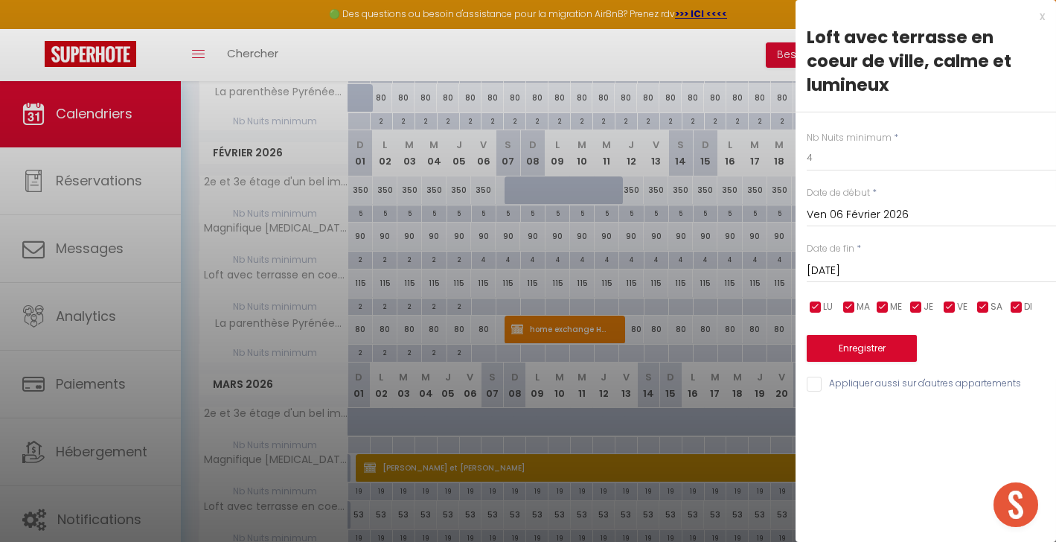
click at [815, 376] on input "Appliquer aussi sur d'autres appartements" at bounding box center [930, 383] width 249 height 15
click at [833, 335] on button "Enregistrer" at bounding box center [861, 348] width 110 height 27
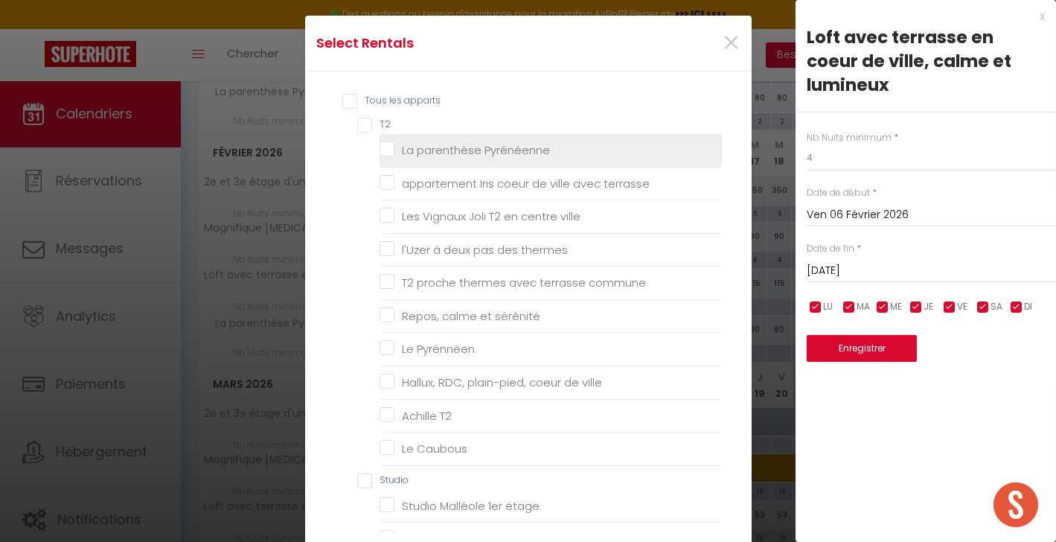
click at [383, 151] on Pyrénéenne "La parenthèse Pyrénéenne" at bounding box center [550, 150] width 342 height 15
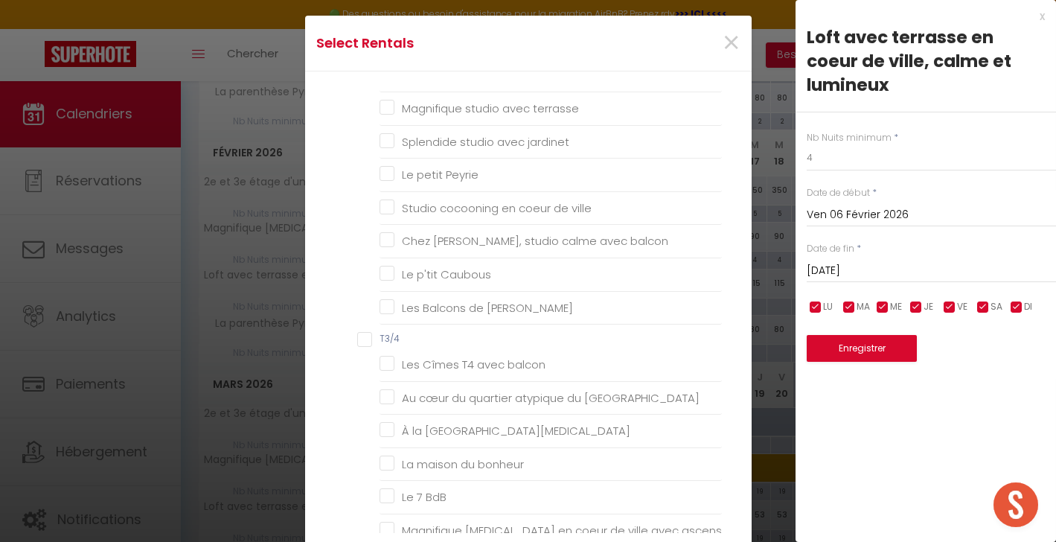
scroll to position [503, 0]
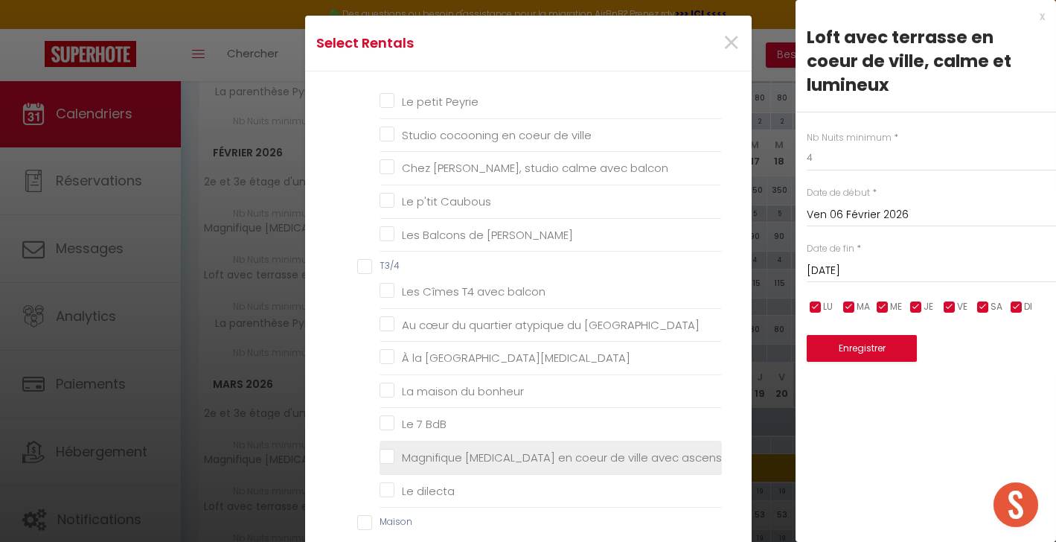
click at [388, 450] on ascenseur "Magnifique [MEDICAL_DATA] en coeur de ville avec ascenseur" at bounding box center [550, 457] width 342 height 15
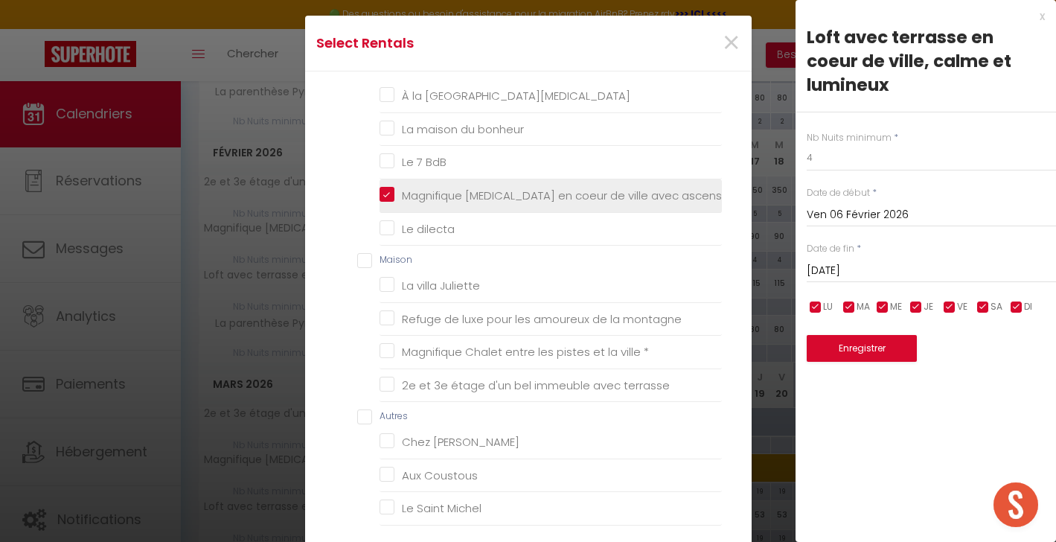
scroll to position [751, 0]
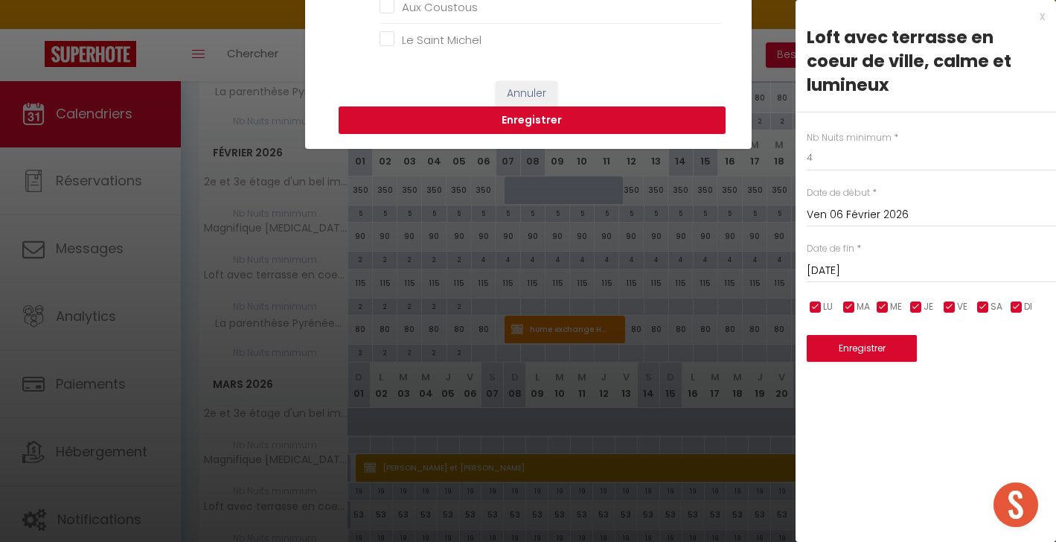
click at [536, 115] on button "Enregistrer" at bounding box center [531, 120] width 387 height 28
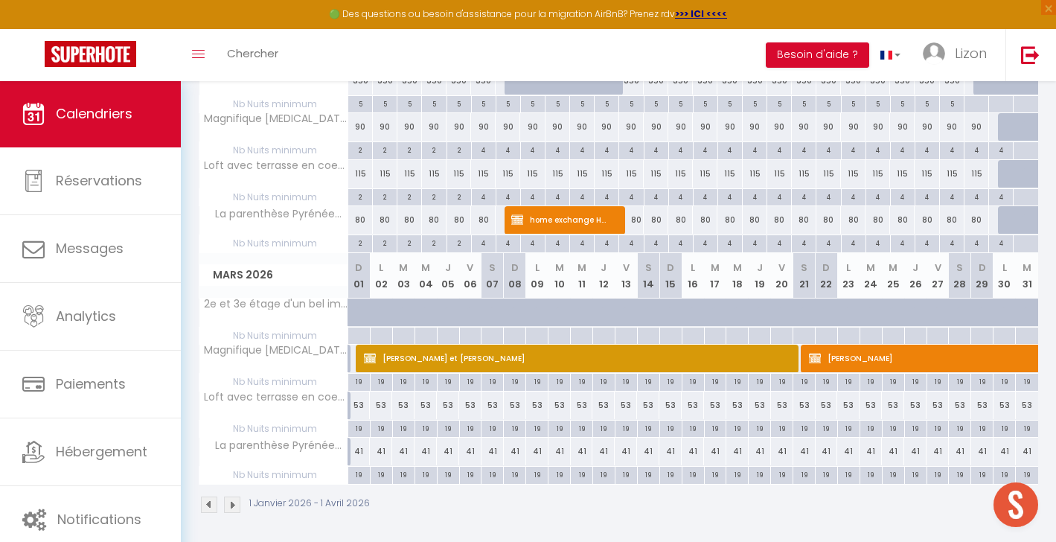
scroll to position [565, 0]
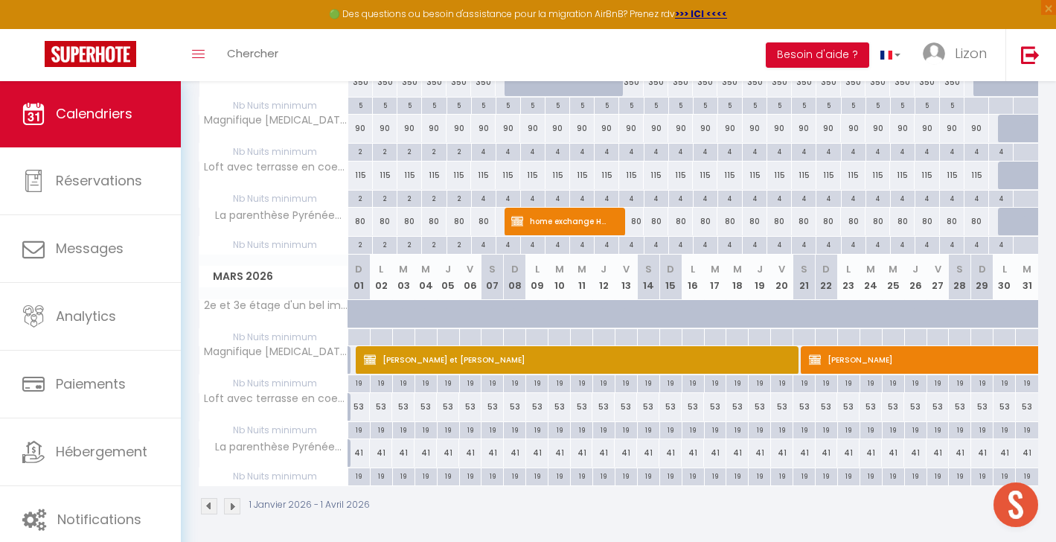
click at [993, 172] on div "115" at bounding box center [1000, 175] width 25 height 28
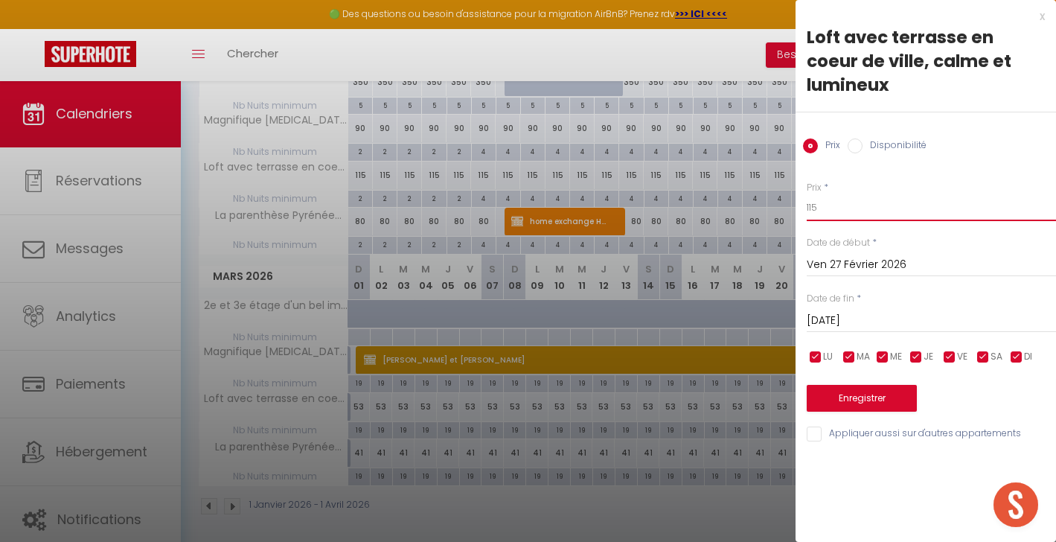
click at [824, 194] on input "115" at bounding box center [930, 207] width 249 height 27
click at [862, 306] on div "[DATE] < [DATE] > Dim Lun Mar Mer Jeu Ven Sam 1 2 3 4 5 6 7 8 9 10 11 12 13 14 …" at bounding box center [930, 319] width 249 height 27
click at [862, 311] on input "[DATE]" at bounding box center [930, 320] width 249 height 19
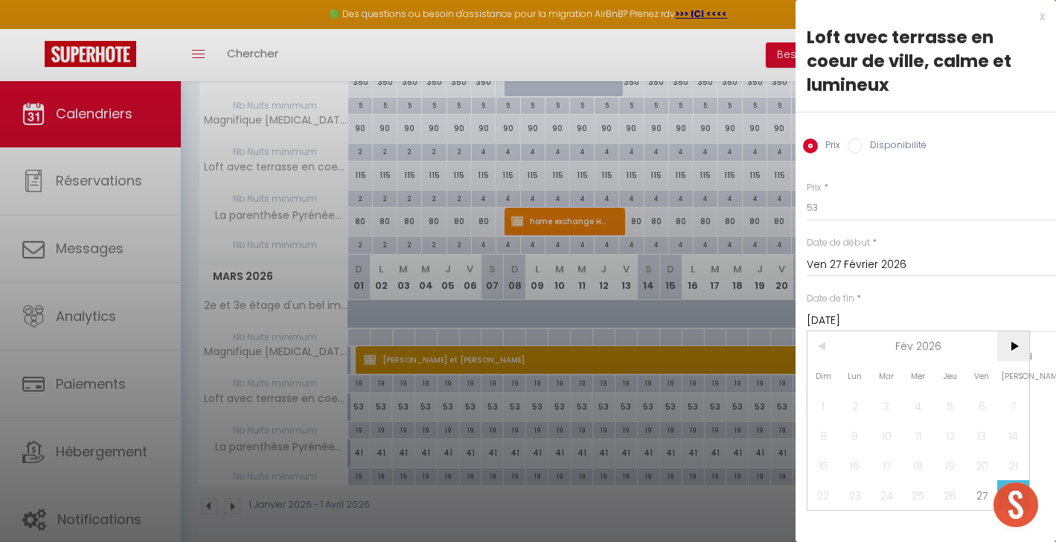
click at [1014, 331] on span ">" at bounding box center [1013, 346] width 32 height 30
click at [854, 391] on span "2" at bounding box center [855, 406] width 32 height 30
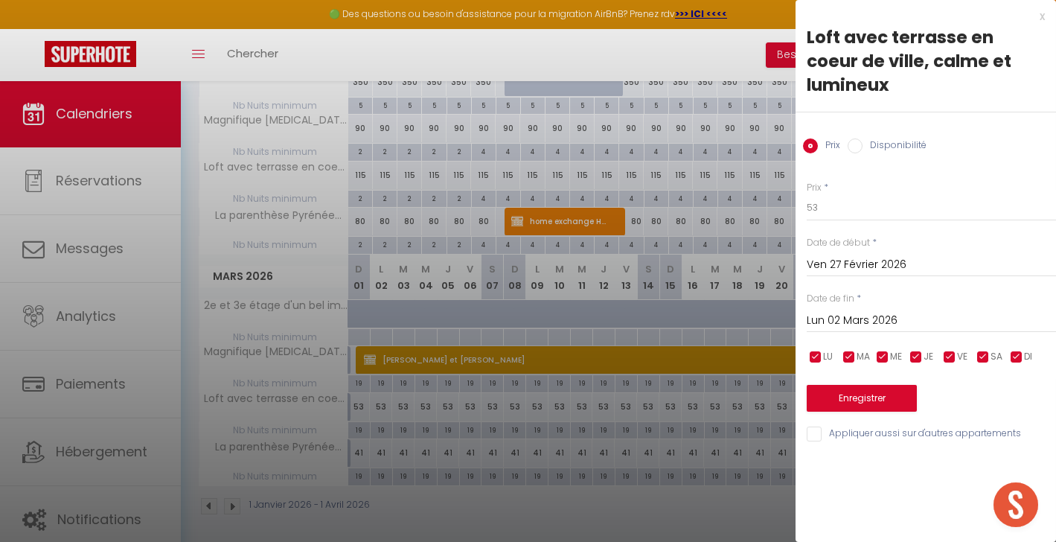
click at [847, 385] on button "Enregistrer" at bounding box center [861, 398] width 110 height 27
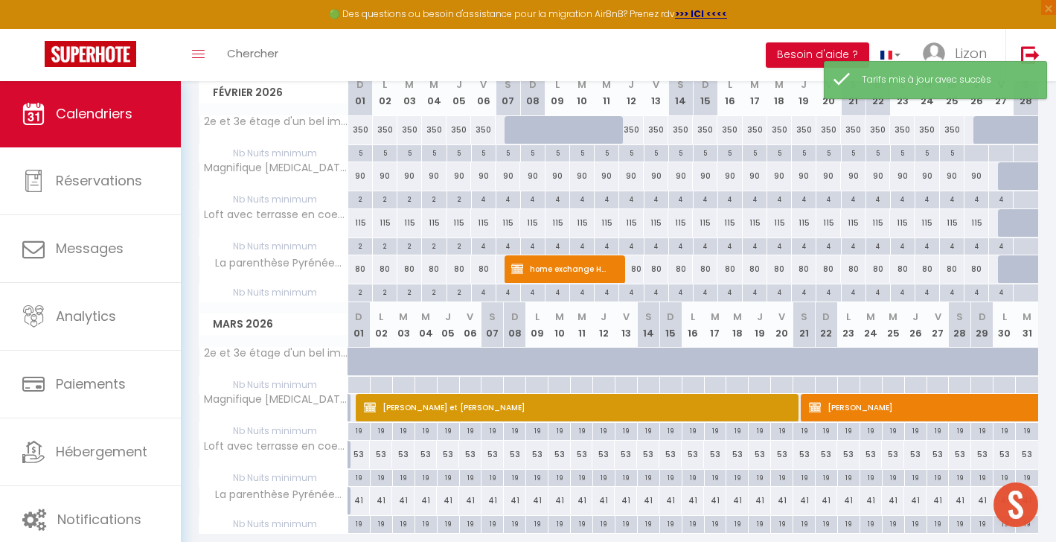
scroll to position [519, 0]
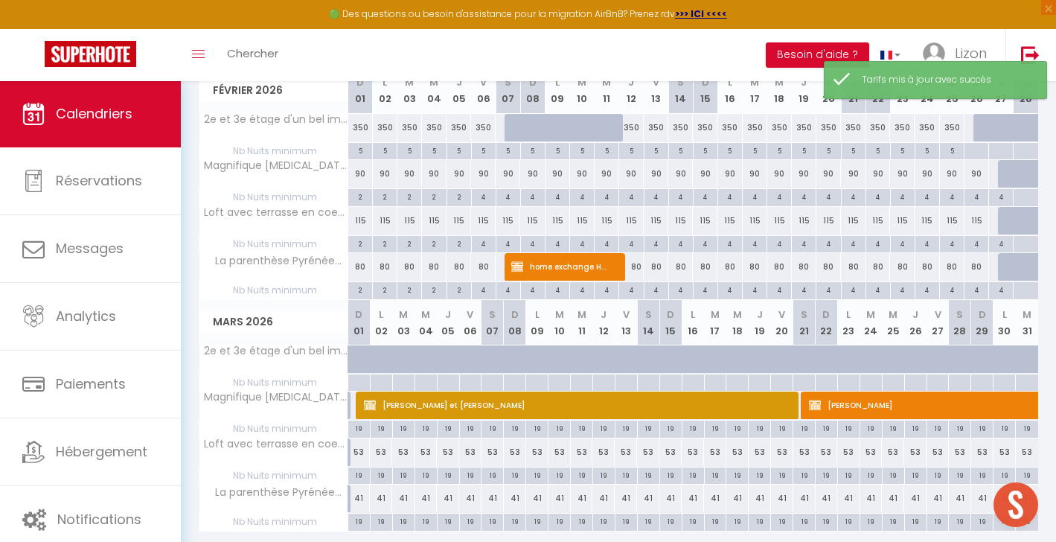
click at [1006, 215] on div at bounding box center [1010, 221] width 25 height 28
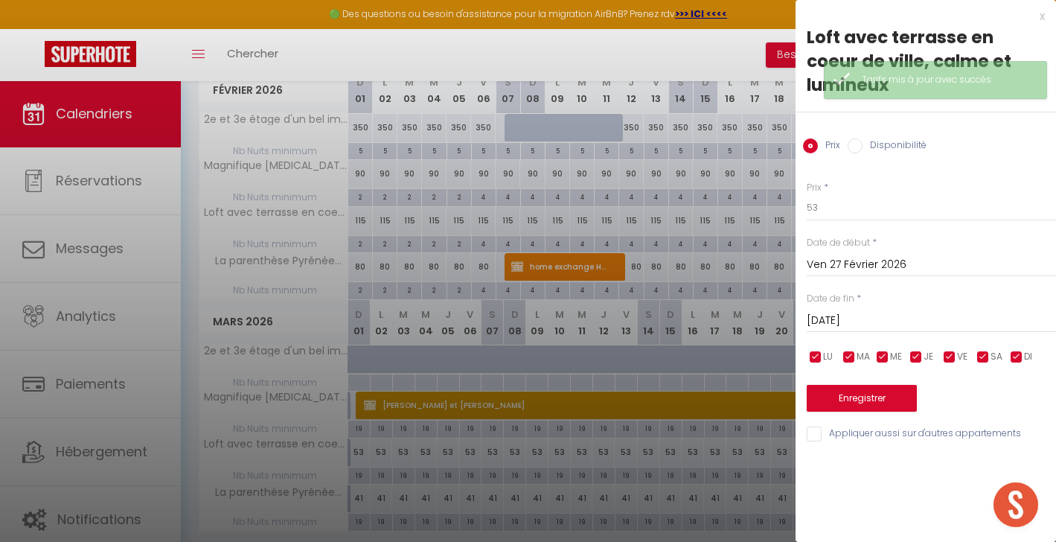
click at [851, 138] on input "Disponibilité" at bounding box center [854, 145] width 15 height 15
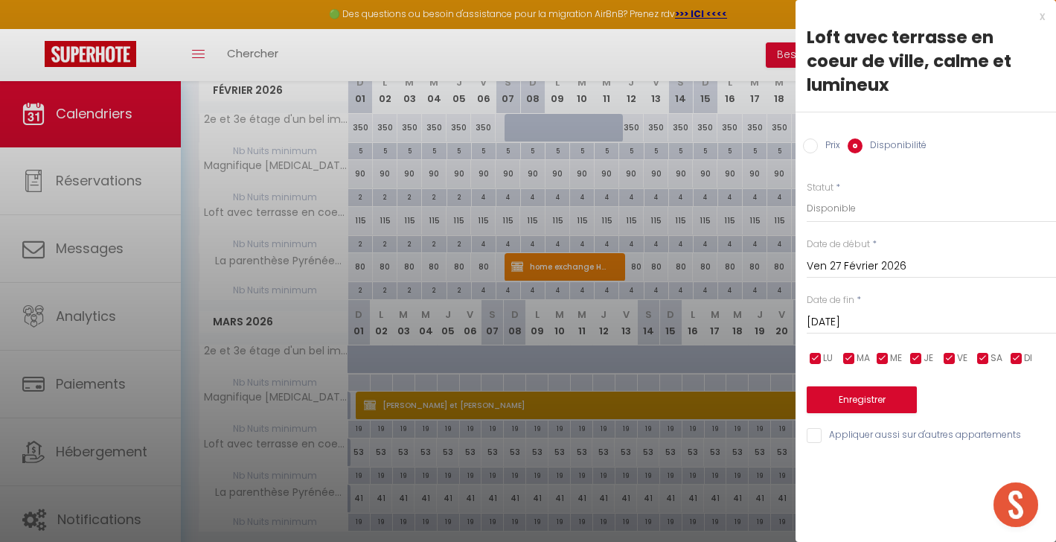
click at [855, 312] on input "[DATE]" at bounding box center [930, 321] width 249 height 19
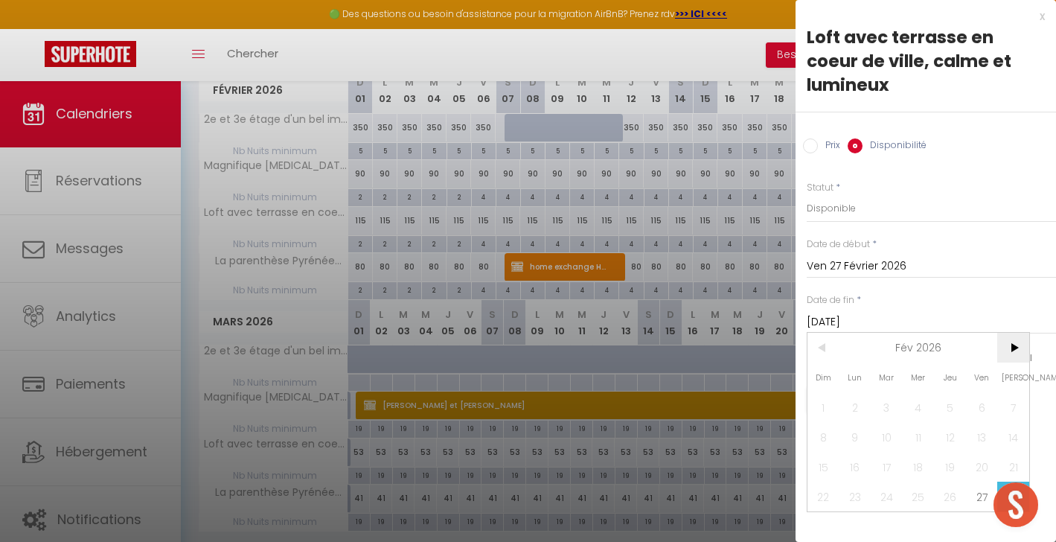
click at [1016, 333] on span ">" at bounding box center [1013, 348] width 32 height 30
click at [854, 392] on span "2" at bounding box center [855, 407] width 32 height 30
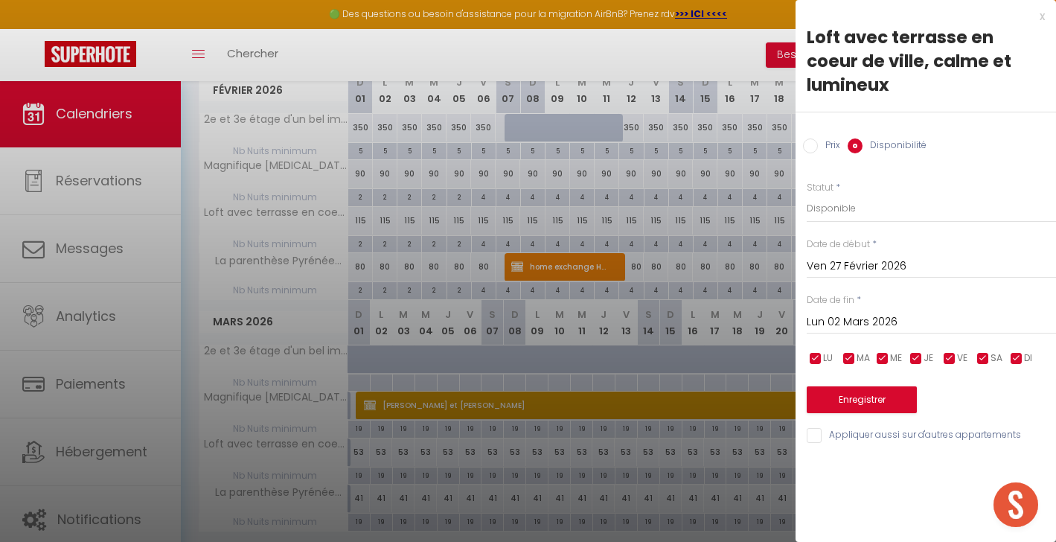
click at [856, 386] on button "Enregistrer" at bounding box center [861, 399] width 110 height 27
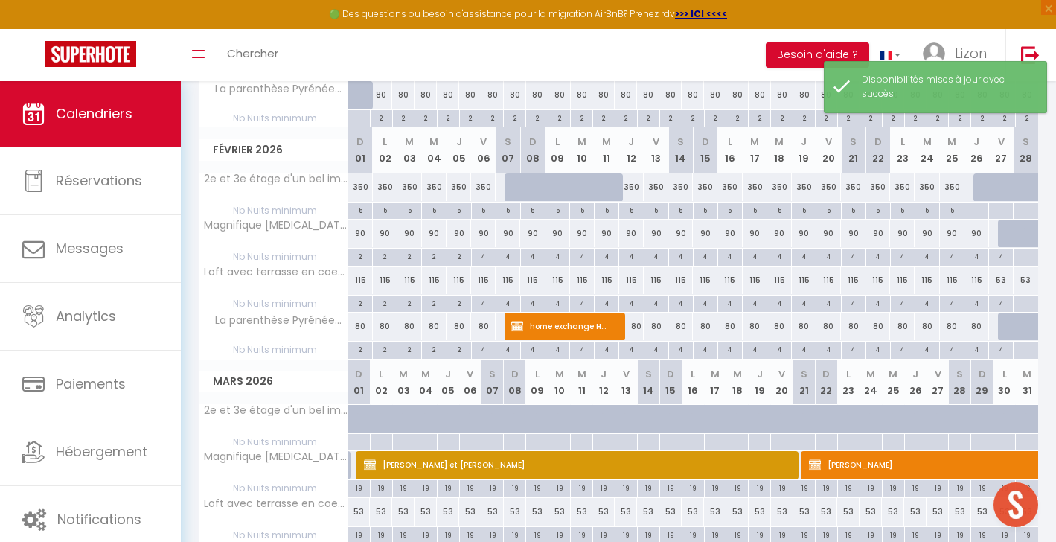
scroll to position [454, 0]
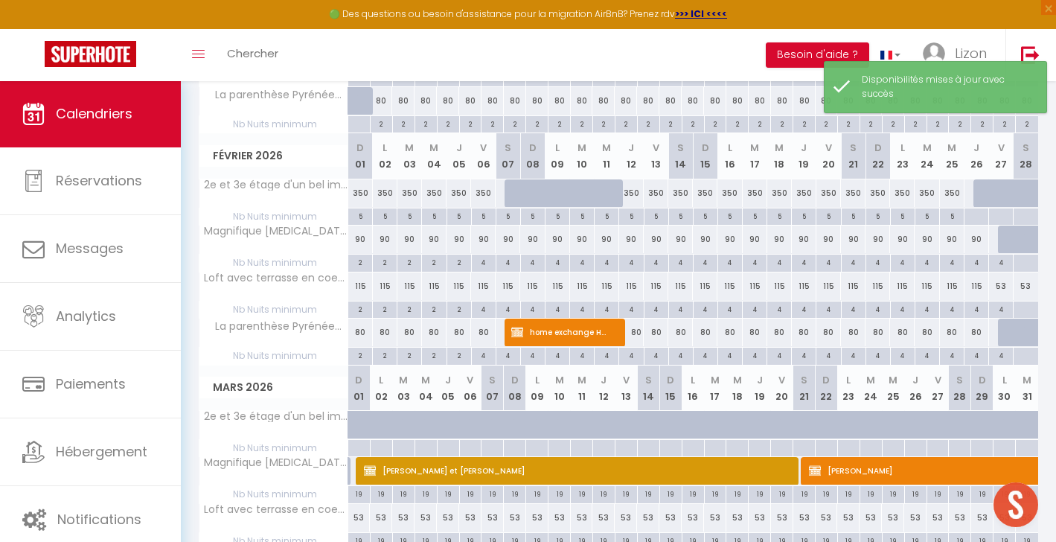
click at [1025, 307] on div at bounding box center [1024, 309] width 25 height 17
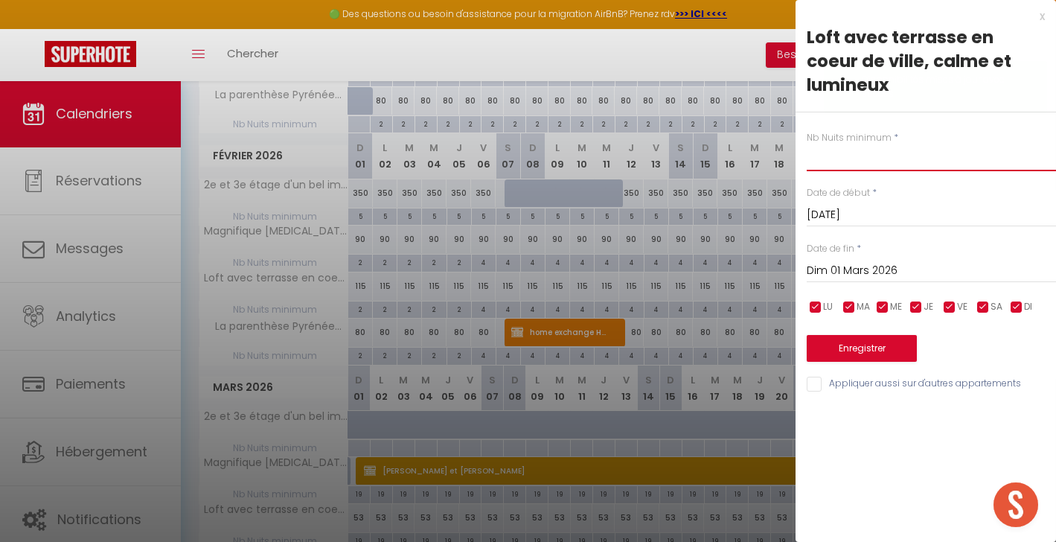
click at [853, 144] on input "text" at bounding box center [930, 157] width 249 height 27
click at [862, 335] on button "Enregistrer" at bounding box center [861, 348] width 110 height 27
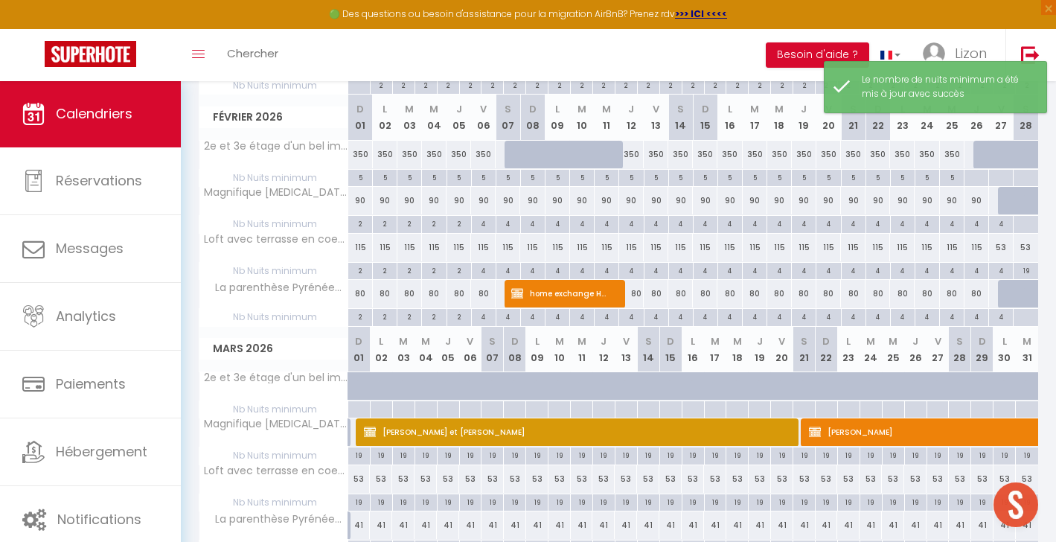
scroll to position [514, 0]
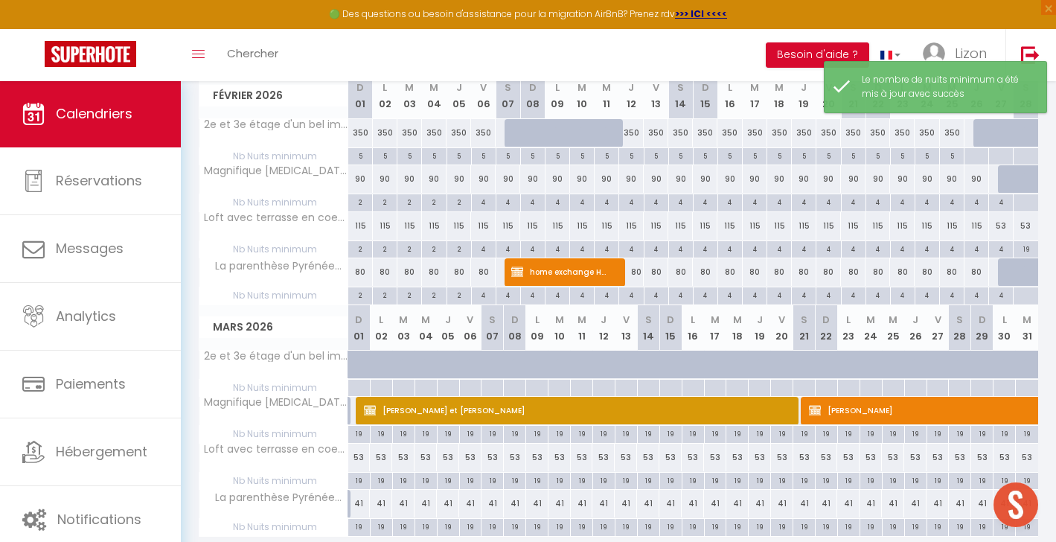
click at [998, 225] on div "53" at bounding box center [1001, 226] width 25 height 28
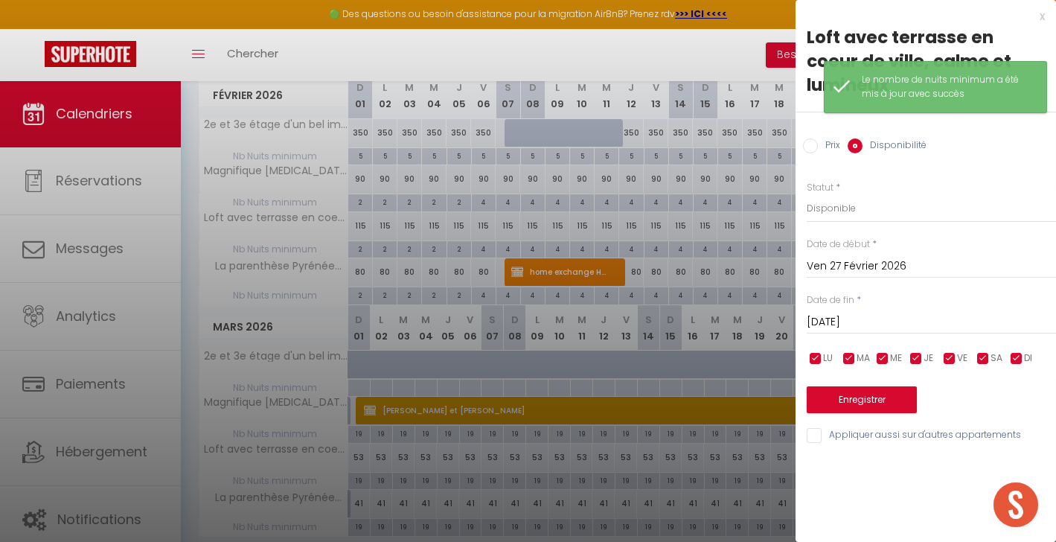
click at [815, 138] on div "Prix" at bounding box center [821, 146] width 37 height 16
click at [809, 138] on input "Prix" at bounding box center [810, 145] width 15 height 15
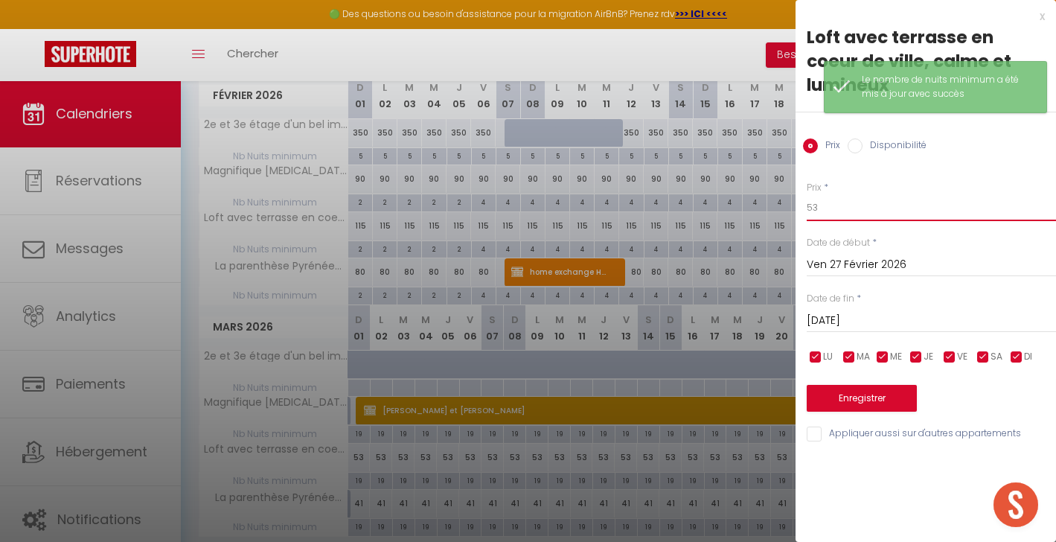
click at [823, 194] on input "53" at bounding box center [930, 207] width 249 height 27
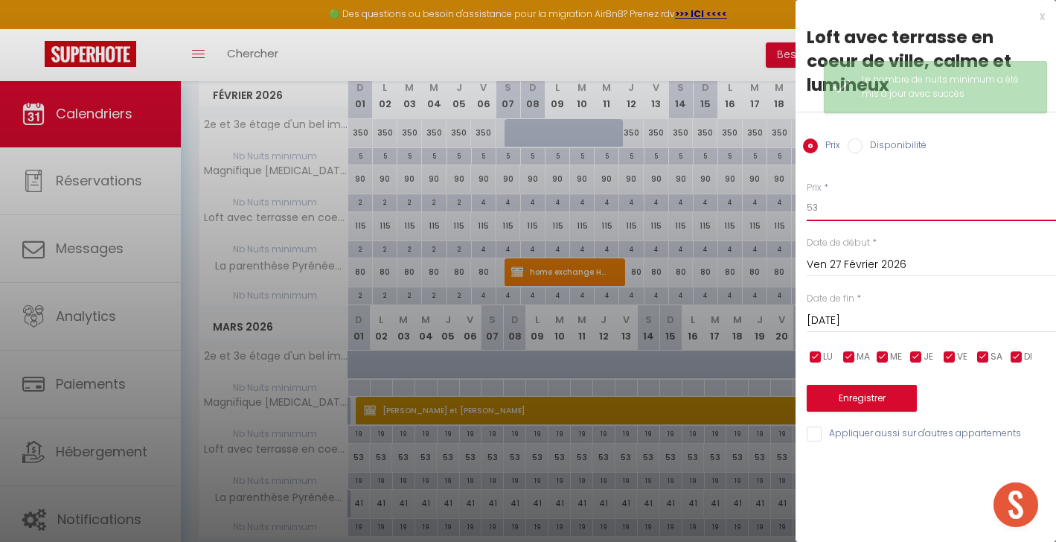
click at [823, 194] on input "53" at bounding box center [930, 207] width 249 height 27
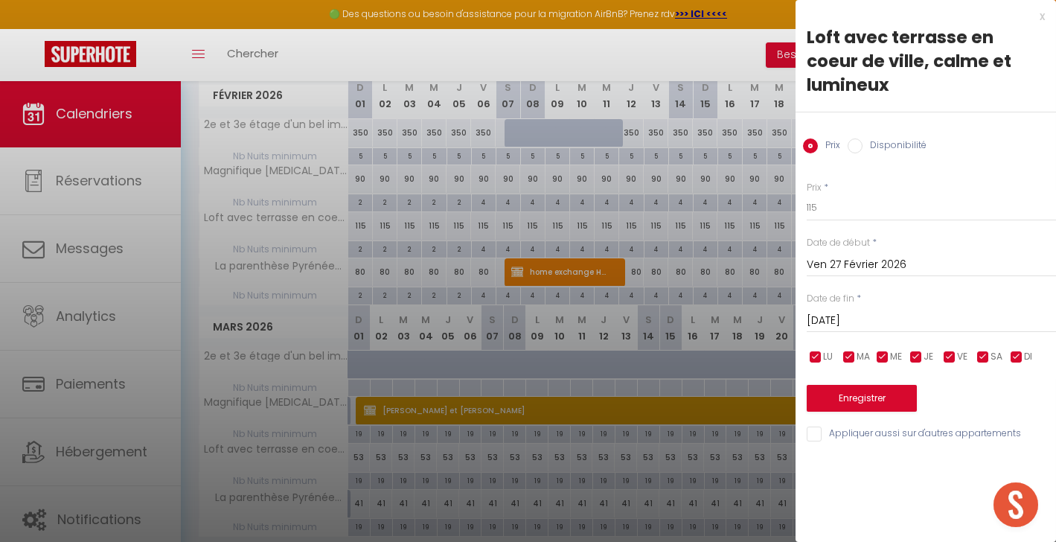
click at [841, 385] on button "Enregistrer" at bounding box center [861, 398] width 110 height 27
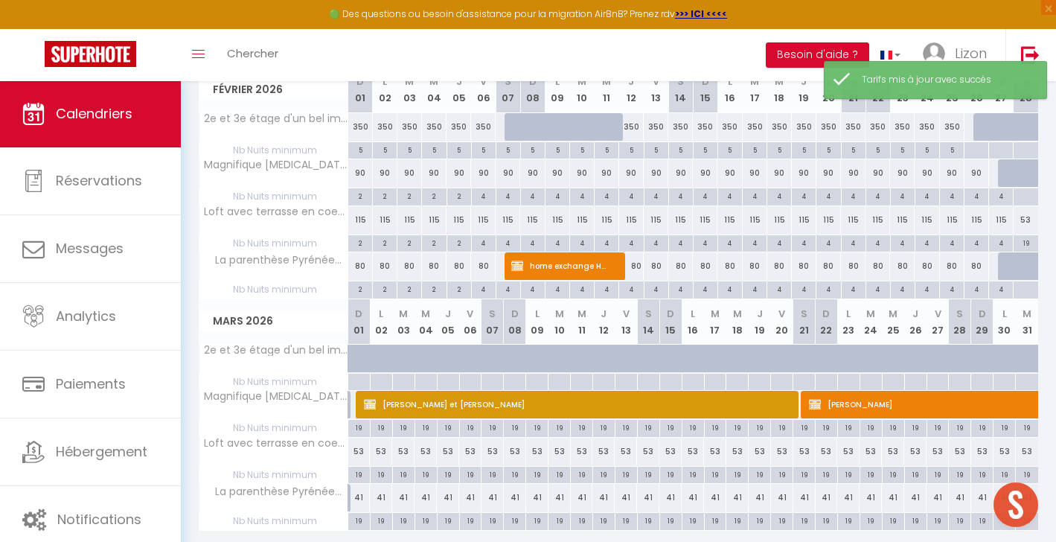
scroll to position [526, 0]
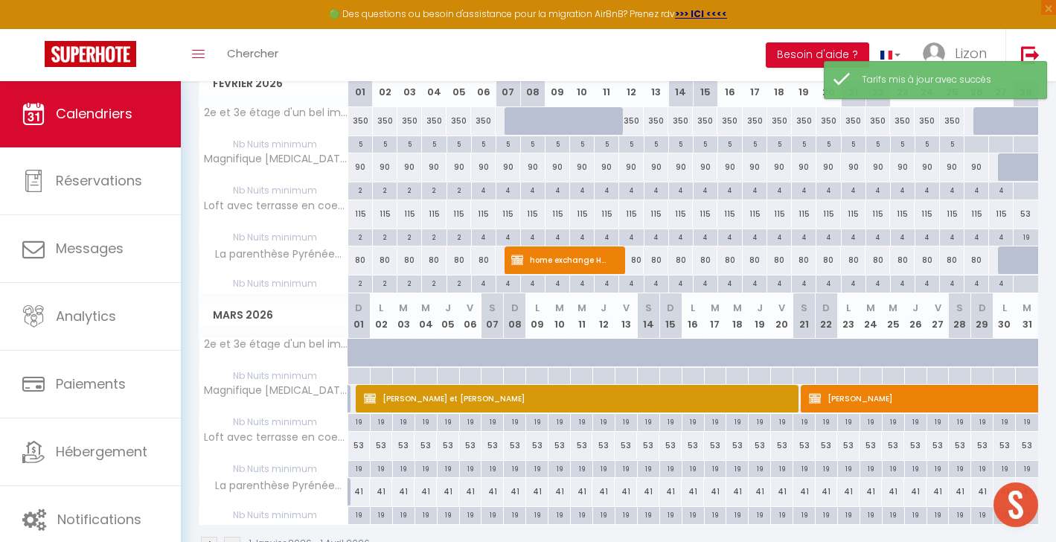
click at [1001, 260] on div at bounding box center [1010, 260] width 25 height 28
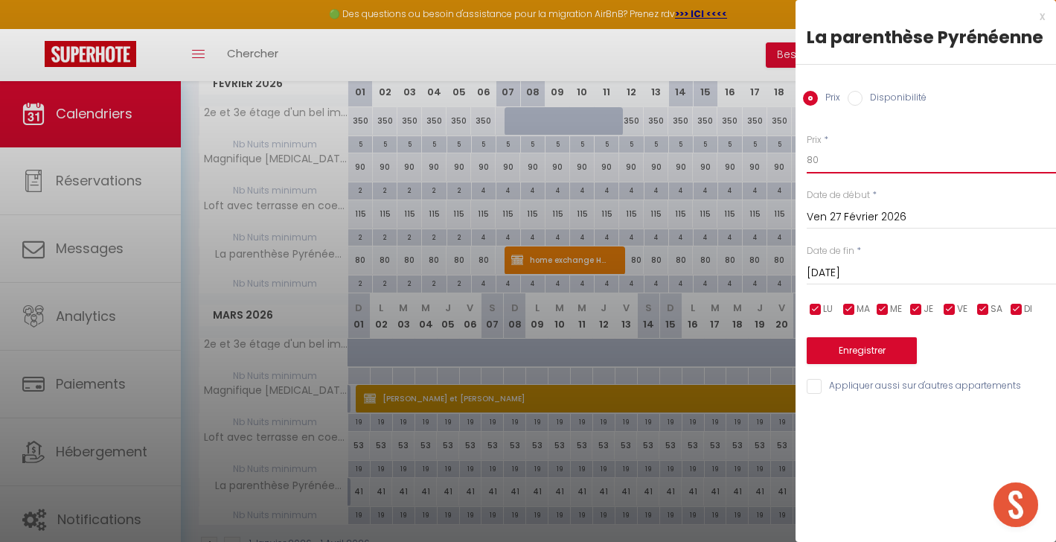
click at [845, 161] on input "80" at bounding box center [930, 160] width 249 height 27
click at [870, 276] on input "[DATE]" at bounding box center [930, 272] width 249 height 19
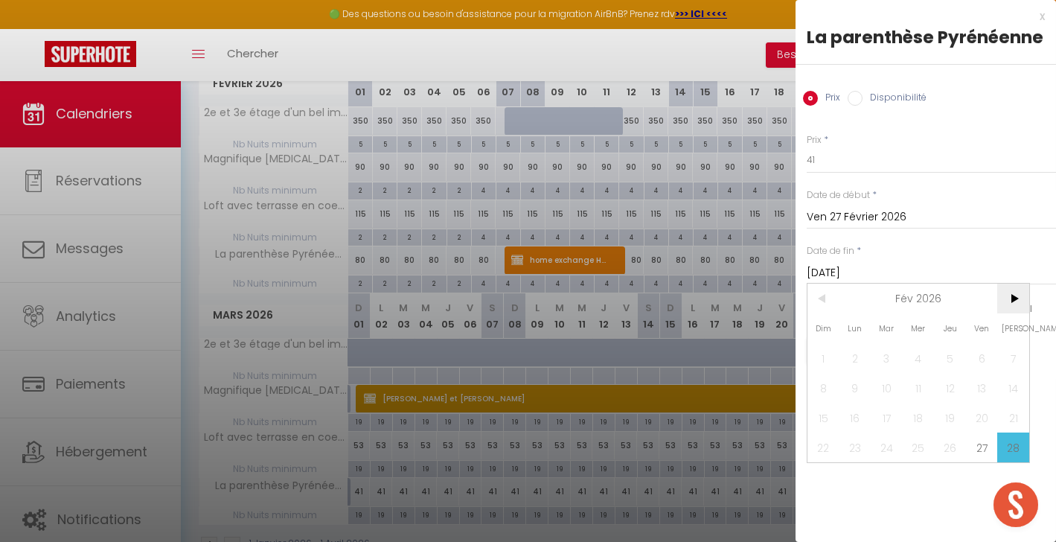
click at [1021, 298] on span ">" at bounding box center [1013, 298] width 32 height 30
click at [844, 362] on span "2" at bounding box center [855, 358] width 32 height 30
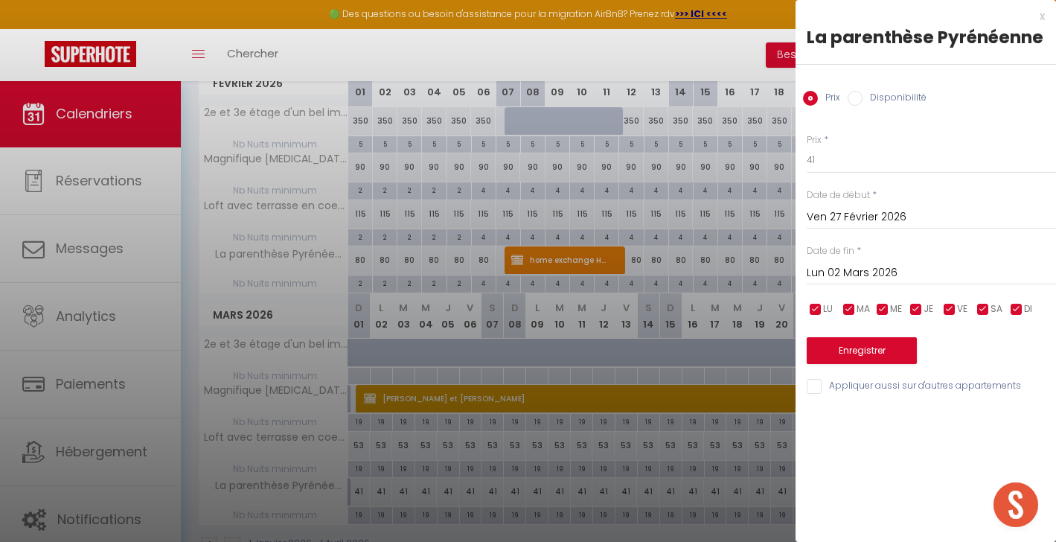
click at [845, 353] on button "Enregistrer" at bounding box center [861, 350] width 110 height 27
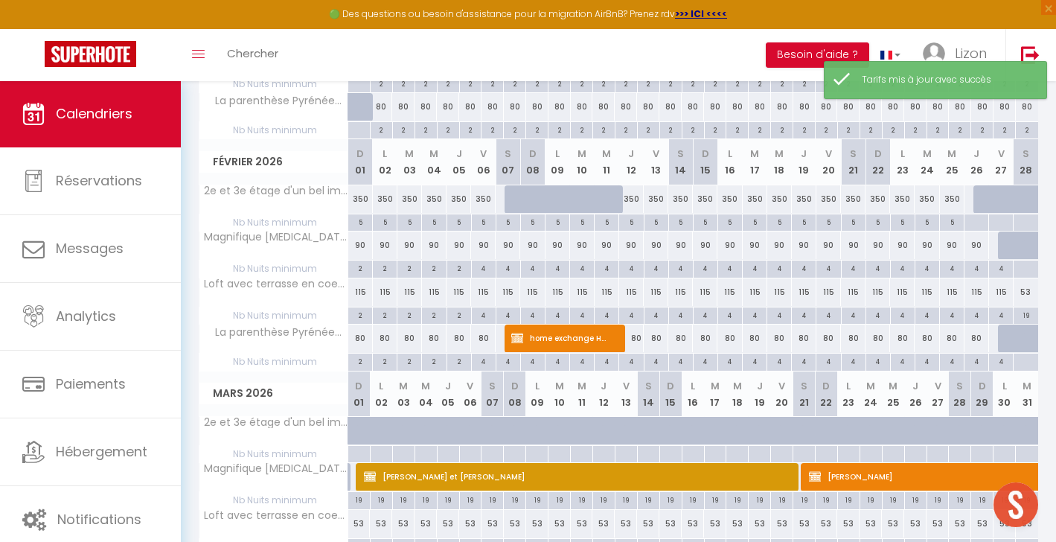
scroll to position [514, 0]
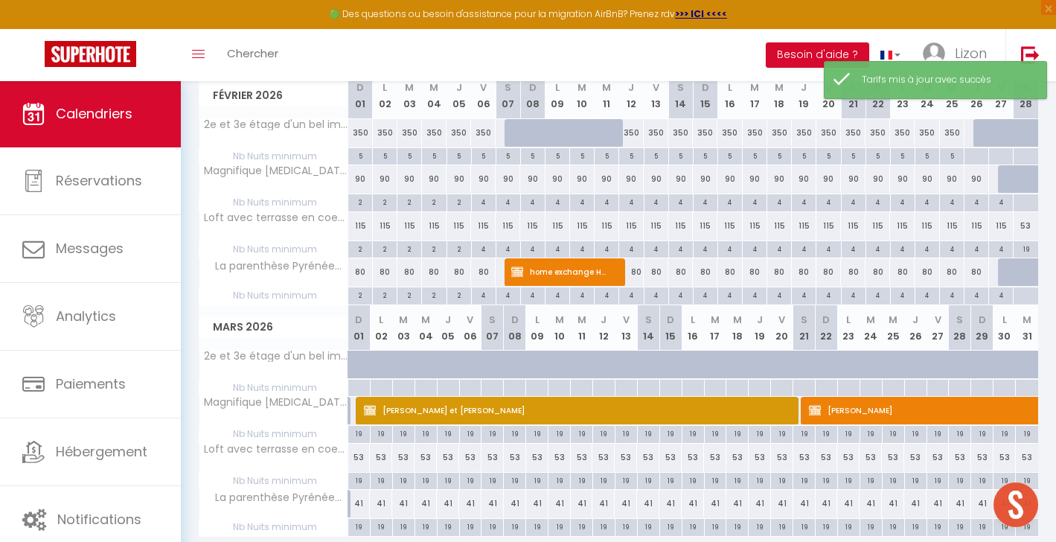
click at [1003, 266] on div at bounding box center [1010, 272] width 25 height 28
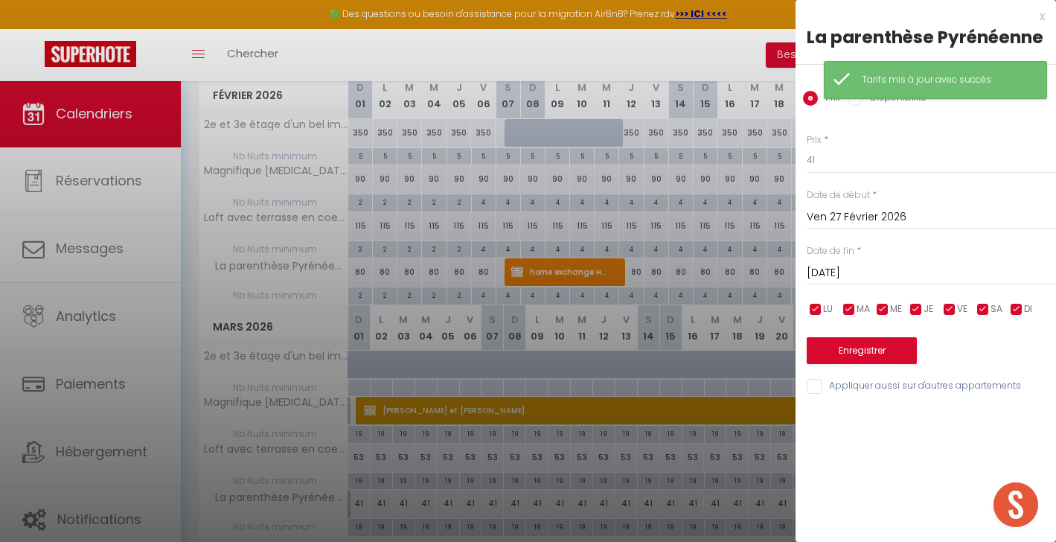
click at [851, 103] on input "Disponibilité" at bounding box center [854, 98] width 15 height 15
click at [868, 269] on input "[DATE]" at bounding box center [930, 274] width 249 height 19
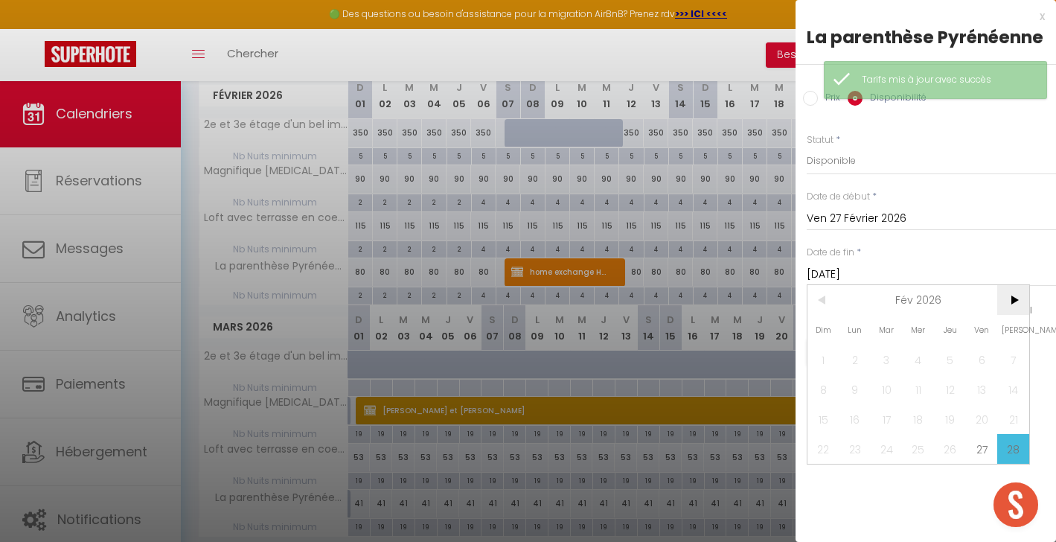
click at [1020, 298] on span ">" at bounding box center [1013, 300] width 32 height 30
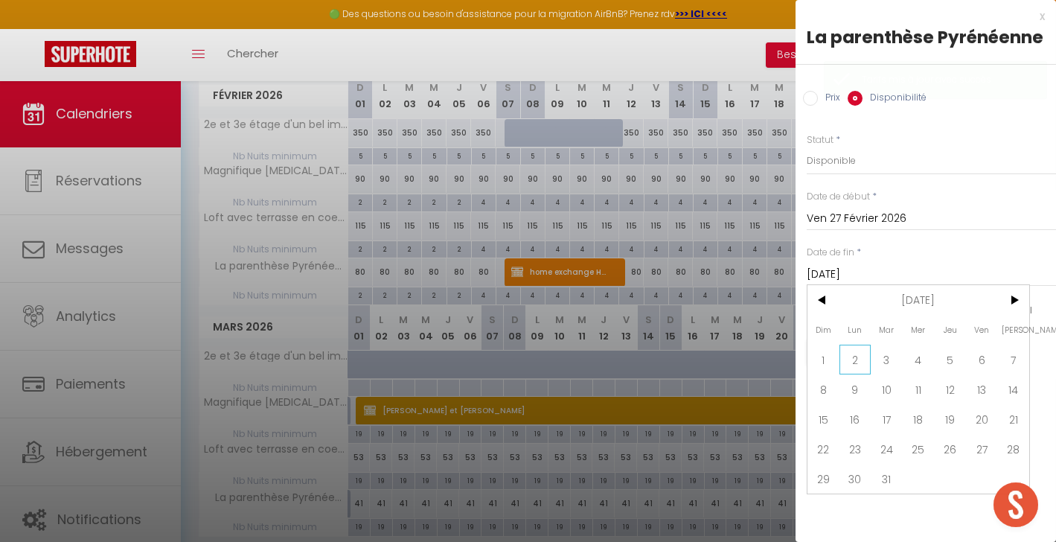
click at [858, 345] on span "2" at bounding box center [855, 359] width 32 height 30
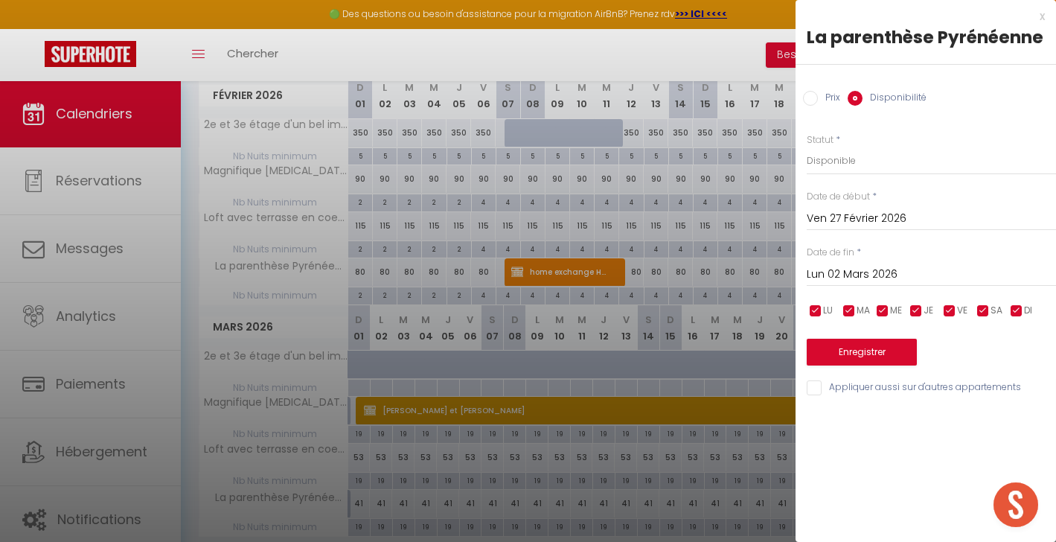
click at [867, 350] on button "Enregistrer" at bounding box center [861, 351] width 110 height 27
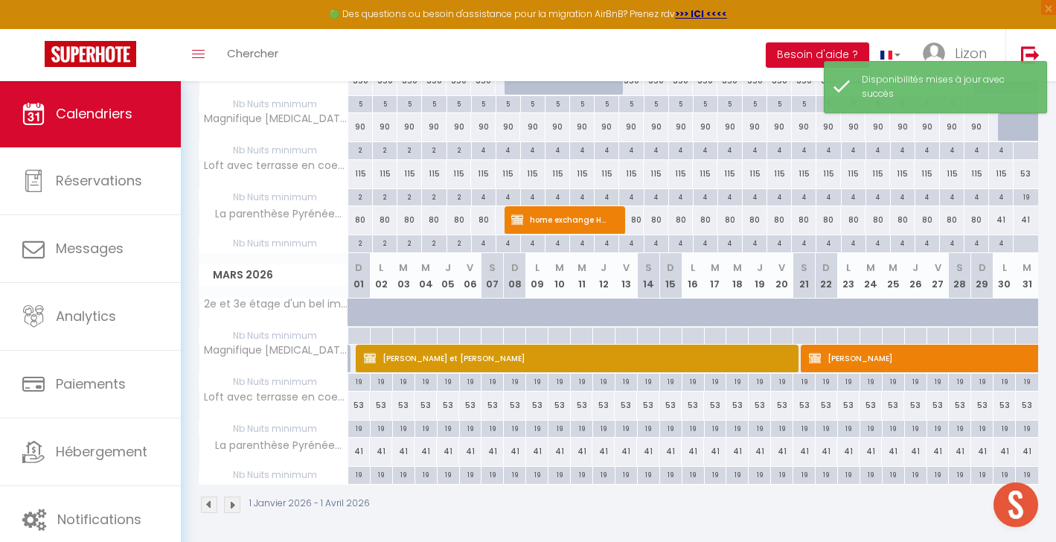
scroll to position [565, 0]
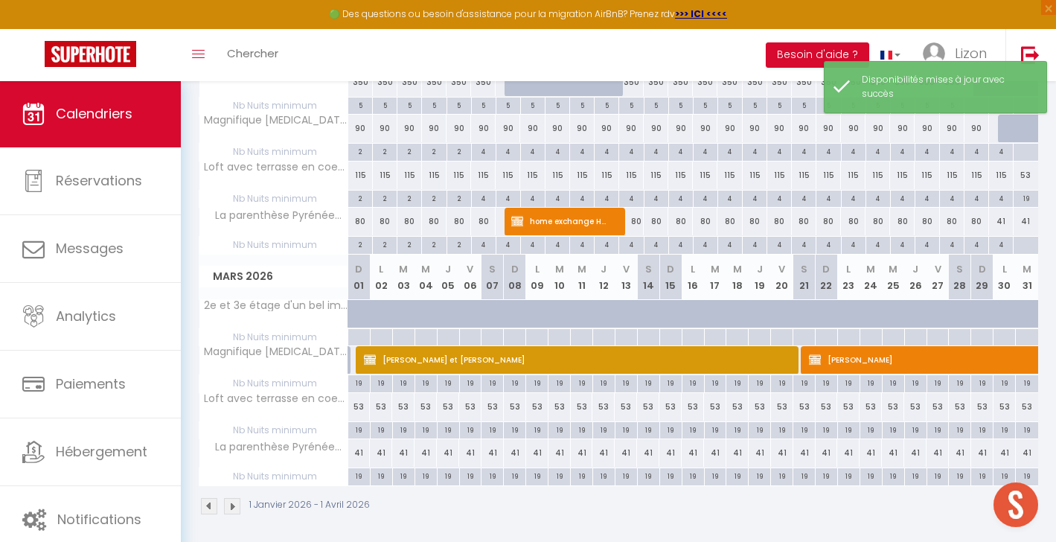
click at [1002, 244] on div "4" at bounding box center [1001, 244] width 24 height 14
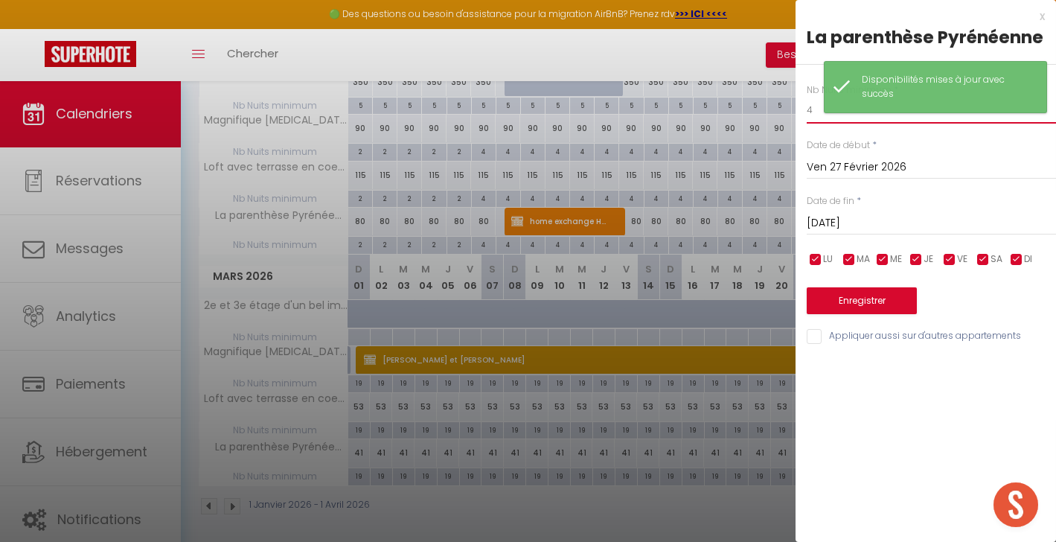
click at [882, 115] on input "4" at bounding box center [930, 110] width 249 height 27
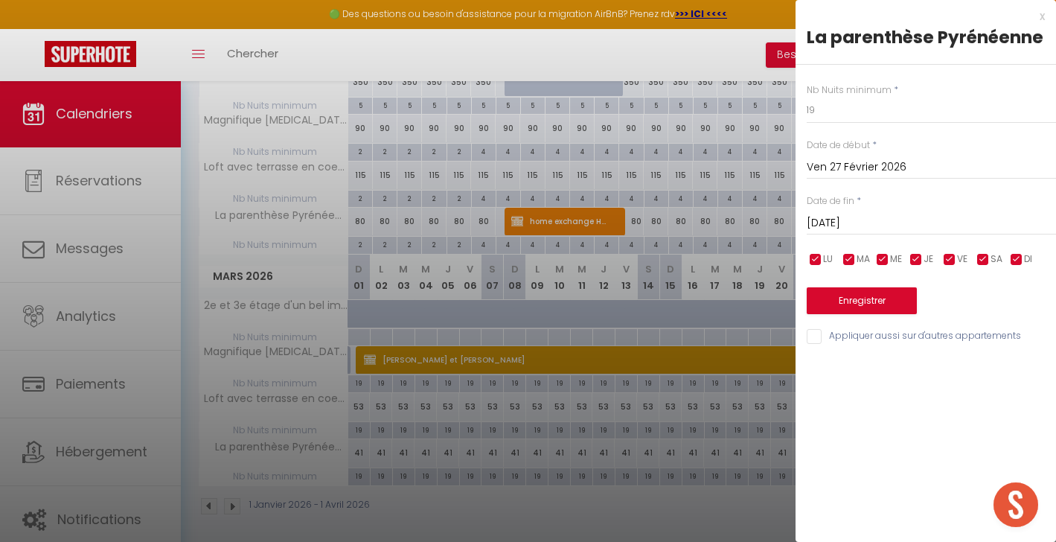
click at [875, 214] on input "[DATE]" at bounding box center [930, 222] width 249 height 19
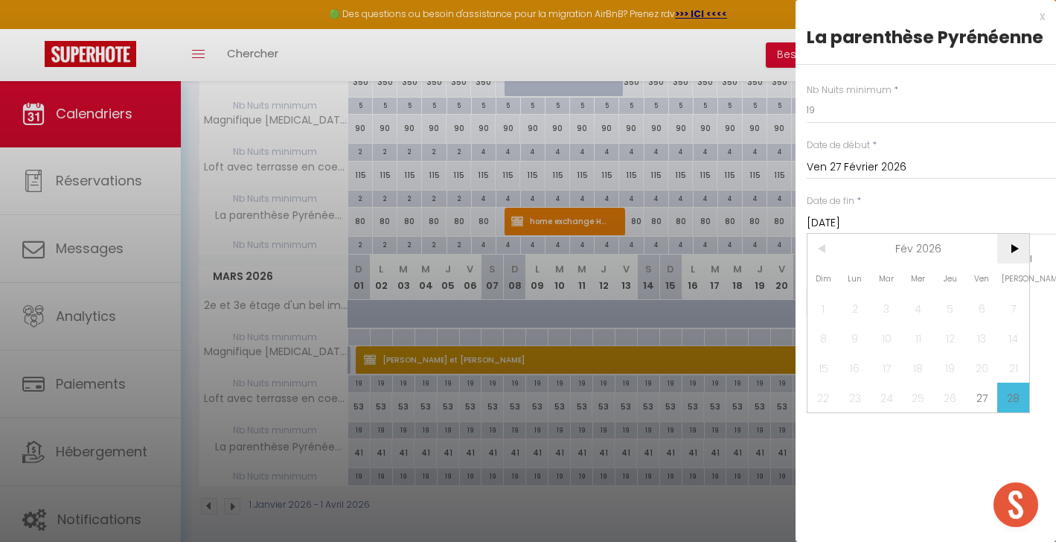
click at [1003, 244] on span ">" at bounding box center [1013, 249] width 32 height 30
click at [856, 309] on span "2" at bounding box center [855, 308] width 32 height 30
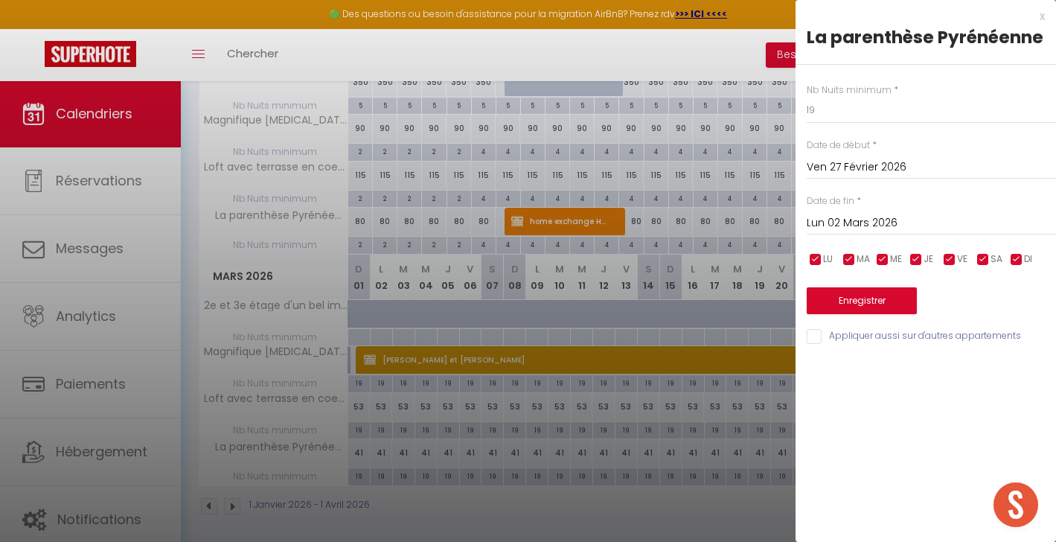
click at [847, 296] on button "Enregistrer" at bounding box center [861, 300] width 110 height 27
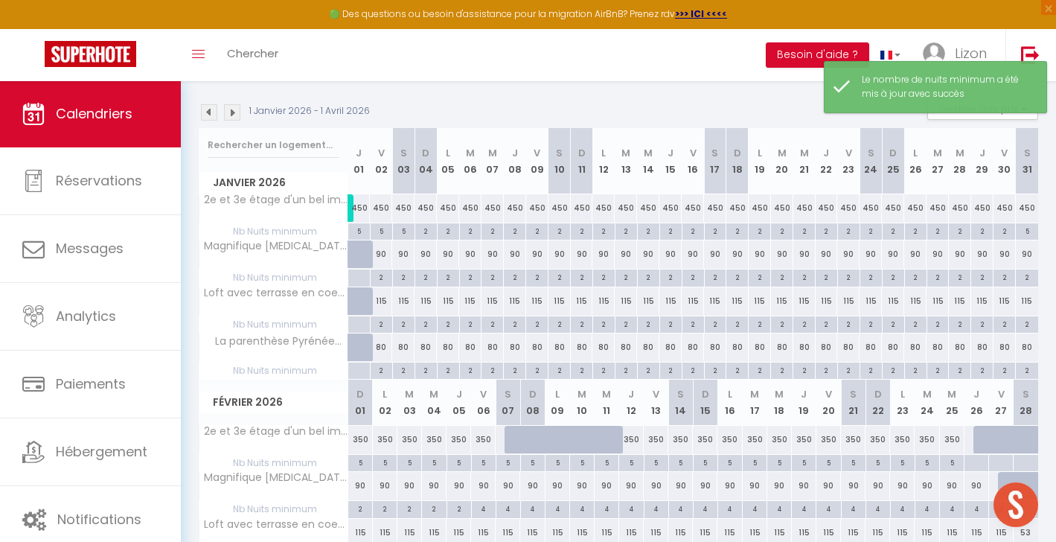
scroll to position [200, 0]
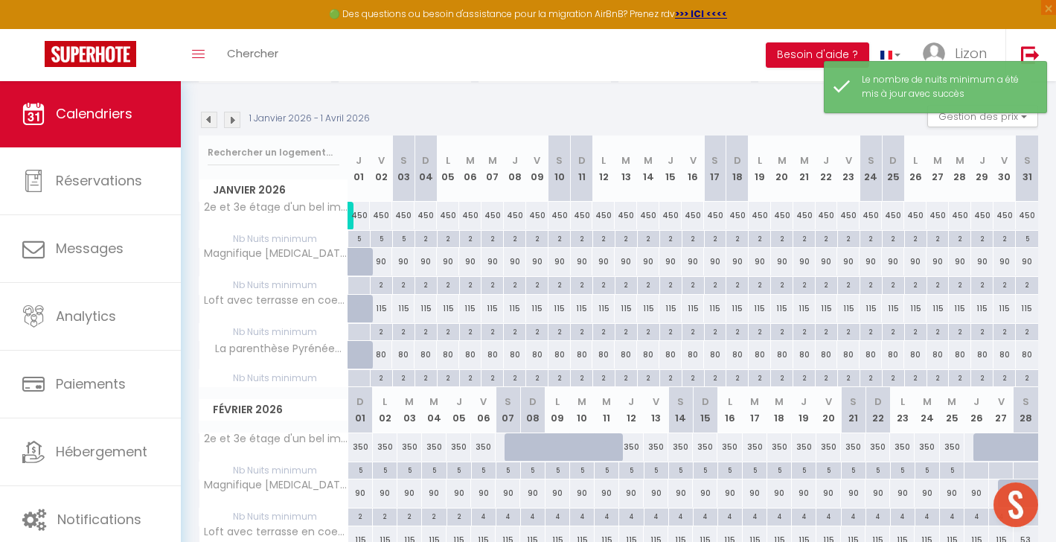
click at [228, 123] on img at bounding box center [232, 120] width 16 height 16
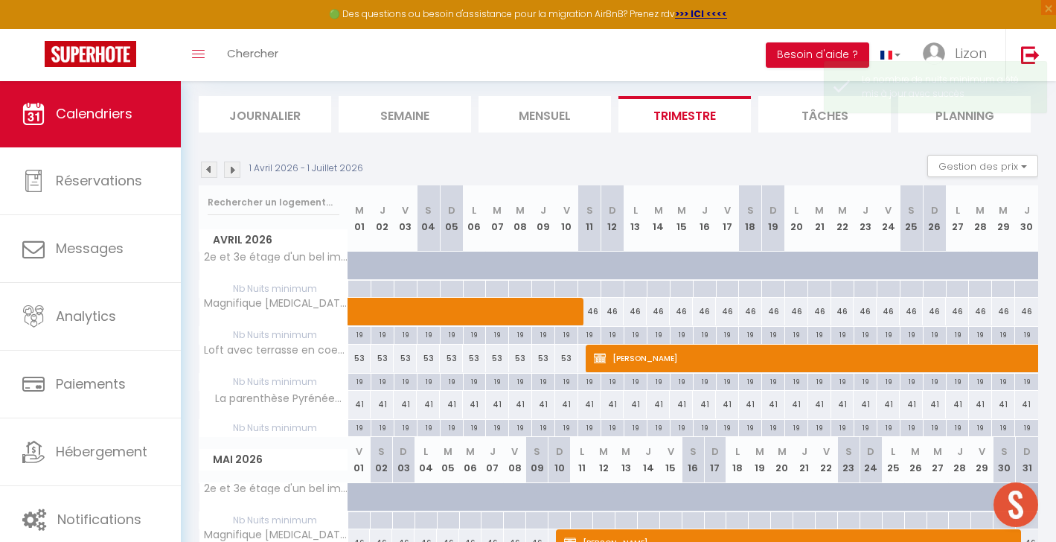
scroll to position [167, 0]
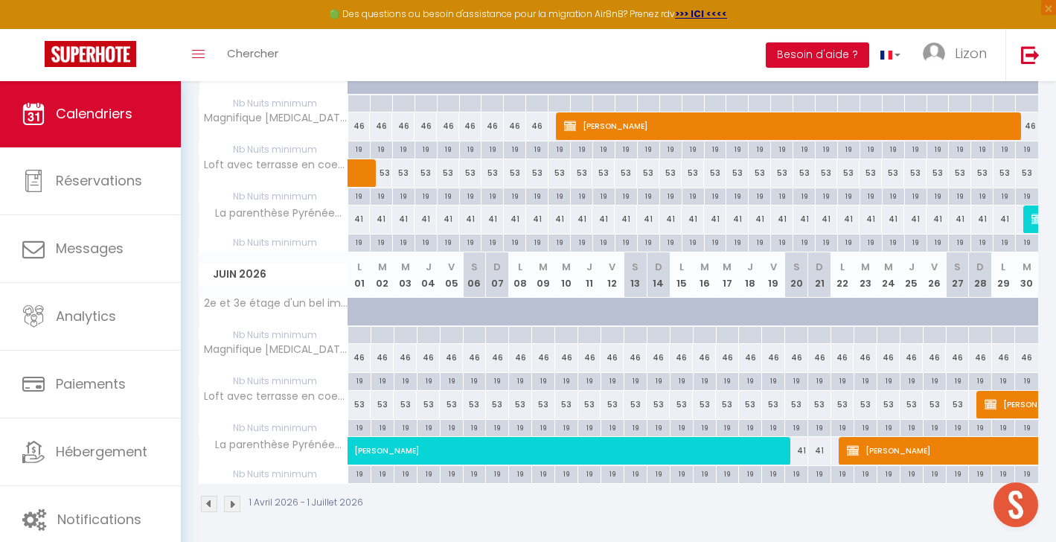
scroll to position [565, 0]
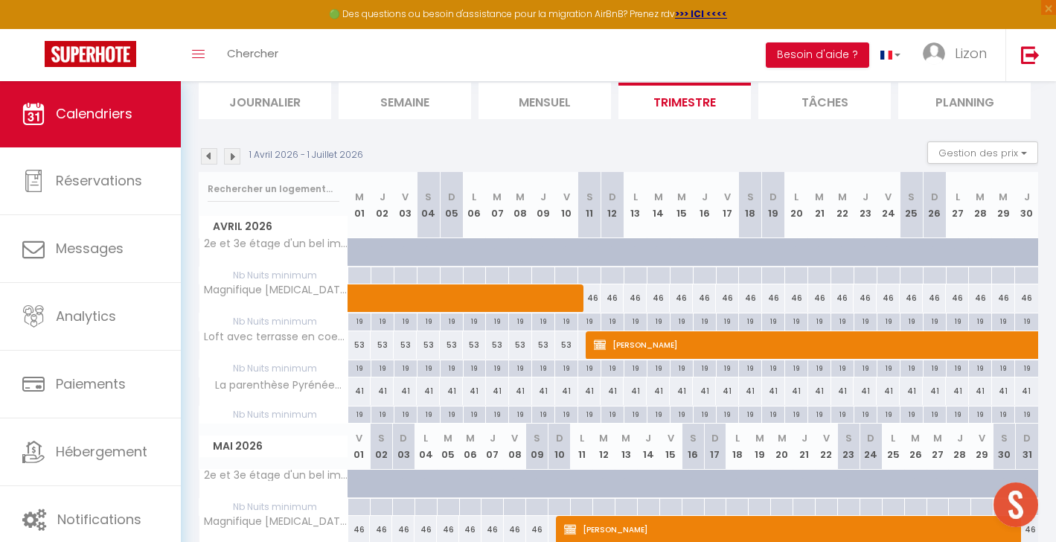
click at [211, 155] on img at bounding box center [209, 156] width 16 height 16
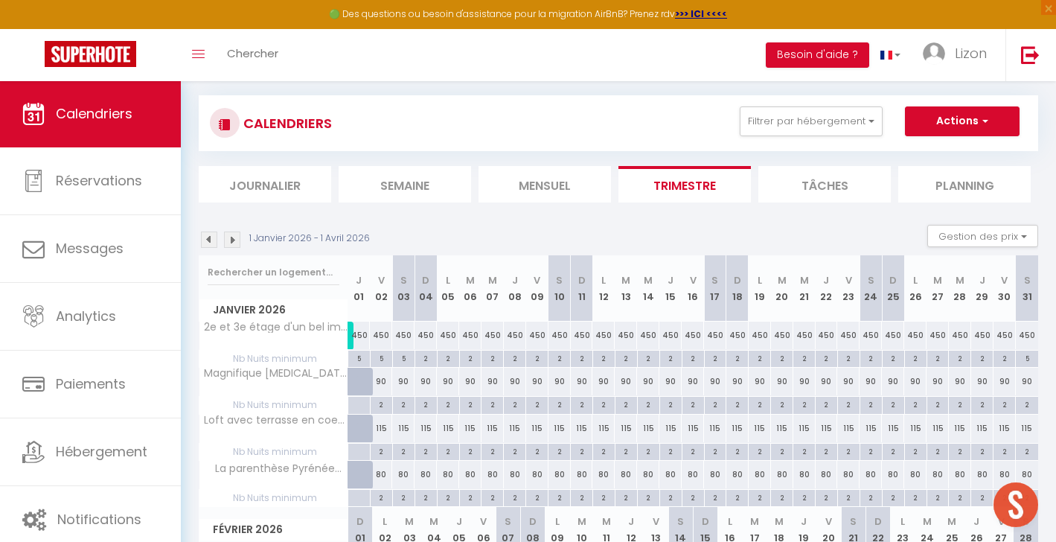
click at [211, 155] on div "CALENDRIERS Filtrer par hébergement t3 T3/4 À la fontaine Saint-Blaise T3 Magni…" at bounding box center [618, 148] width 839 height 107
click at [208, 254] on div "1 Janvier 2026 - 1 Avril 2026 Gestion des prix Nb Nuits minimum Règles Disponib…" at bounding box center [618, 240] width 839 height 30
click at [208, 248] on div "1 Janvier 2026 - 1 Avril 2026 Gestion des prix Nb Nuits minimum Règles Disponib…" at bounding box center [618, 240] width 839 height 30
click at [208, 240] on img at bounding box center [209, 239] width 16 height 16
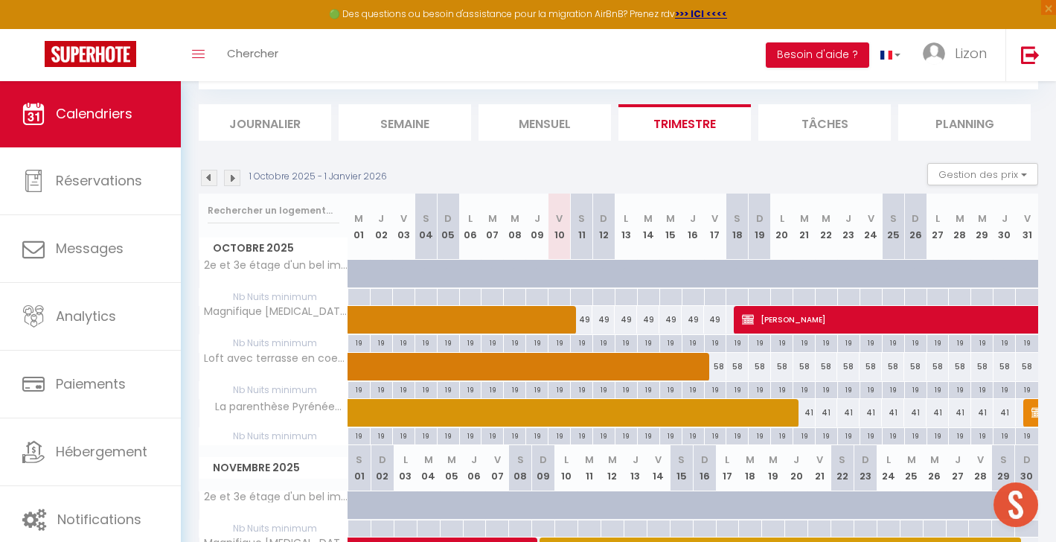
scroll to position [34, 0]
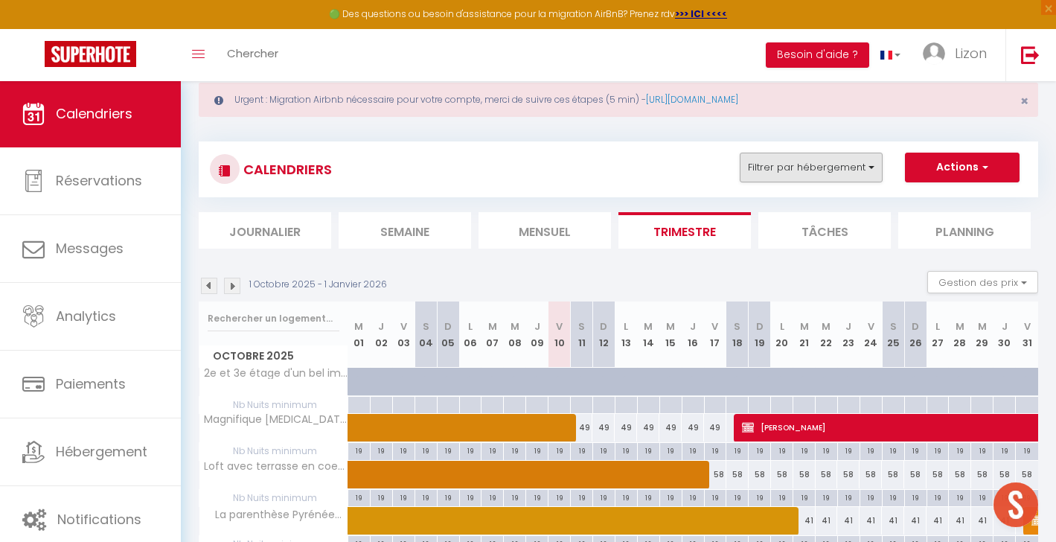
click at [862, 169] on button "Filtrer par hébergement" at bounding box center [810, 167] width 143 height 30
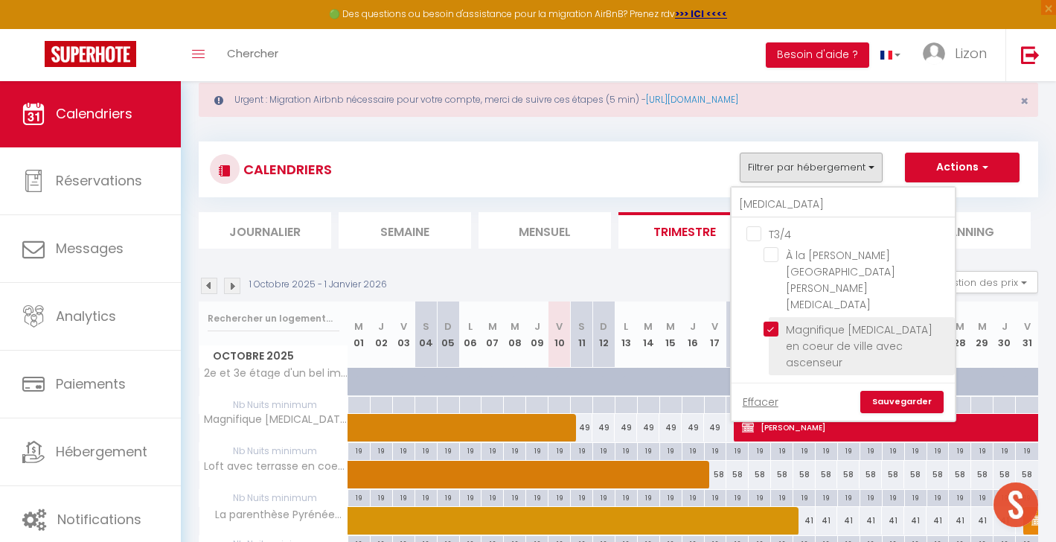
click at [775, 321] on input "Magnifique [MEDICAL_DATA] en coeur de ville avec ascenseur" at bounding box center [856, 328] width 186 height 15
checkbox input "false"
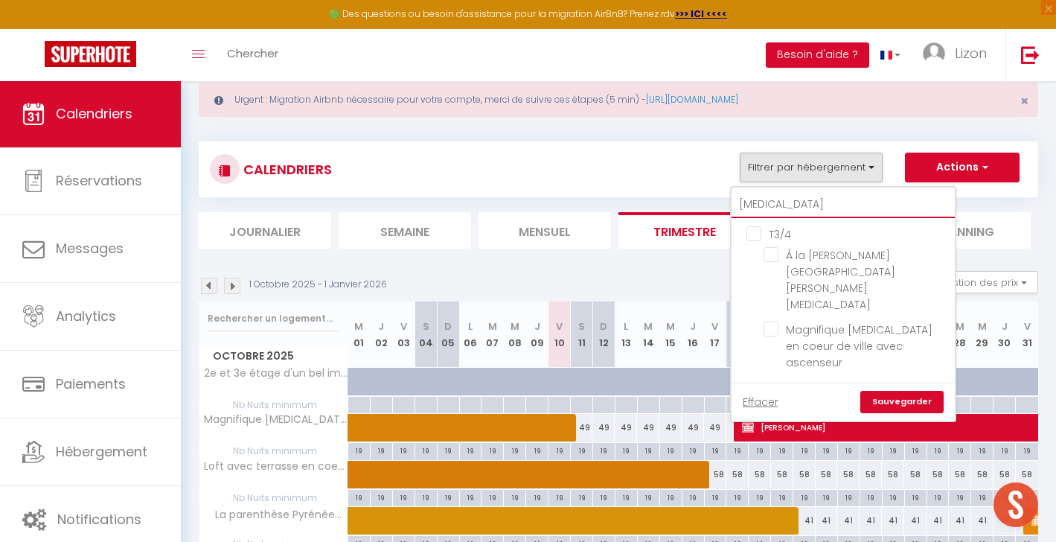
click at [773, 198] on input "[MEDICAL_DATA]" at bounding box center [842, 204] width 223 height 27
click at [773, 197] on input "[MEDICAL_DATA]" at bounding box center [842, 204] width 223 height 27
type input "l"
checkbox input "true"
checkbox input "false"
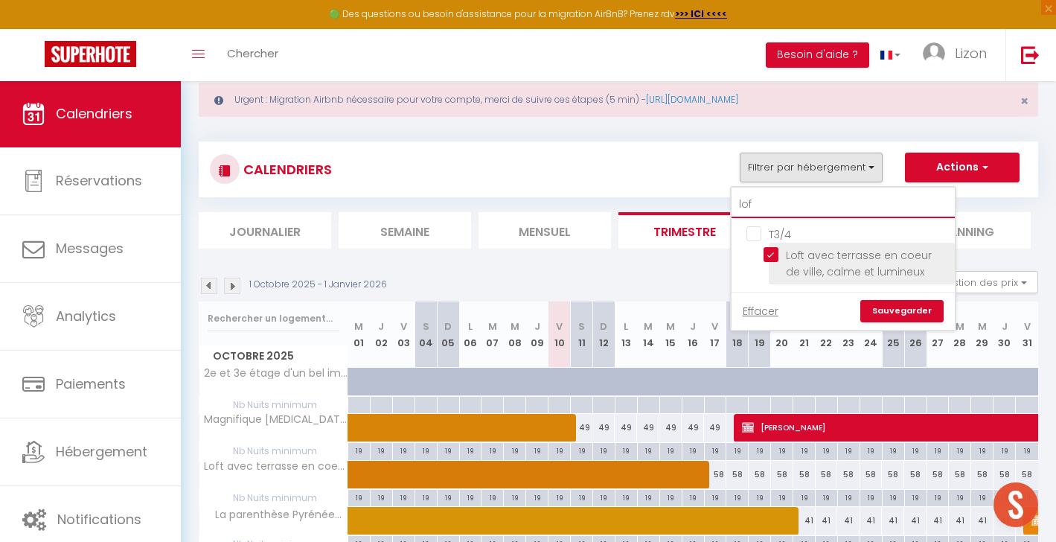
type input "lof"
click at [769, 252] on input "Loft avec terrasse en coeur de ville, calme et lumineux" at bounding box center [856, 254] width 186 height 15
checkbox input "false"
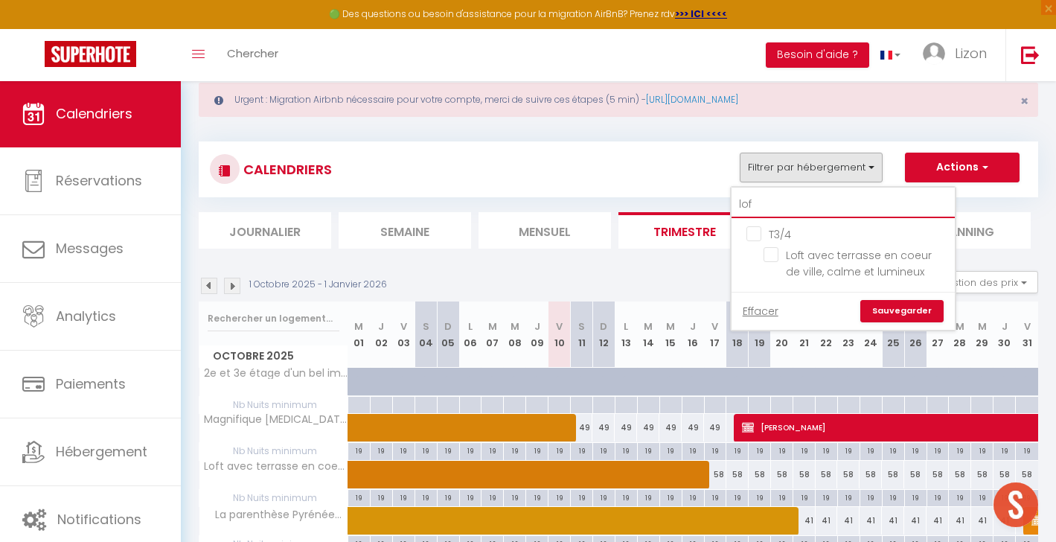
click at [768, 208] on input "lof" at bounding box center [842, 204] width 223 height 27
click at [768, 207] on input "lof" at bounding box center [842, 204] width 223 height 27
type input "t"
checkbox input "true"
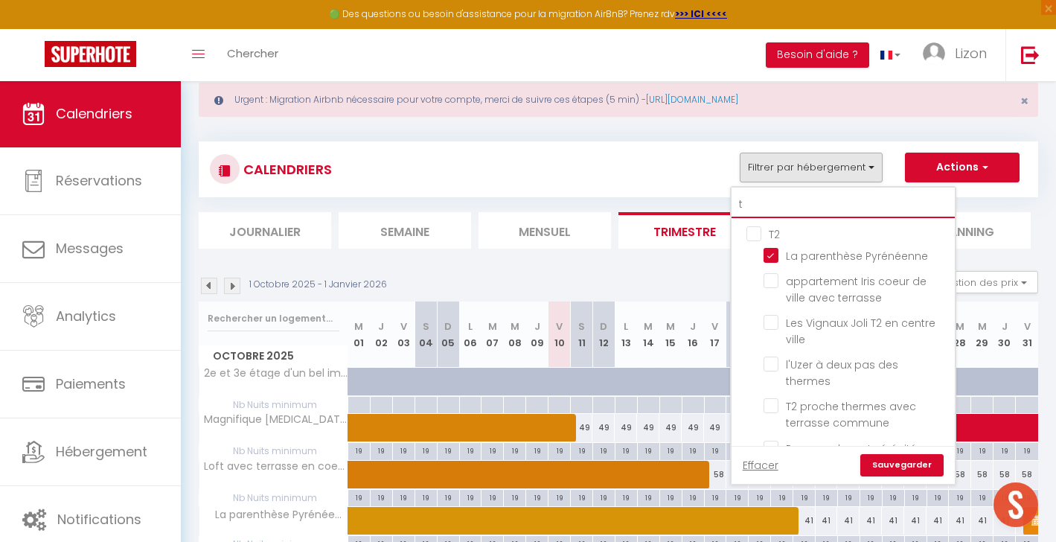
type input "t2"
checkbox input "false"
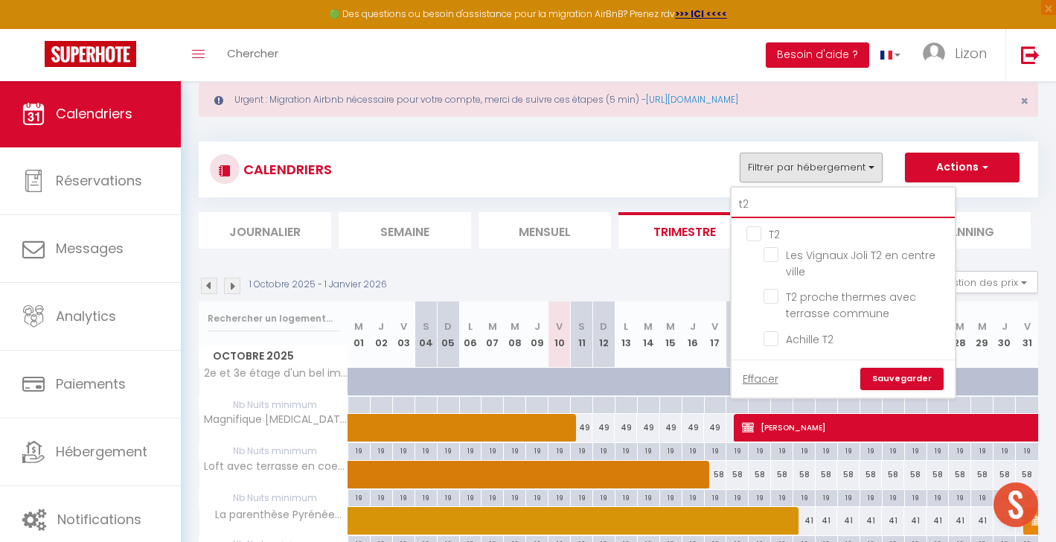
type input "t"
checkbox input "true"
checkbox input "false"
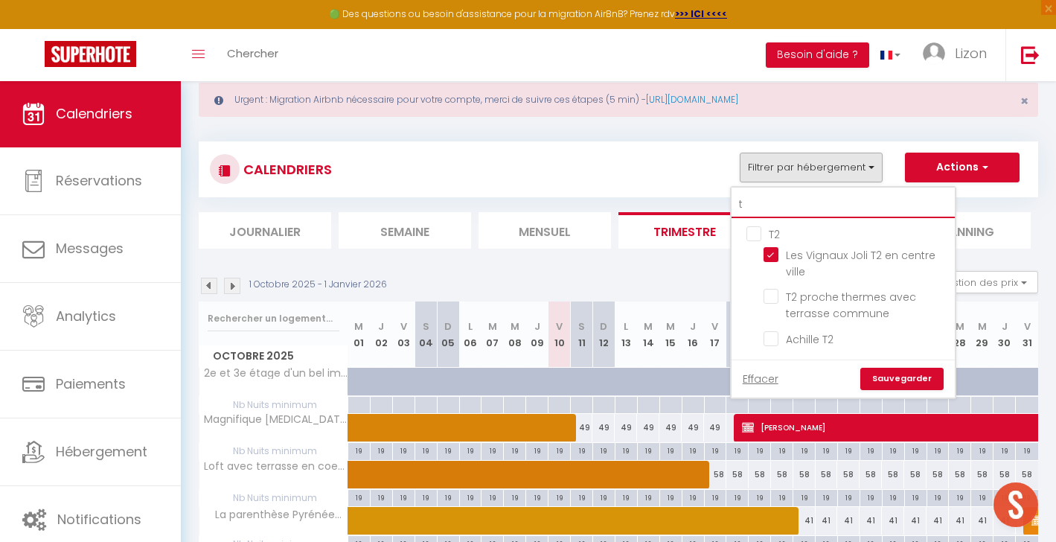
checkbox input "false"
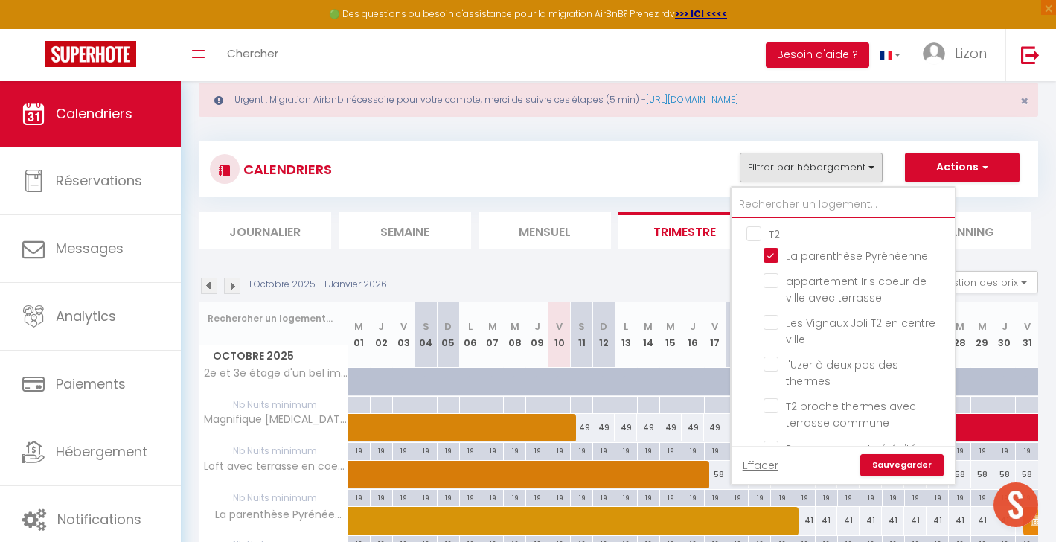
type input "p"
checkbox input "false"
type input "pa"
checkbox input "false"
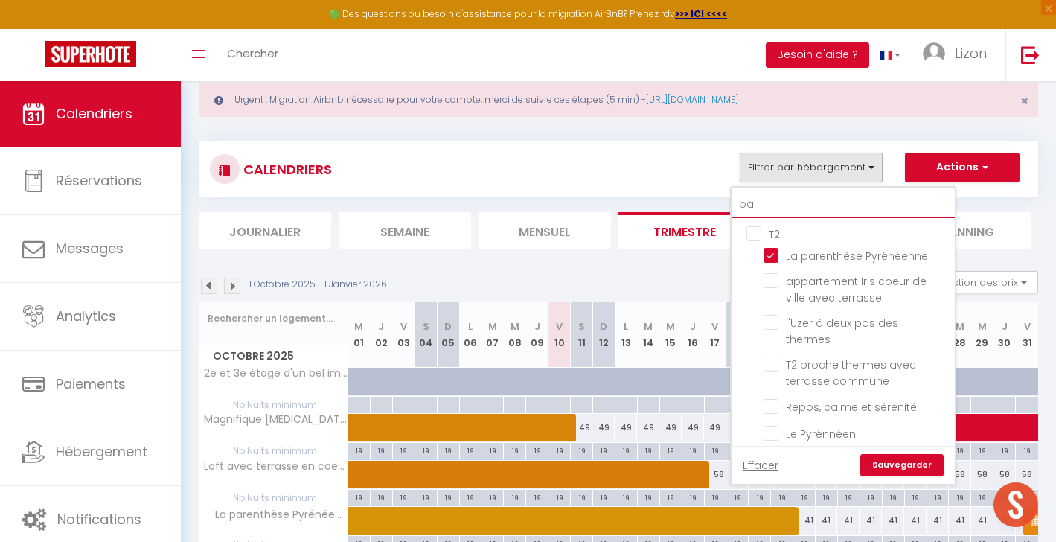
checkbox input "false"
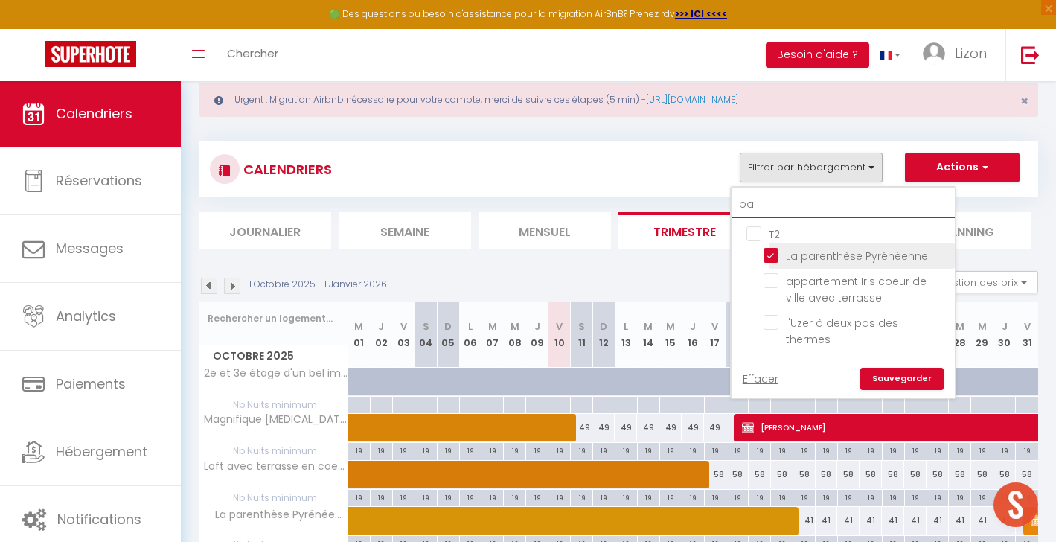
type input "pa"
click at [778, 251] on input "La parenthèse Pyrénéenne" at bounding box center [856, 254] width 186 height 15
checkbox input "false"
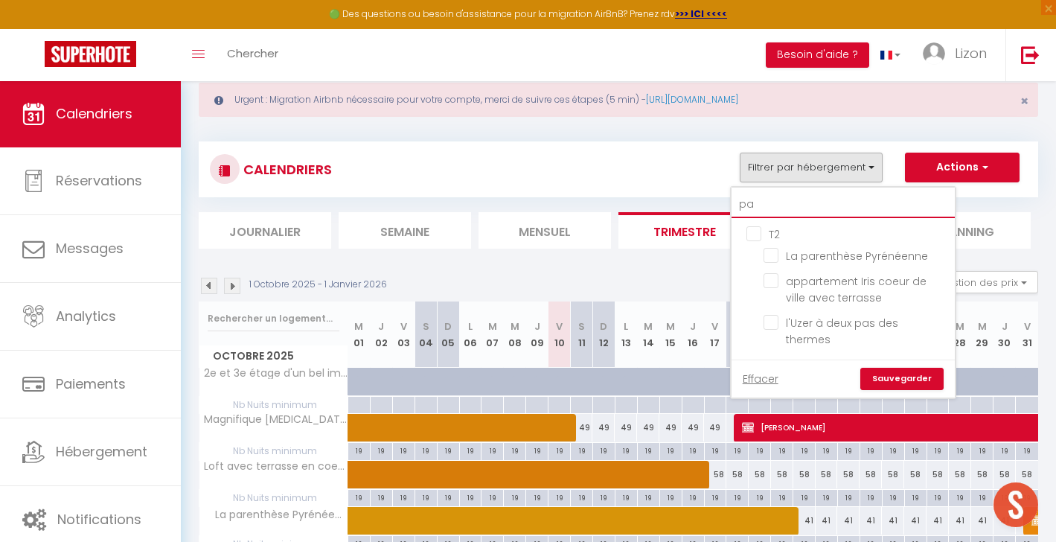
click at [773, 205] on input "pa" at bounding box center [842, 204] width 223 height 27
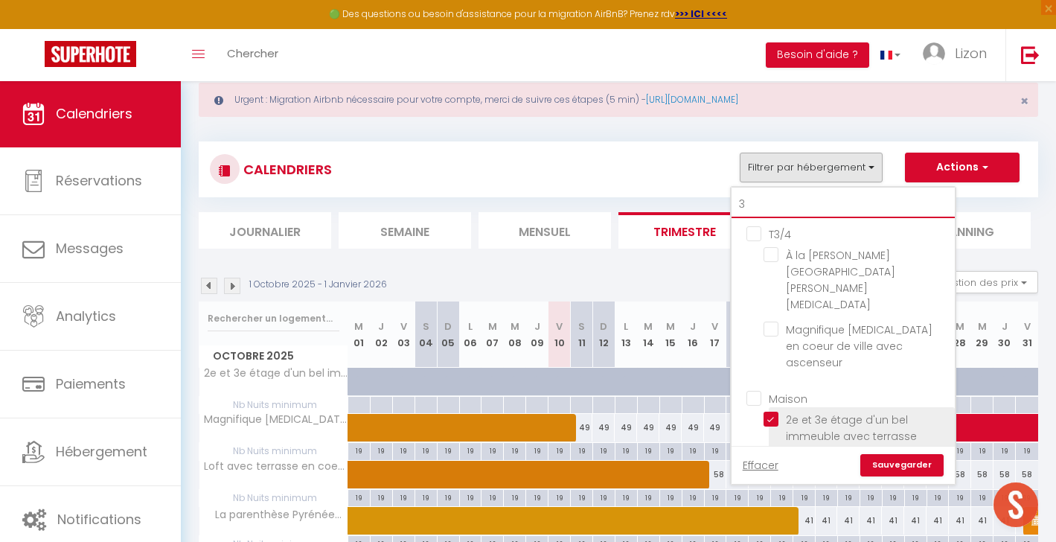
type input "3"
click at [771, 411] on input "2e et 3e étage d'un bel immeuble avec terrasse" at bounding box center [856, 418] width 186 height 15
checkbox input "false"
click at [773, 198] on input "3" at bounding box center [842, 204] width 223 height 27
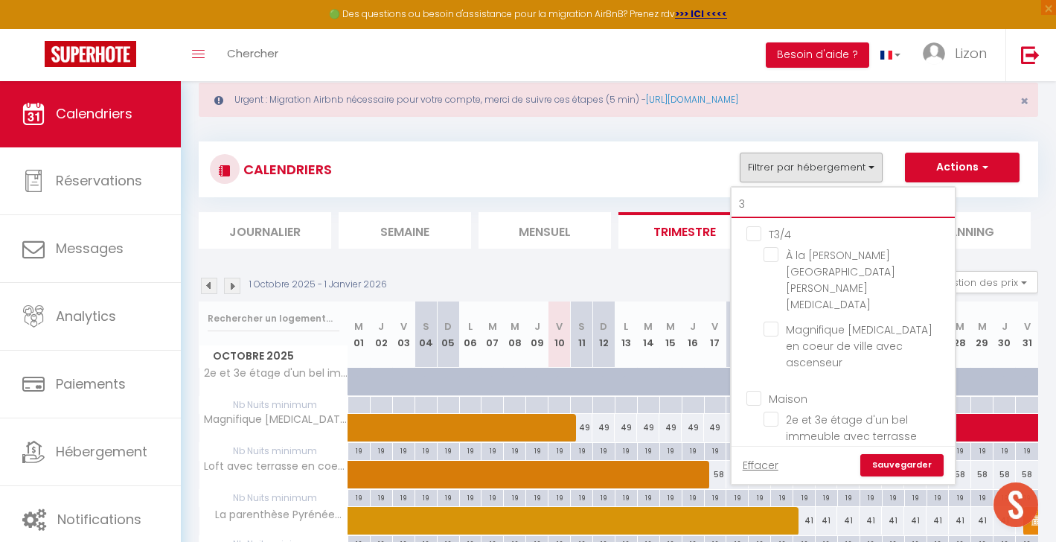
type input "c"
checkbox input "false"
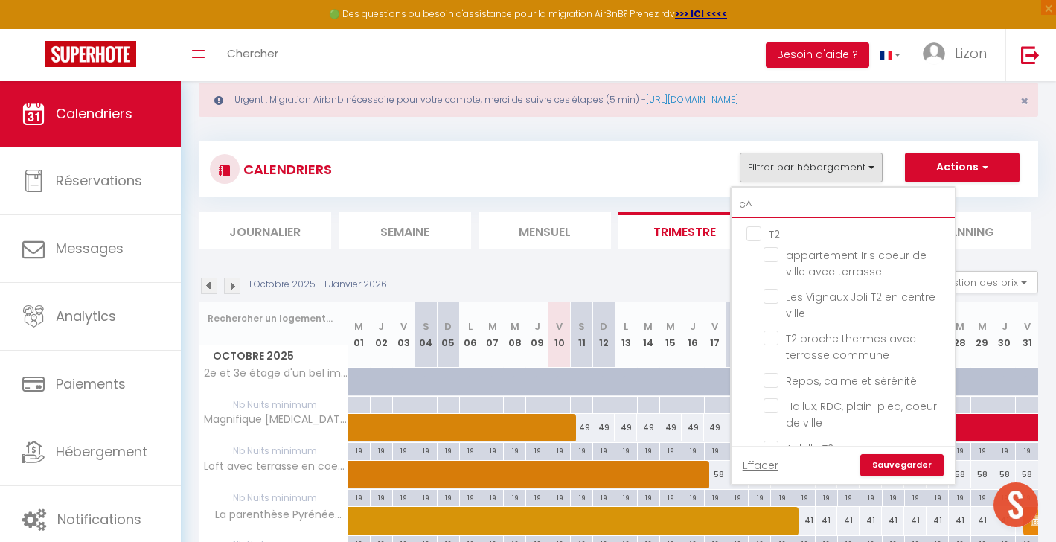
type input "cî"
checkbox input "false"
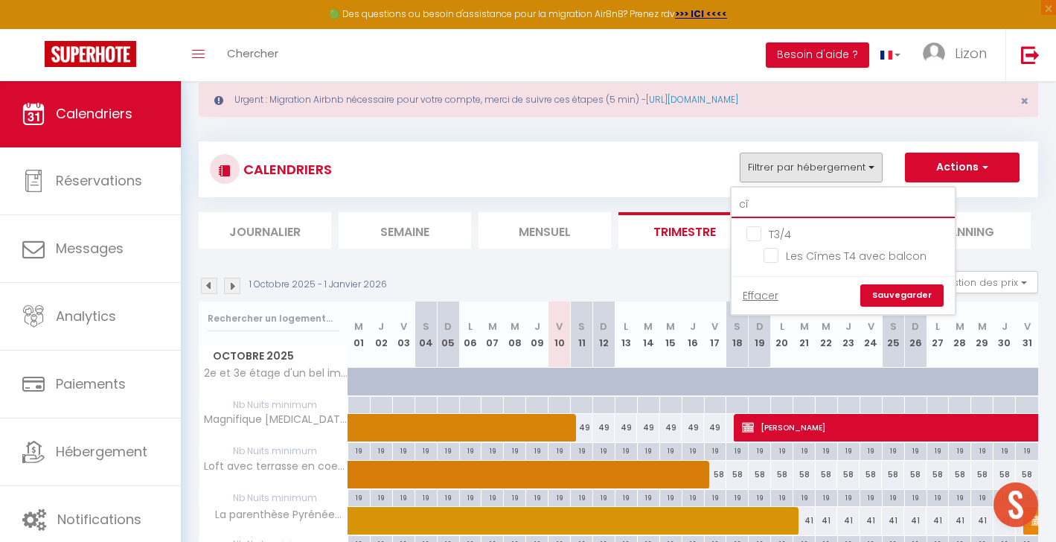
type input "cîm"
checkbox input "false"
type input "cîm"
click at [773, 256] on input "Les Cîmes T4 avec balcon" at bounding box center [856, 254] width 186 height 15
checkbox input "true"
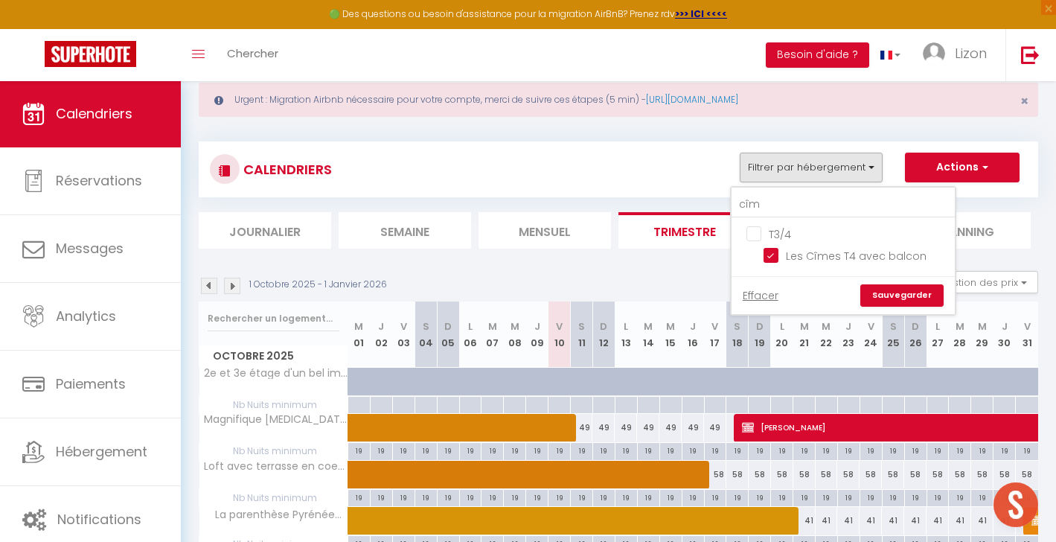
click at [890, 284] on link "Sauvegarder" at bounding box center [901, 295] width 83 height 22
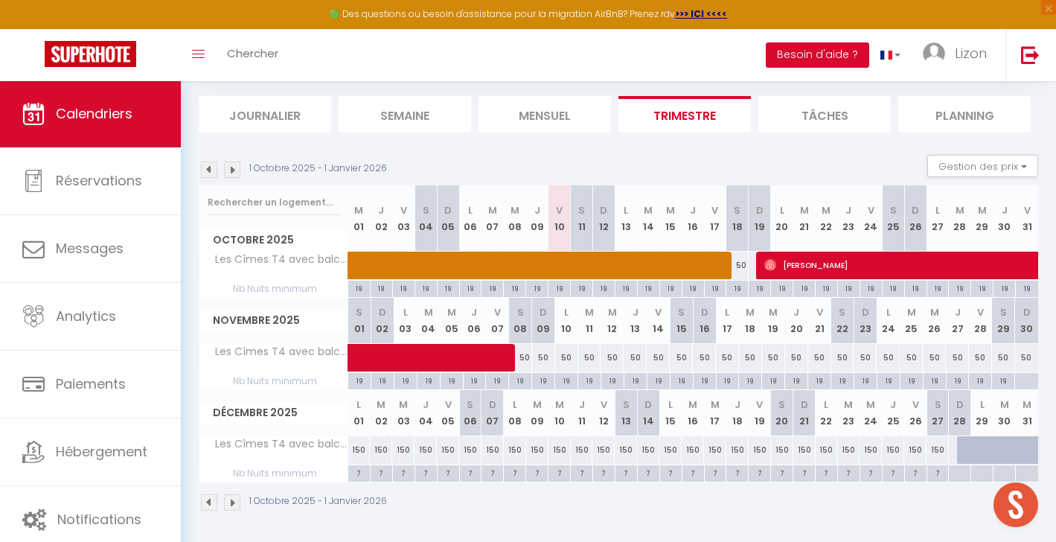
scroll to position [150, 0]
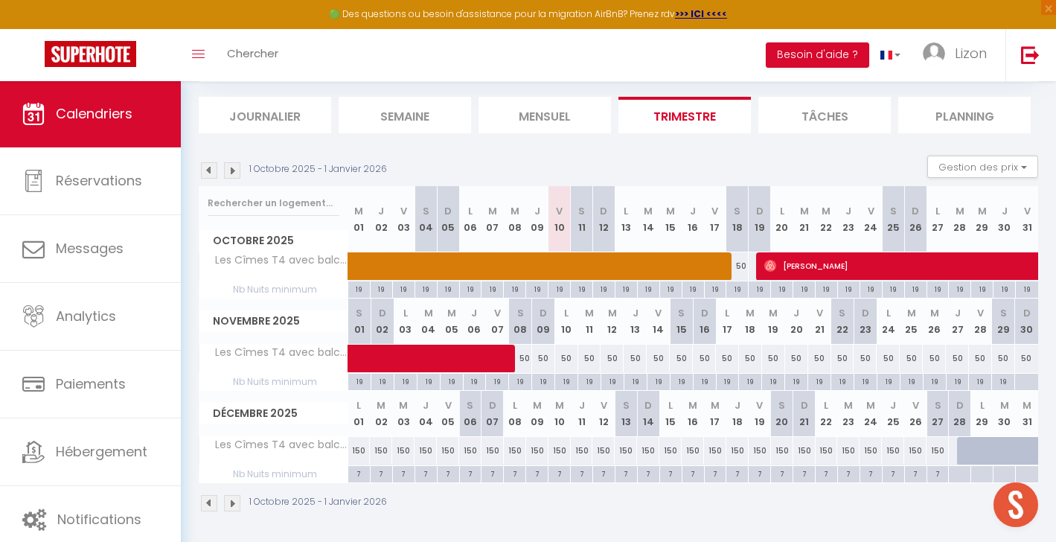
click at [234, 173] on img at bounding box center [232, 170] width 16 height 16
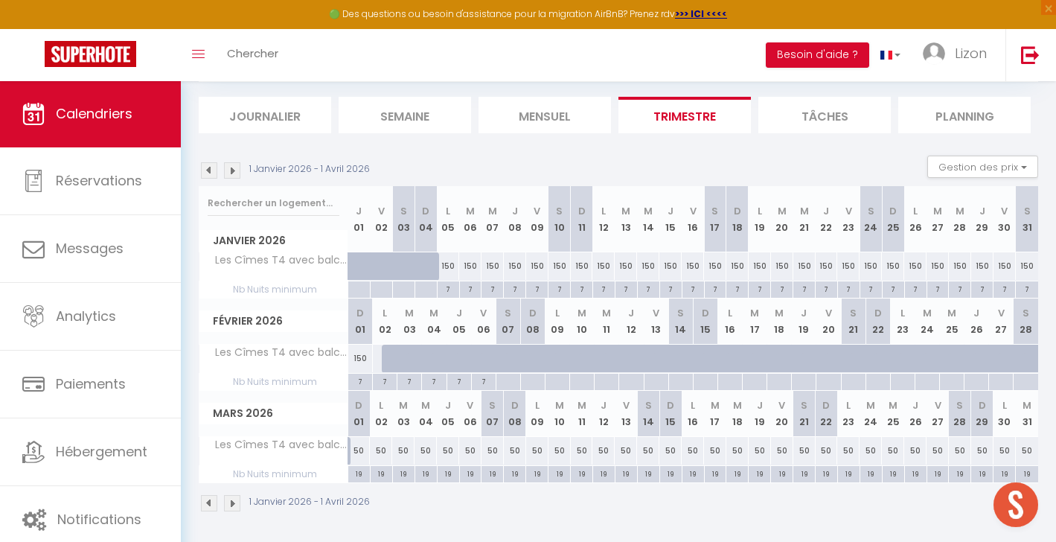
click at [231, 174] on img at bounding box center [232, 170] width 16 height 16
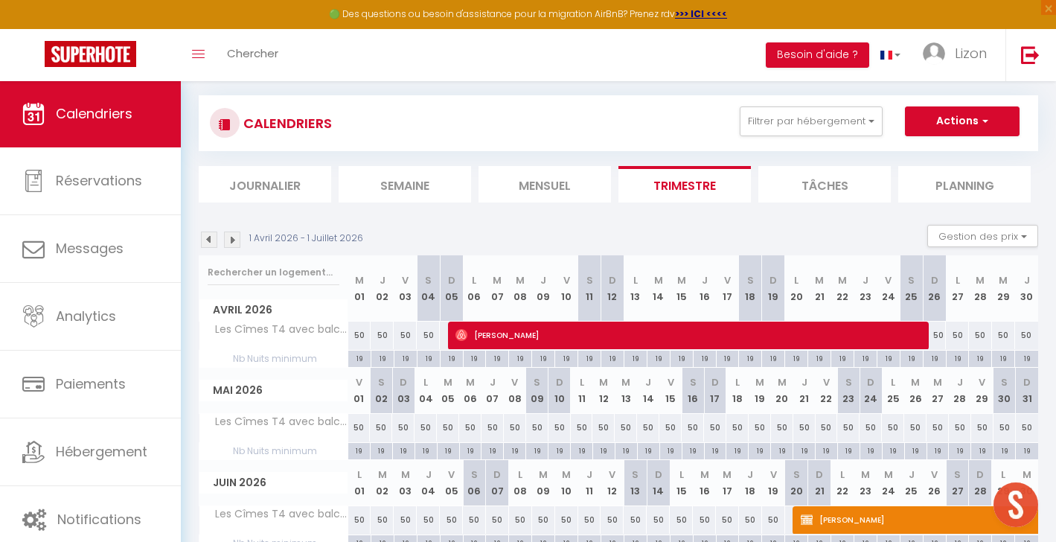
click at [234, 232] on img at bounding box center [232, 239] width 16 height 16
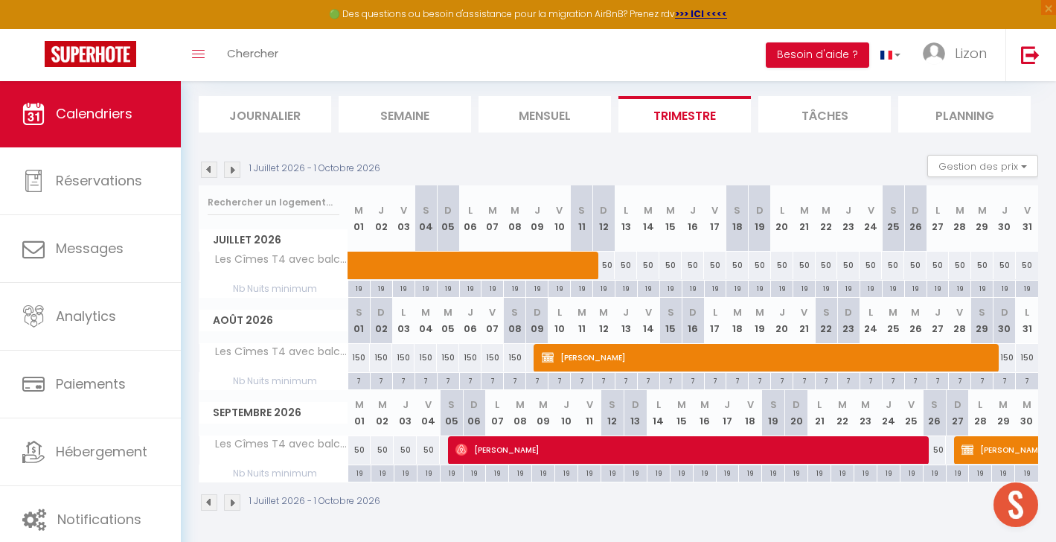
scroll to position [150, 0]
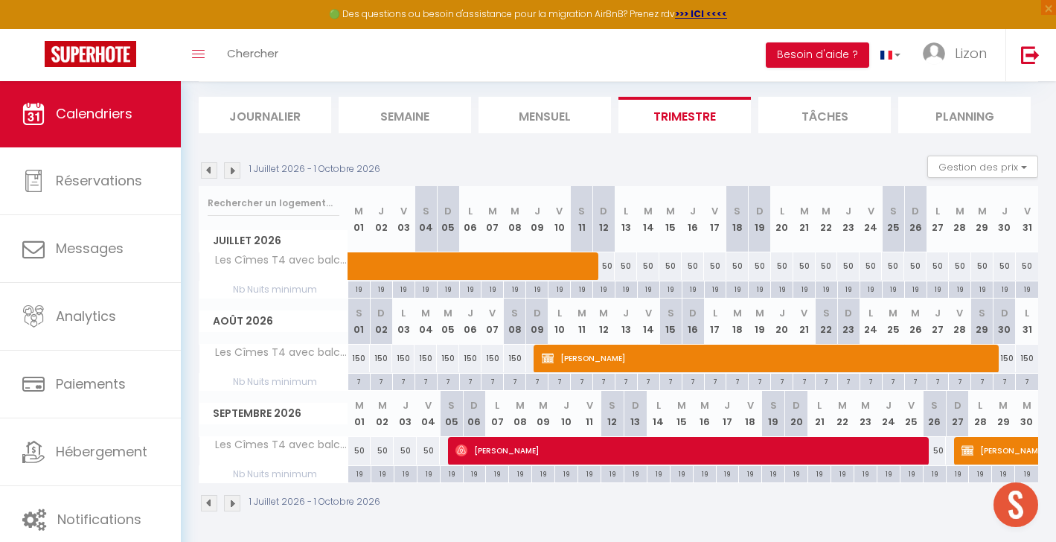
click at [647, 267] on span at bounding box center [552, 266] width 376 height 28
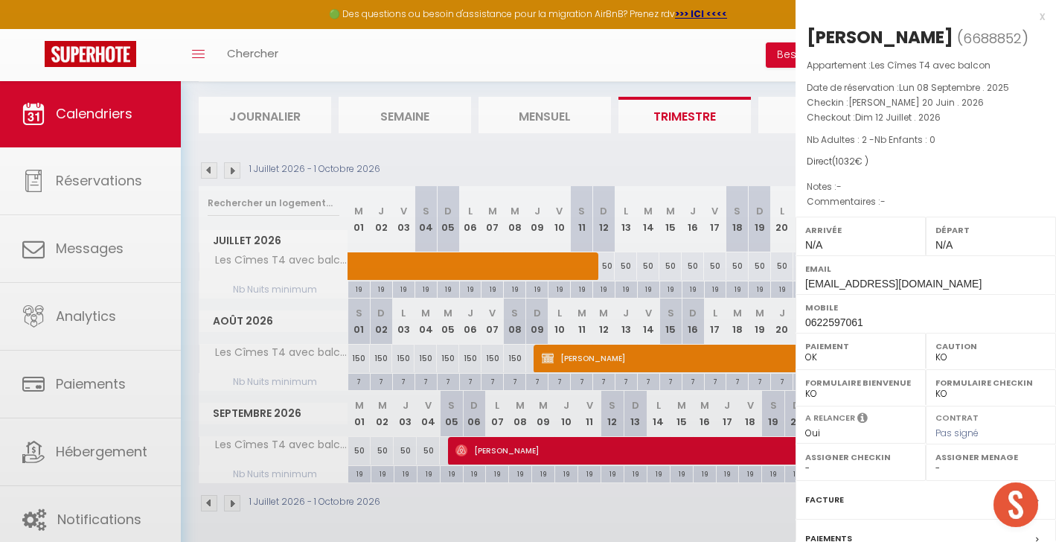
select select "KO"
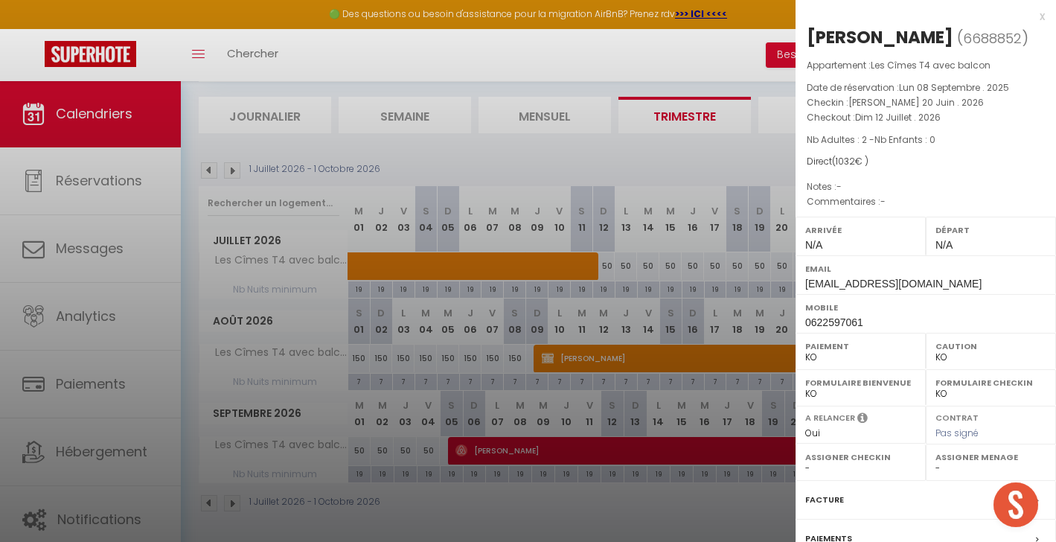
click at [648, 266] on div at bounding box center [528, 271] width 1056 height 542
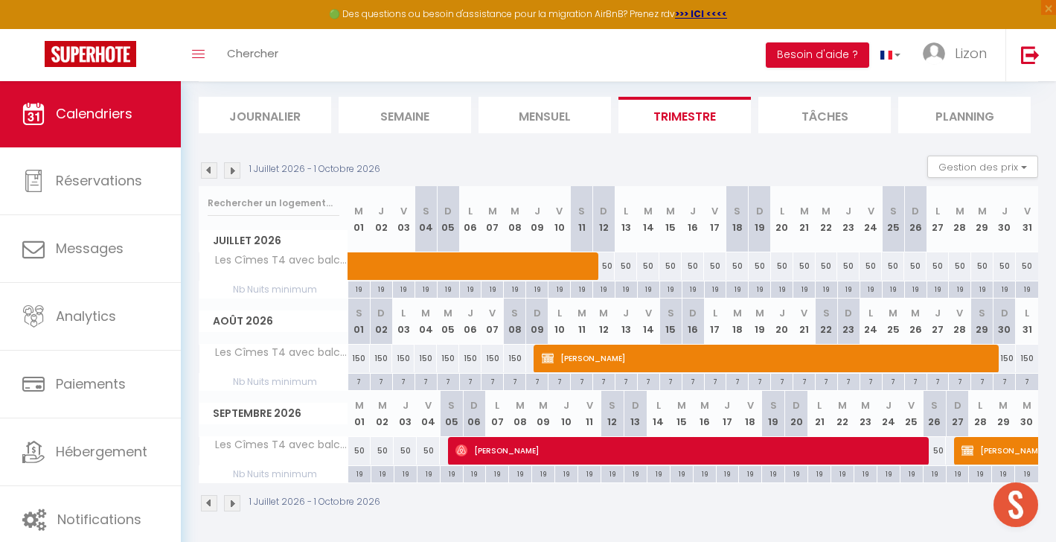
click at [768, 272] on div "50" at bounding box center [759, 266] width 22 height 28
type input "50"
select select "1"
type input "Dim 19 Juillet 2026"
type input "Lun 20 Juillet 2026"
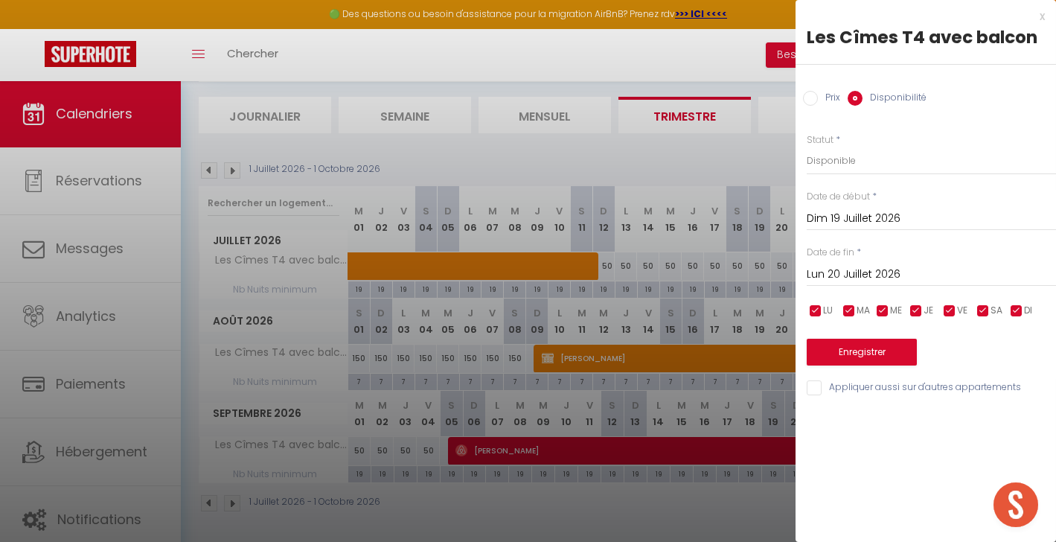
click at [817, 102] on input "Prix" at bounding box center [810, 98] width 15 height 15
radio input "true"
radio input "false"
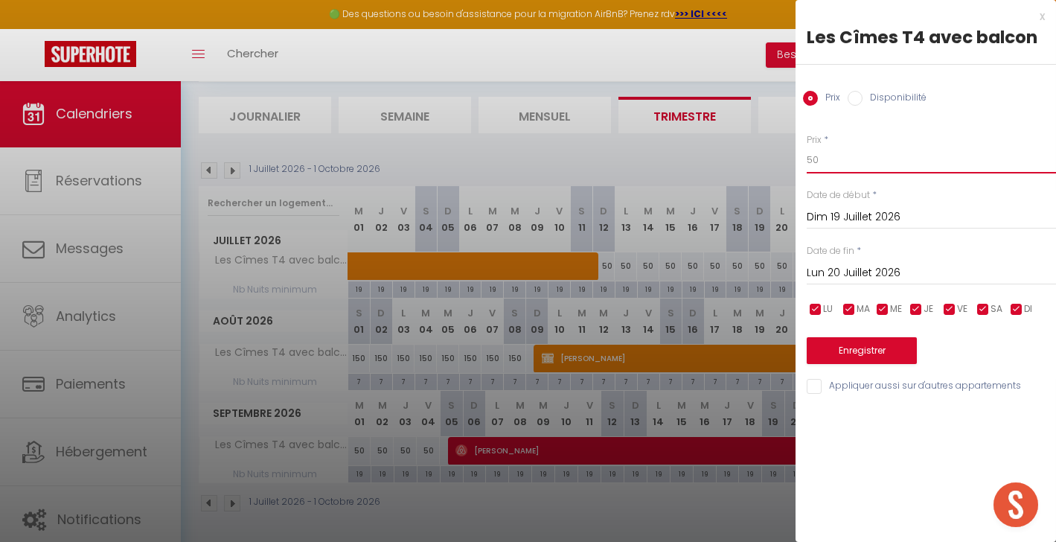
click at [808, 158] on input "50" at bounding box center [930, 160] width 249 height 27
type input "140"
click at [855, 226] on input "Dim 19 Juillet 2026" at bounding box center [930, 217] width 249 height 19
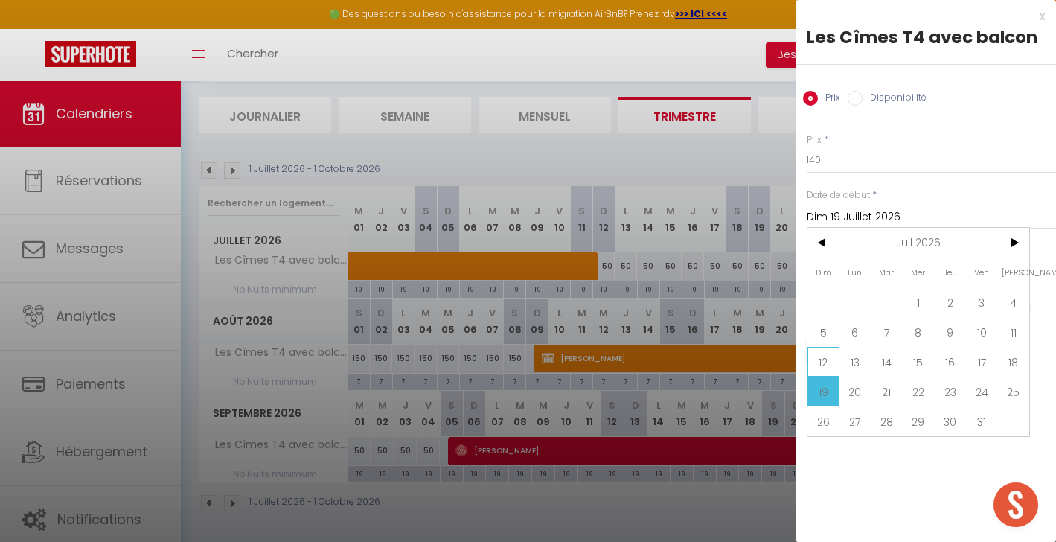
click at [836, 360] on span "12" at bounding box center [823, 362] width 32 height 30
type input "Dim 12 Juillet 2026"
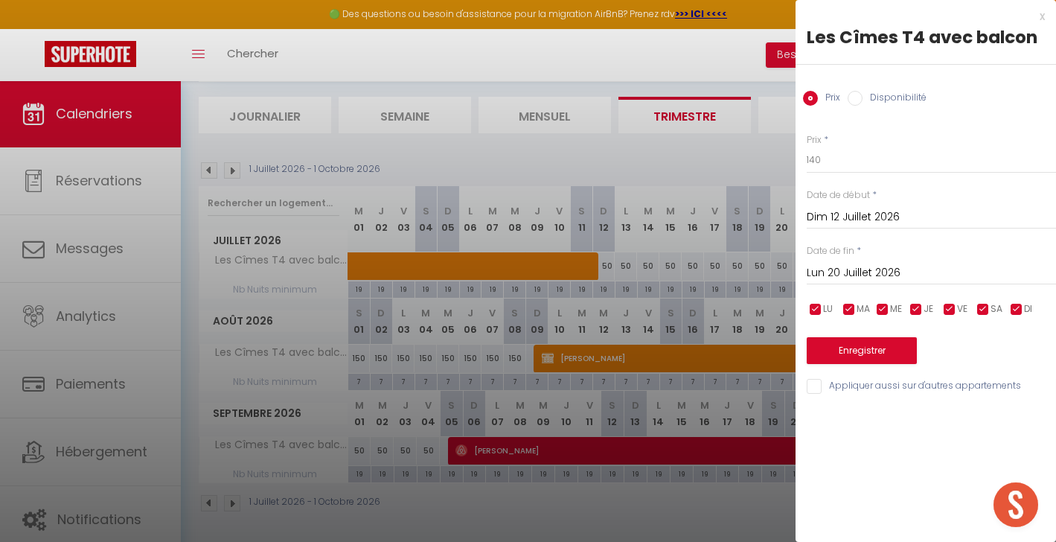
click at [851, 268] on input "Lun 20 Juillet 2026" at bounding box center [930, 272] width 249 height 19
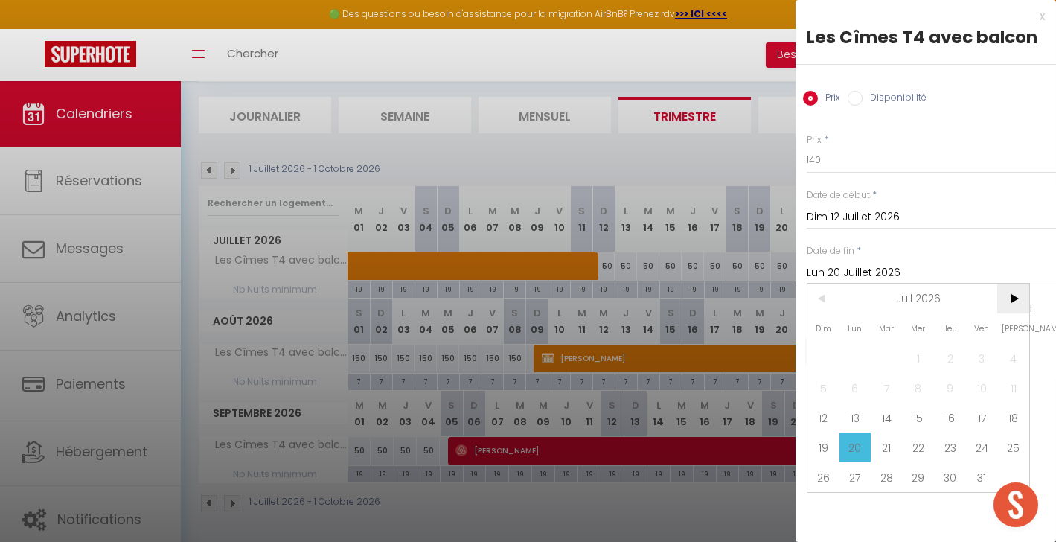
click at [1009, 300] on span ">" at bounding box center [1013, 298] width 32 height 30
click at [1010, 357] on span "1" at bounding box center [1013, 358] width 32 height 30
type input "Sam 01 Août 2026"
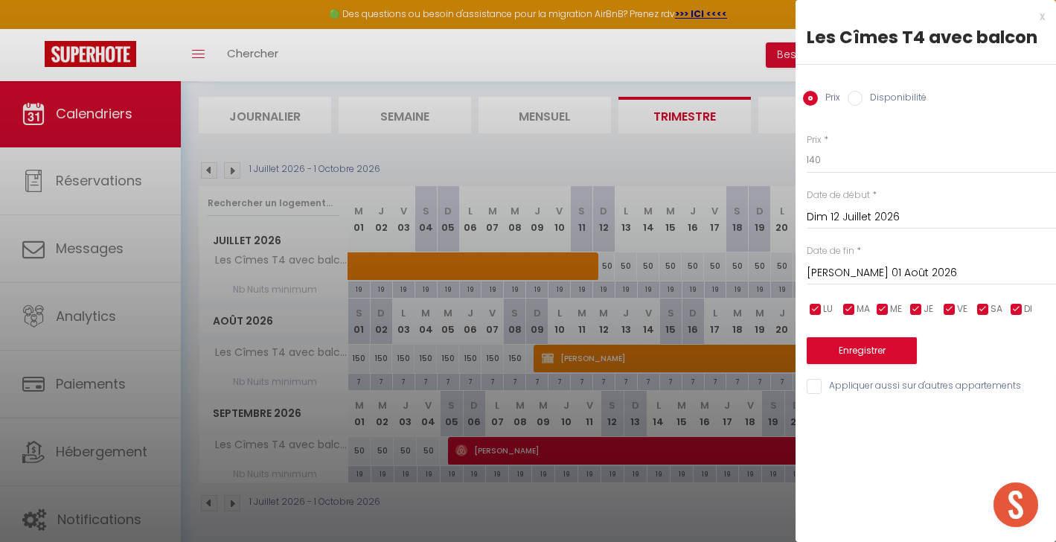
click at [887, 355] on button "Enregistrer" at bounding box center [861, 350] width 110 height 27
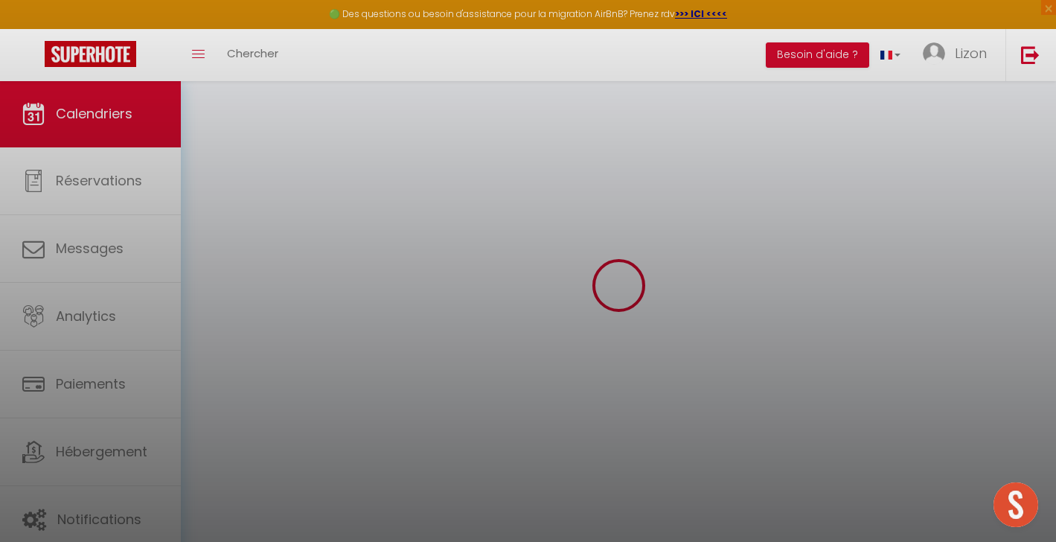
scroll to position [80, 0]
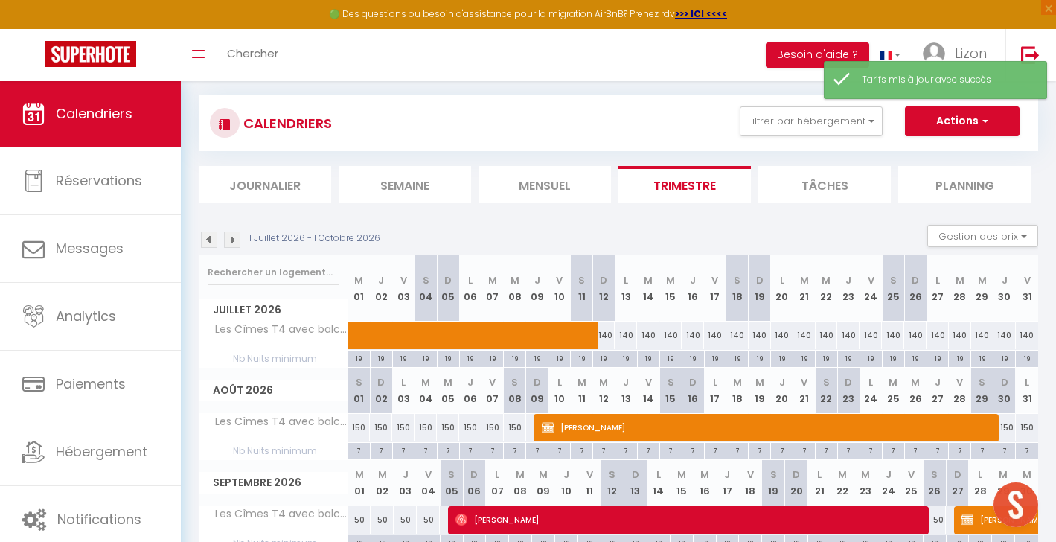
click at [607, 359] on div "19" at bounding box center [604, 357] width 22 height 14
type input "19"
type input "Dim 12 Juillet 2026"
type input "Lun 13 Juillet 2026"
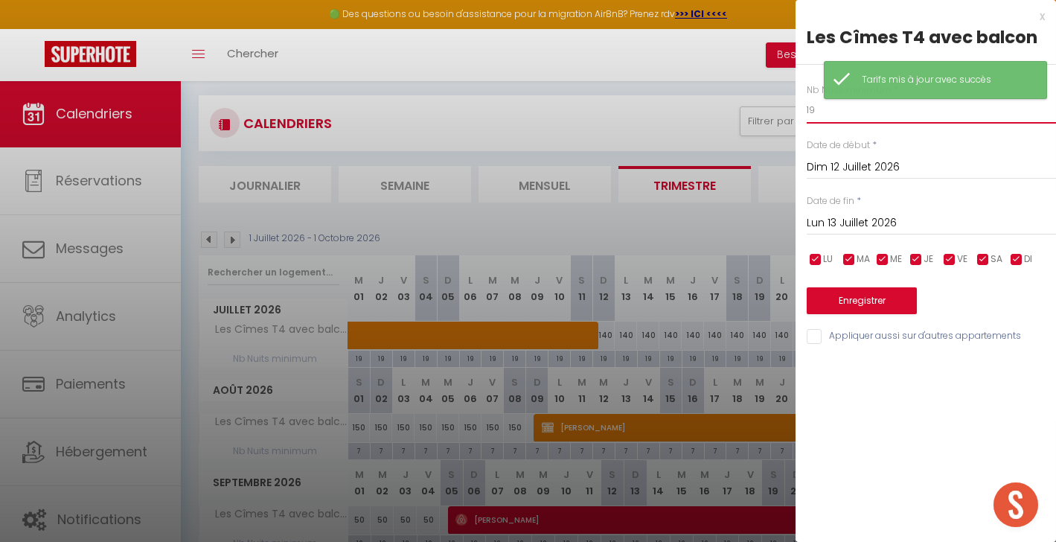
click at [852, 115] on input "19" at bounding box center [930, 110] width 249 height 27
type input "7"
click at [847, 217] on input "Lun 13 Juillet 2026" at bounding box center [930, 222] width 249 height 19
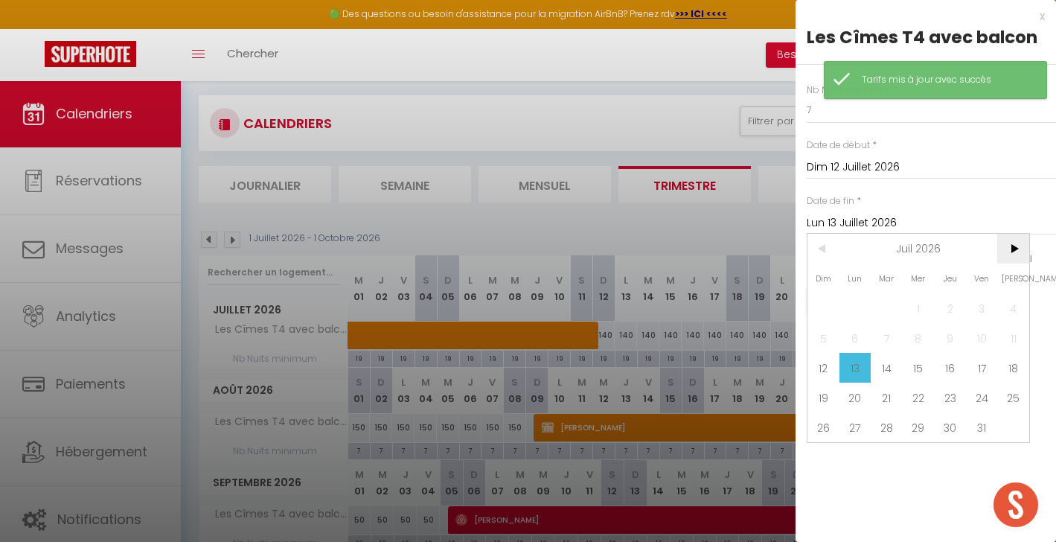
click at [1015, 245] on span ">" at bounding box center [1013, 249] width 32 height 30
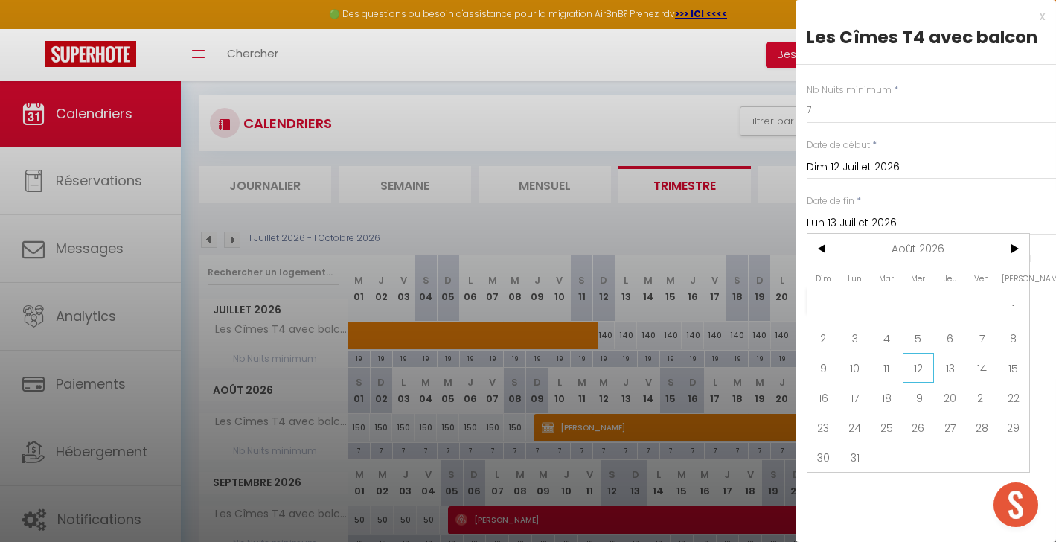
click at [910, 374] on span "12" at bounding box center [918, 368] width 32 height 30
type input "Mer 12 Août 2026"
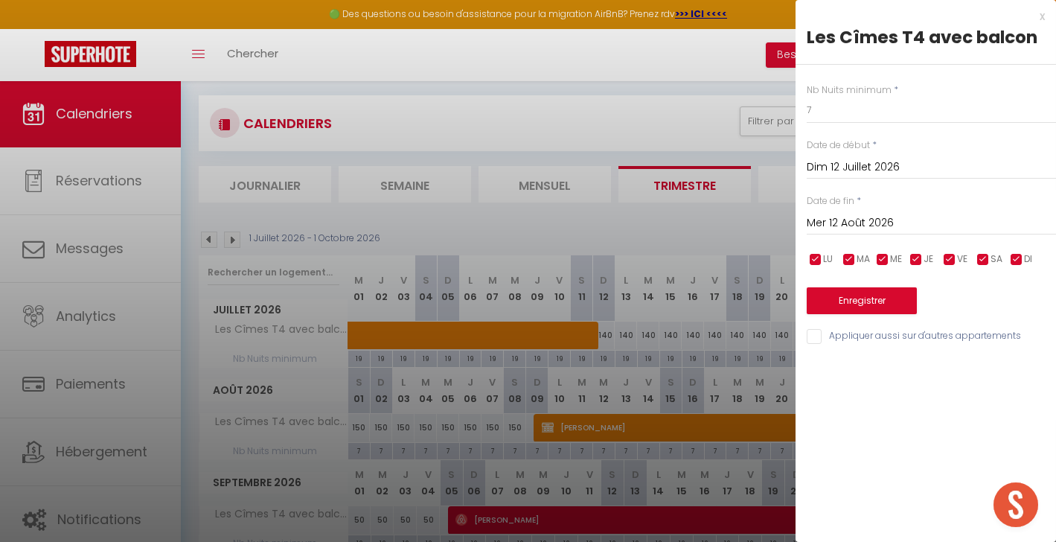
click at [847, 298] on button "Enregistrer" at bounding box center [861, 300] width 110 height 27
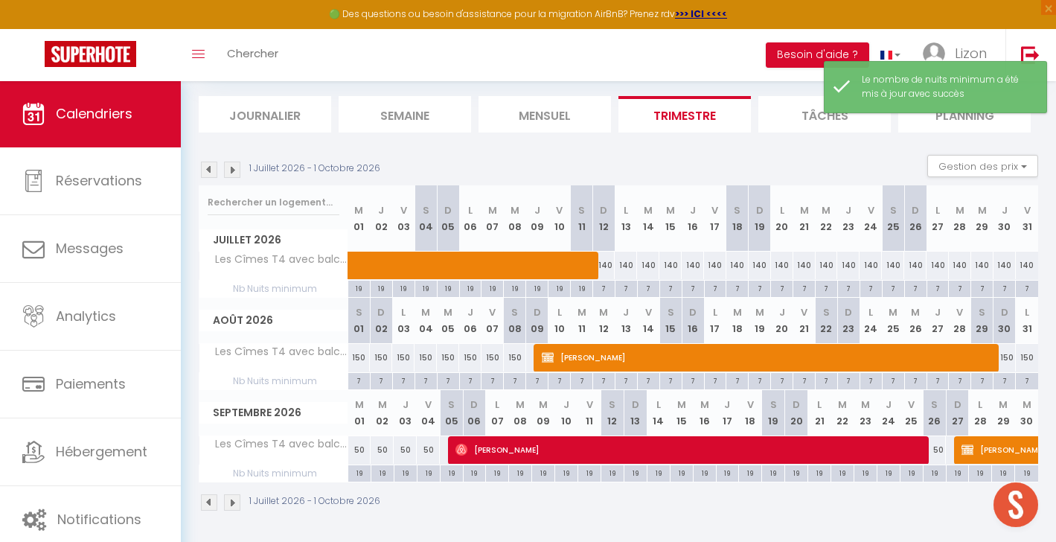
scroll to position [150, 0]
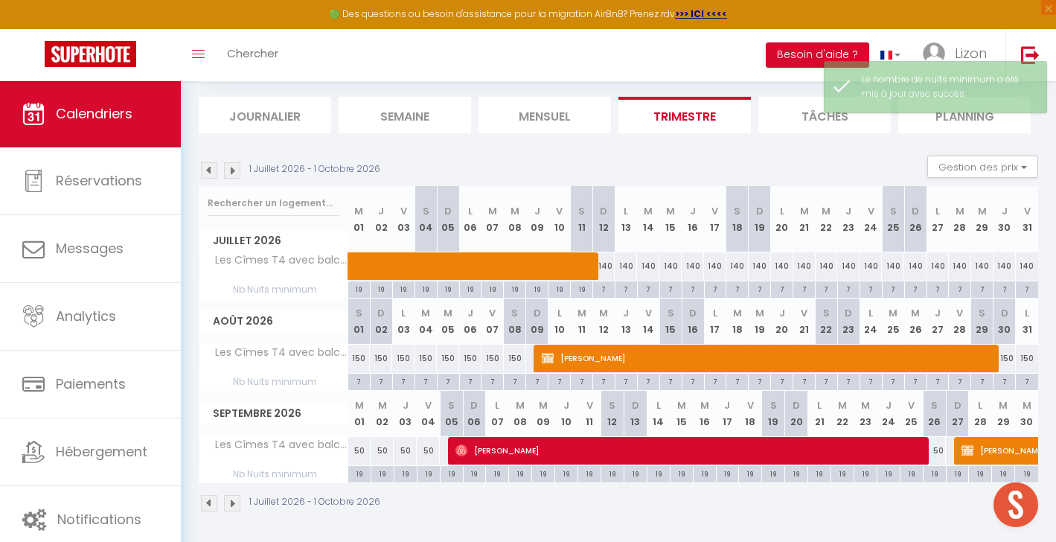
click at [236, 498] on img at bounding box center [232, 503] width 16 height 16
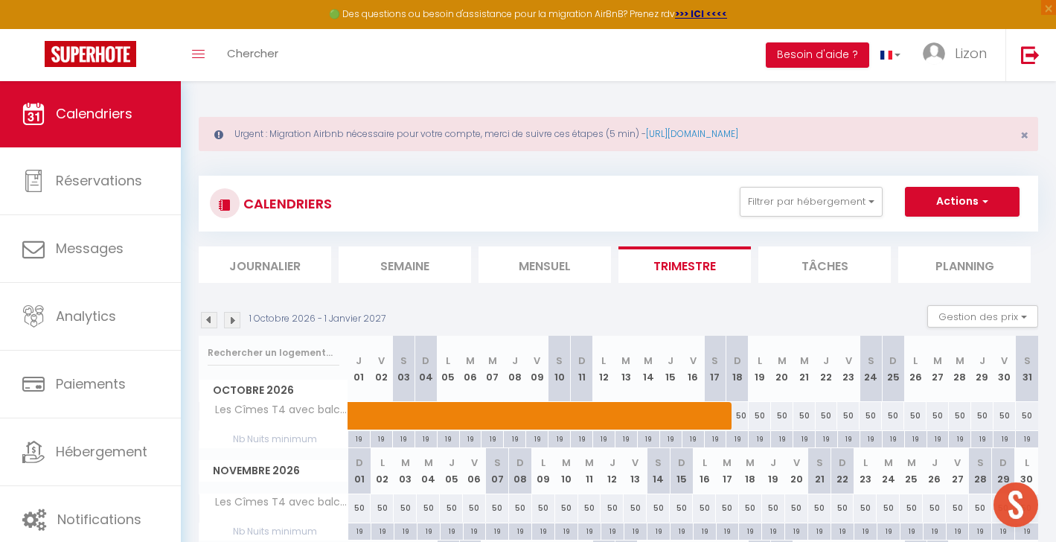
scroll to position [0, 0]
click at [969, 196] on button "Actions" at bounding box center [962, 202] width 115 height 30
click at [936, 229] on link "Nouvelle réservation" at bounding box center [945, 236] width 129 height 22
select select
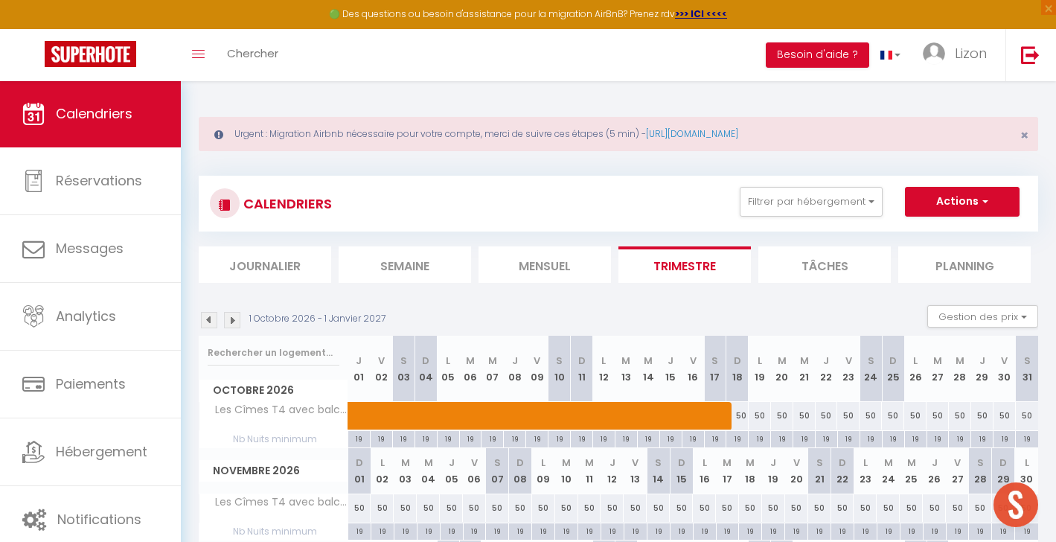
select select
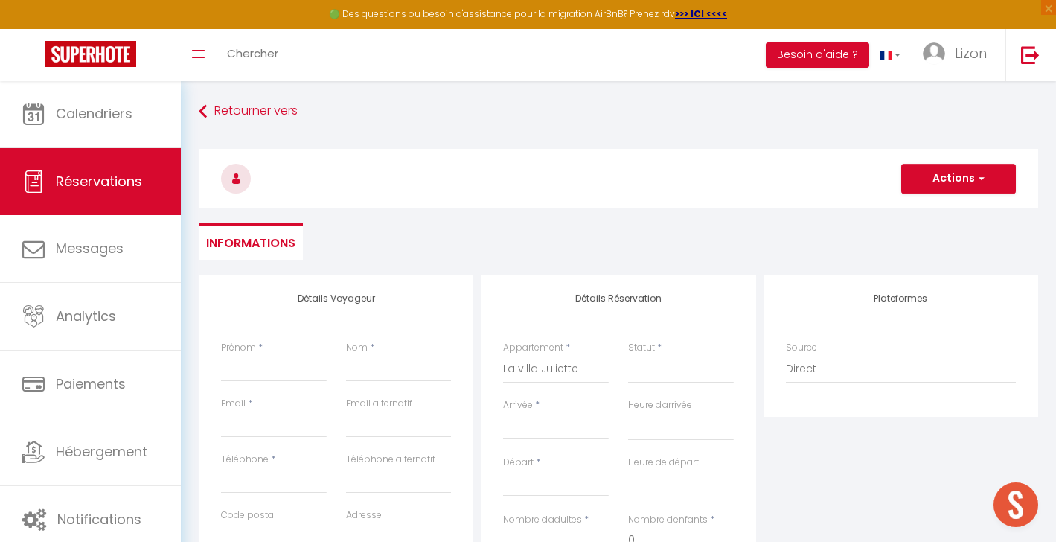
select select
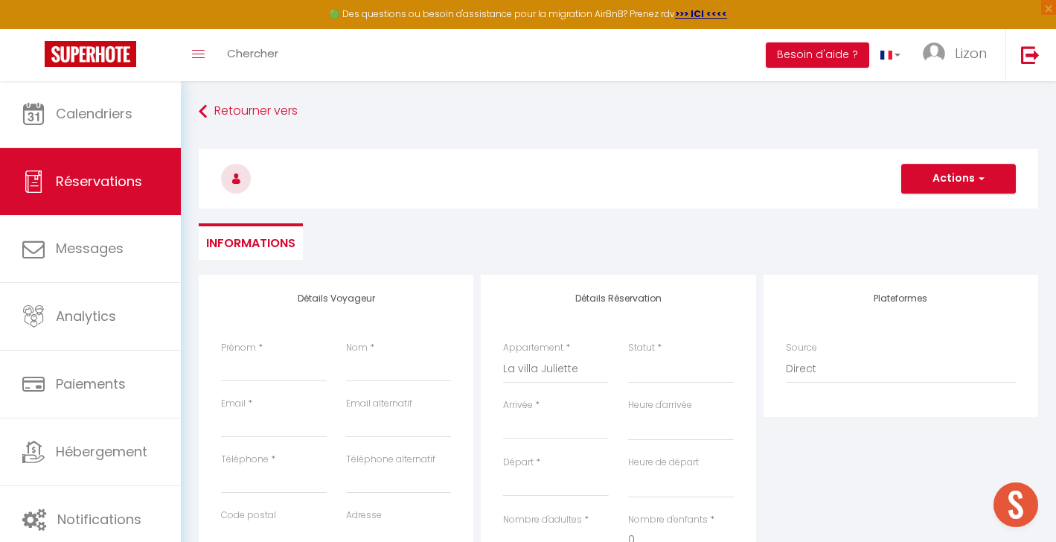
select select
checkbox input "false"
select select
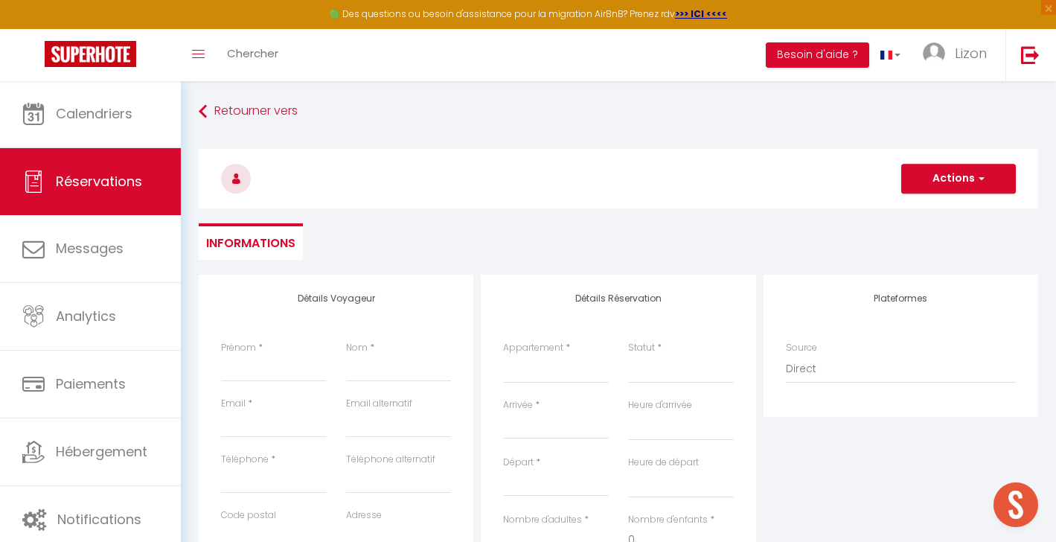
select select
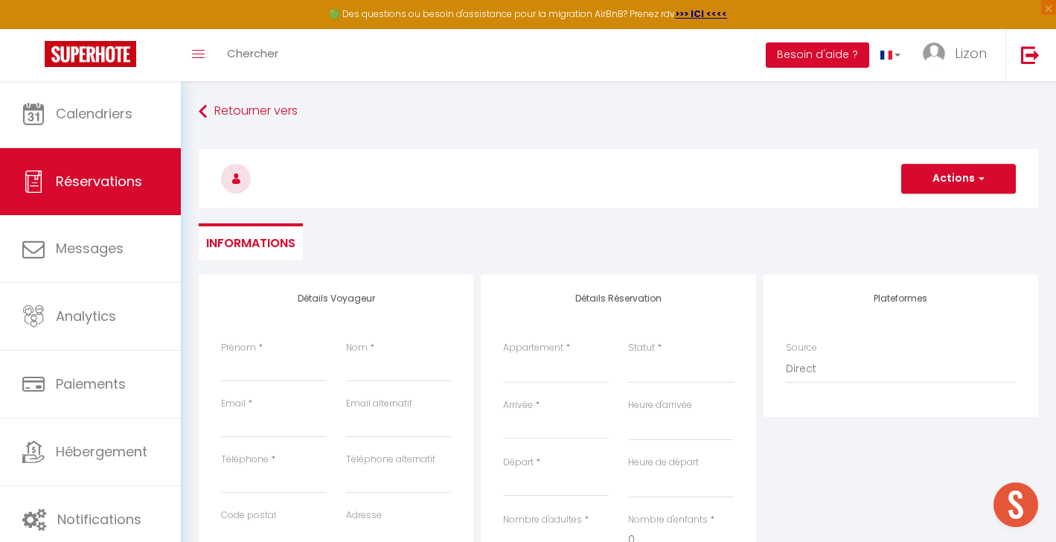
checkbox input "false"
select select
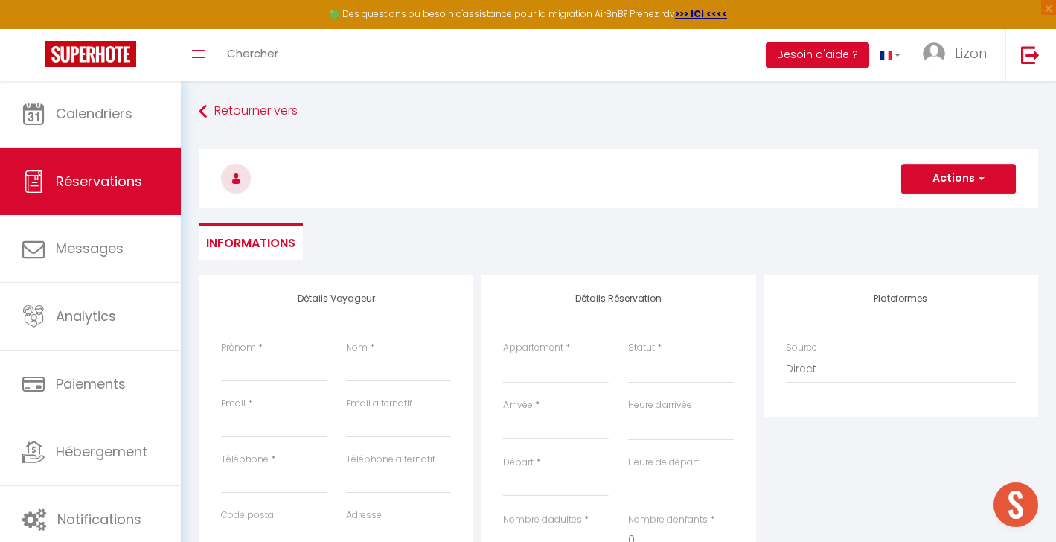
select select
checkbox input "false"
select select
type input "`"
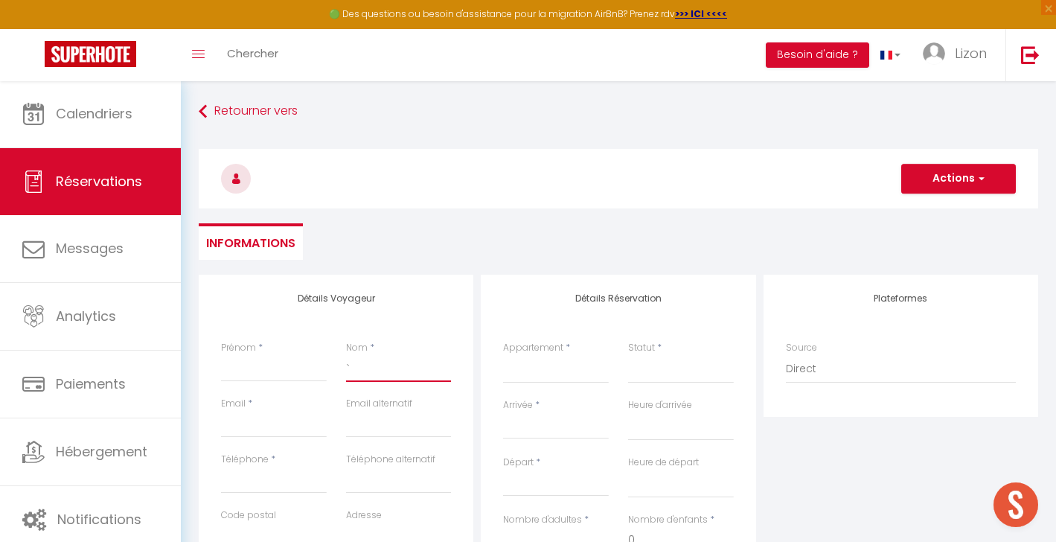
select select
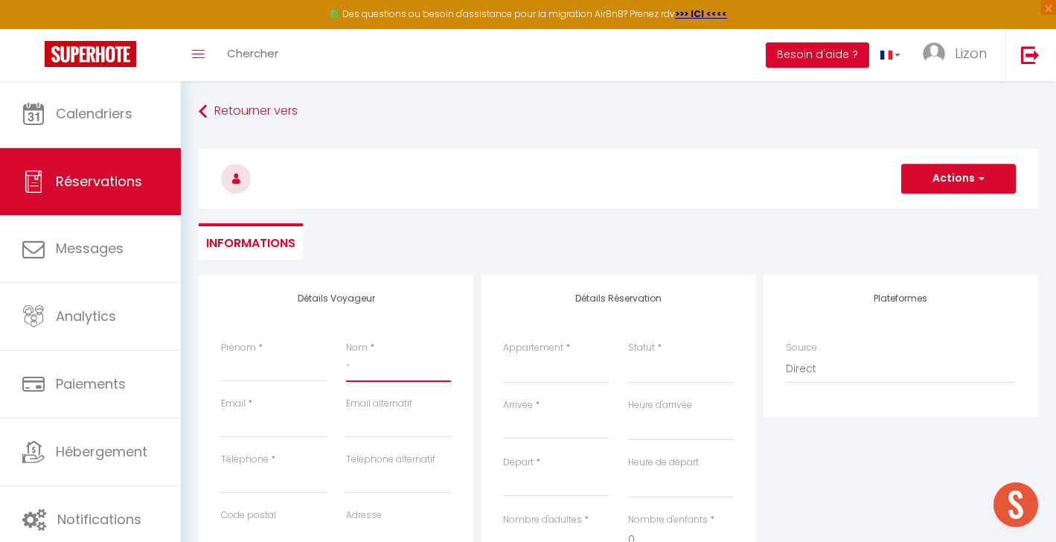
select select
checkbox input "false"
type input "B"
select select
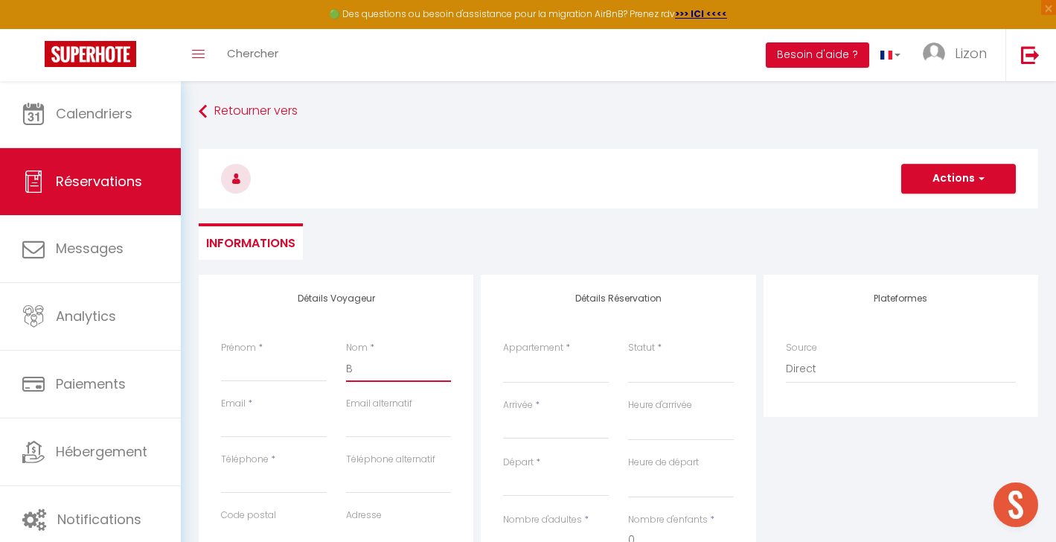
select select
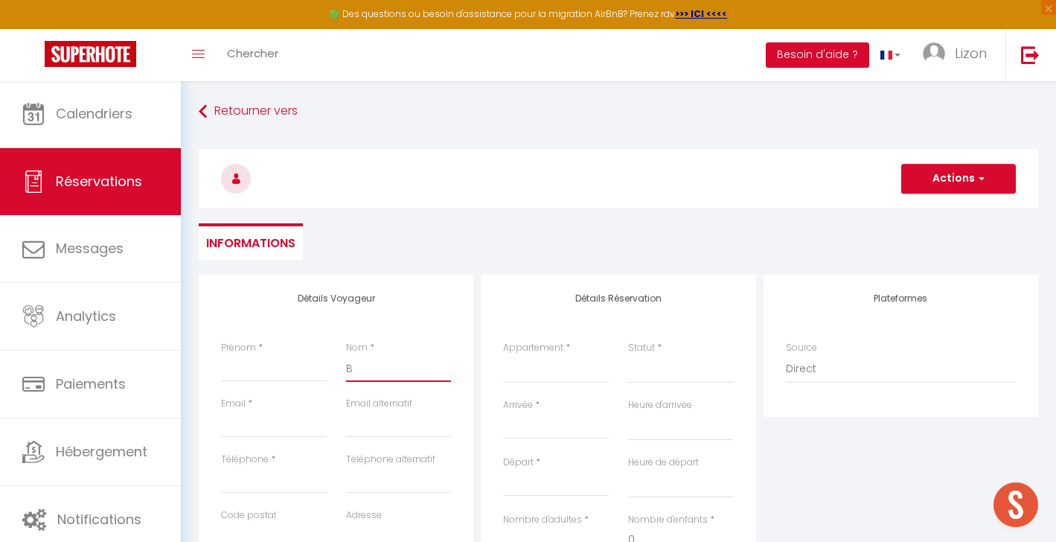
select select
checkbox input "false"
type input "Bu"
select select
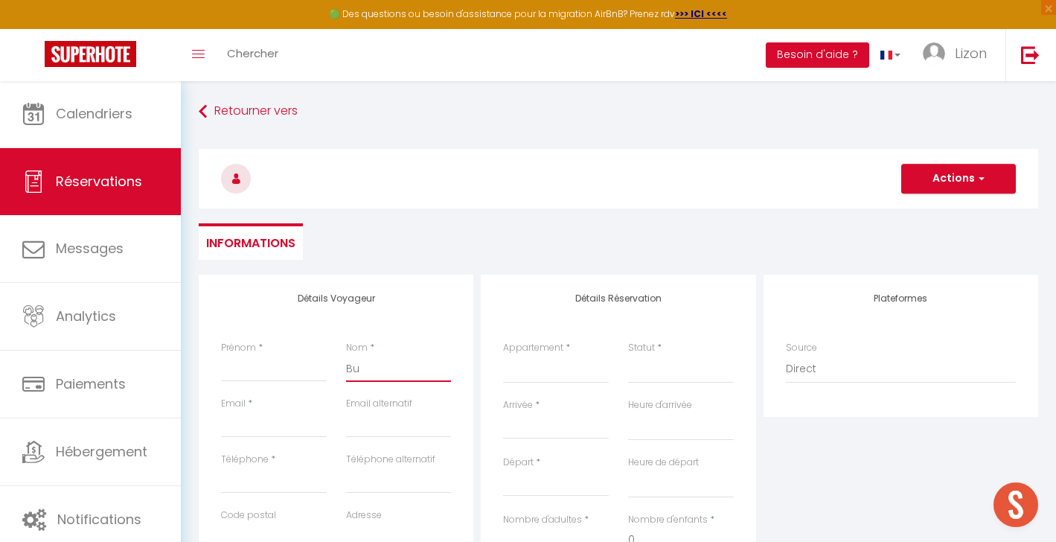
select select
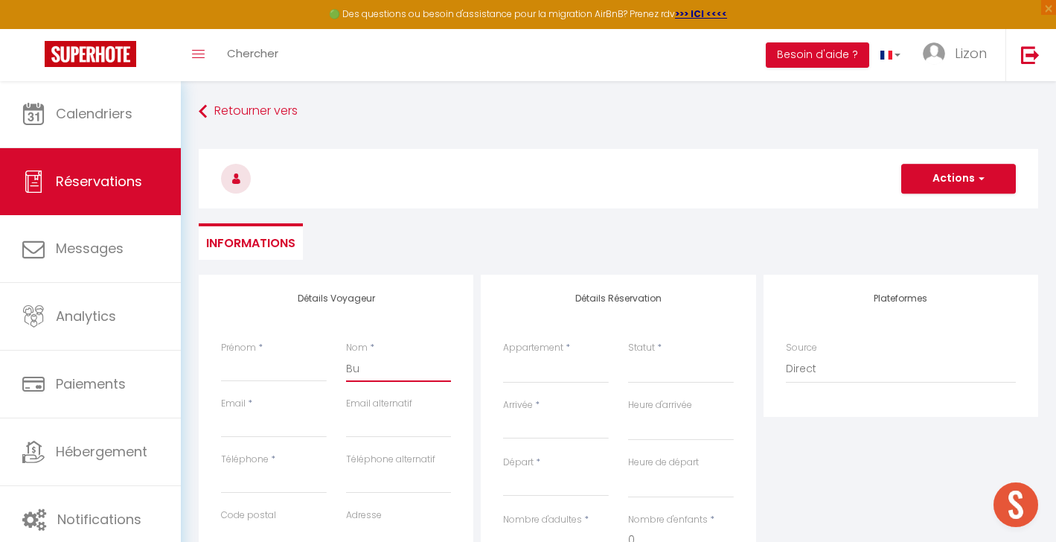
checkbox input "false"
type input "Bur"
select select
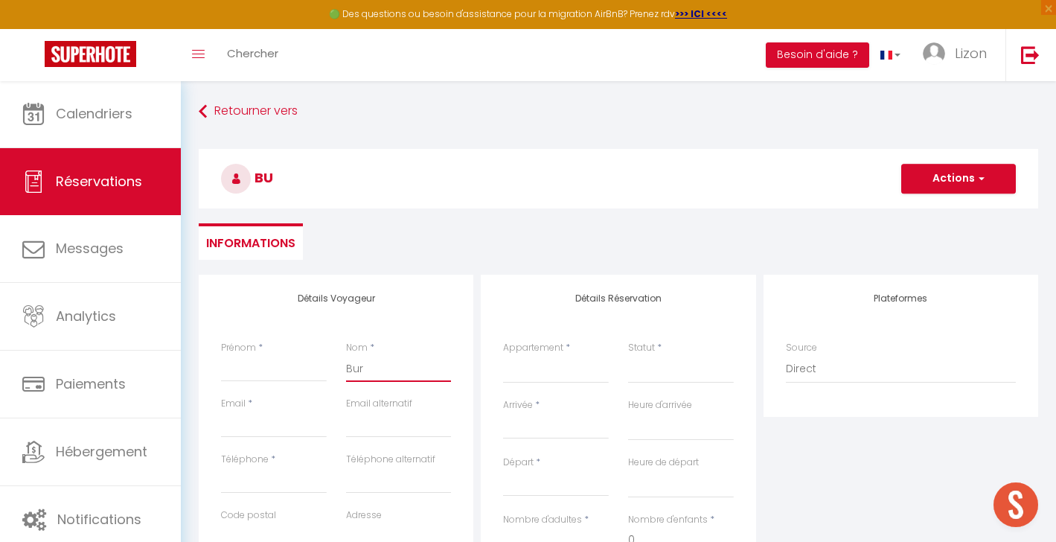
select select
checkbox input "false"
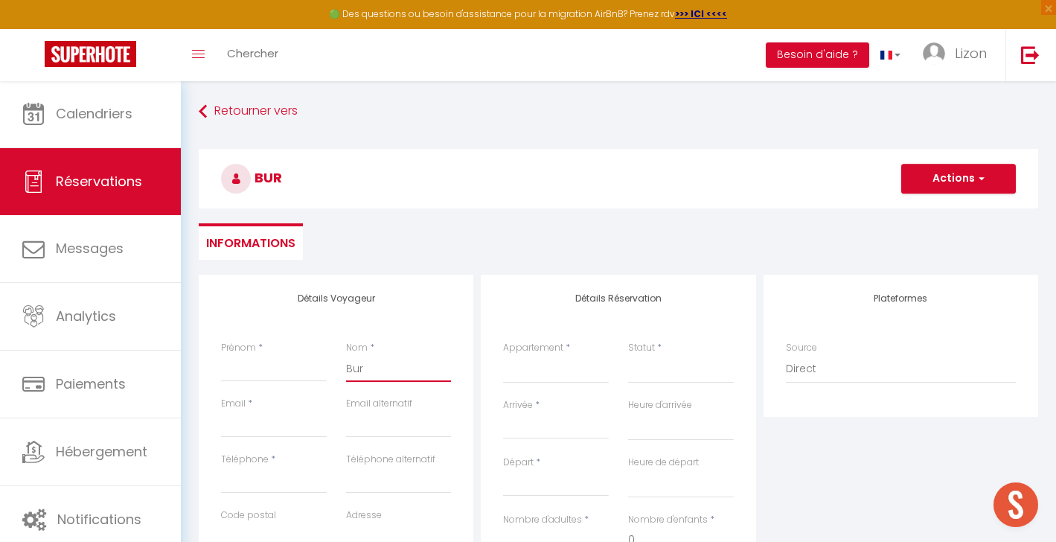
type input "Buro"
select select
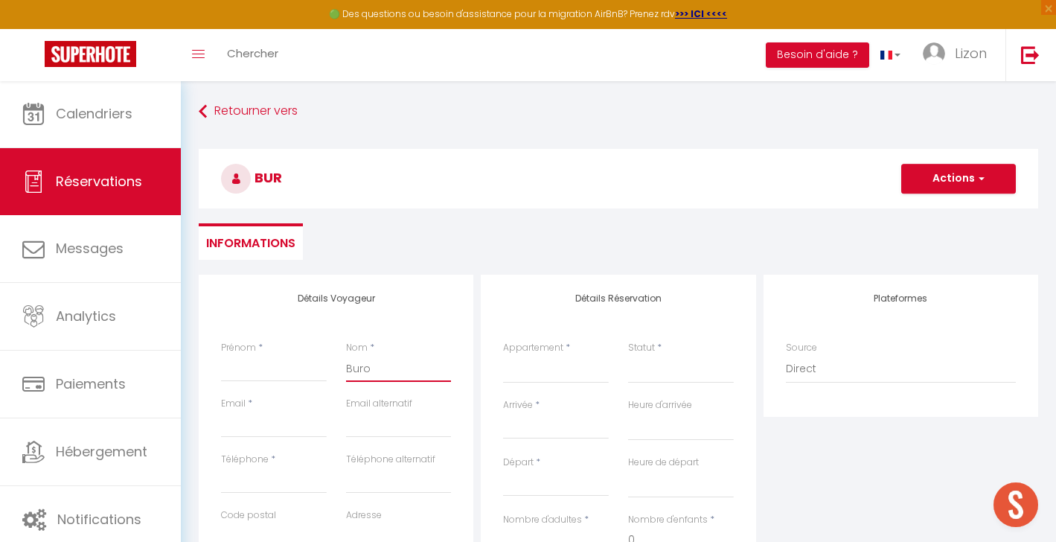
select select
checkbox input "false"
type input "Buron"
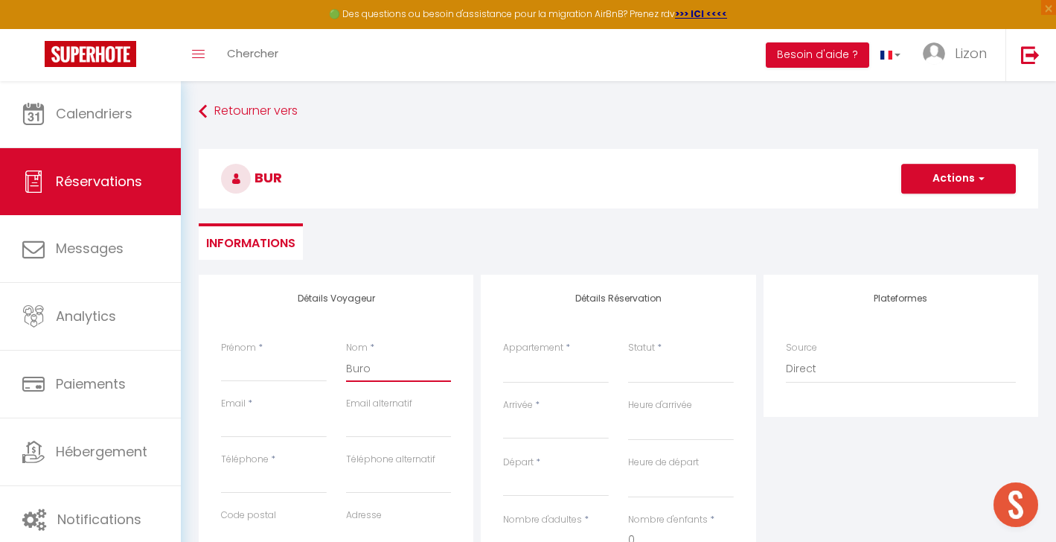
select select
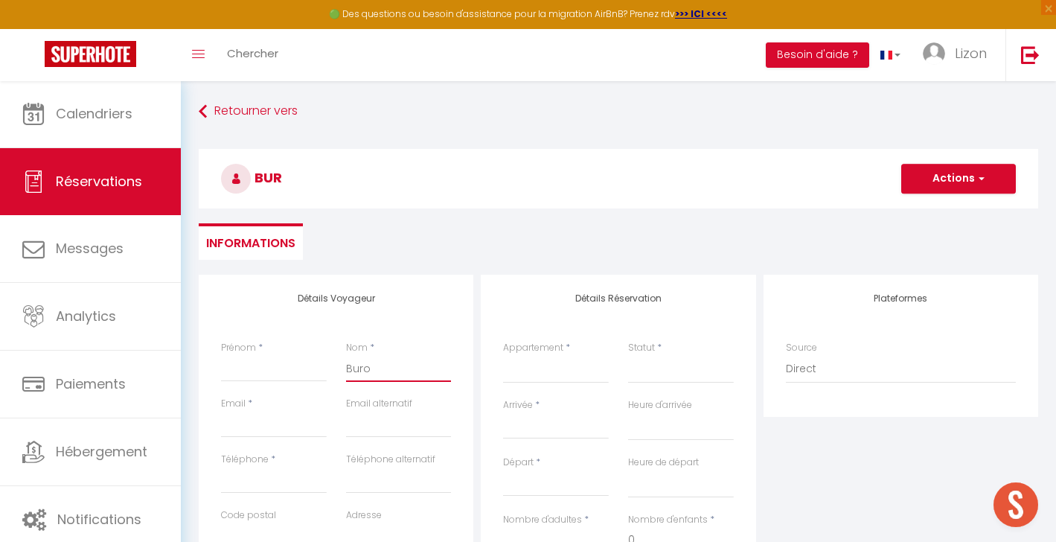
select select
checkbox input "false"
type input "Buron"
type input "M"
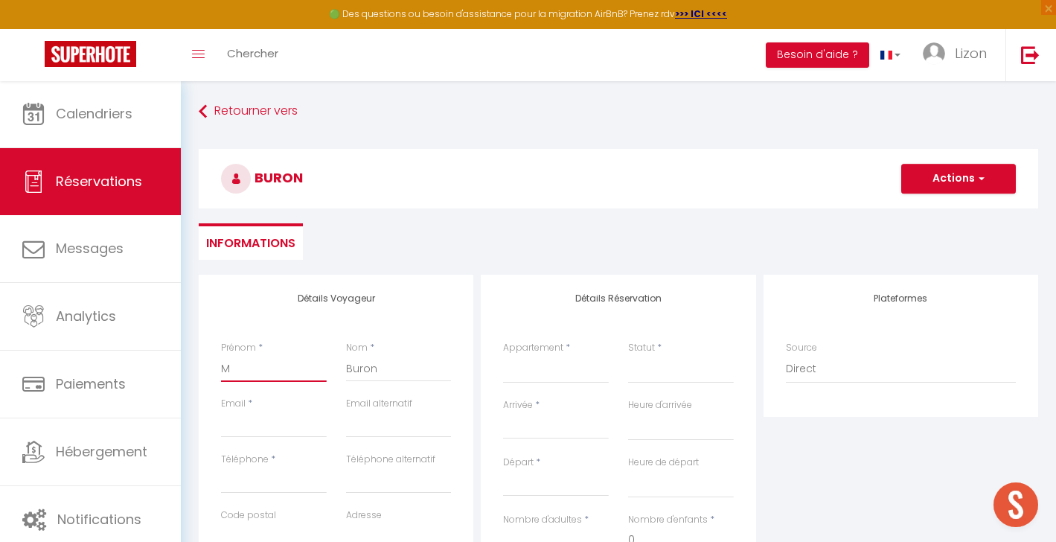
select select
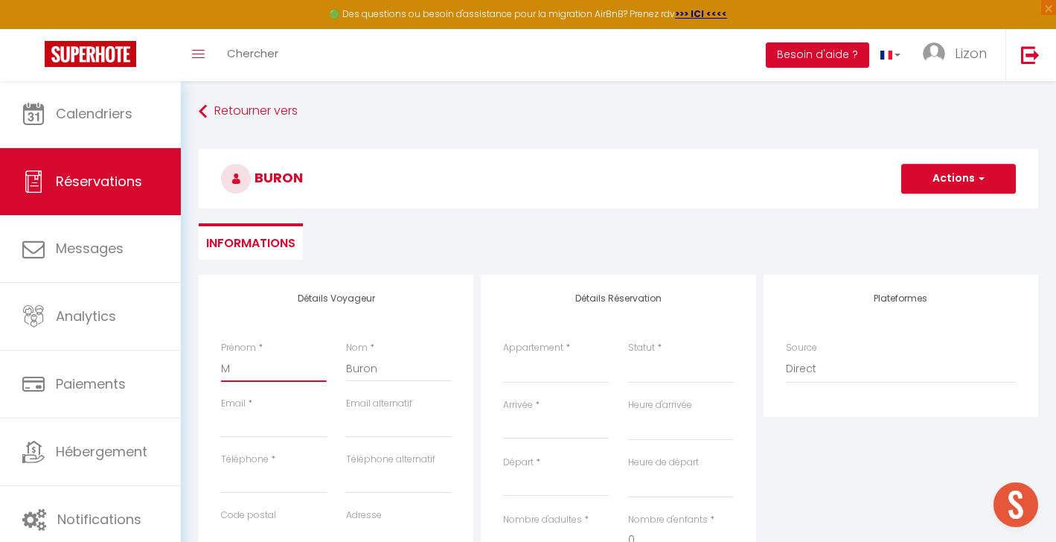
select select
checkbox input "false"
type input "Ma"
select select
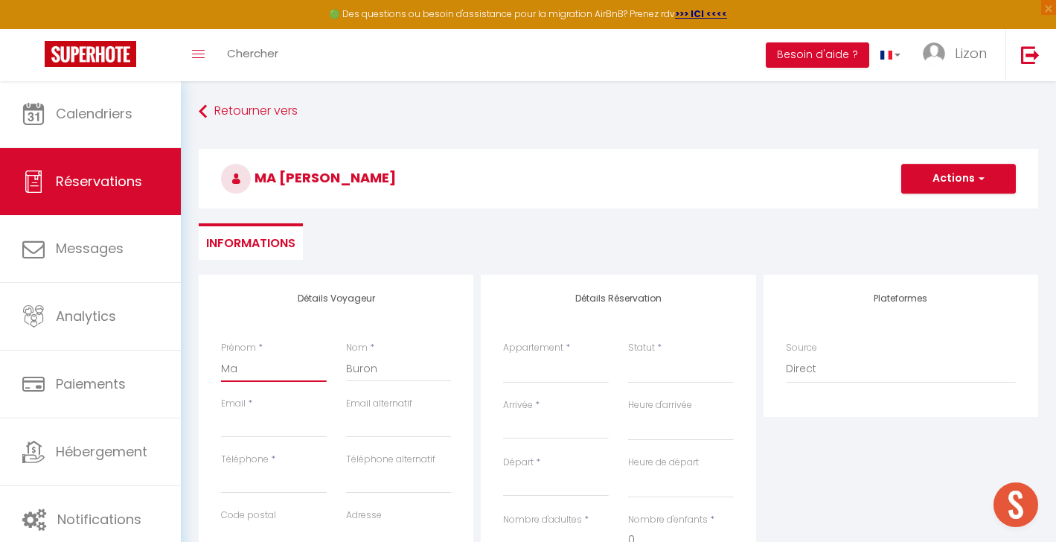
select select
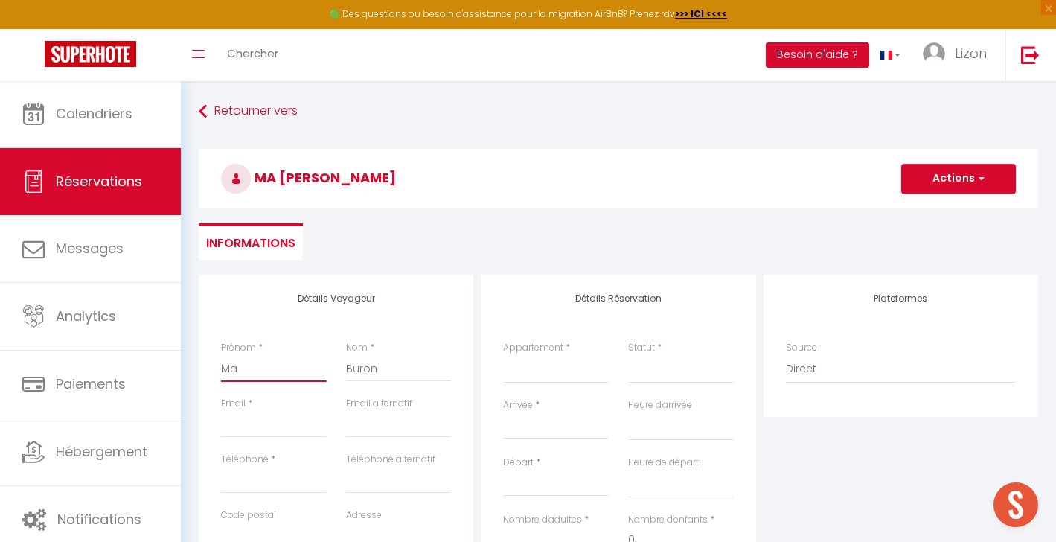
select select
checkbox input "false"
type input "Mar"
select select
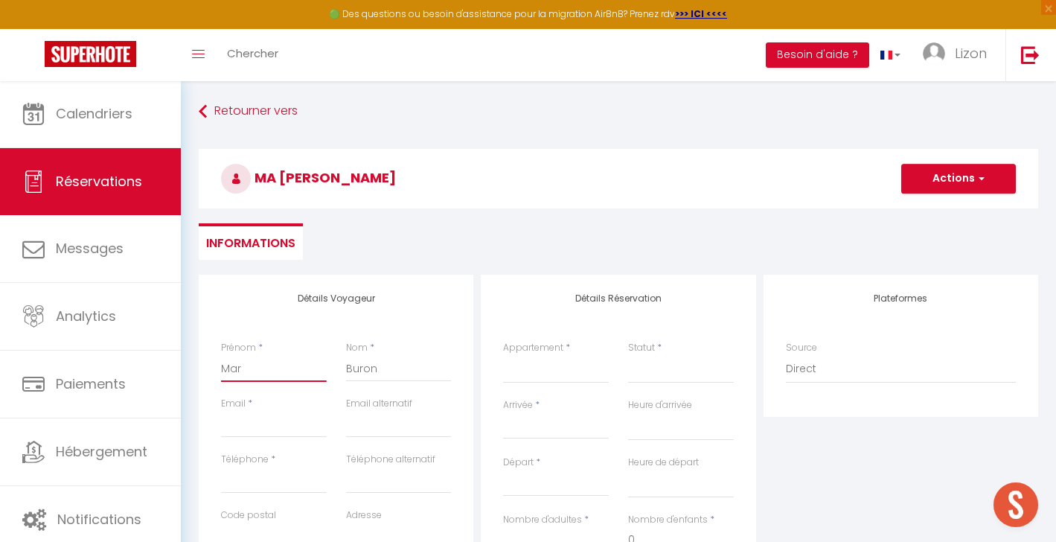
select select
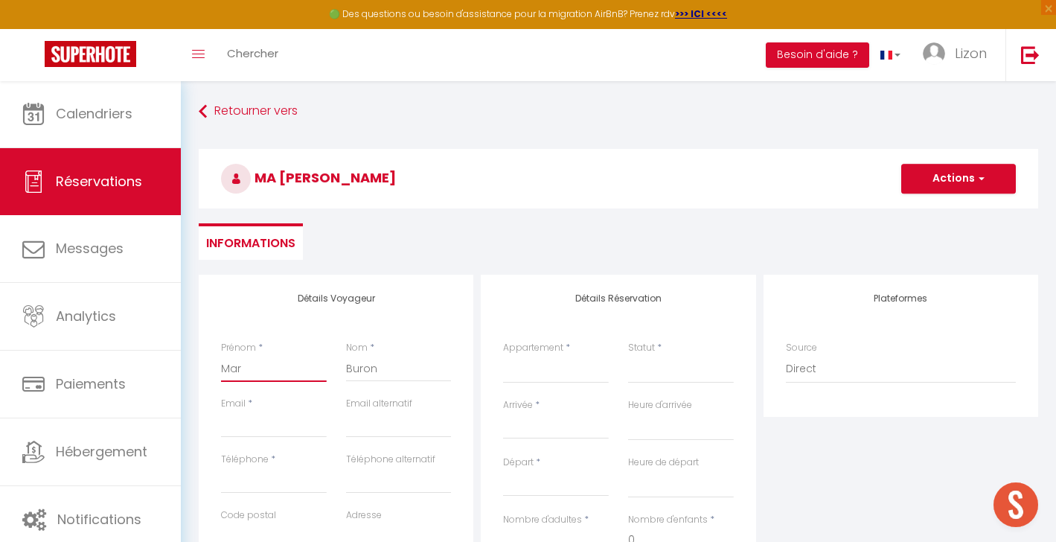
checkbox input "false"
type input "Mari"
select select
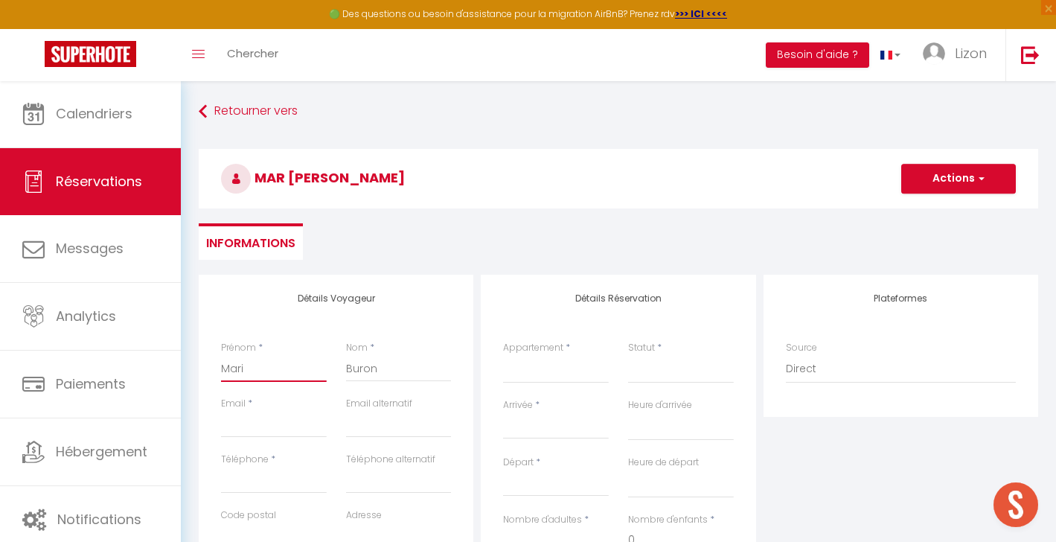
select select
checkbox input "false"
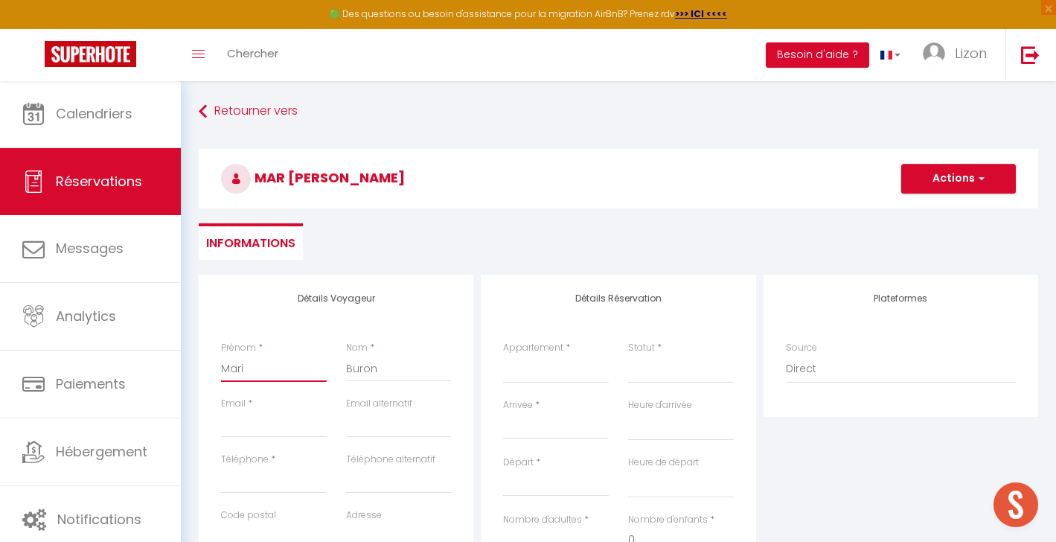
type input "Marie"
select select
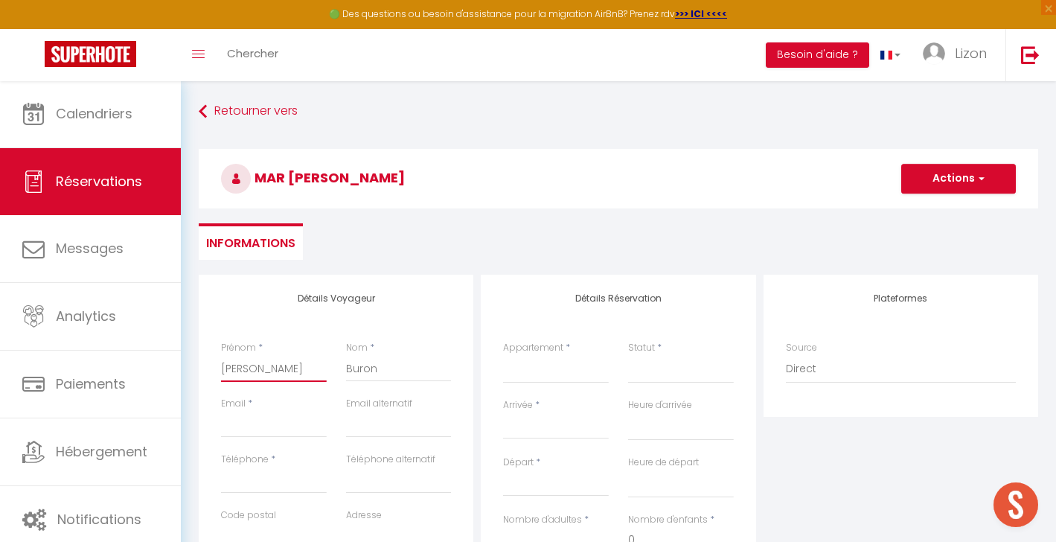
select select
checkbox input "false"
type input "Marie"
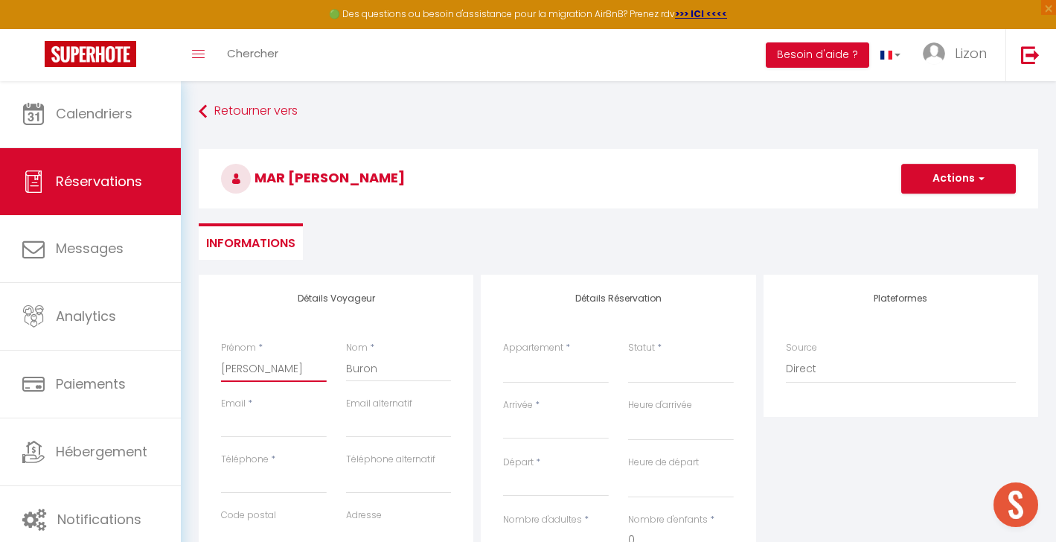
select select
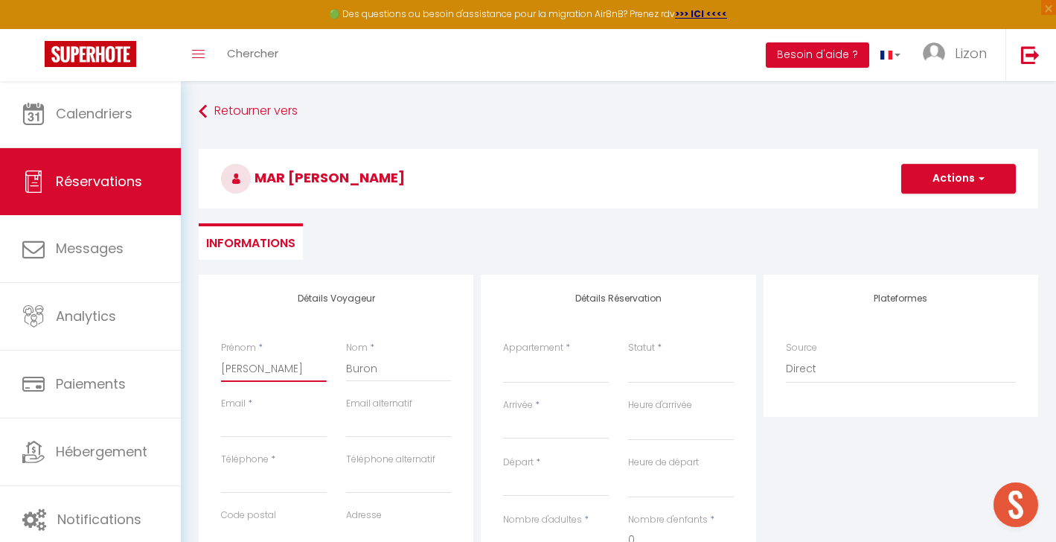
select select
checkbox input "false"
type input "Marie C"
select select
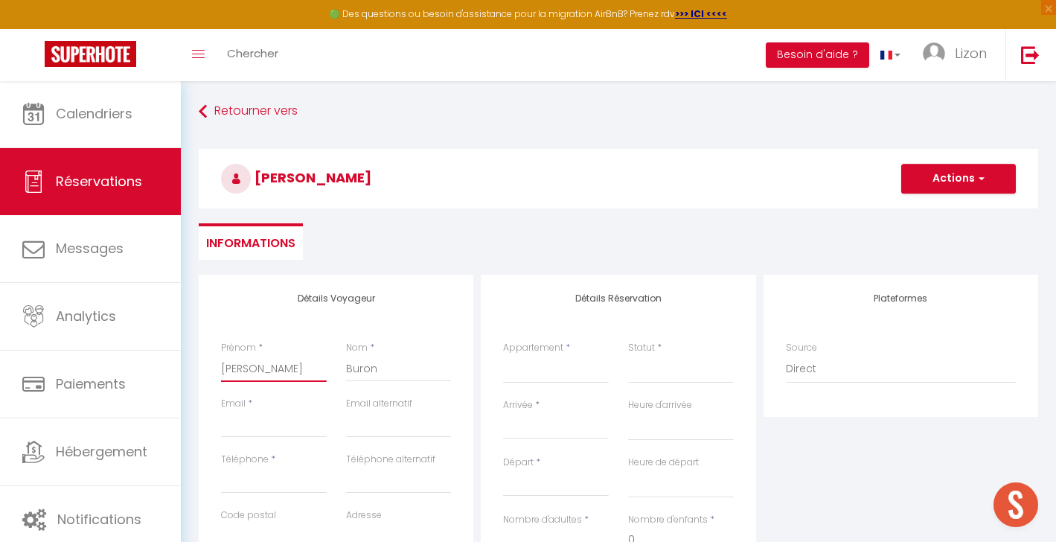
select select
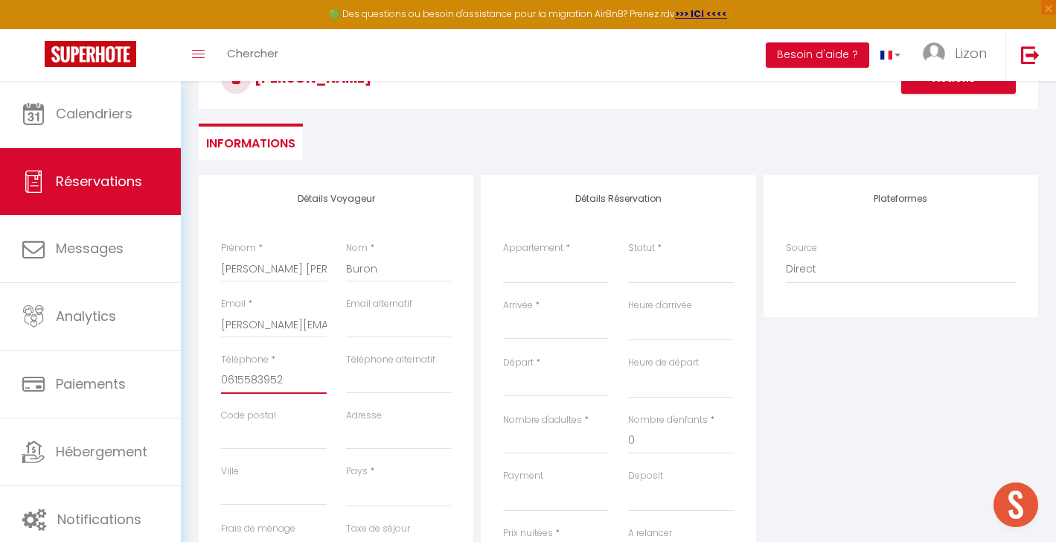
scroll to position [130, 0]
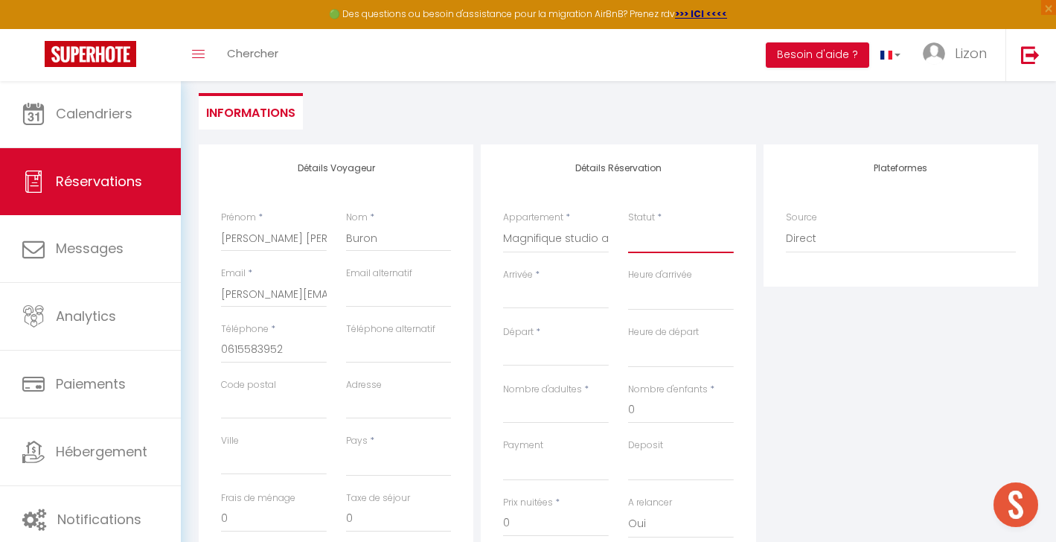
click at [653, 243] on select "Confirmé Non Confirmé Annulé Annulé par le voyageur No Show Request" at bounding box center [681, 239] width 106 height 28
click at [533, 291] on input "Arrivée" at bounding box center [556, 296] width 106 height 19
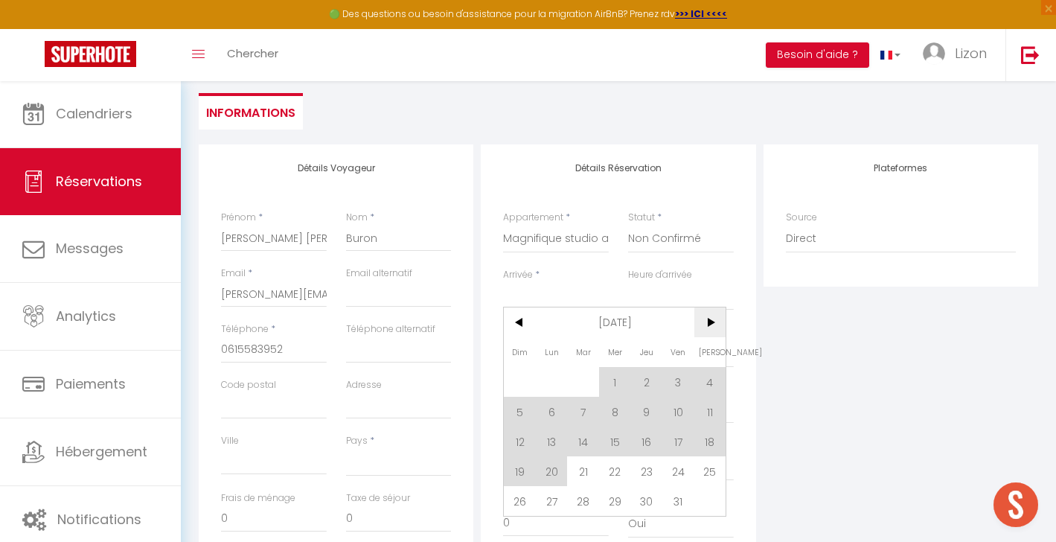
click at [711, 327] on span ">" at bounding box center [710, 322] width 32 height 30
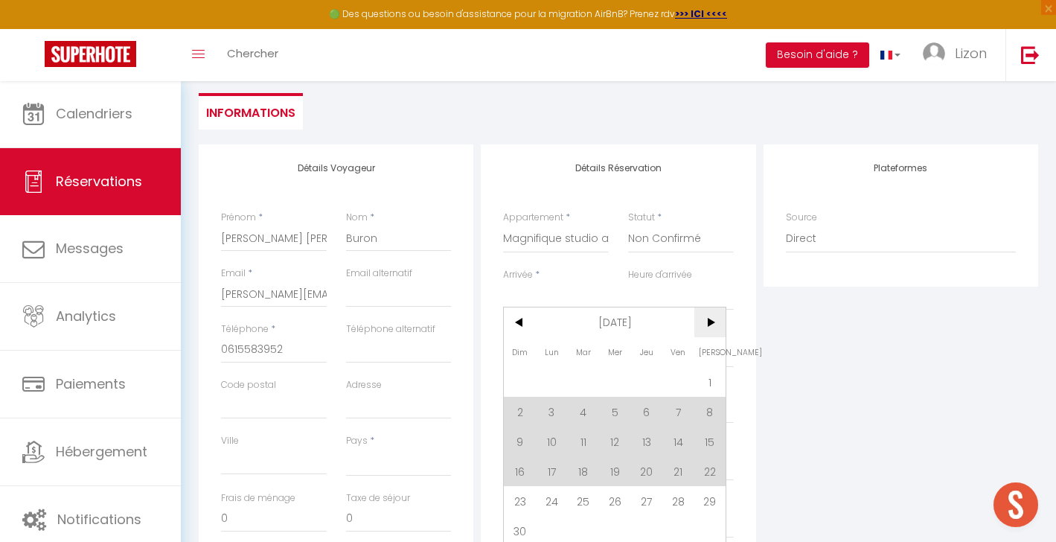
click at [711, 327] on span ">" at bounding box center [710, 322] width 32 height 30
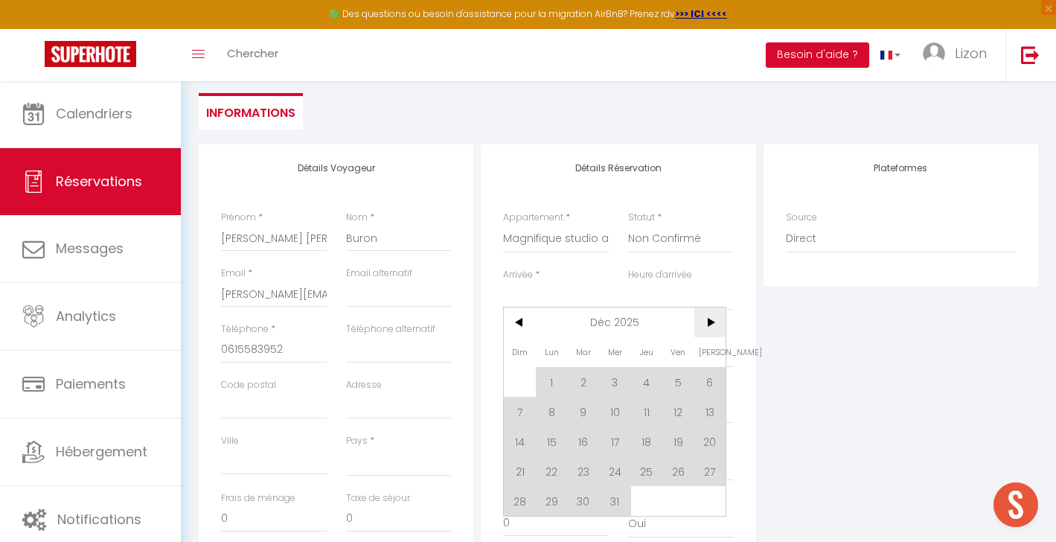
click at [711, 327] on span ">" at bounding box center [710, 322] width 32 height 30
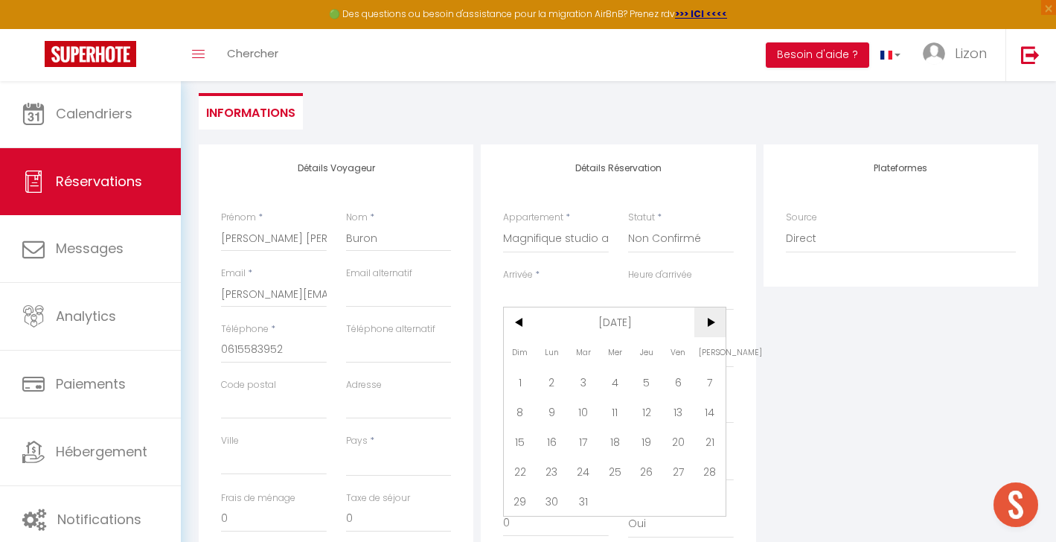
click at [711, 327] on span ">" at bounding box center [710, 322] width 32 height 30
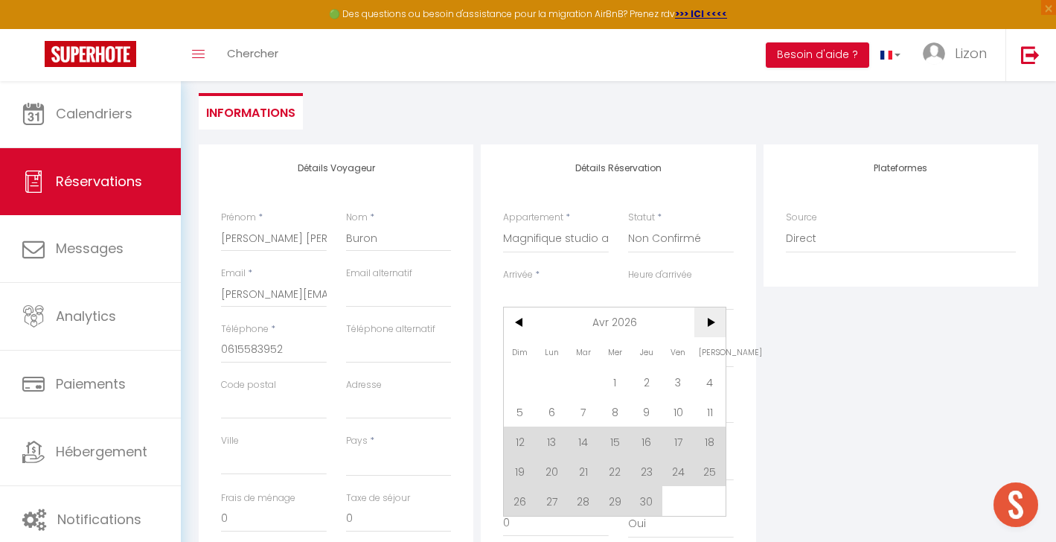
click at [711, 327] on span ">" at bounding box center [710, 322] width 32 height 30
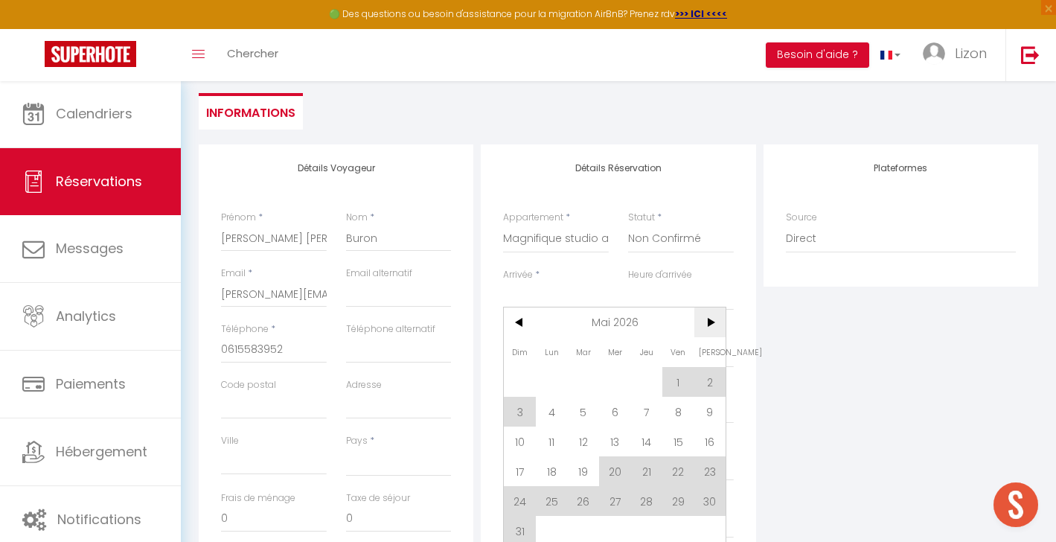
click at [711, 327] on span ">" at bounding box center [710, 322] width 32 height 30
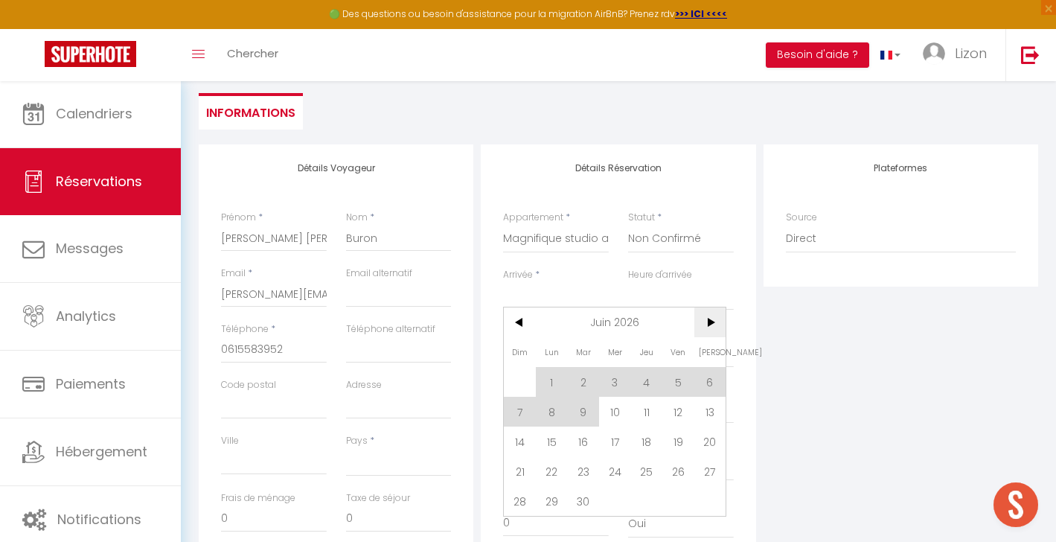
click at [711, 327] on span ">" at bounding box center [710, 322] width 32 height 30
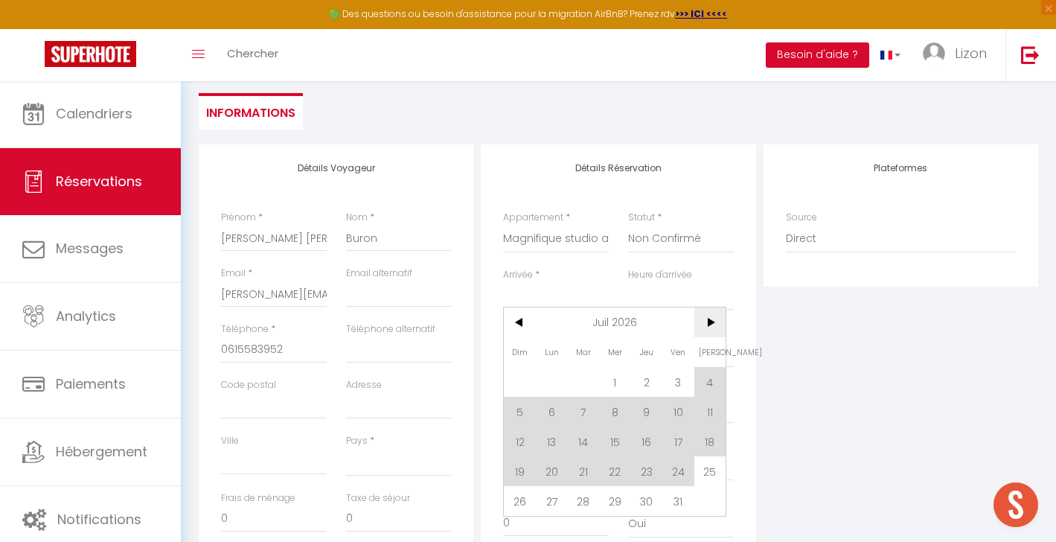
click at [711, 327] on span ">" at bounding box center [710, 322] width 32 height 30
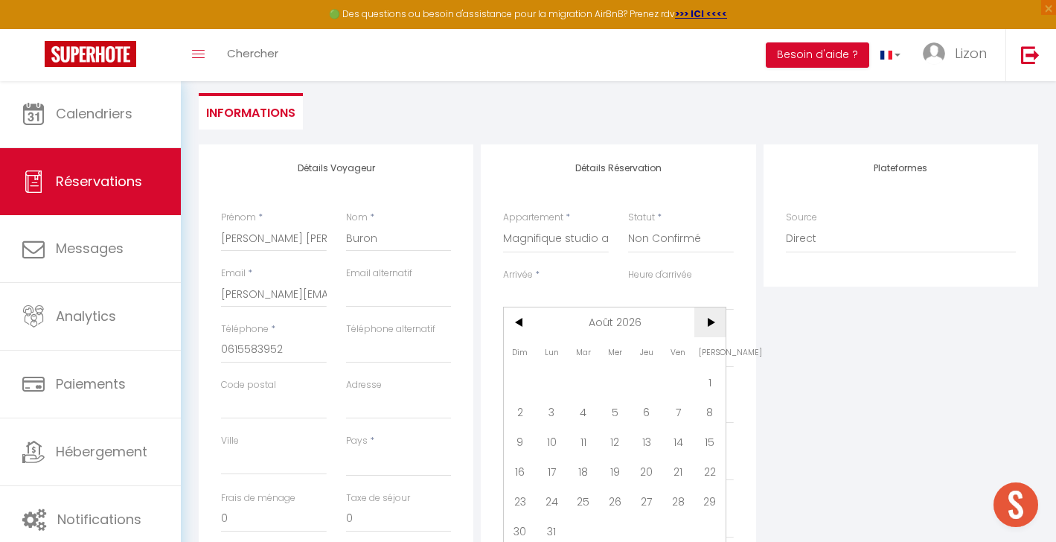
click at [711, 327] on span ">" at bounding box center [710, 322] width 32 height 30
click at [554, 506] on span "28" at bounding box center [552, 501] width 32 height 30
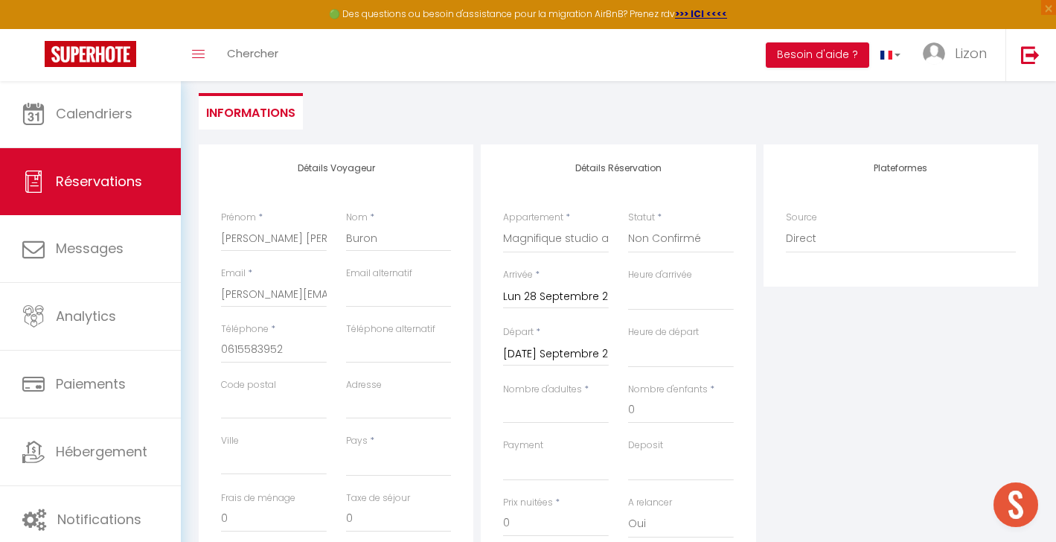
click at [576, 354] on input "Mar 29 Septembre 2026" at bounding box center [556, 353] width 106 height 19
click at [711, 379] on span ">" at bounding box center [710, 379] width 32 height 30
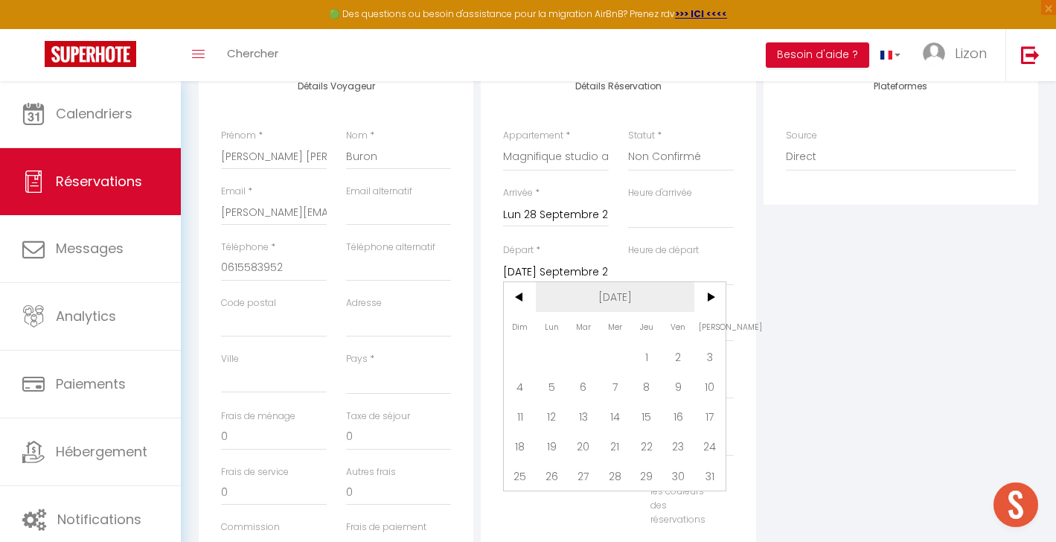
scroll to position [225, 0]
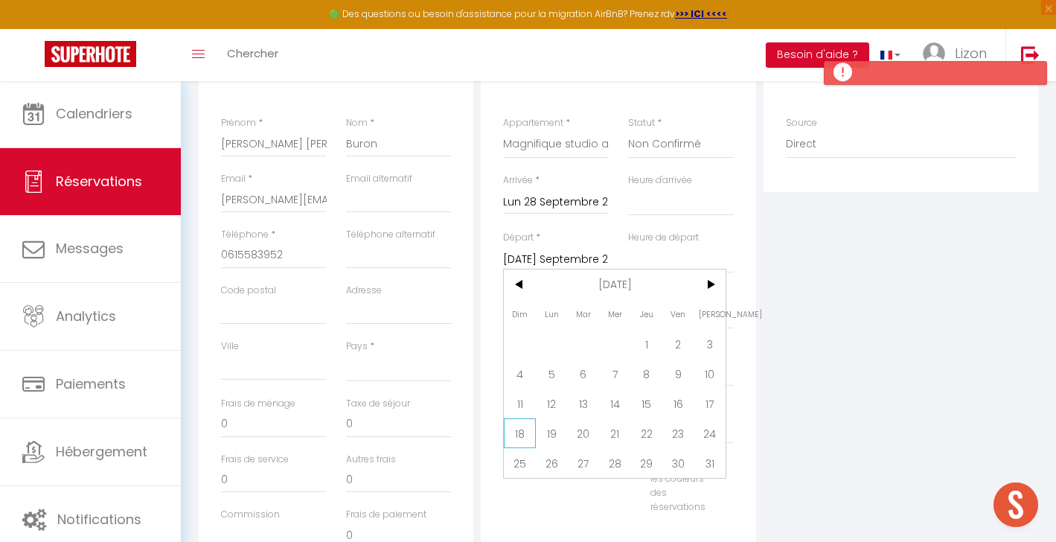
click at [511, 438] on span "18" at bounding box center [520, 433] width 32 height 30
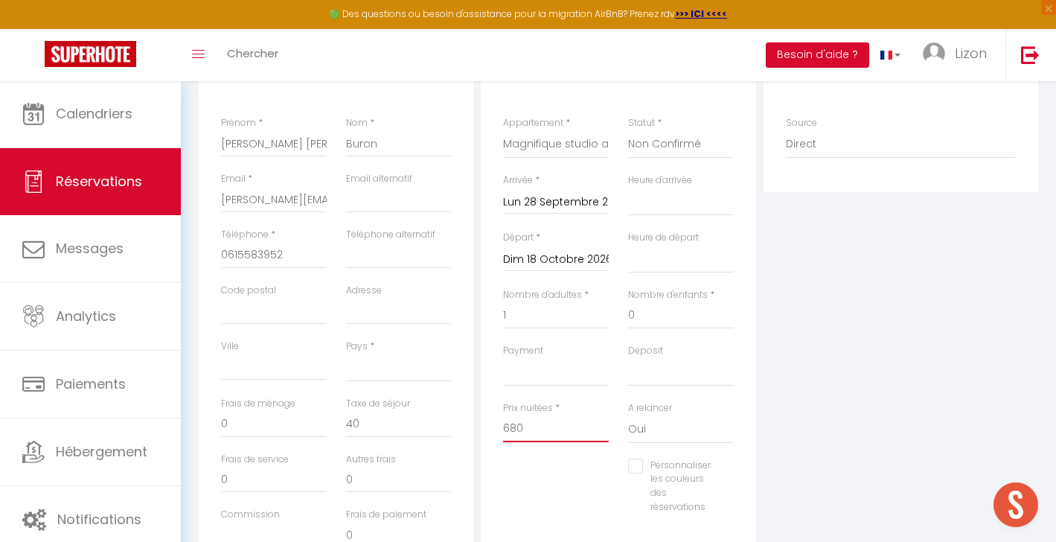
click at [516, 422] on input "680" at bounding box center [556, 428] width 106 height 27
click at [405, 405] on label "Taxe de séjour" at bounding box center [378, 403] width 64 height 14
click at [405, 411] on input "0" at bounding box center [399, 424] width 106 height 27
click at [405, 405] on label "Taxe de séjour" at bounding box center [378, 403] width 64 height 14
click at [405, 411] on input "0" at bounding box center [399, 424] width 106 height 27
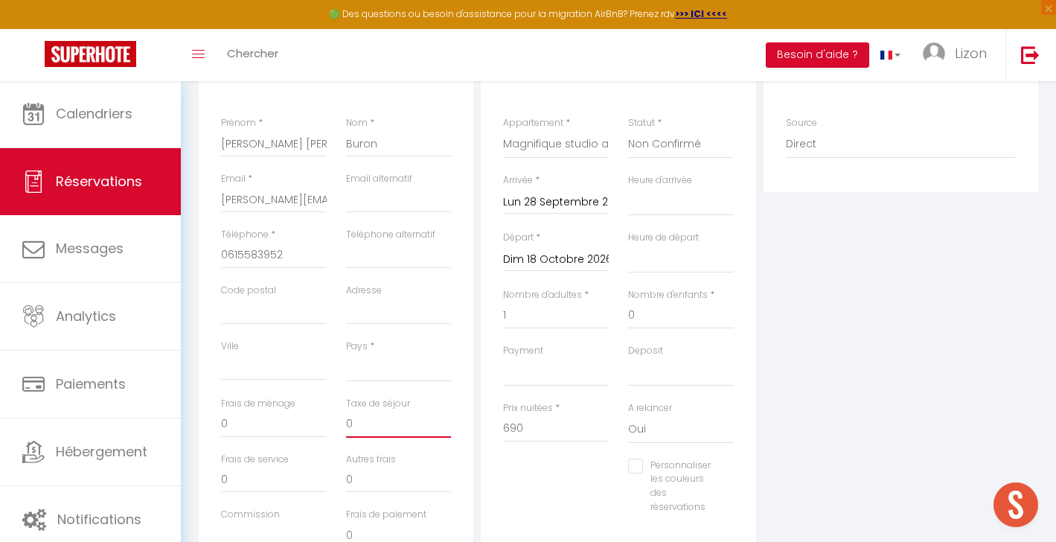
click at [393, 416] on input "0" at bounding box center [399, 424] width 106 height 27
click at [640, 462] on input "Personnaliser les couleurs des réservations" at bounding box center [671, 465] width 87 height 15
click at [735, 481] on span at bounding box center [735, 484] width 12 height 12
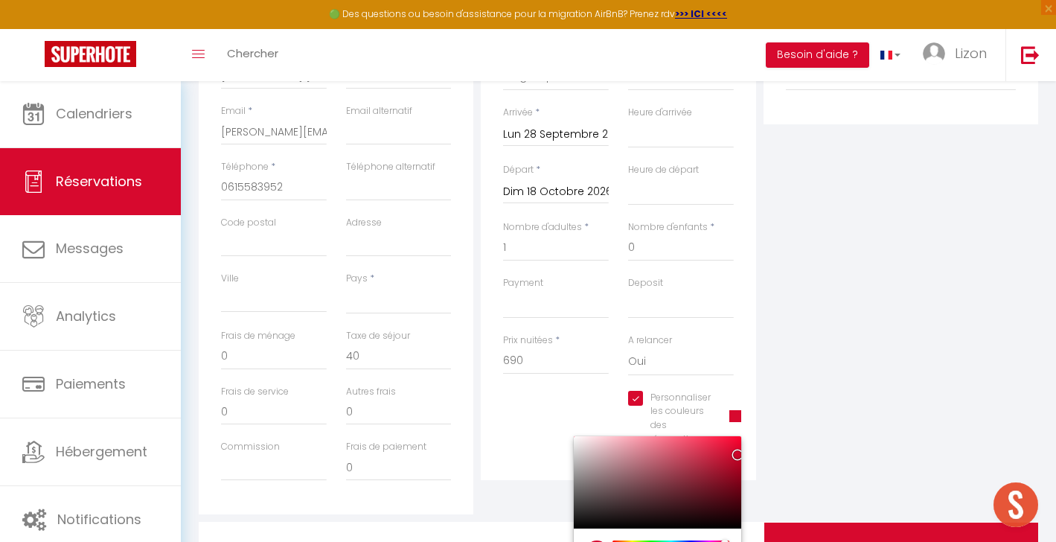
scroll to position [363, 0]
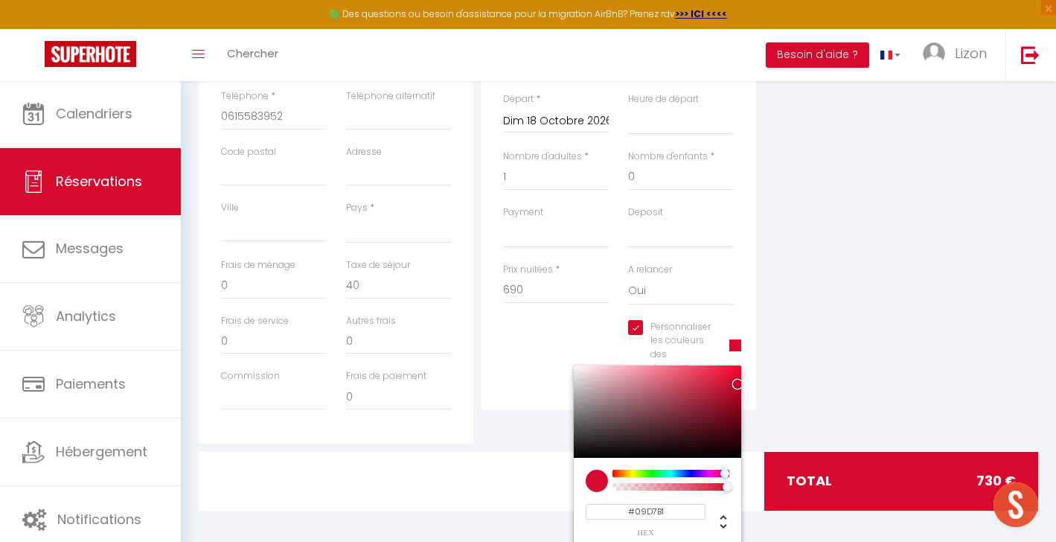
click at [666, 469] on div at bounding box center [671, 472] width 114 height 7
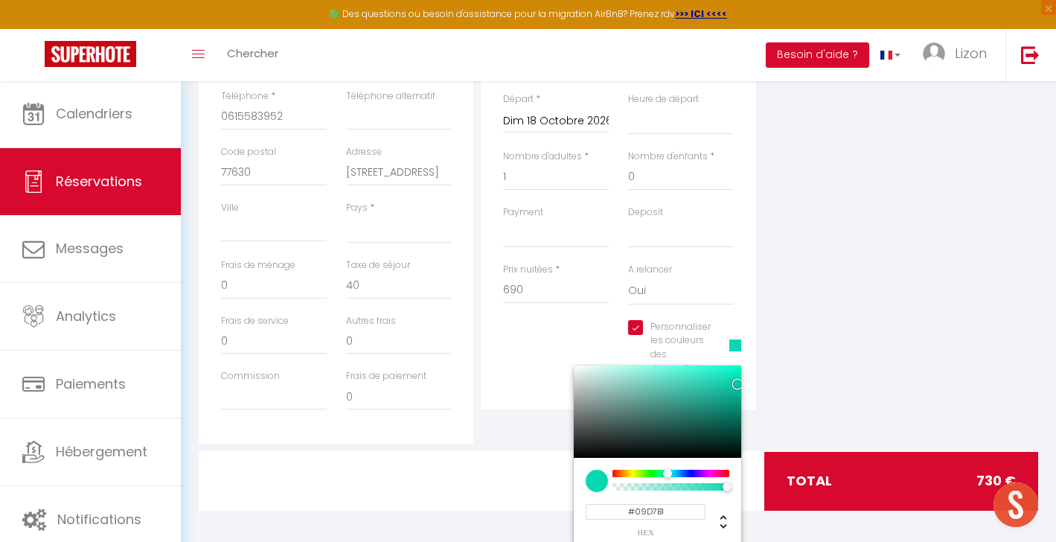
click at [228, 209] on label "Ville" at bounding box center [230, 208] width 18 height 14
click at [228, 215] on input "Ville" at bounding box center [274, 228] width 106 height 27
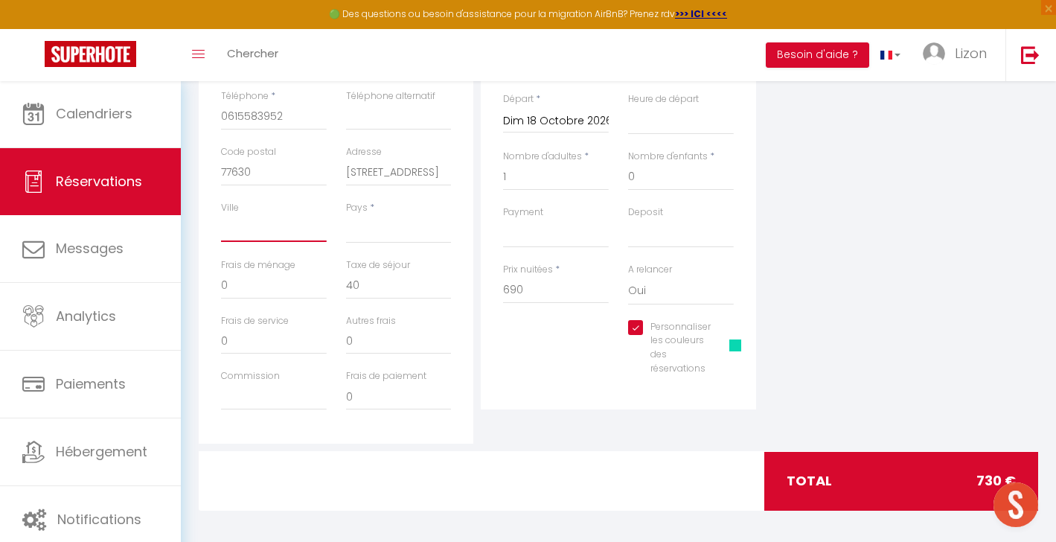
click at [228, 219] on input "Ville" at bounding box center [274, 228] width 106 height 27
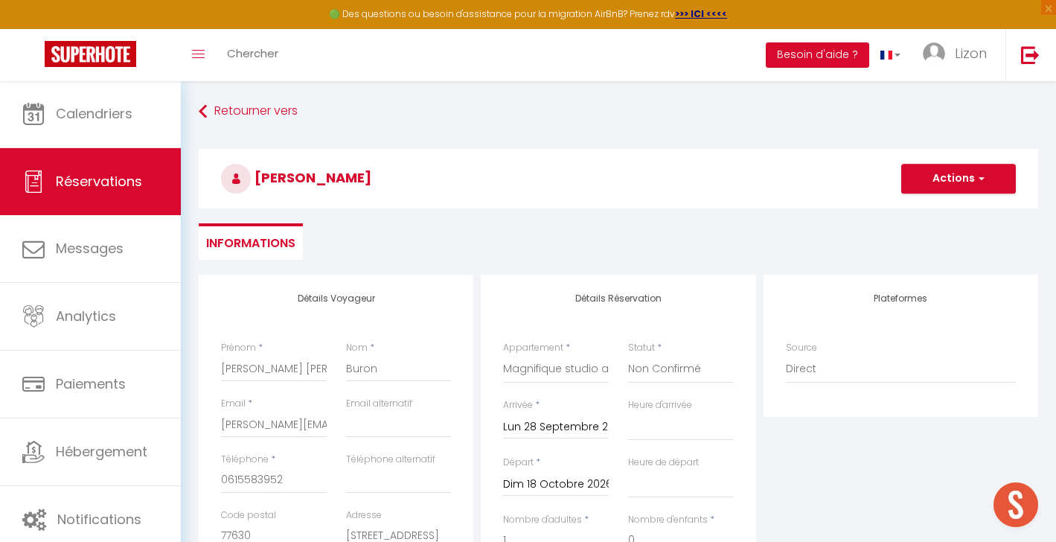
scroll to position [0, 0]
click at [929, 178] on button "Actions" at bounding box center [958, 179] width 115 height 30
click at [916, 212] on link "Enregistrer" at bounding box center [943, 211] width 118 height 19
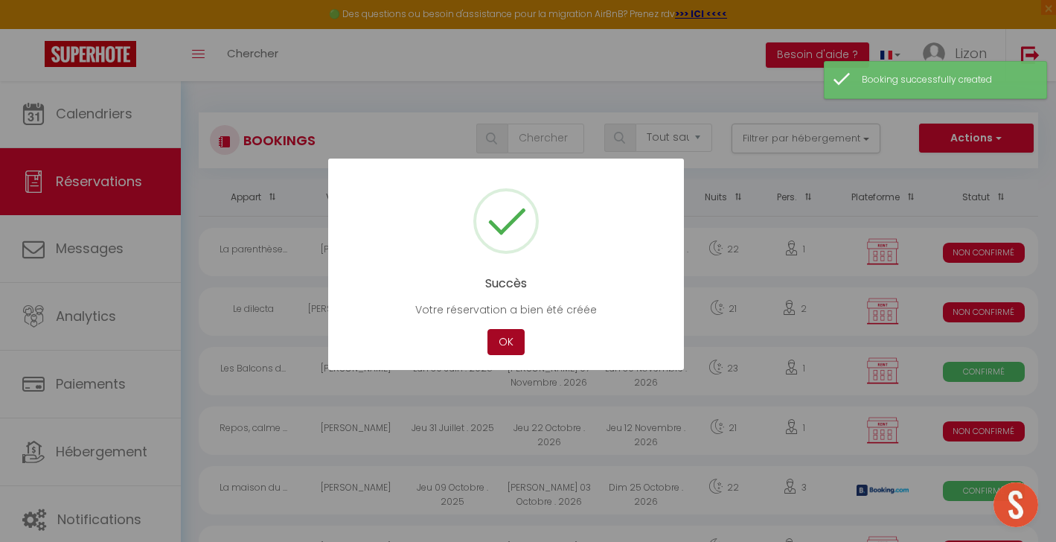
click at [516, 333] on button "OK" at bounding box center [505, 342] width 37 height 26
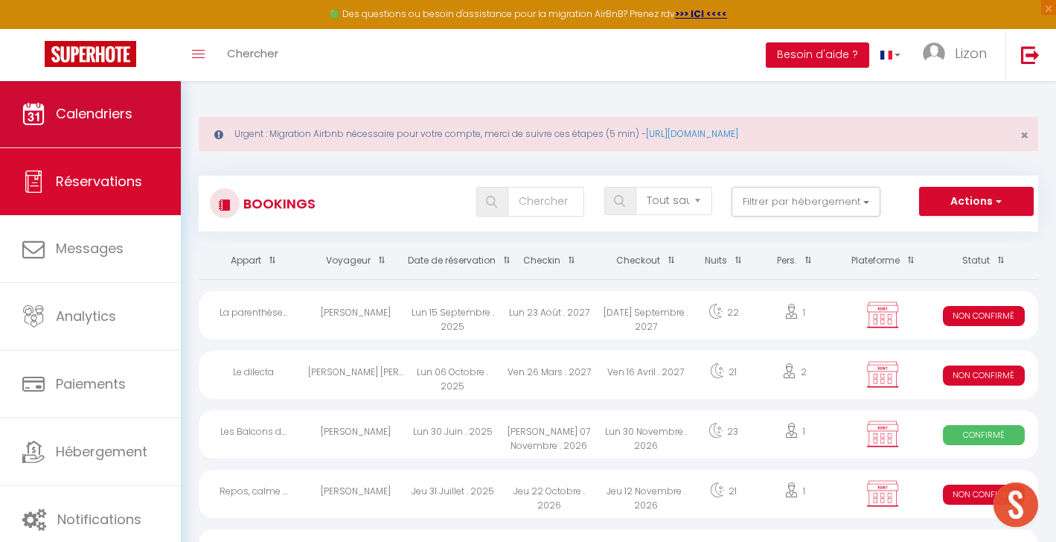
click at [148, 135] on link "Calendriers" at bounding box center [90, 113] width 181 height 67
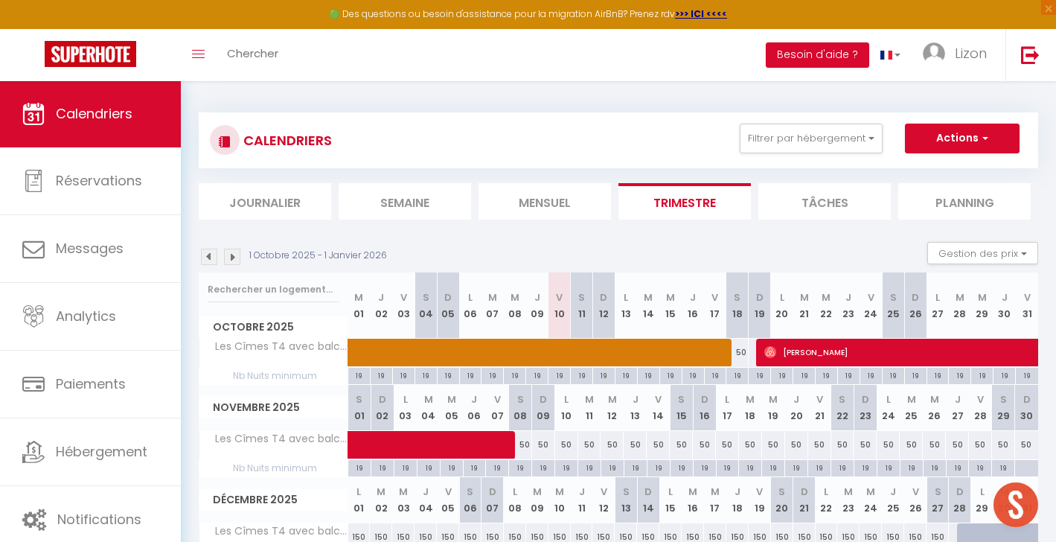
click at [240, 258] on img at bounding box center [232, 256] width 16 height 16
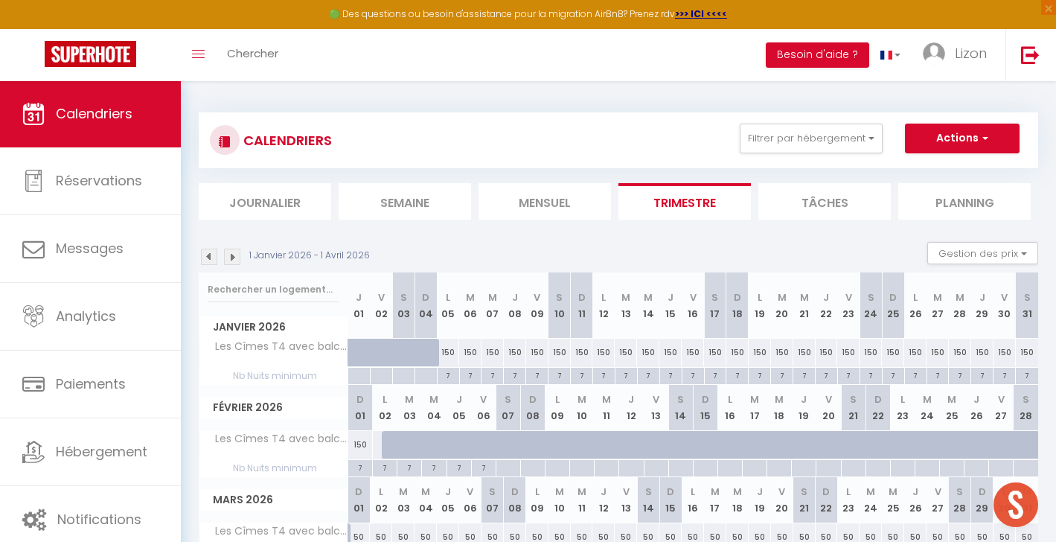
click at [234, 258] on img at bounding box center [232, 256] width 16 height 16
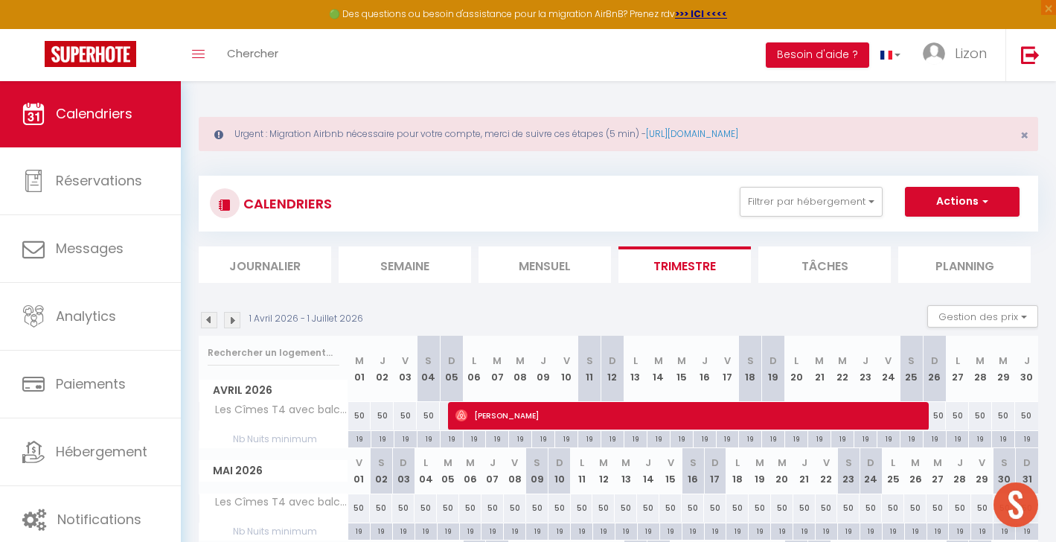
click at [238, 260] on li "Journalier" at bounding box center [265, 264] width 132 height 36
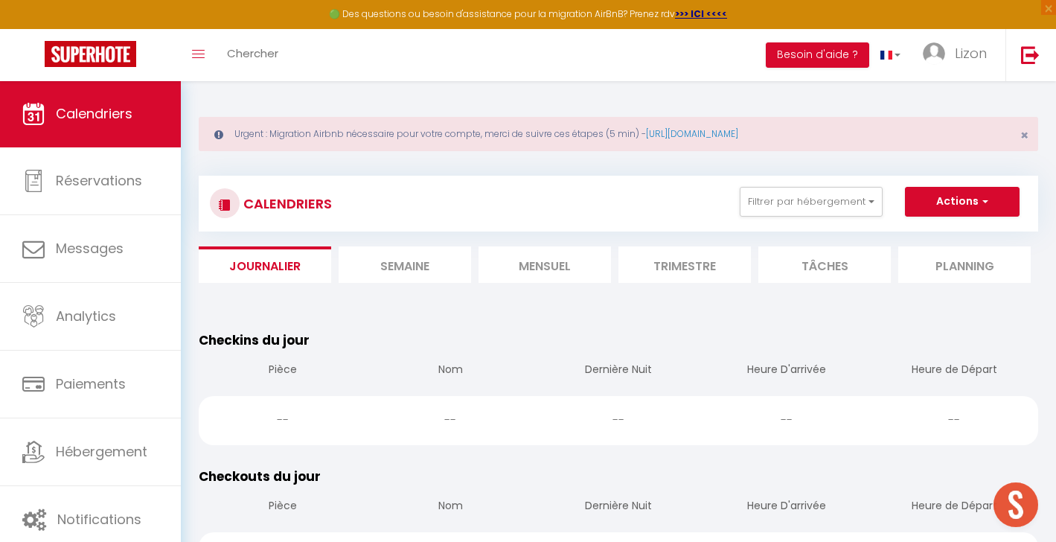
click at [556, 266] on li "Mensuel" at bounding box center [544, 264] width 132 height 36
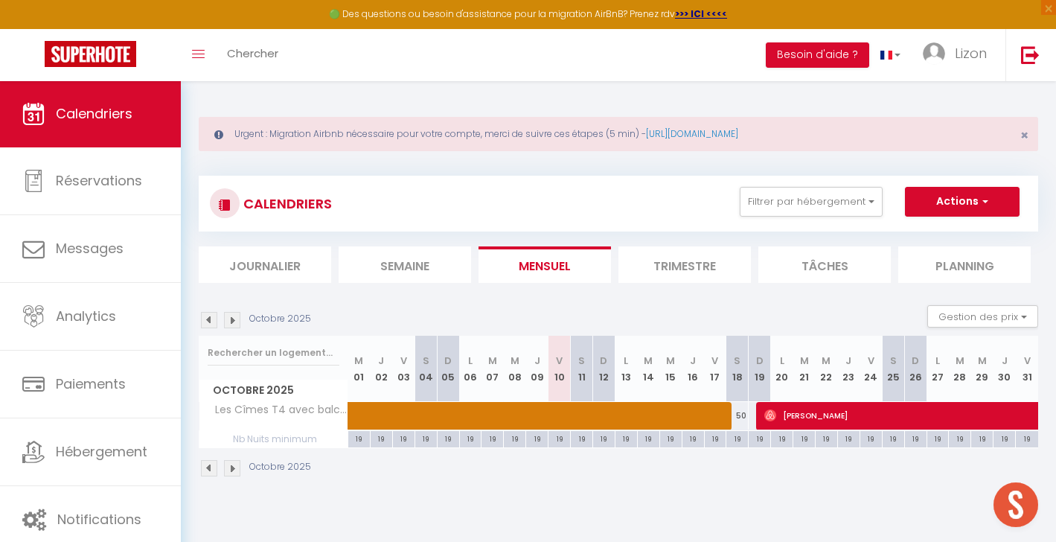
click at [708, 261] on li "Trimestre" at bounding box center [684, 264] width 132 height 36
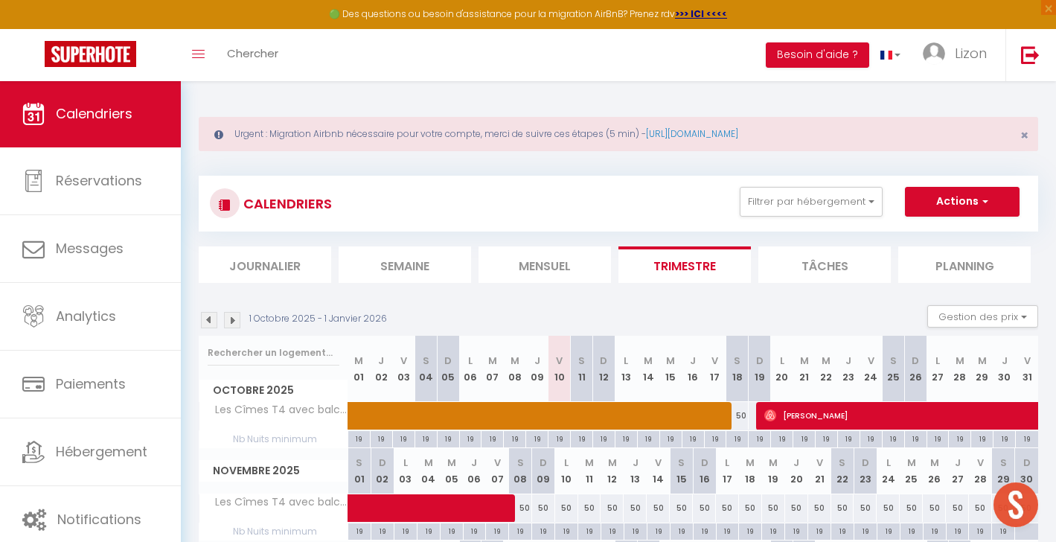
click at [231, 320] on img at bounding box center [232, 320] width 16 height 16
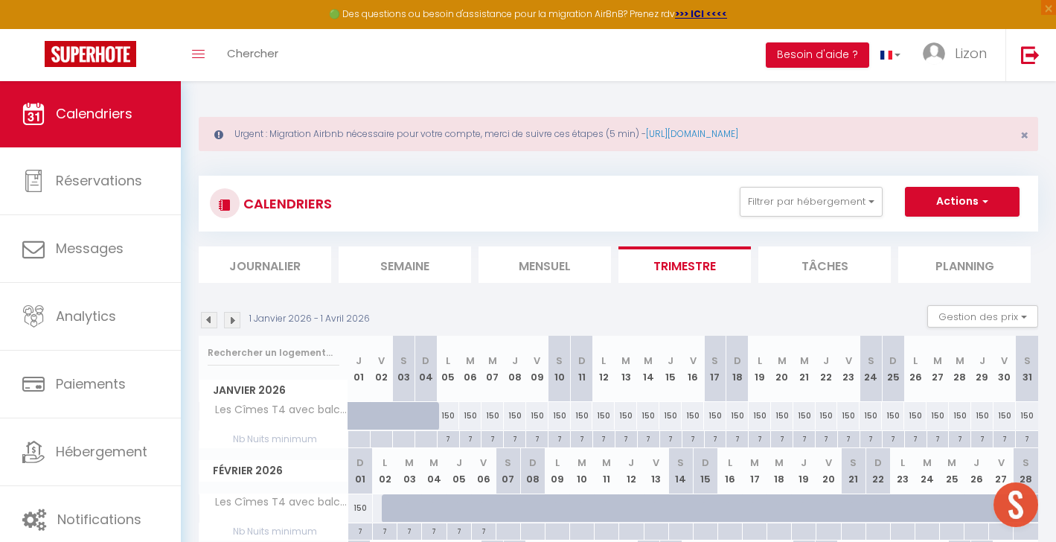
click at [231, 320] on img at bounding box center [232, 320] width 16 height 16
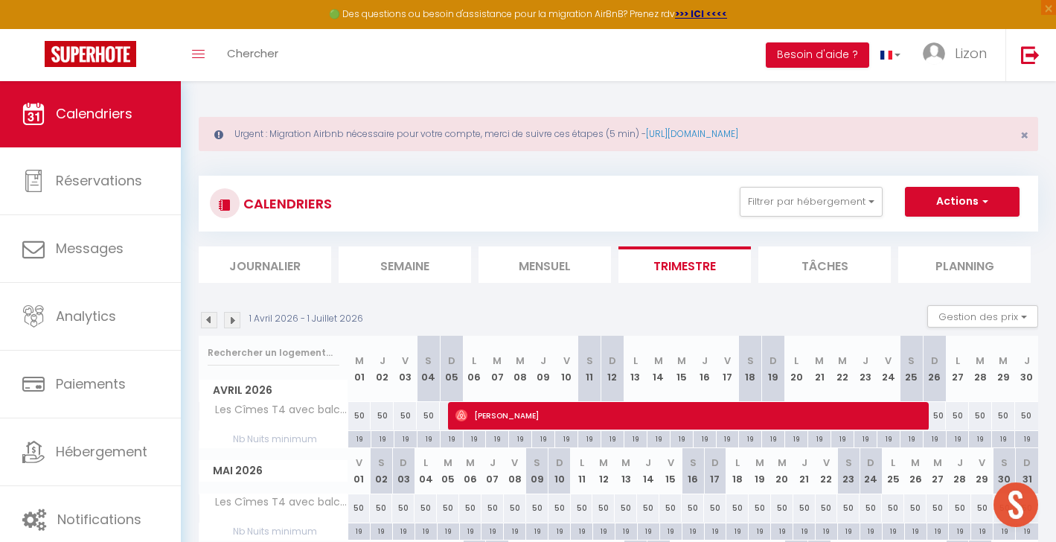
click at [214, 321] on img at bounding box center [209, 320] width 16 height 16
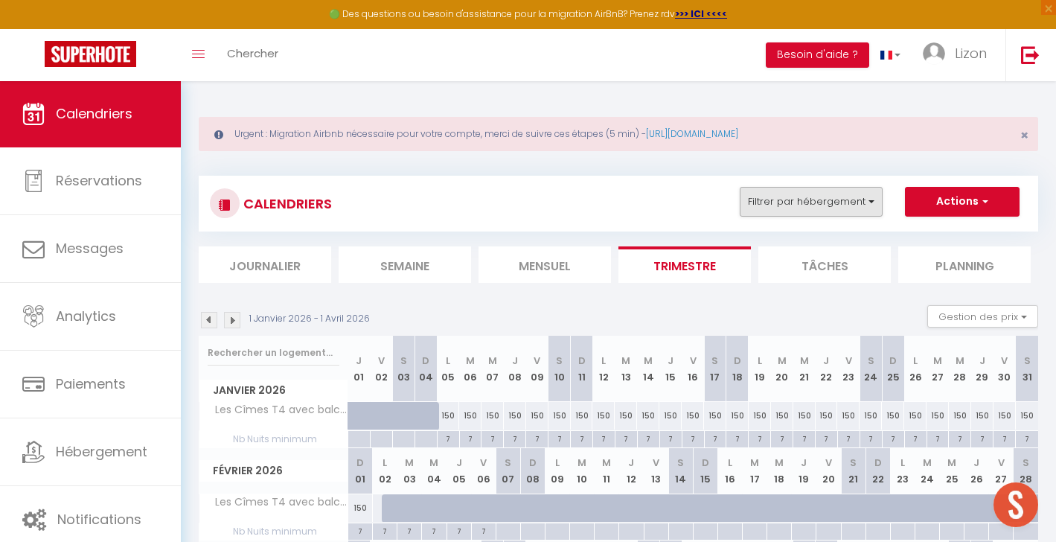
click at [783, 211] on button "Filtrer par hébergement" at bounding box center [810, 202] width 143 height 30
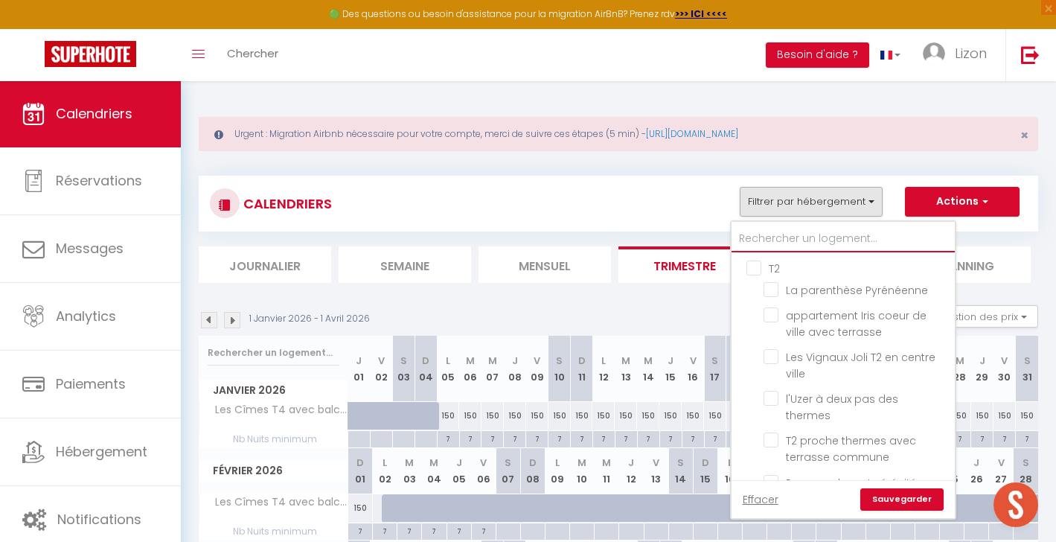
click at [787, 240] on input "text" at bounding box center [842, 238] width 223 height 27
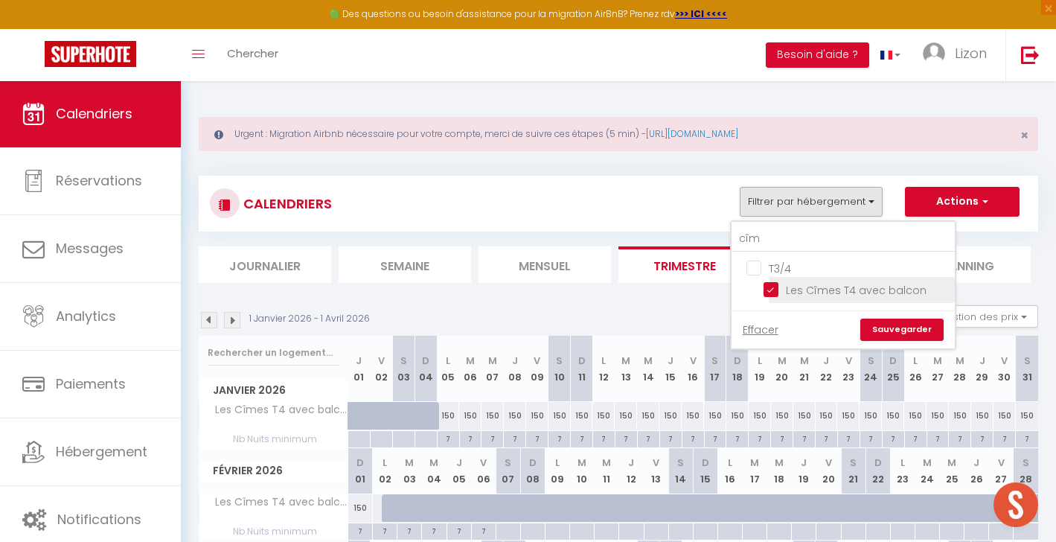
click at [777, 282] on input "Les Cîmes T4 avec balcon" at bounding box center [856, 288] width 186 height 15
click at [881, 325] on link "Sauvegarder" at bounding box center [901, 329] width 83 height 22
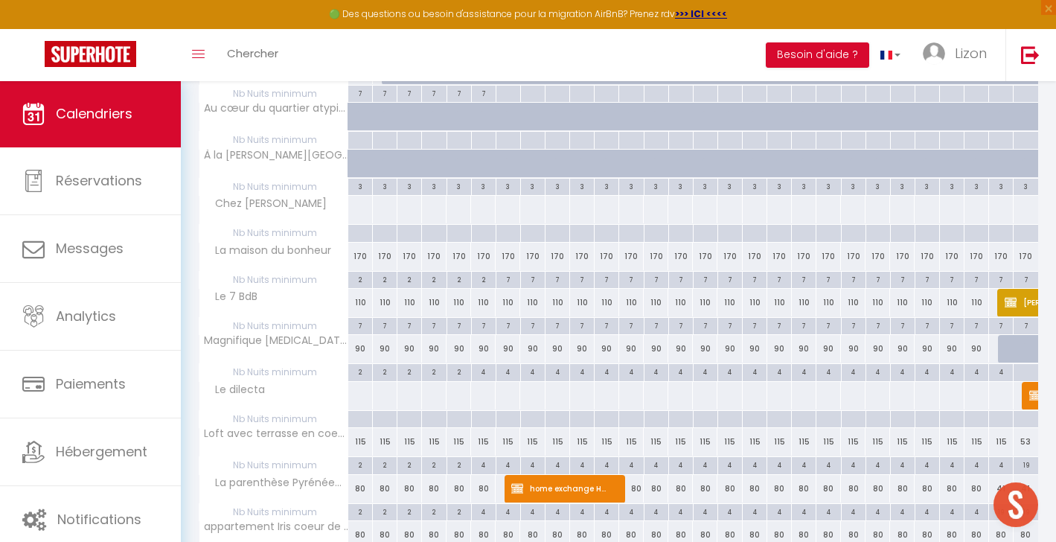
scroll to position [1542, 0]
click at [998, 290] on div at bounding box center [1009, 302] width 25 height 28
click at [1004, 295] on img at bounding box center [1010, 301] width 12 height 12
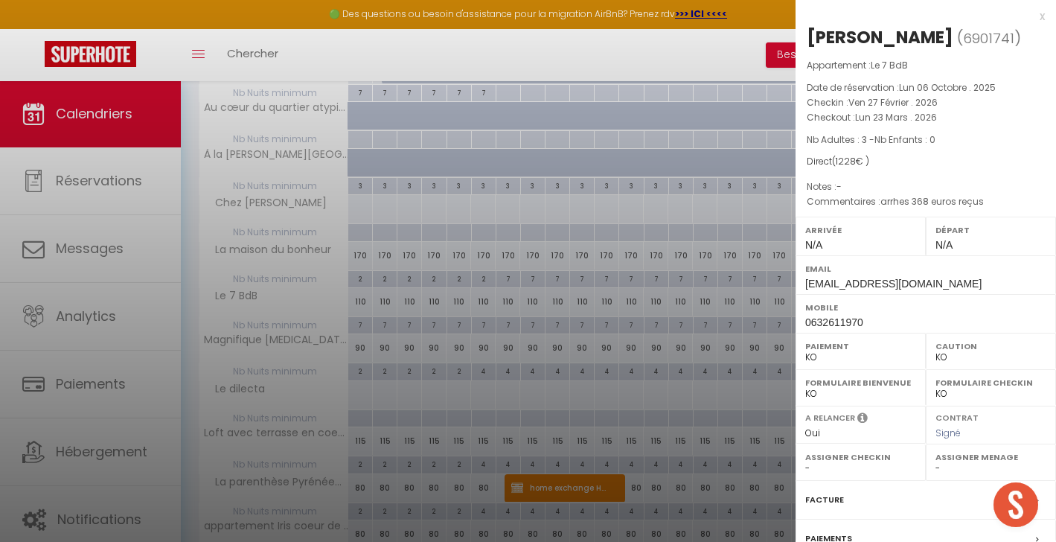
click at [736, 280] on div at bounding box center [528, 271] width 1056 height 542
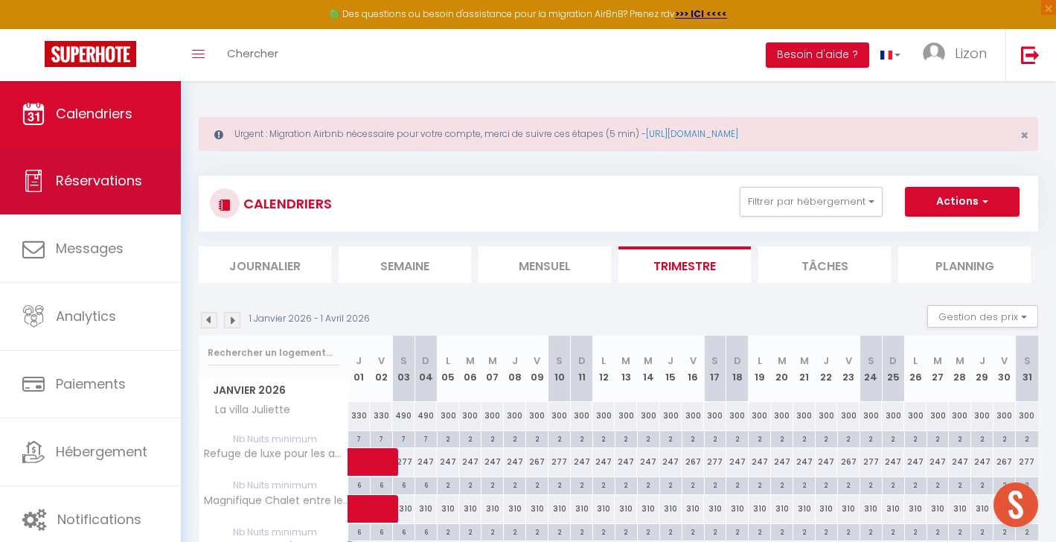
scroll to position [0, 0]
click at [147, 180] on link "Réservations" at bounding box center [90, 180] width 181 height 67
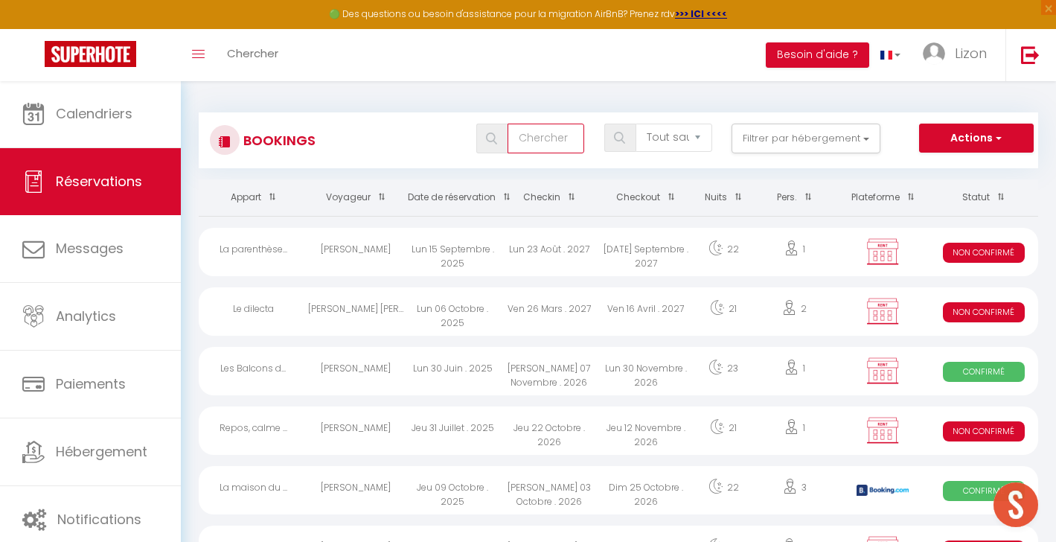
click at [532, 137] on input "text" at bounding box center [545, 138] width 77 height 30
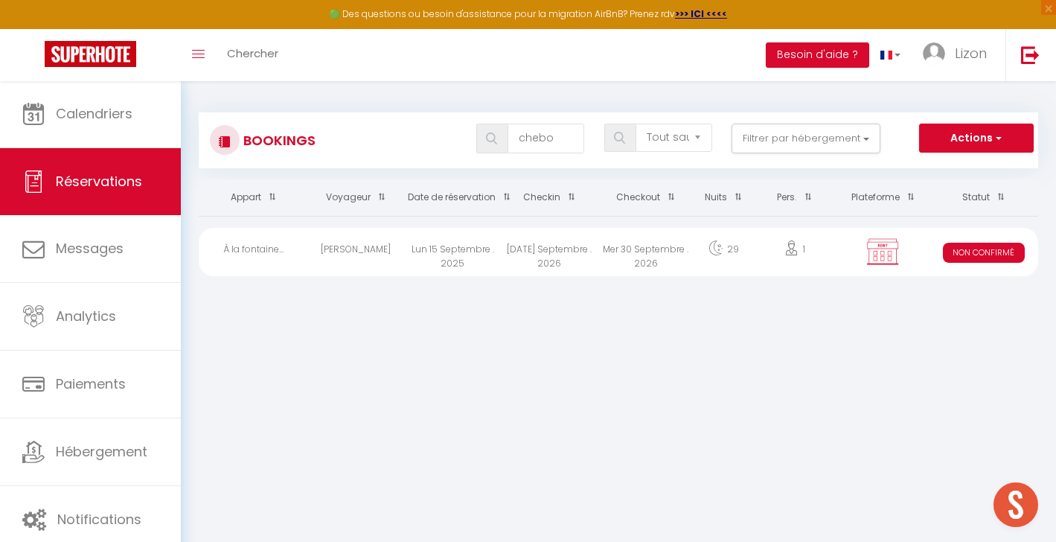
click at [426, 266] on div "Lun 15 Septembre . 2025" at bounding box center [452, 252] width 97 height 48
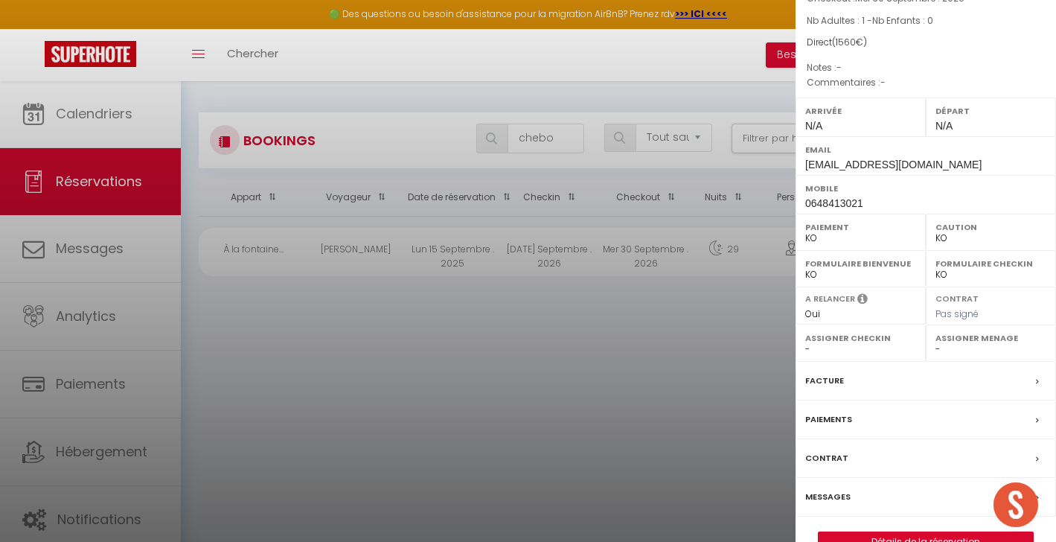
scroll to position [147, 0]
click at [868, 533] on link "Détails de la réservation" at bounding box center [925, 542] width 214 height 19
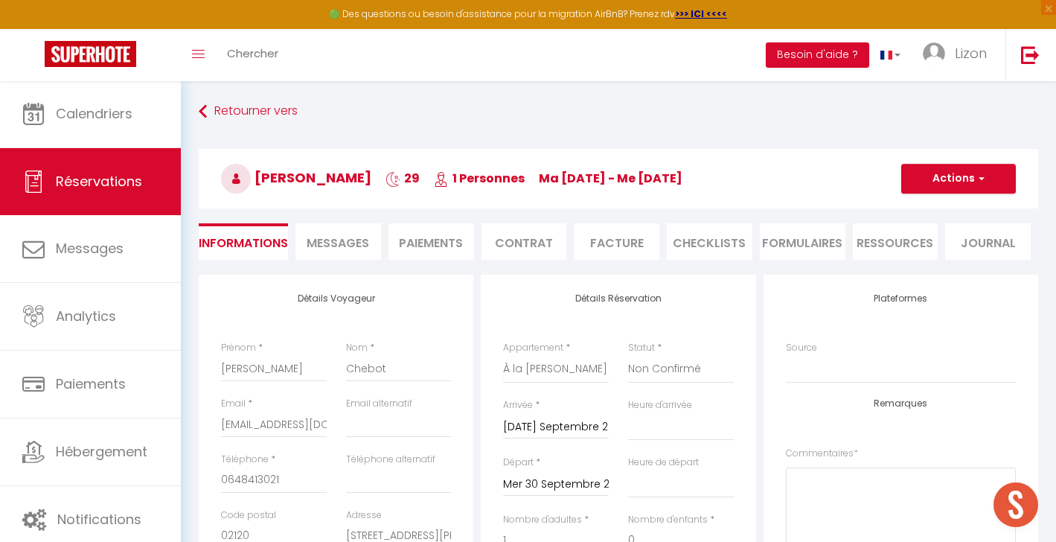
click at [995, 173] on button "Actions" at bounding box center [958, 179] width 115 height 30
click at [933, 247] on link "Supprimer" at bounding box center [943, 249] width 118 height 19
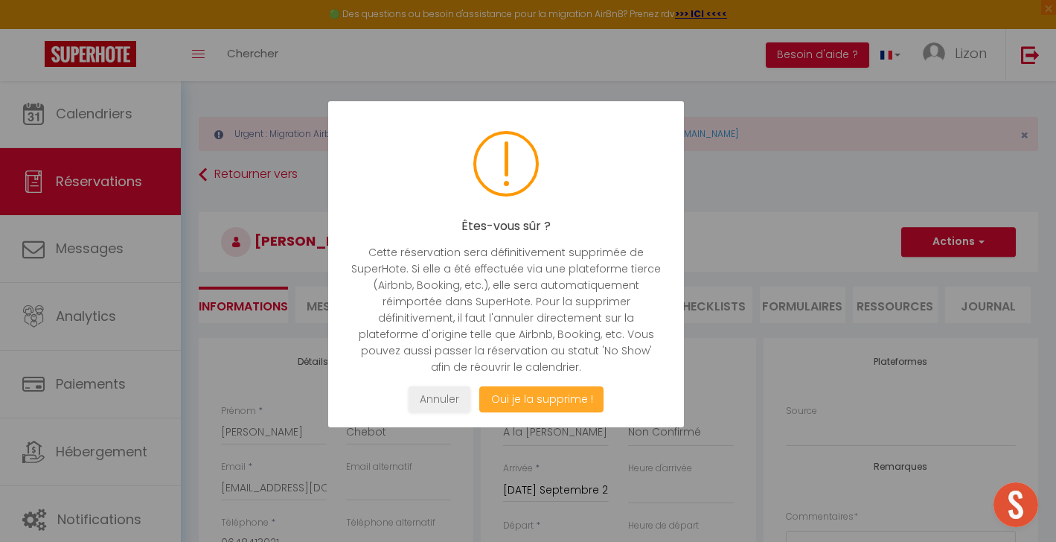
click at [579, 403] on button "Oui je la supprime !" at bounding box center [541, 399] width 124 height 26
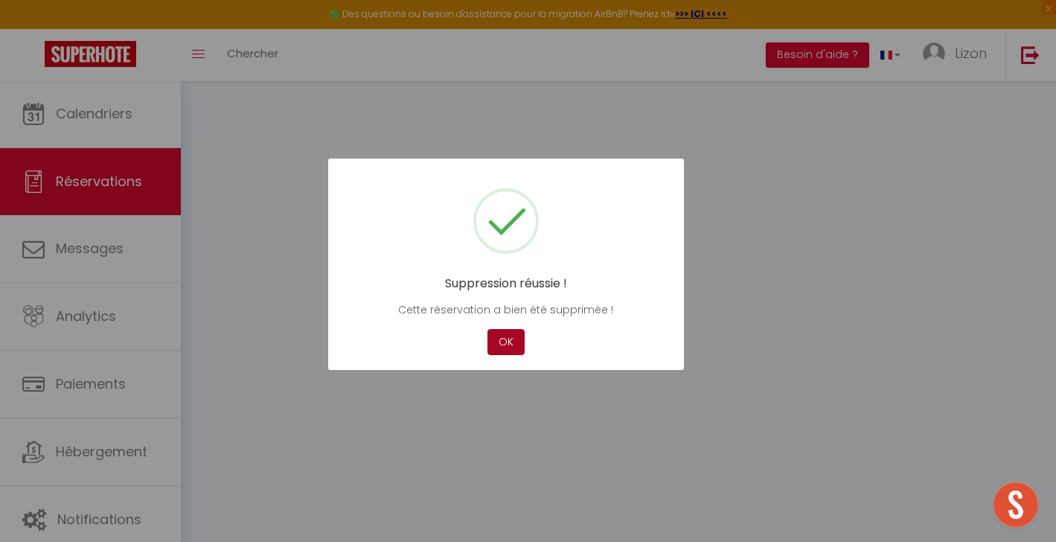
click at [509, 344] on button "OK" at bounding box center [505, 342] width 37 height 26
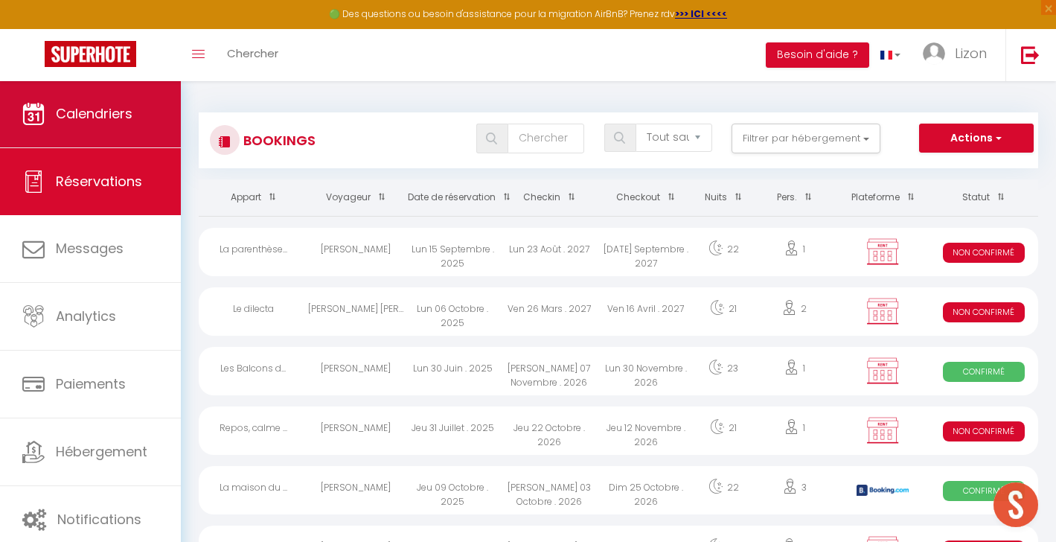
click at [133, 118] on link "Calendriers" at bounding box center [90, 113] width 181 height 67
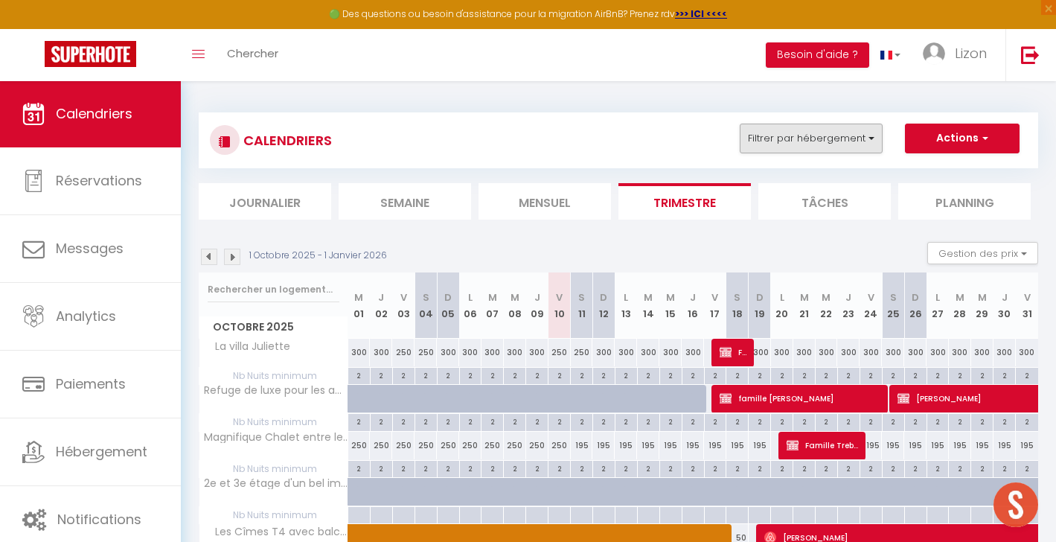
click at [811, 128] on button "Filtrer par hébergement" at bounding box center [810, 138] width 143 height 30
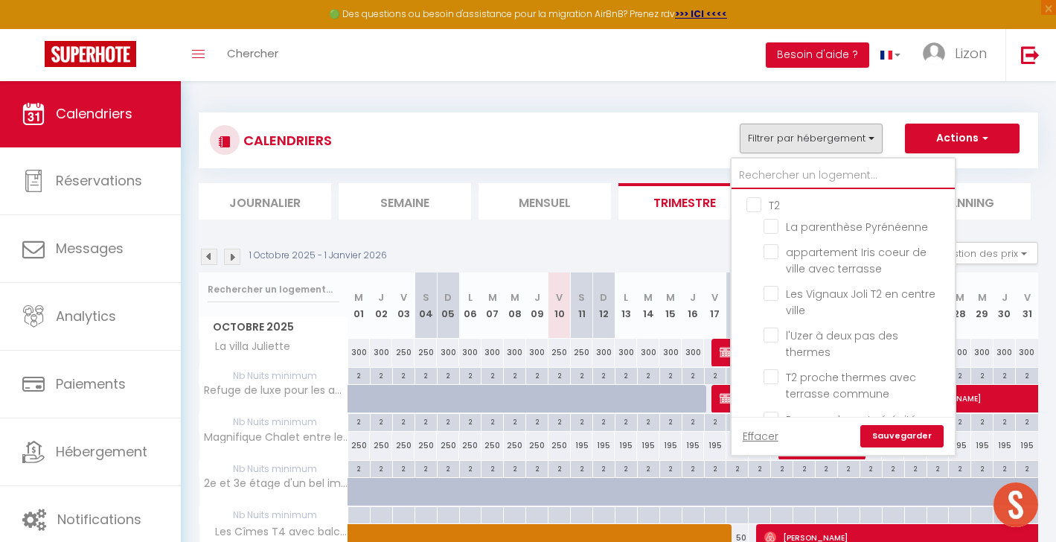
click at [803, 170] on input "text" at bounding box center [842, 175] width 223 height 27
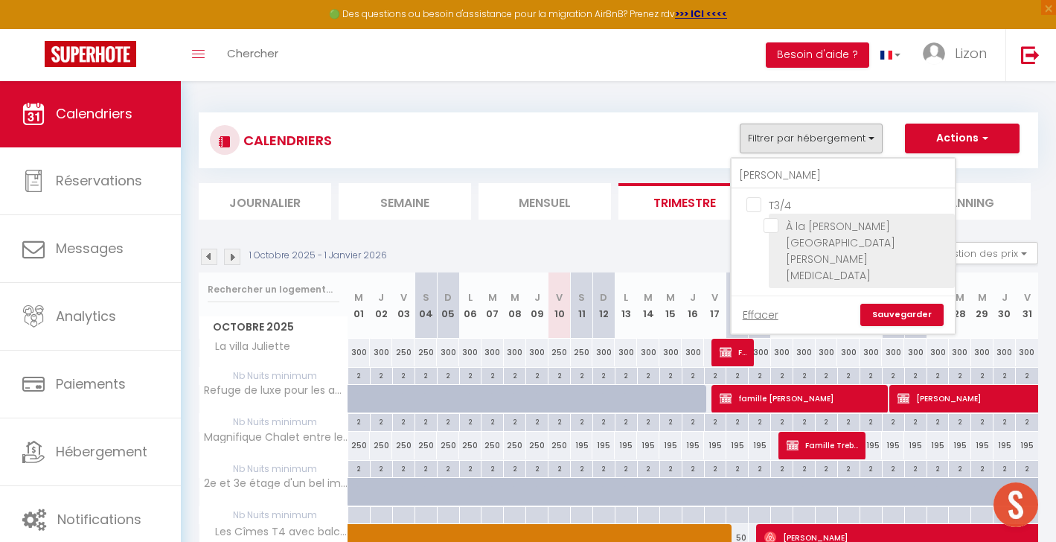
click at [778, 221] on input "À la [GEOGRAPHIC_DATA][MEDICAL_DATA]" at bounding box center [856, 225] width 186 height 15
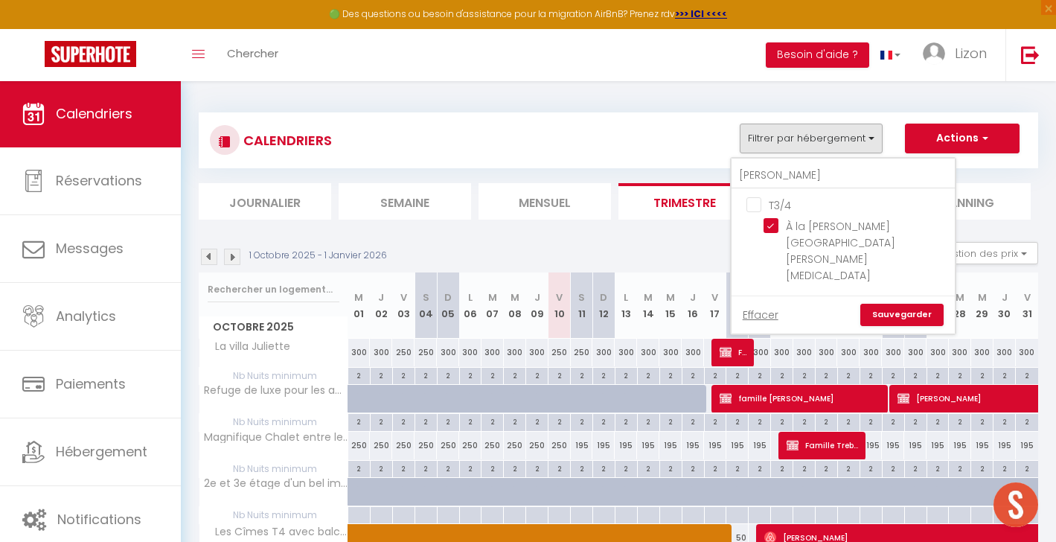
click at [899, 303] on link "Sauvegarder" at bounding box center [901, 314] width 83 height 22
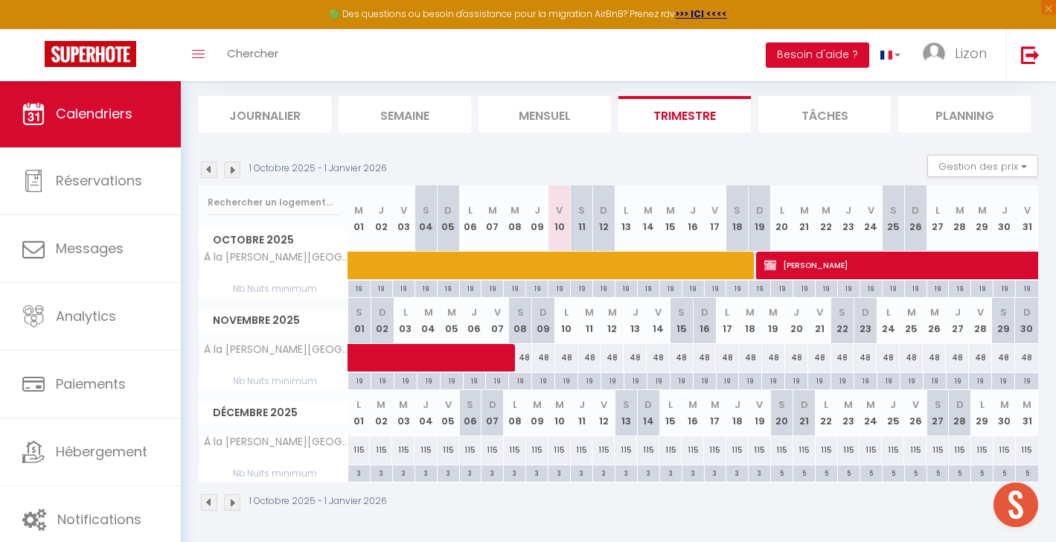
scroll to position [86, 0]
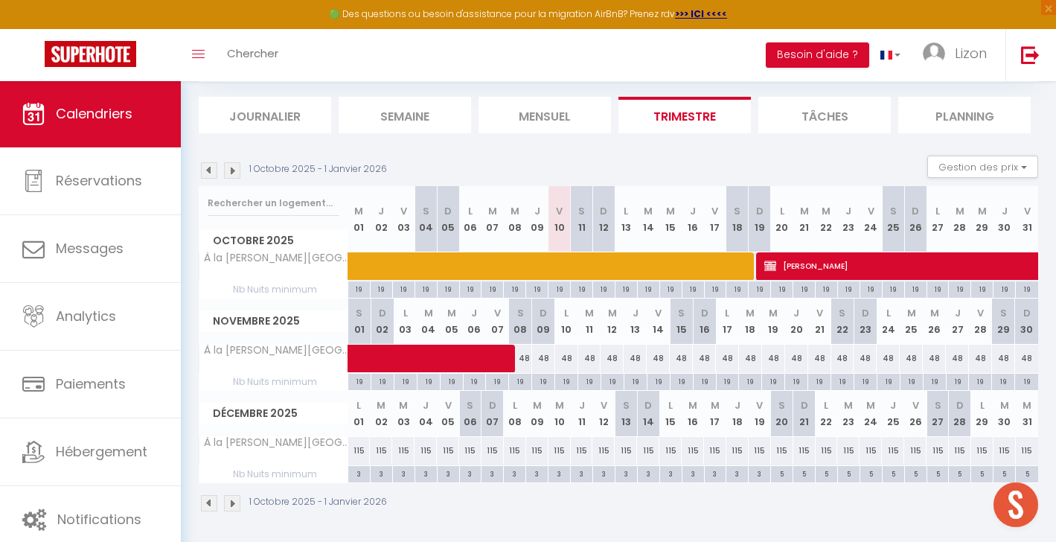
click at [234, 167] on img at bounding box center [232, 170] width 16 height 16
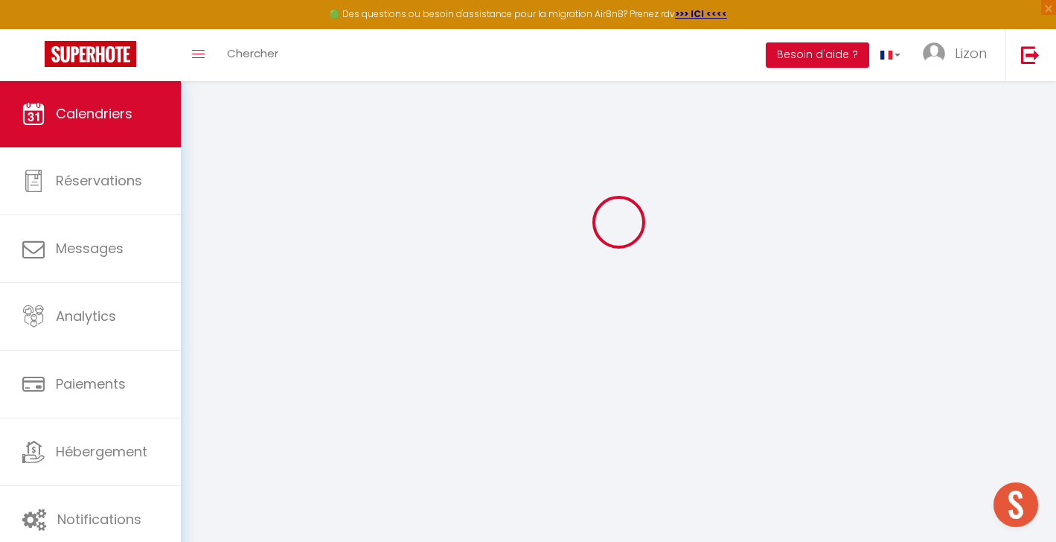
scroll to position [80, 0]
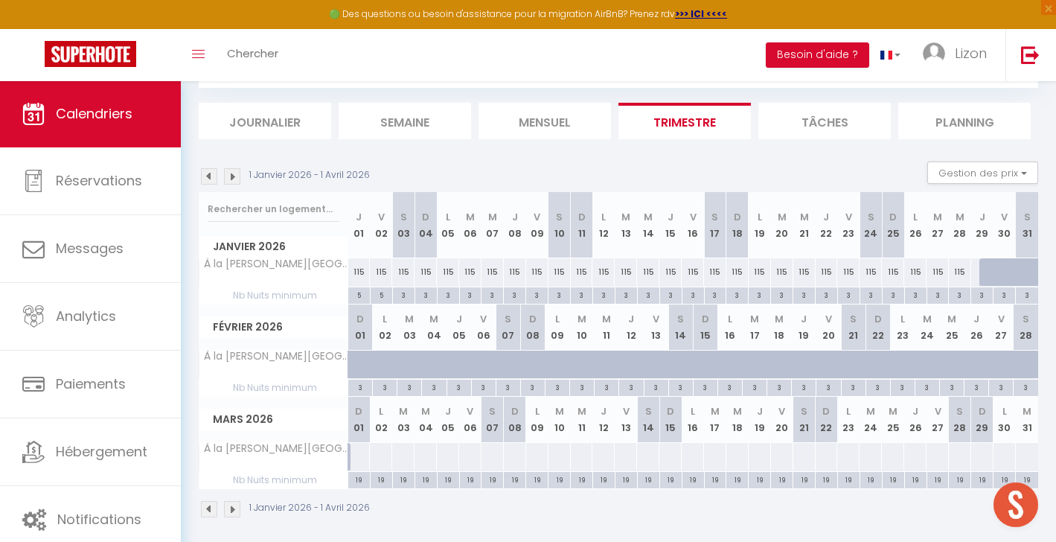
click at [352, 459] on div at bounding box center [358, 457] width 23 height 28
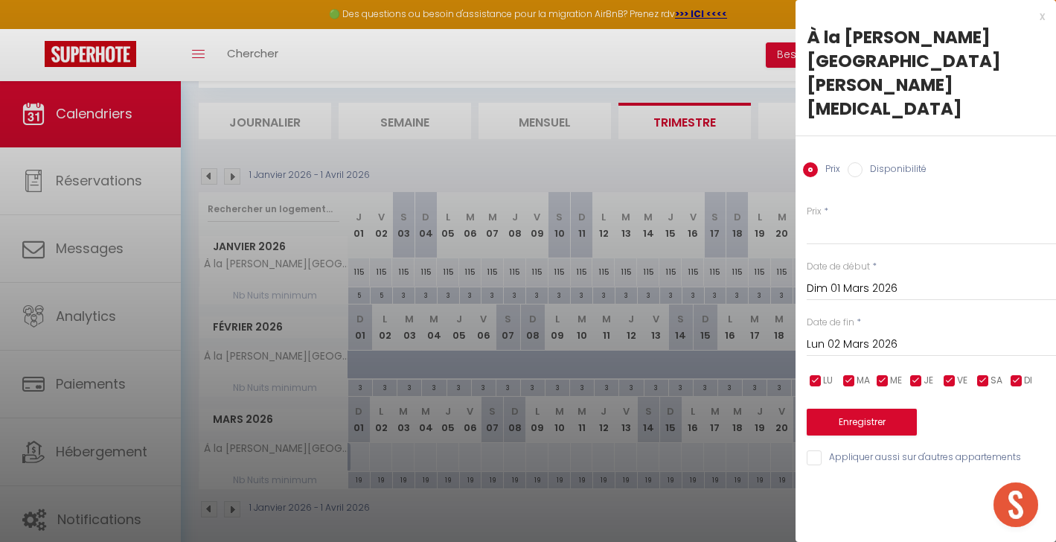
click at [861, 162] on input "Disponibilité" at bounding box center [854, 169] width 15 height 15
click at [853, 336] on input "Lun 02 Mars 2026" at bounding box center [930, 345] width 249 height 19
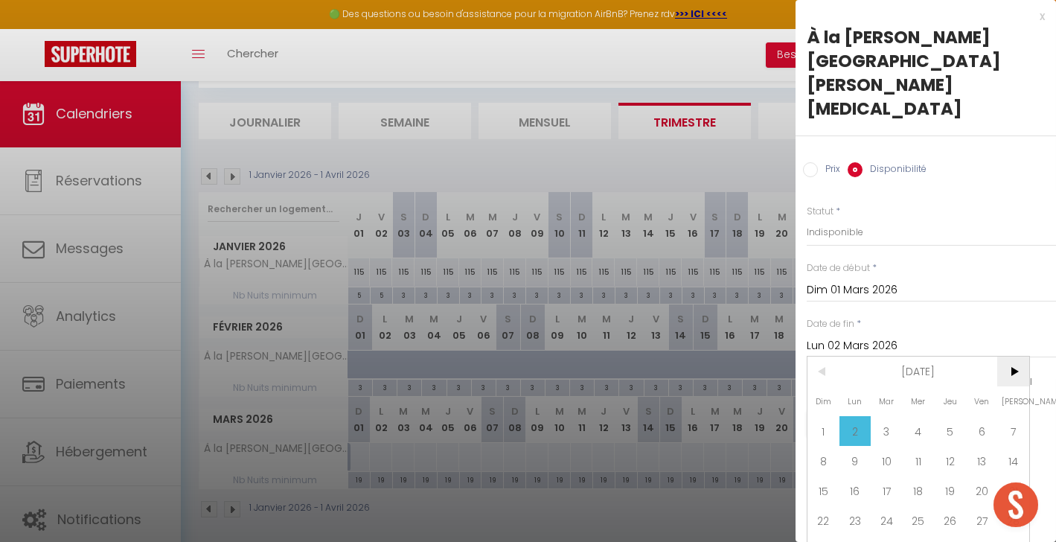
click at [1015, 356] on span ">" at bounding box center [1013, 371] width 32 height 30
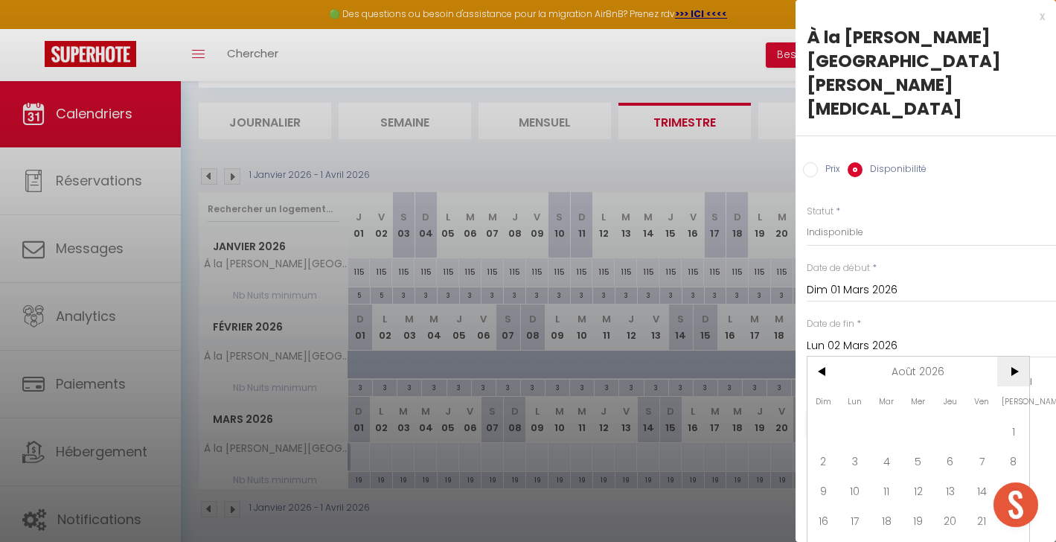
click at [1015, 356] on span ">" at bounding box center [1013, 371] width 32 height 30
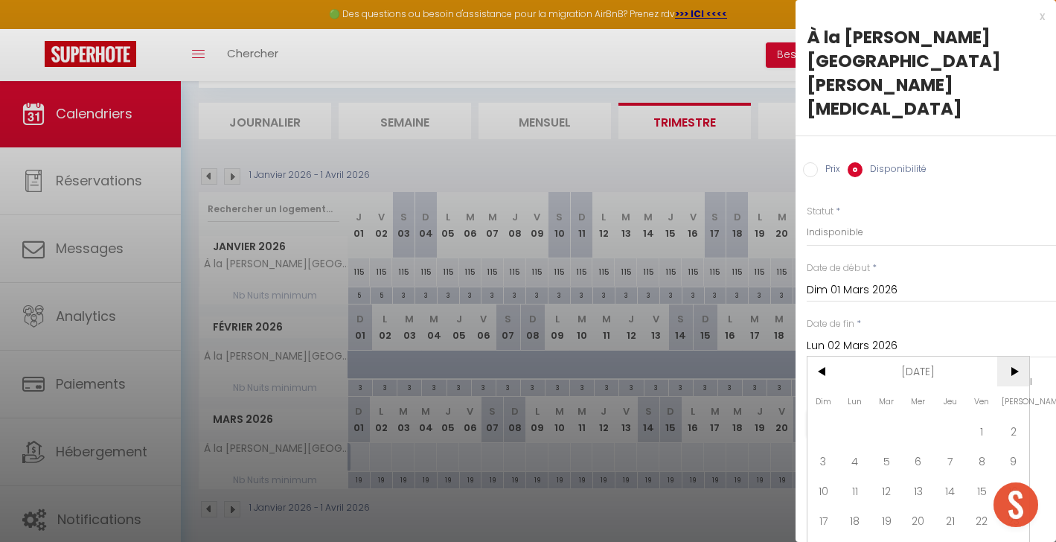
click at [1015, 356] on span ">" at bounding box center [1013, 371] width 32 height 30
click at [1009, 356] on span ">" at bounding box center [1013, 371] width 32 height 30
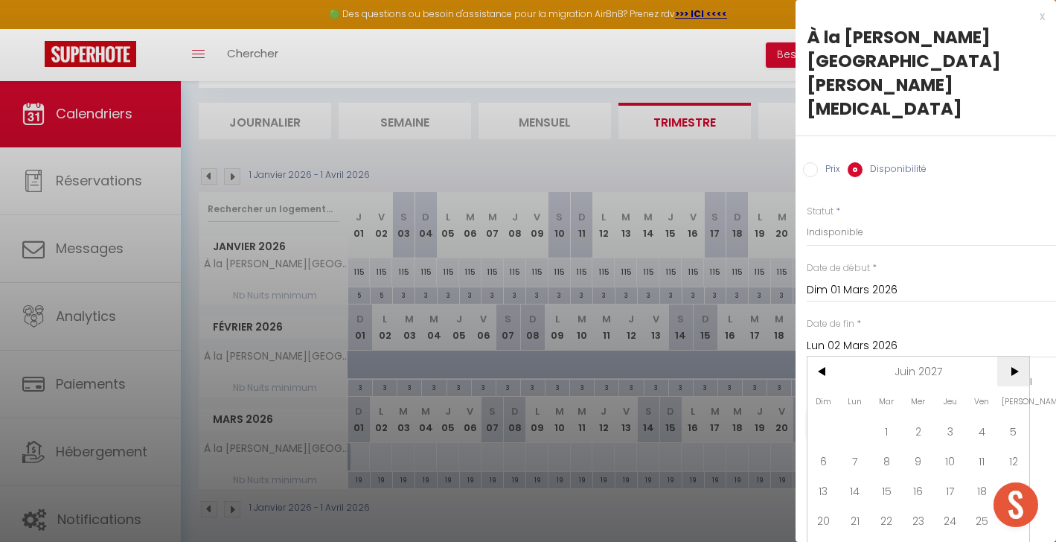
click at [1009, 356] on span ">" at bounding box center [1013, 371] width 32 height 30
click at [826, 475] on span "10" at bounding box center [823, 490] width 32 height 30
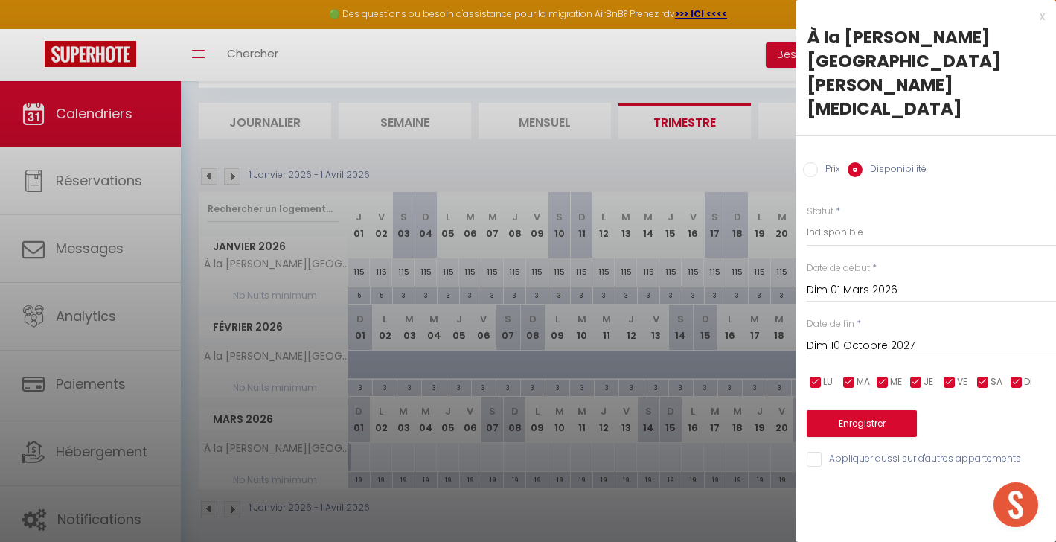
click at [871, 410] on button "Enregistrer" at bounding box center [861, 423] width 110 height 27
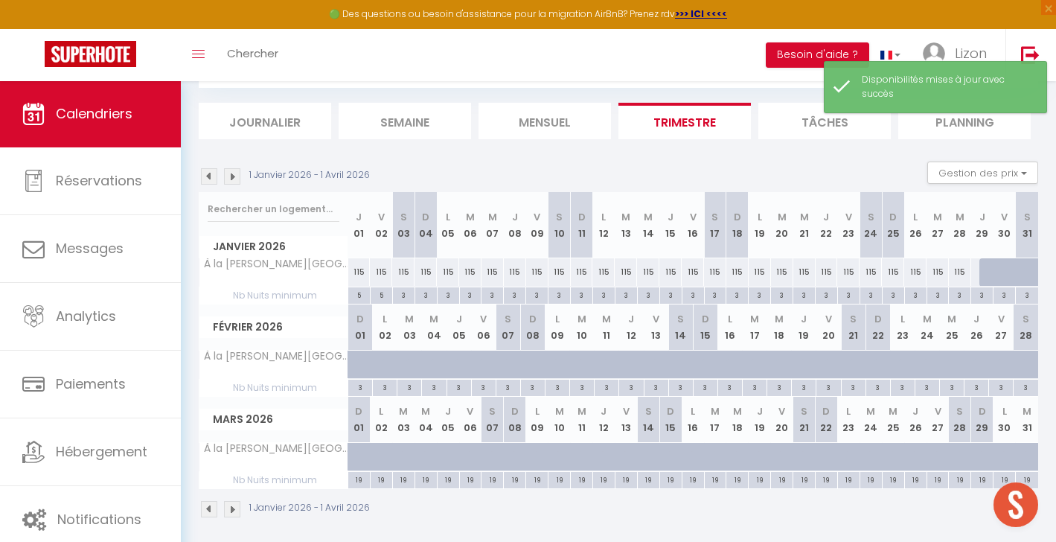
click at [215, 176] on img at bounding box center [209, 176] width 16 height 16
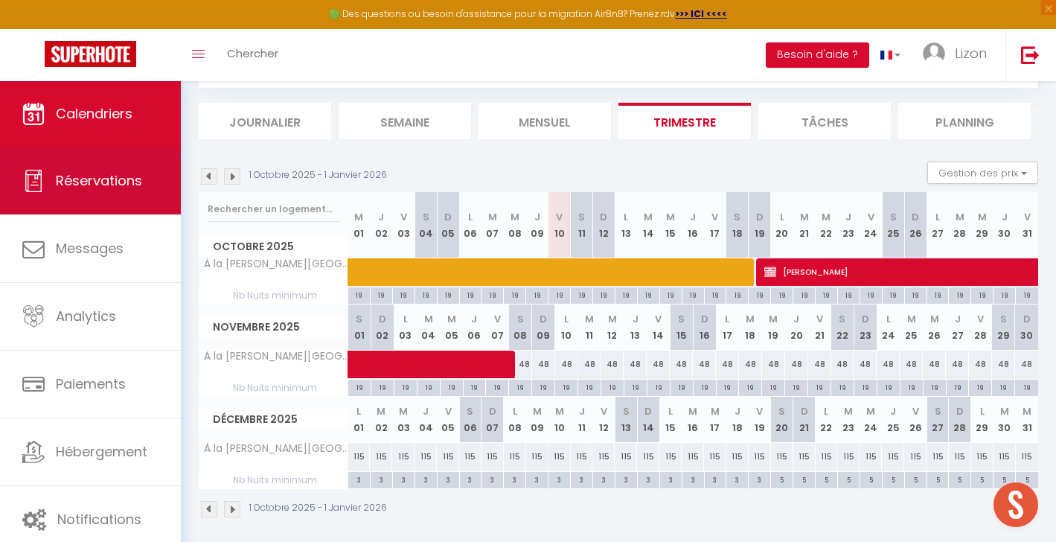
click at [92, 165] on link "Réservations" at bounding box center [90, 180] width 181 height 67
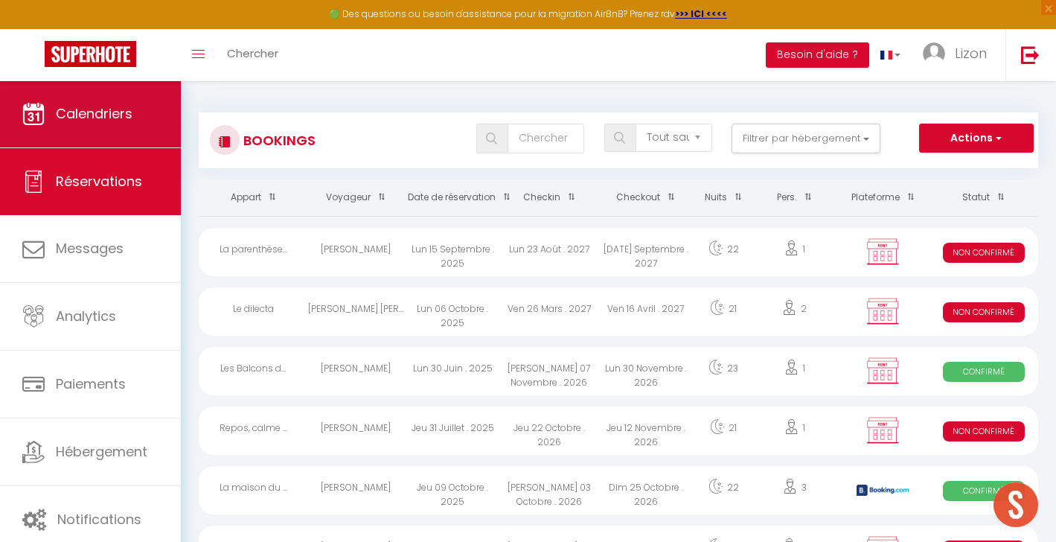
click at [134, 115] on link "Calendriers" at bounding box center [90, 113] width 181 height 67
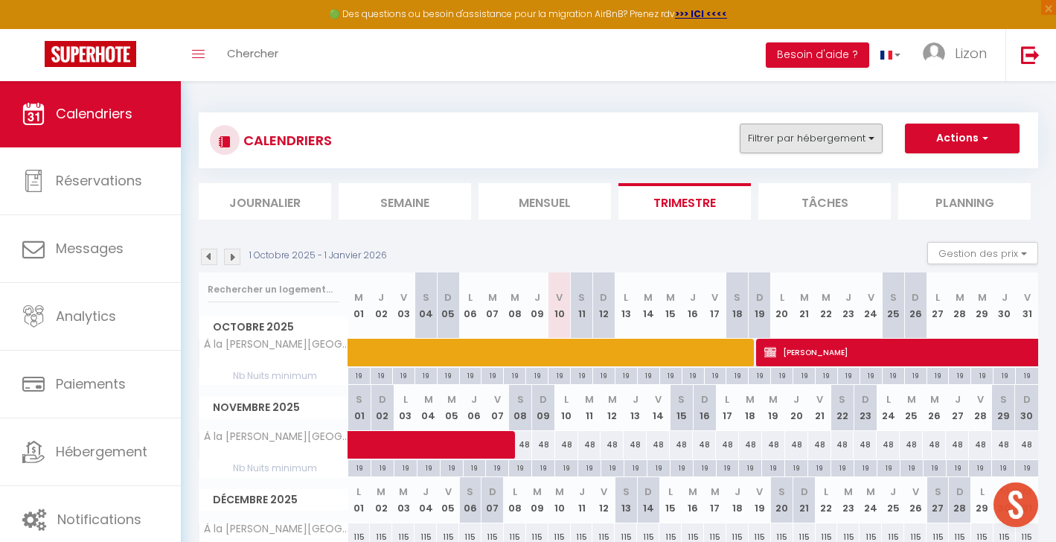
click at [774, 138] on button "Filtrer par hébergement" at bounding box center [810, 138] width 143 height 30
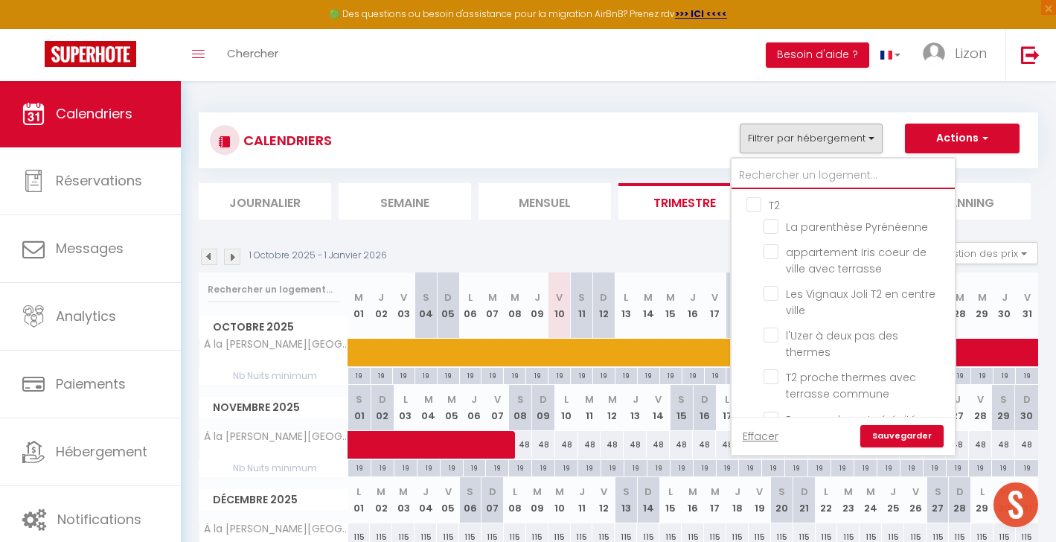
click at [781, 172] on input "text" at bounding box center [842, 175] width 223 height 27
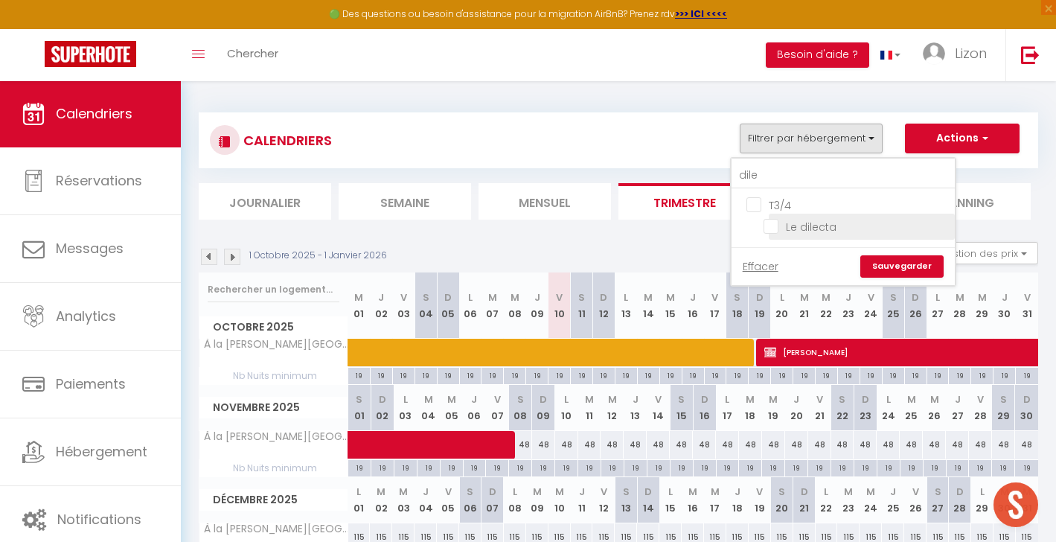
click at [776, 220] on input "Le dilecta" at bounding box center [856, 225] width 186 height 15
click at [889, 263] on link "Sauvegarder" at bounding box center [901, 266] width 83 height 22
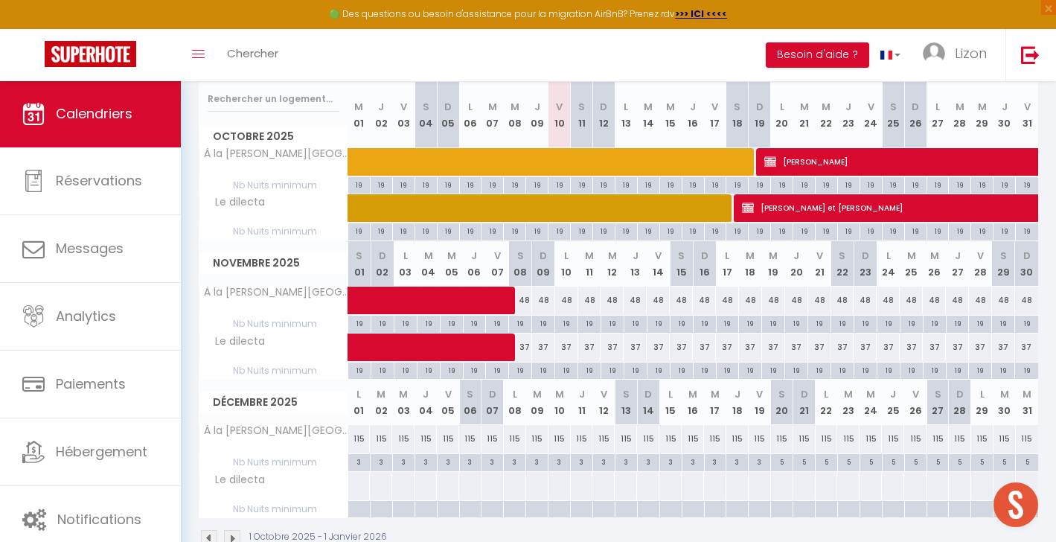
scroll to position [196, 0]
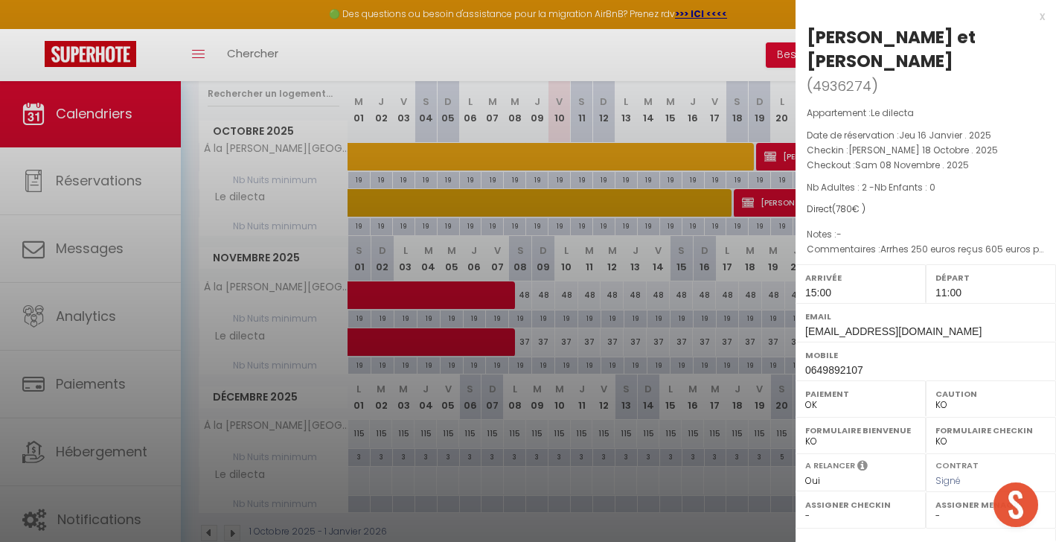
click at [758, 267] on div at bounding box center [528, 271] width 1056 height 542
